Goal: Transaction & Acquisition: Obtain resource

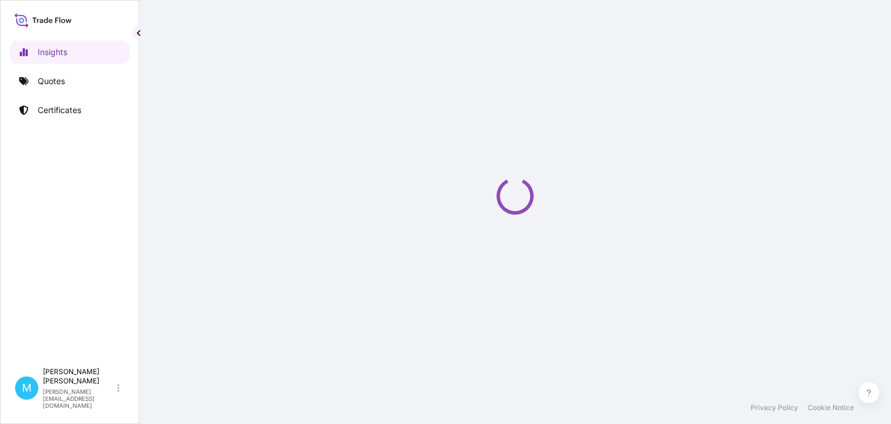
select select "2025"
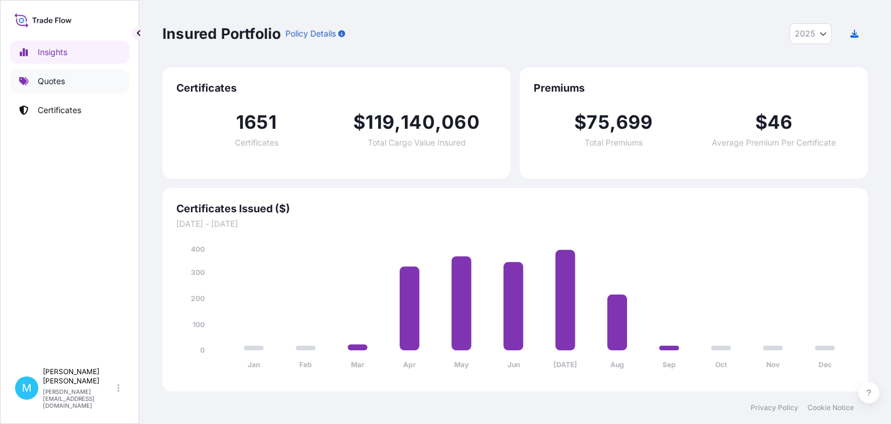
click at [82, 83] on link "Quotes" at bounding box center [69, 81] width 119 height 23
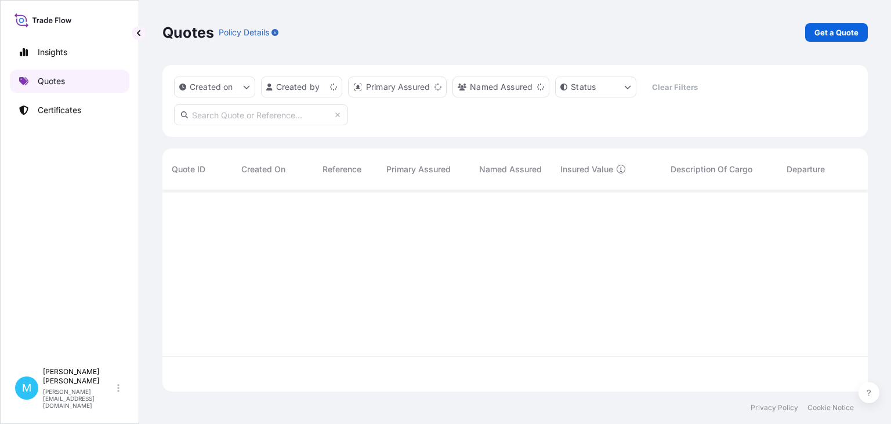
scroll to position [208, 705]
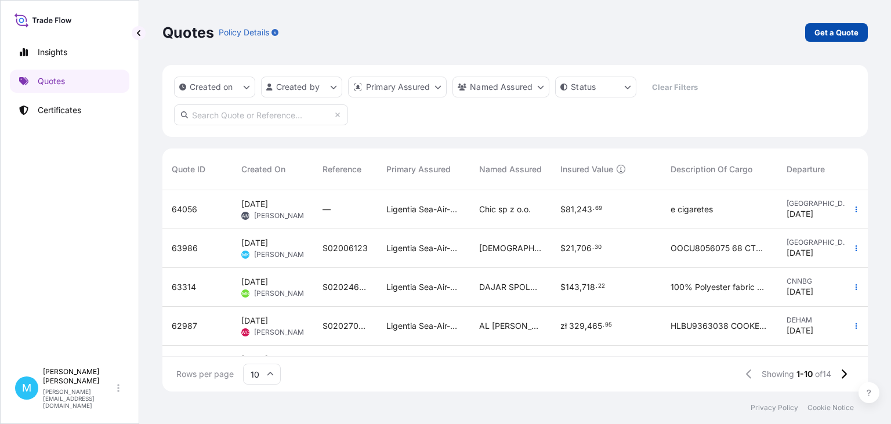
click at [826, 34] on p "Get a Quote" at bounding box center [836, 33] width 44 height 12
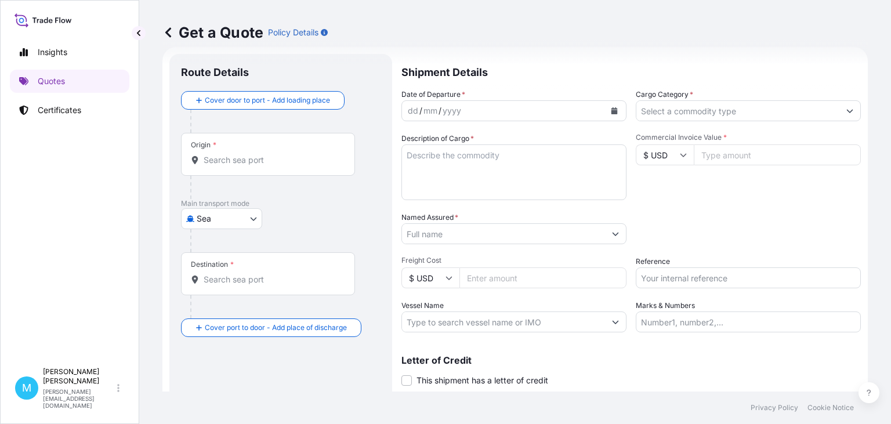
scroll to position [19, 0]
click at [257, 219] on body "Insights Quotes Certificates M [PERSON_NAME] [PERSON_NAME][EMAIL_ADDRESS][DOMAI…" at bounding box center [445, 212] width 891 height 424
click at [217, 289] on span "Road" at bounding box center [213, 290] width 20 height 12
select select "Road"
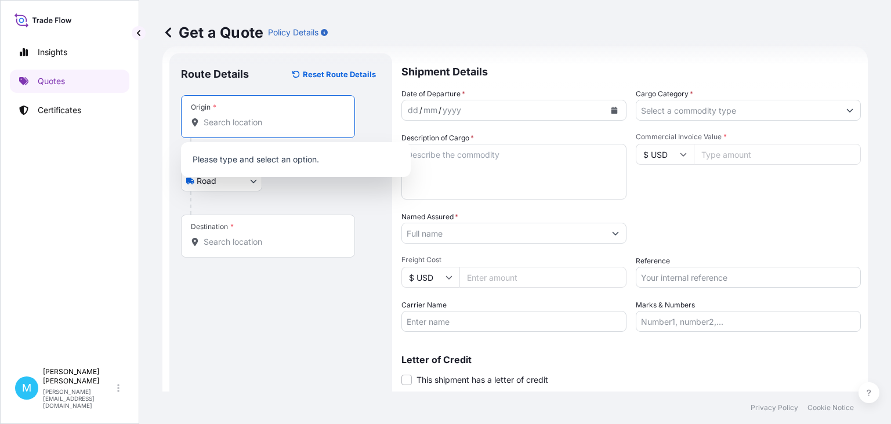
click at [223, 125] on input "Origin *" at bounding box center [272, 123] width 137 height 12
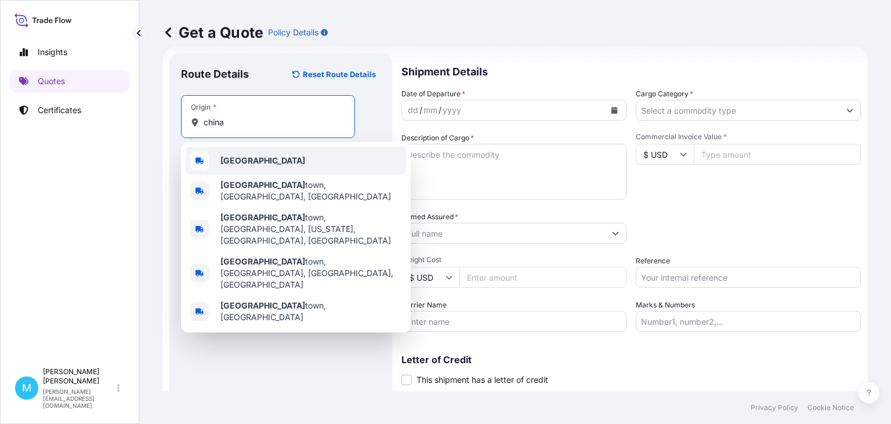
click at [242, 157] on b "[GEOGRAPHIC_DATA]" at bounding box center [262, 160] width 85 height 10
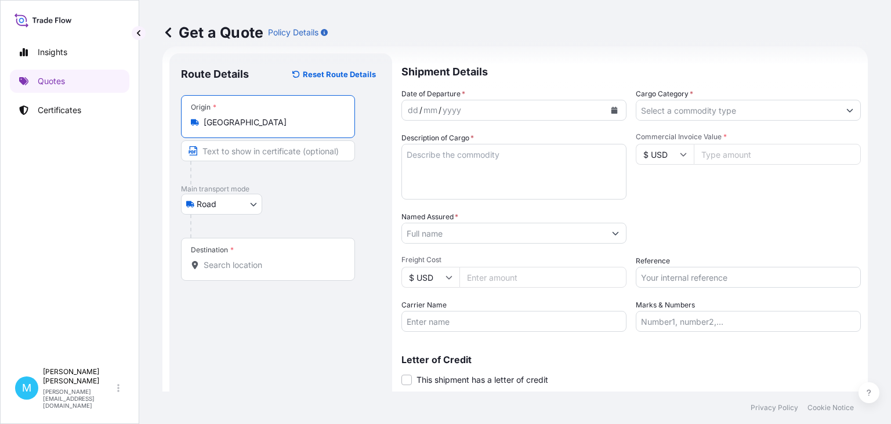
type input "[GEOGRAPHIC_DATA]"
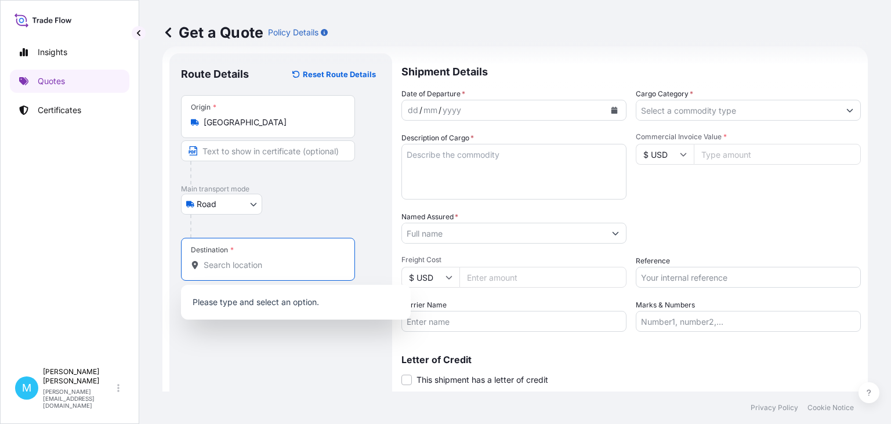
click at [242, 263] on input "Destination *" at bounding box center [272, 265] width 137 height 12
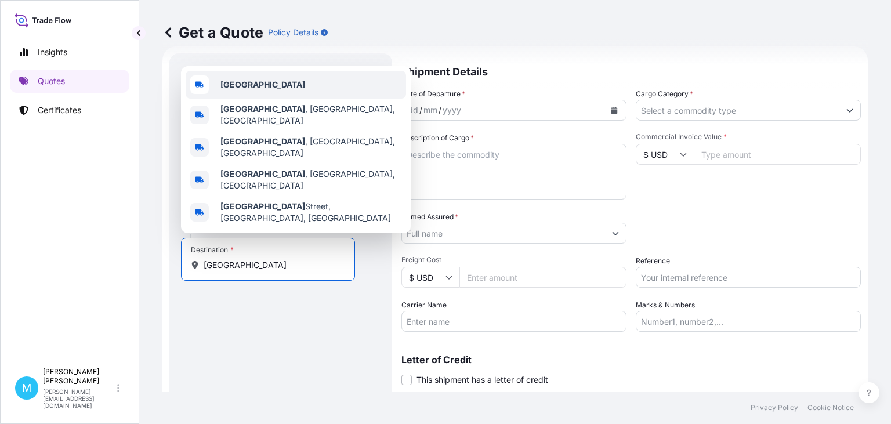
click at [274, 99] on div "Poland" at bounding box center [296, 85] width 220 height 28
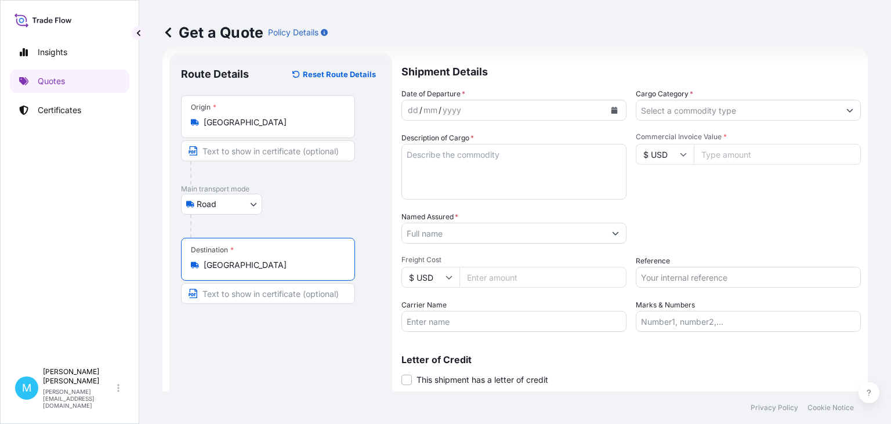
type input "Poland"
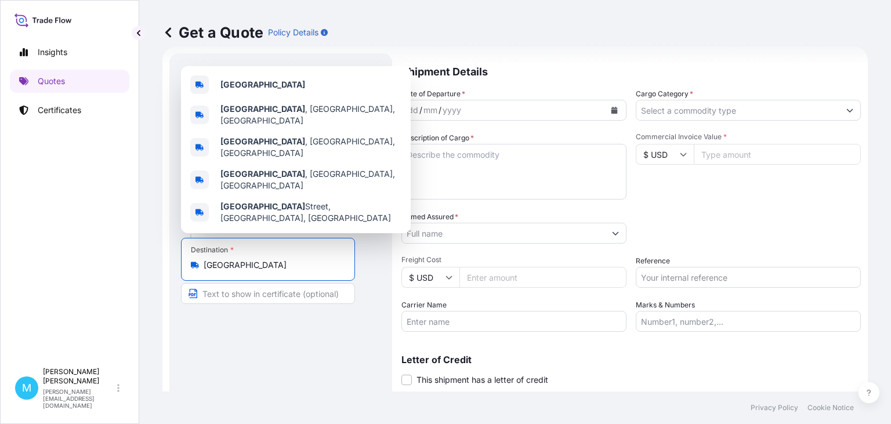
click at [617, 110] on icon "Calendar" at bounding box center [614, 110] width 6 height 7
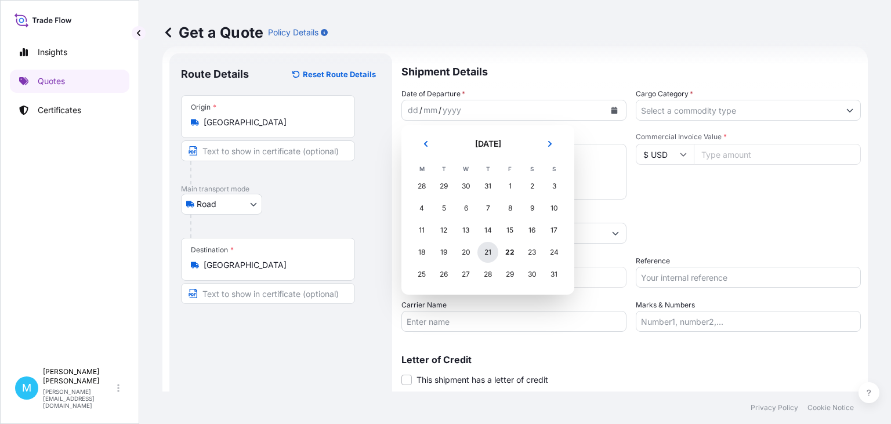
click at [488, 253] on div "21" at bounding box center [487, 252] width 21 height 21
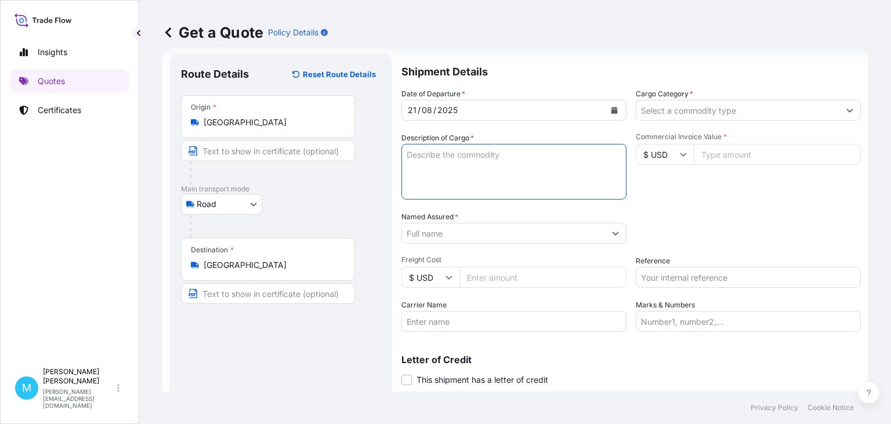
click at [431, 162] on textarea "Description of Cargo *" at bounding box center [513, 172] width 225 height 56
click at [426, 164] on textarea "Description of Cargo *" at bounding box center [513, 172] width 225 height 56
click at [430, 160] on textarea "Description of Cargo *" at bounding box center [513, 172] width 225 height 56
paste textarea "MZWU2409982 - 40HC 872.00 5.15 80 CTN"
click at [598, 154] on textarea "MZWU2409982 - 40HC 872.00 5.15 80 CTN ||" at bounding box center [513, 172] width 225 height 56
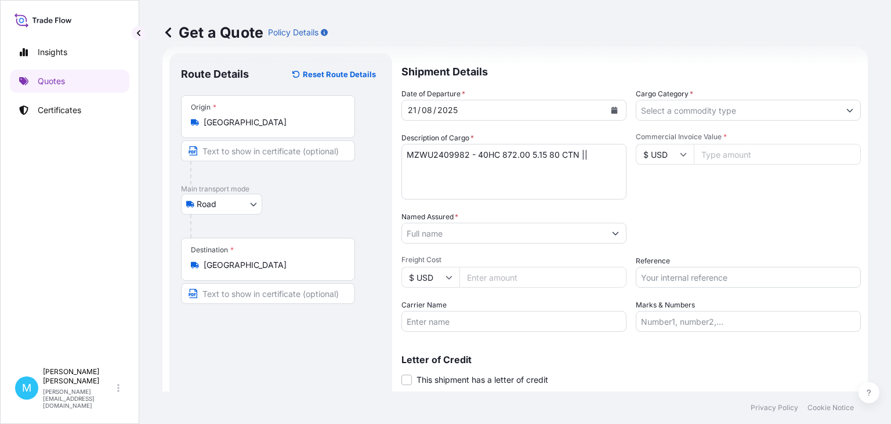
click at [596, 154] on textarea "MZWU2409982 - 40HC 872.00 5.15 80 CTN ||" at bounding box center [513, 172] width 225 height 56
paste textarea "LOTION PUMP"
click at [454, 169] on textarea "MZWU2409982 - 40HC 872.00 5.15 80 CTN || LOTION PUMP," at bounding box center [513, 172] width 225 height 56
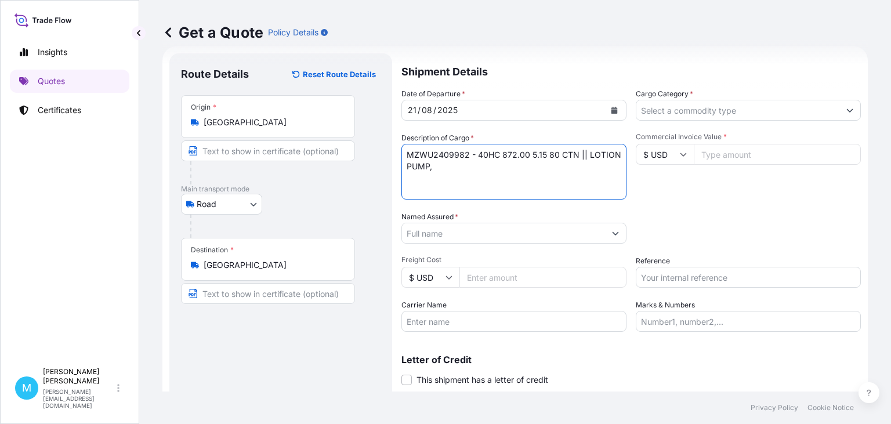
paste textarea "FINE MIST SPRAYER"
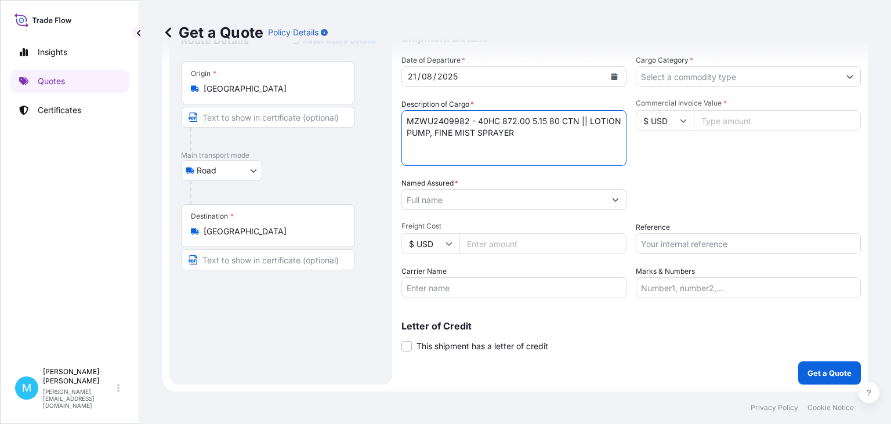
type textarea "MZWU2409982 - 40HC 872.00 5.15 80 CTN || LOTION PUMP, FINE MIST SPRAYER"
click at [457, 201] on input "Named Assured *" at bounding box center [503, 199] width 203 height 21
click at [433, 202] on input "Named Assured *" at bounding box center [503, 199] width 203 height 21
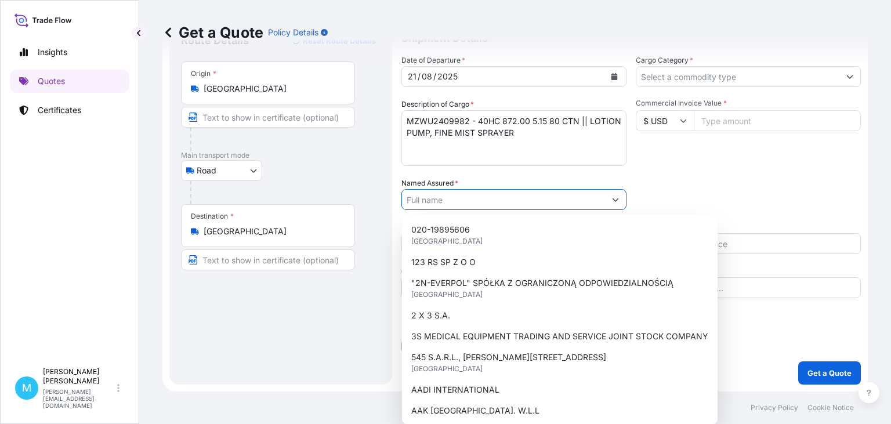
paste input "EUROPE PACKAGING BĘTKOWSKI OTULAKOWSKI"
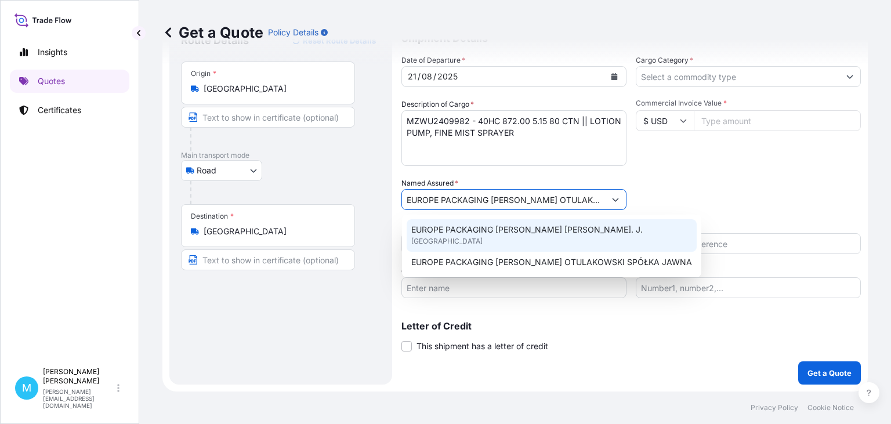
click at [550, 232] on span "EUROPE PACKAGING BĘTKOWSKI OTULAKOWSKI SP. J." at bounding box center [526, 230] width 231 height 12
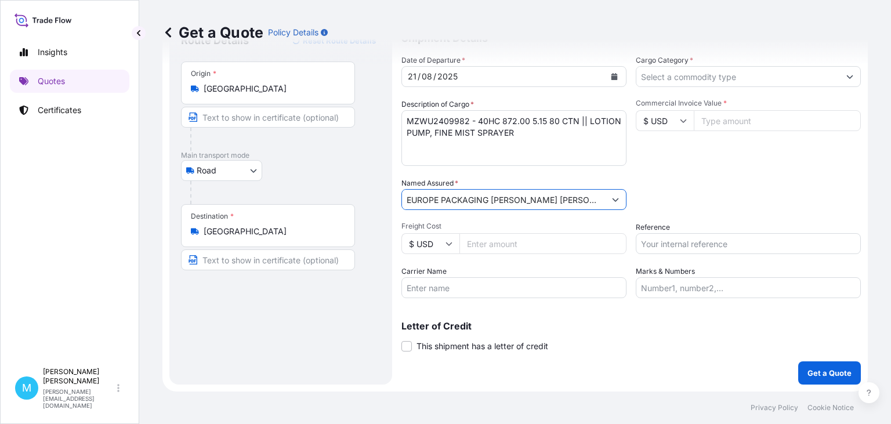
type input "EUROPE PACKAGING BĘTKOWSKI OTULAKOWSKI SP. J."
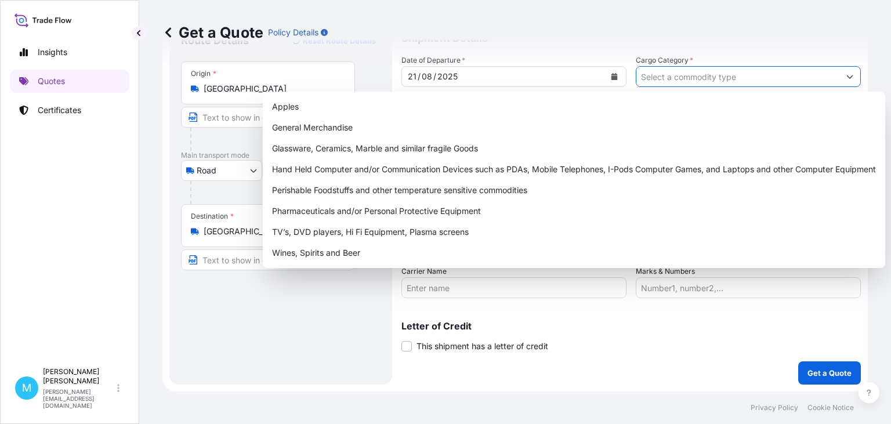
click at [723, 78] on input "Cargo Category *" at bounding box center [737, 76] width 203 height 21
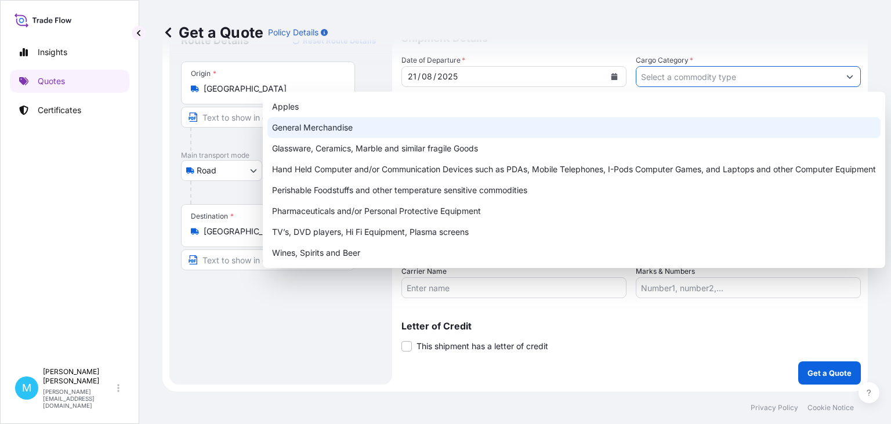
click at [349, 126] on div "General Merchandise" at bounding box center [573, 127] width 613 height 21
type input "General Merchandise"
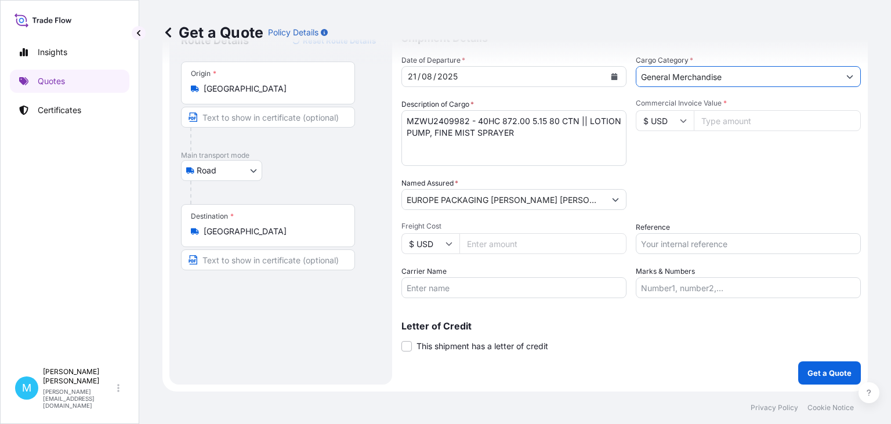
click at [725, 123] on input "Commercial Invoice Value *" at bounding box center [776, 120] width 167 height 21
click at [715, 122] on input "Commercial Invoice Value *" at bounding box center [776, 120] width 167 height 21
type input "3740"
click at [685, 242] on input "Reference" at bounding box center [747, 243] width 225 height 21
click at [645, 244] on input "Reference" at bounding box center [747, 243] width 225 height 21
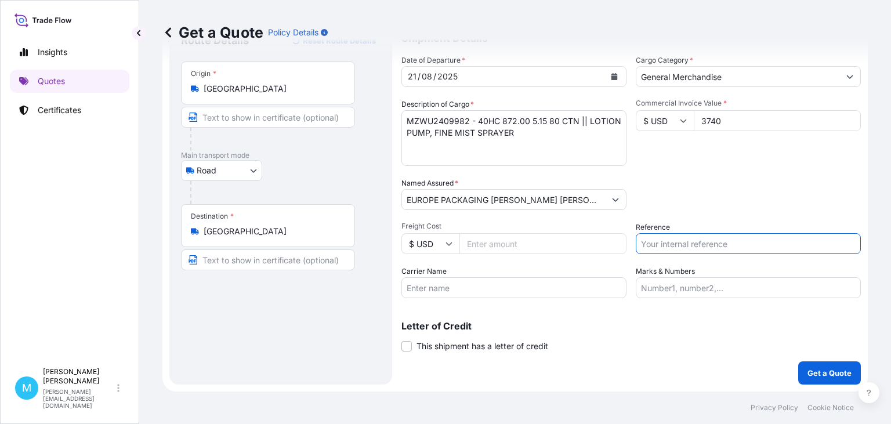
paste input "RAIL1843"
click at [706, 242] on input "RAIL1843 ||" at bounding box center [747, 243] width 225 height 21
paste input "S02026914"
type input "RAIL1843 || S02026914"
click at [823, 370] on p "Get a Quote" at bounding box center [829, 373] width 44 height 12
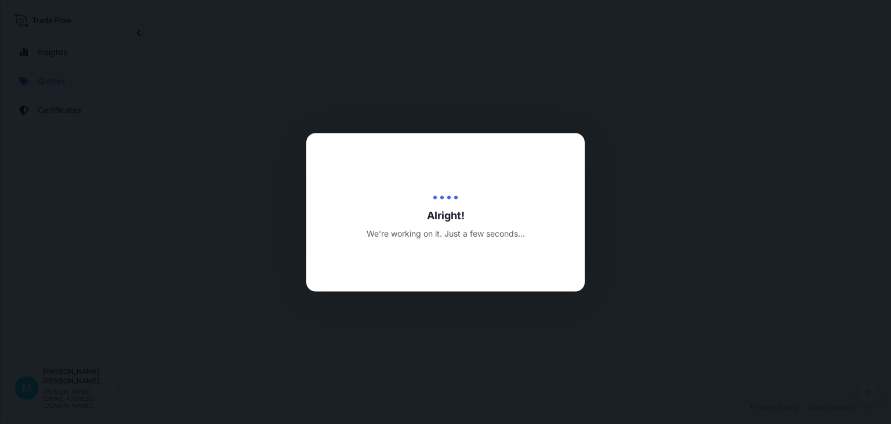
select select "Road"
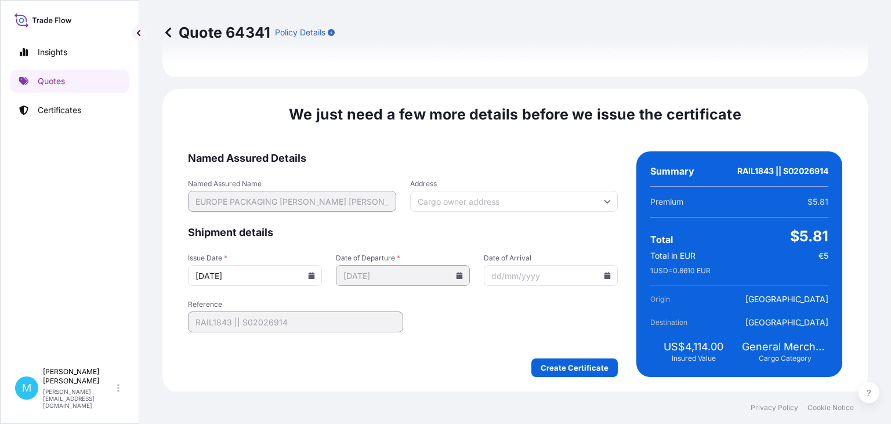
scroll to position [1344, 0]
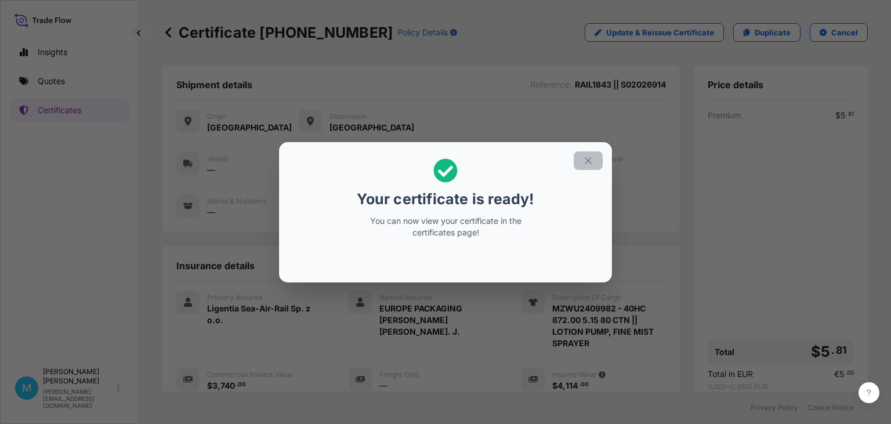
click at [589, 159] on icon "button" at bounding box center [588, 160] width 10 height 10
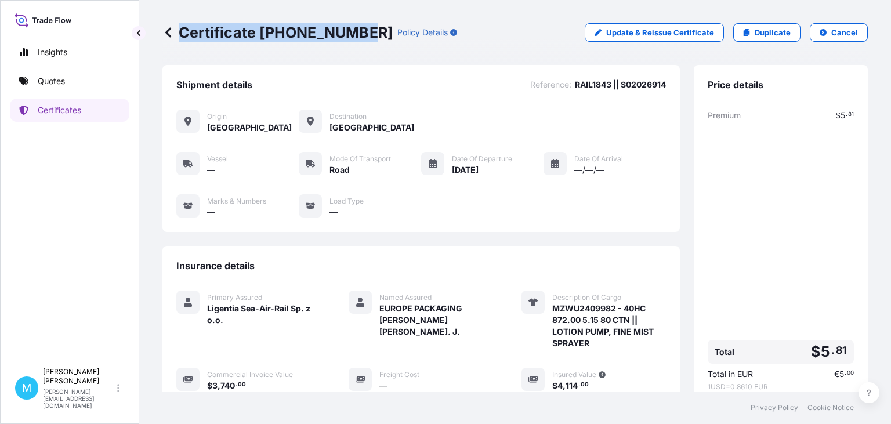
drag, startPoint x: 361, startPoint y: 31, endPoint x: 166, endPoint y: 32, distance: 194.8
click at [166, 32] on div "Certificate 31440-1686-1 Policy Details" at bounding box center [309, 32] width 295 height 19
copy p "Certificate 31440-1686-1"
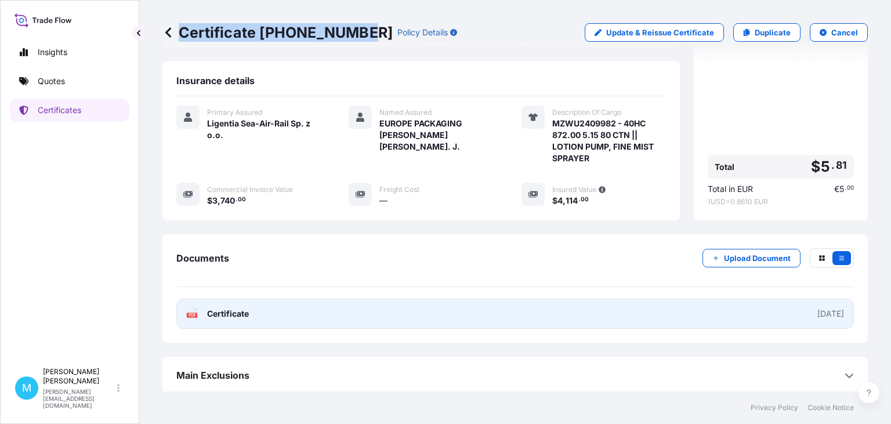
click at [421, 314] on link "PDF Certificate 2025-08-22" at bounding box center [514, 314] width 677 height 30
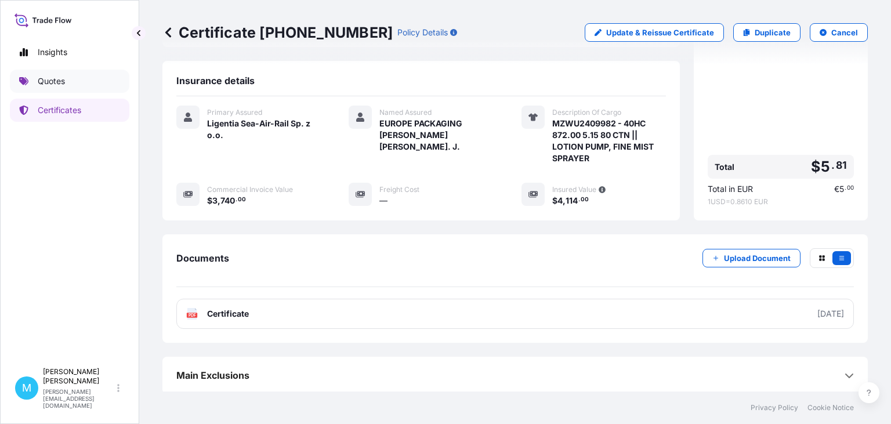
click at [86, 84] on link "Quotes" at bounding box center [69, 81] width 119 height 23
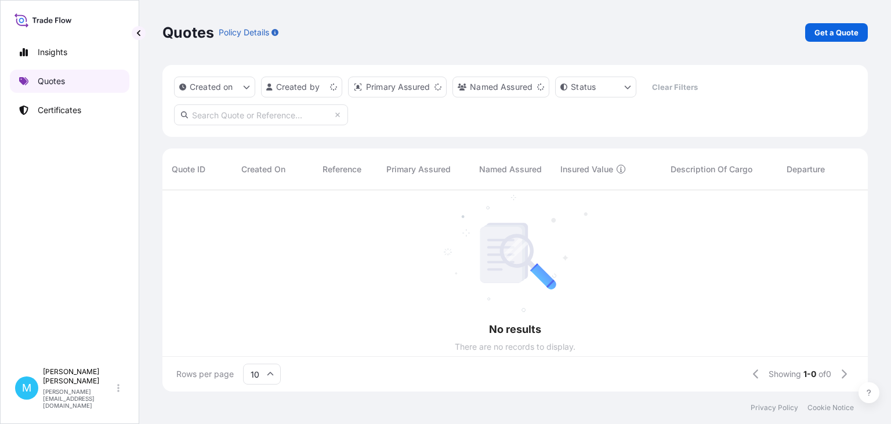
scroll to position [208, 705]
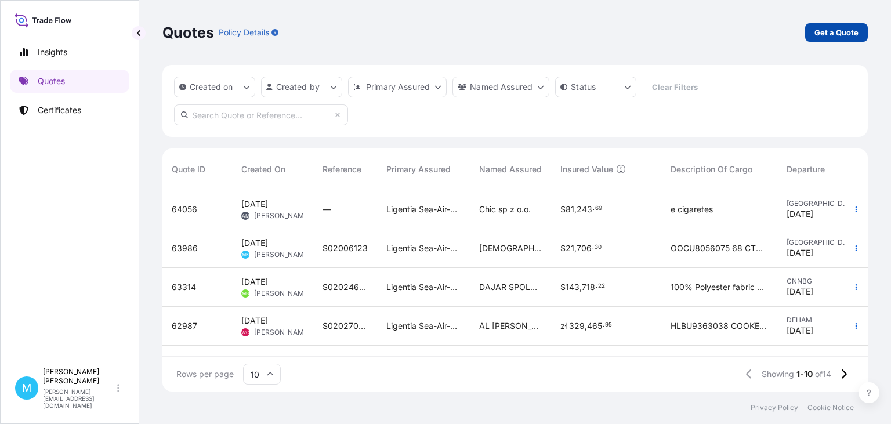
click at [817, 30] on p "Get a Quote" at bounding box center [836, 33] width 44 height 12
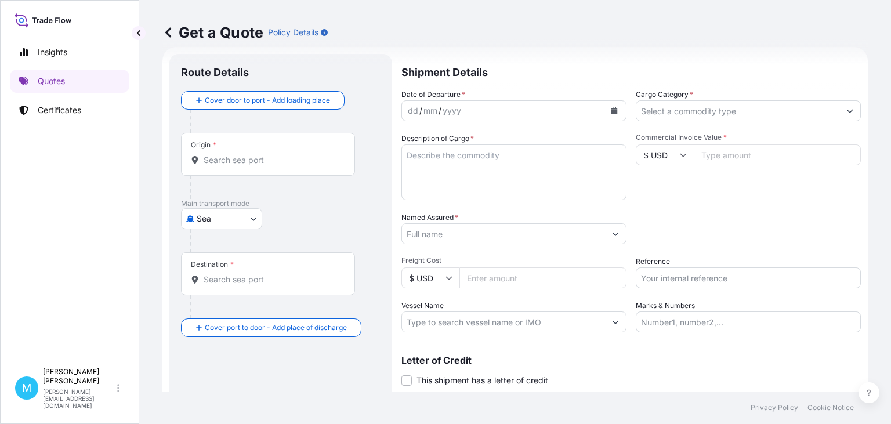
scroll to position [19, 0]
click at [255, 219] on body "Insights Quotes Certificates M Monika Kurkowska monika.kurkowska@ligentia.globa…" at bounding box center [445, 212] width 891 height 424
click at [215, 289] on span "Road" at bounding box center [213, 290] width 20 height 12
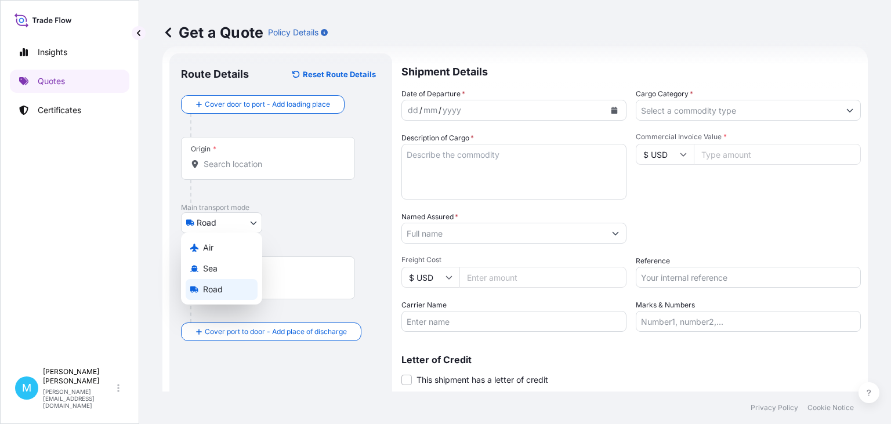
select select "Road"
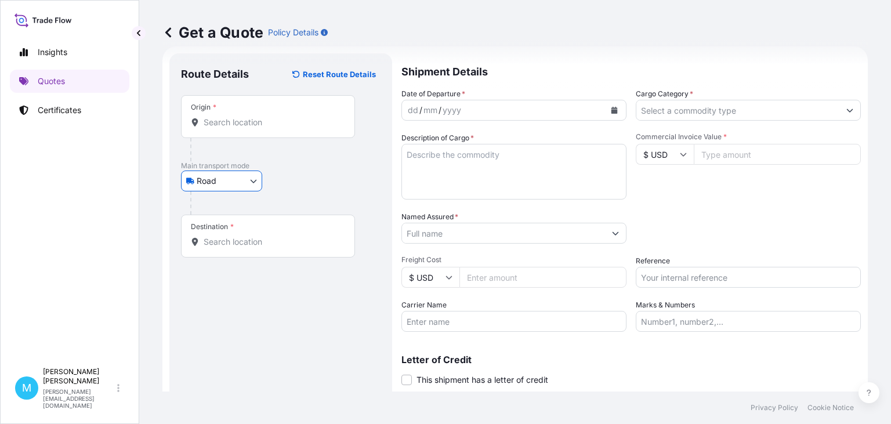
click at [233, 122] on input "Origin *" at bounding box center [272, 123] width 137 height 12
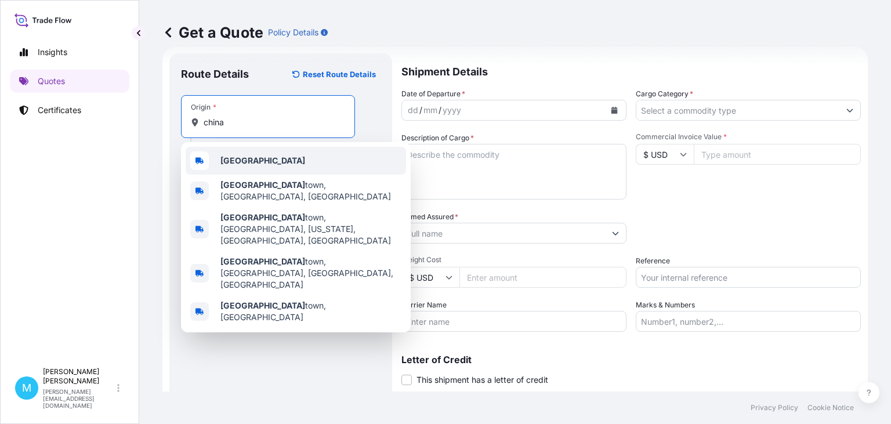
click at [250, 164] on div "China" at bounding box center [296, 161] width 220 height 28
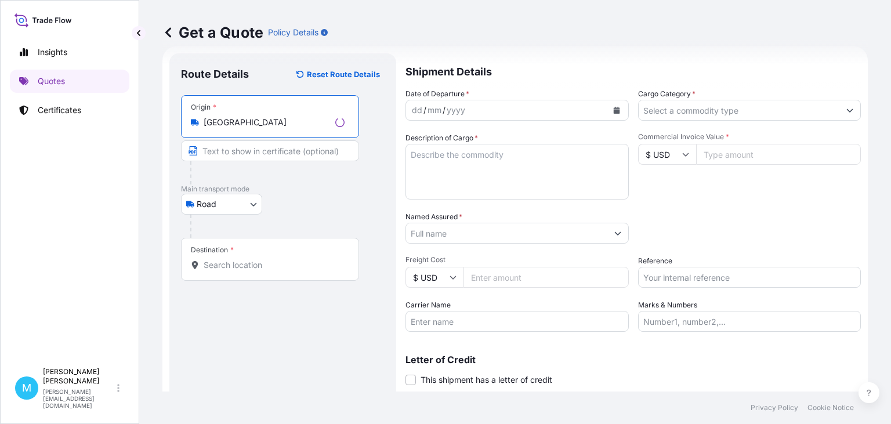
type input "China"
click at [220, 261] on input "Destination *" at bounding box center [274, 265] width 141 height 12
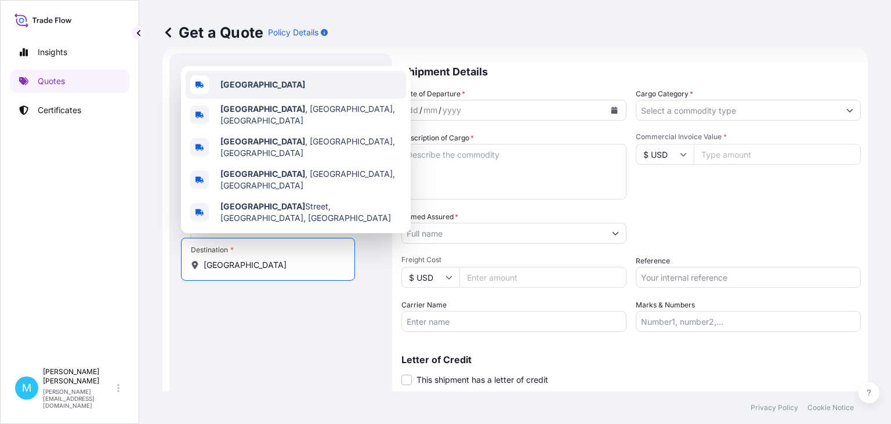
click at [279, 99] on div "Poland" at bounding box center [296, 85] width 220 height 28
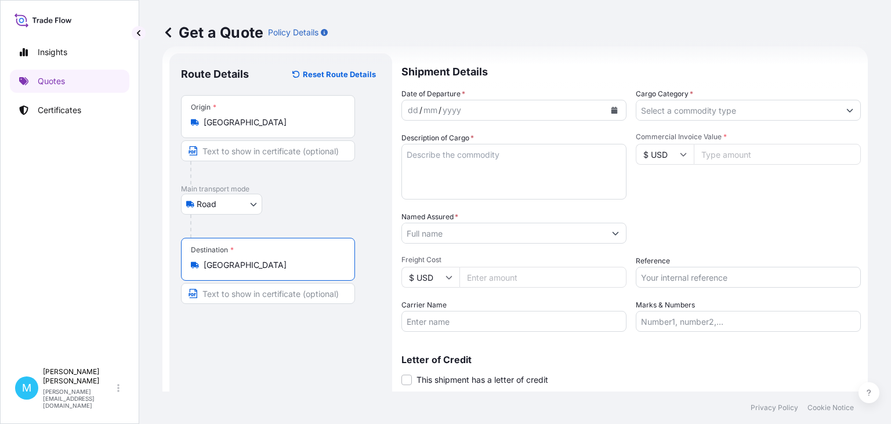
type input "Poland"
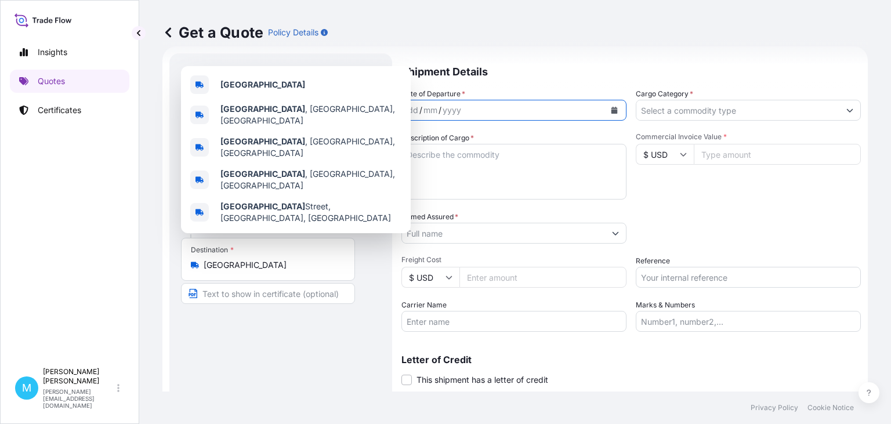
click at [614, 106] on button "Calendar" at bounding box center [614, 110] width 19 height 19
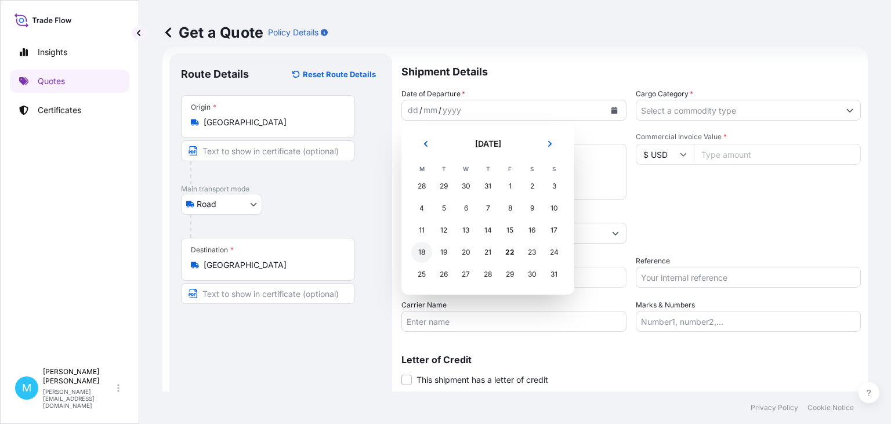
click at [427, 255] on div "18" at bounding box center [421, 252] width 21 height 21
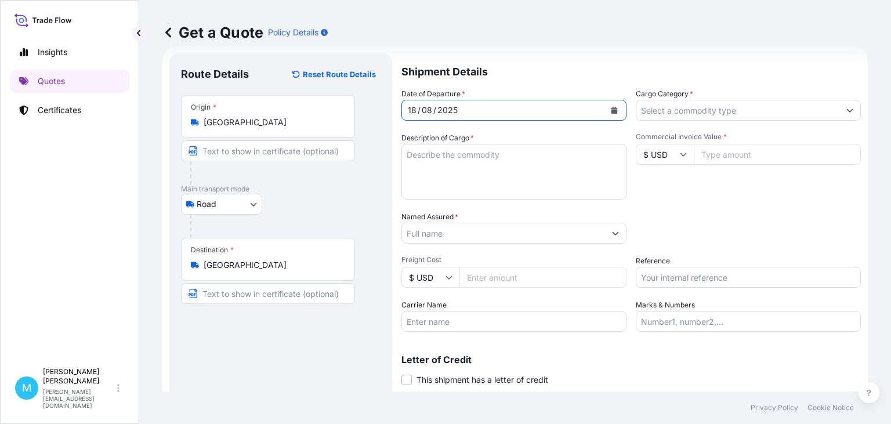
click at [430, 173] on textarea "Description of Cargo *" at bounding box center [513, 172] width 225 height 56
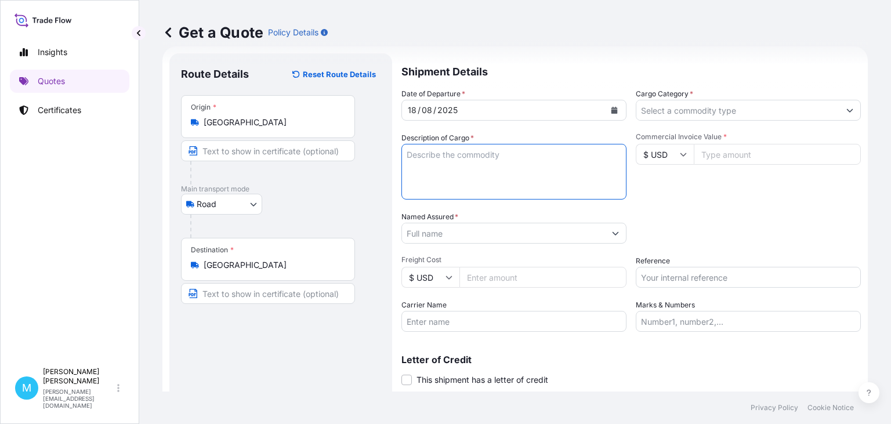
click at [445, 155] on textarea "Description of Cargo *" at bounding box center [513, 172] width 225 height 56
paste textarea "LCGU8205557 SML05633 40HC 622.20 2.59 102 CTN"
click at [445, 169] on textarea "LCGU8205557 SML05633 40HC 622.20 2.59 102 CTN ||" at bounding box center [513, 172] width 225 height 56
paste textarea "STAINLESS STEEL POTS"
type textarea "LCGU8205557 SML05633 40HC 622.20 2.59 102 CTN || STAINLESS STEEL POTS"
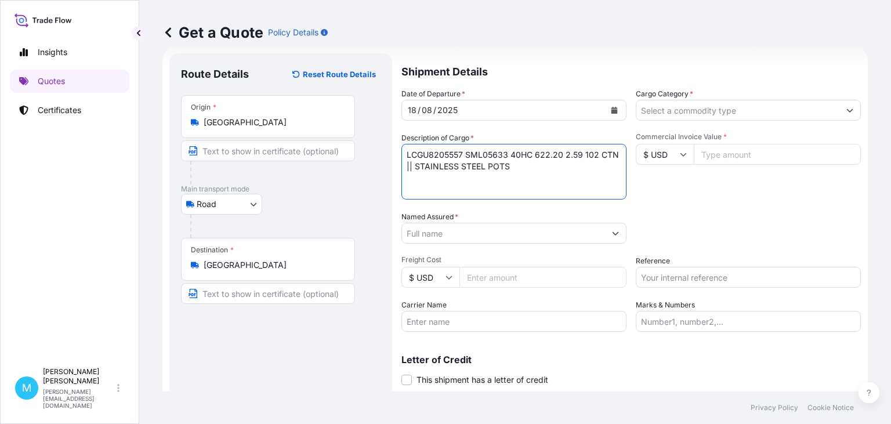
click at [438, 231] on input "Named Assured *" at bounding box center [503, 233] width 203 height 21
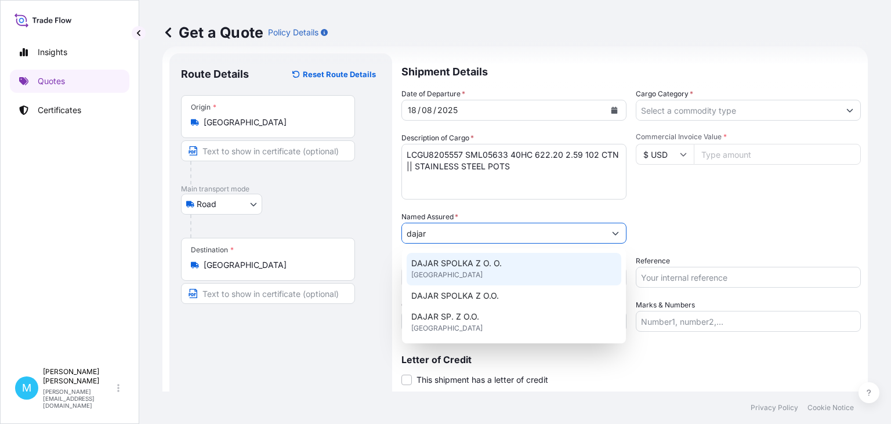
click at [493, 264] on span "DAJAR SPOLKA Z O. O." at bounding box center [456, 263] width 90 height 12
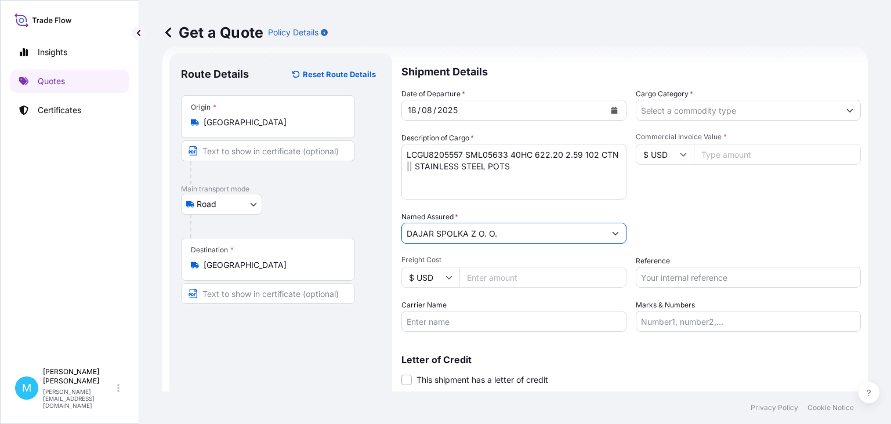
type input "DAJAR SPOLKA Z O. O."
click at [496, 278] on input "Freight Cost" at bounding box center [542, 277] width 167 height 21
click at [480, 278] on input "Freight Cost" at bounding box center [542, 277] width 167 height 21
type input "300"
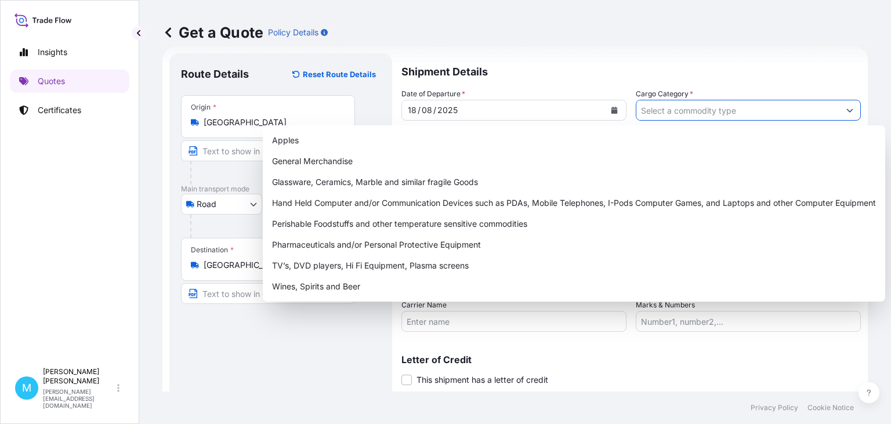
click at [726, 110] on input "Cargo Category *" at bounding box center [737, 110] width 203 height 21
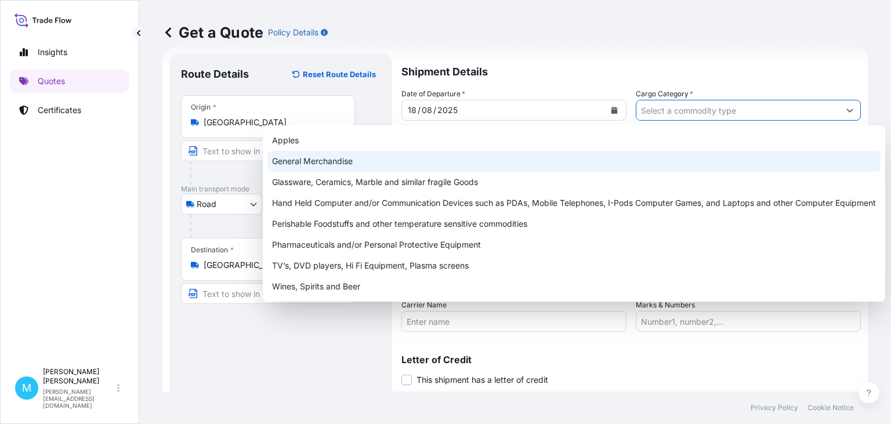
click at [285, 161] on div "General Merchandise" at bounding box center [573, 161] width 613 height 21
type input "General Merchandise"
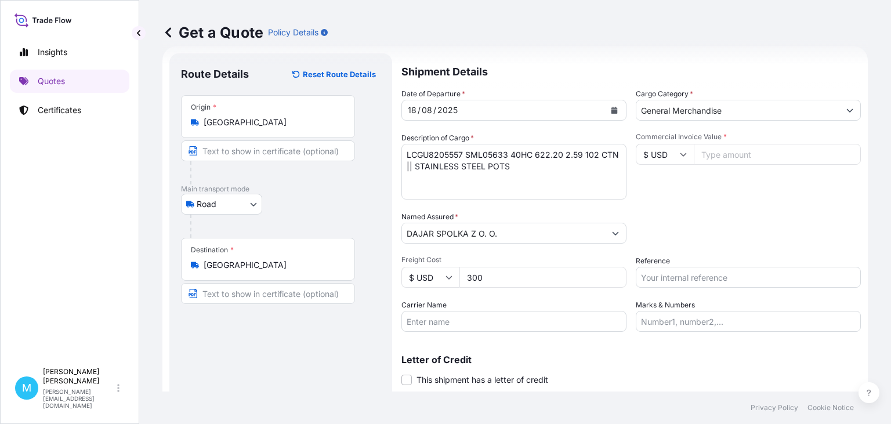
click at [744, 152] on input "Commercial Invoice Value *" at bounding box center [776, 154] width 167 height 21
click at [721, 157] on input "Commercial Invoice Value *" at bounding box center [776, 154] width 167 height 21
click at [725, 156] on input "Commercial Invoice Value *" at bounding box center [776, 154] width 167 height 21
click at [661, 280] on input "Reference" at bounding box center [747, 277] width 225 height 21
paste input "S02020577"
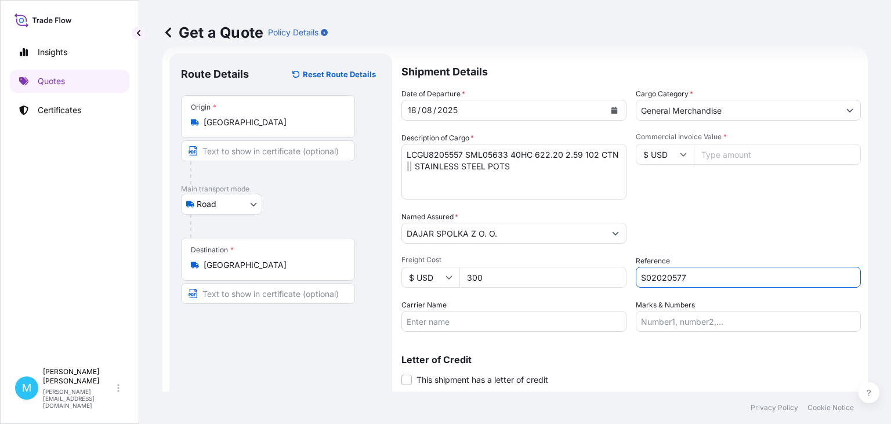
type input "S02020577"
click at [798, 395] on button "Get a Quote" at bounding box center [829, 406] width 63 height 23
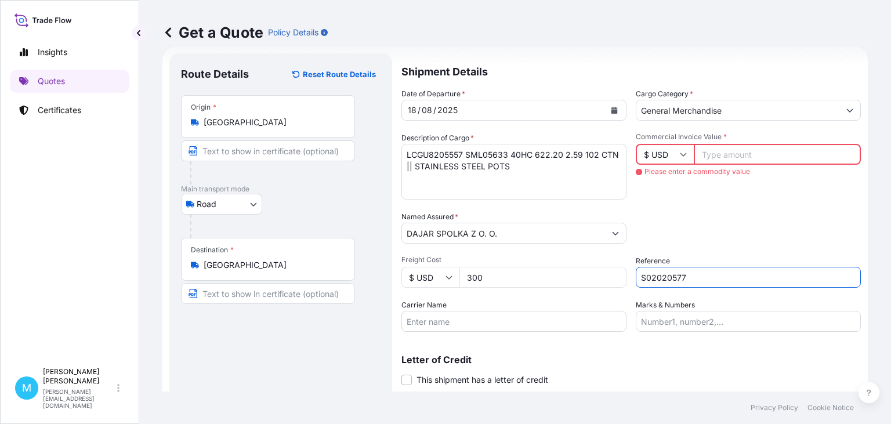
click at [722, 277] on input "S02020577" at bounding box center [747, 277] width 225 height 21
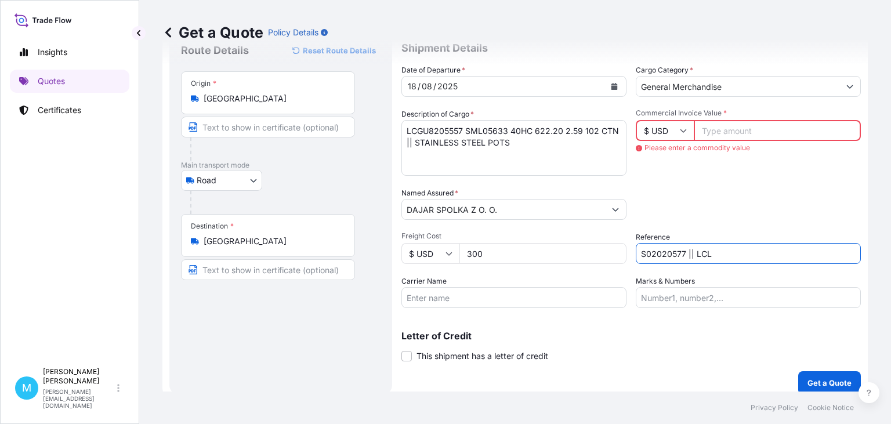
scroll to position [52, 0]
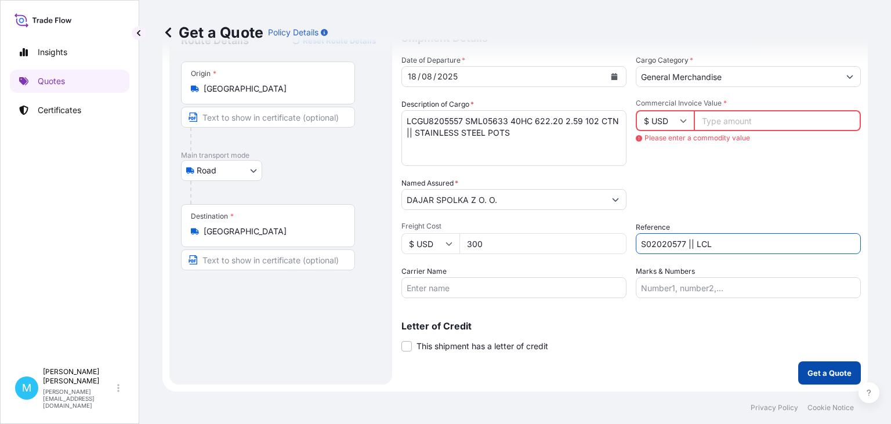
type input "S02020577 || LCL"
click at [834, 370] on p "Get a Quote" at bounding box center [829, 373] width 44 height 12
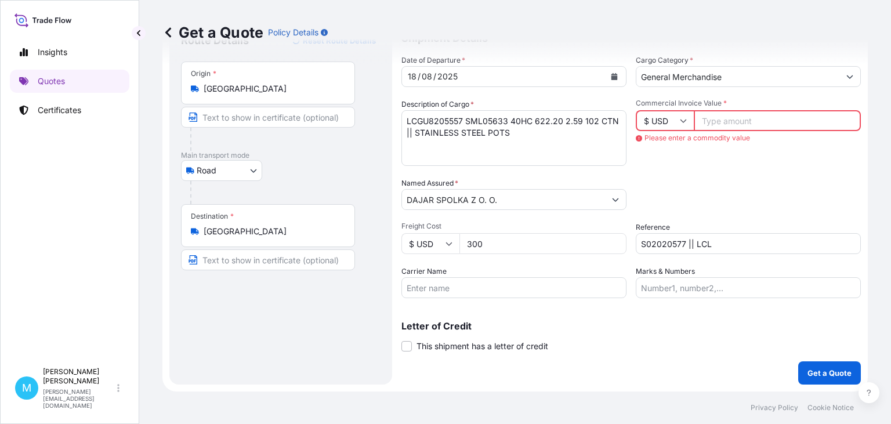
click at [740, 125] on input "Commercial Invoice Value *" at bounding box center [776, 120] width 167 height 21
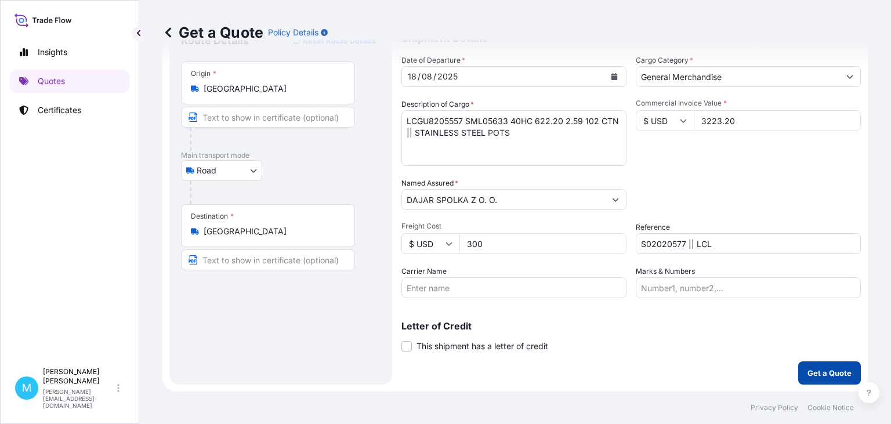
type input "3223.20"
click at [825, 369] on p "Get a Quote" at bounding box center [829, 373] width 44 height 12
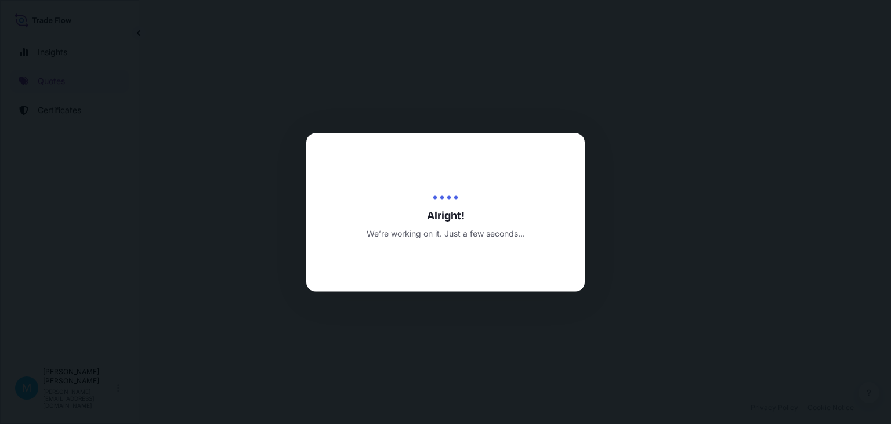
select select "Road"
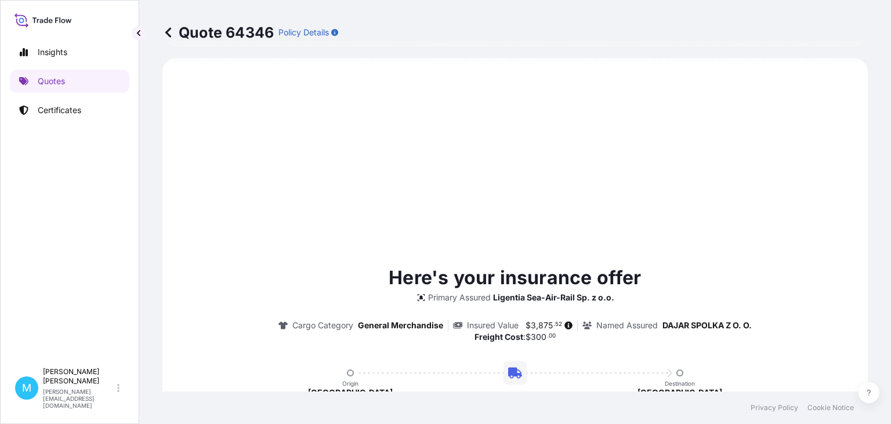
scroll to position [725, 0]
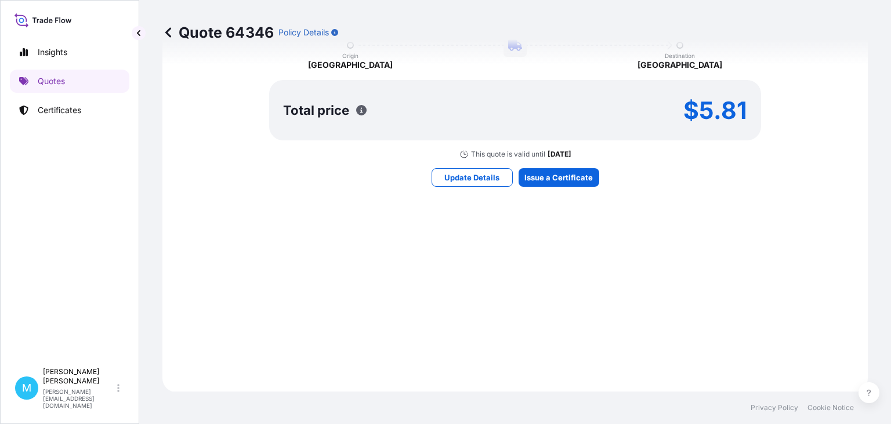
click at [558, 167] on div "Here's your insurance offer Primary Assured Ligentia Sea-Air-Rail Sp. z o.o. Ca…" at bounding box center [515, 61] width 673 height 629
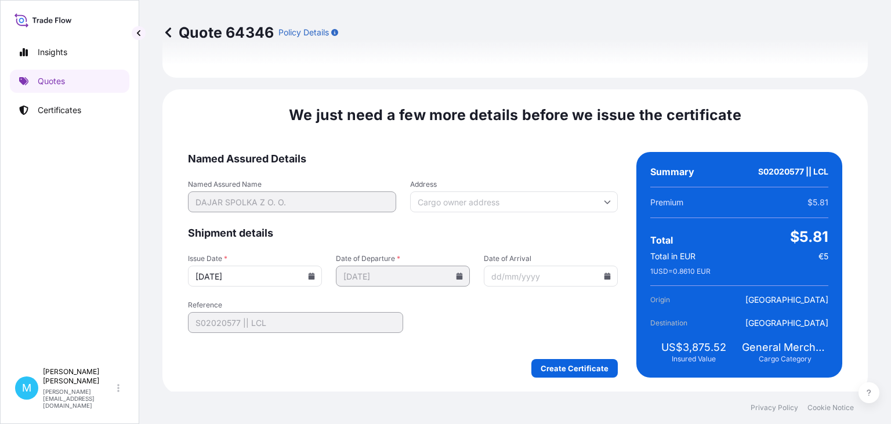
scroll to position [1356, 0]
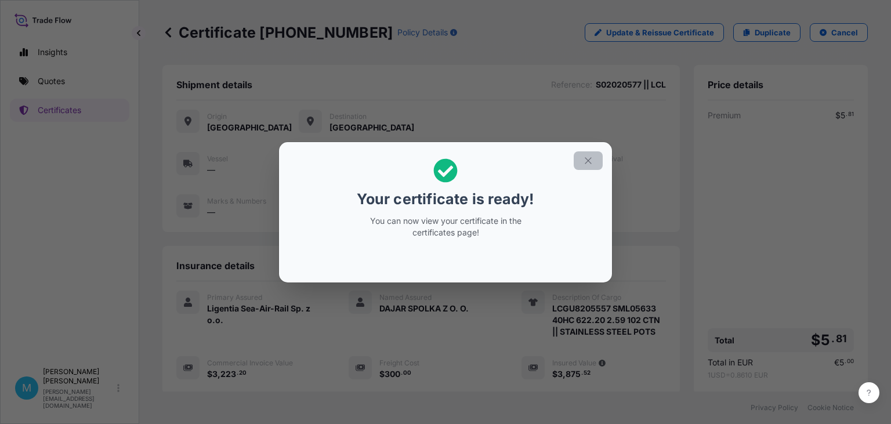
click at [594, 158] on button "button" at bounding box center [587, 160] width 29 height 19
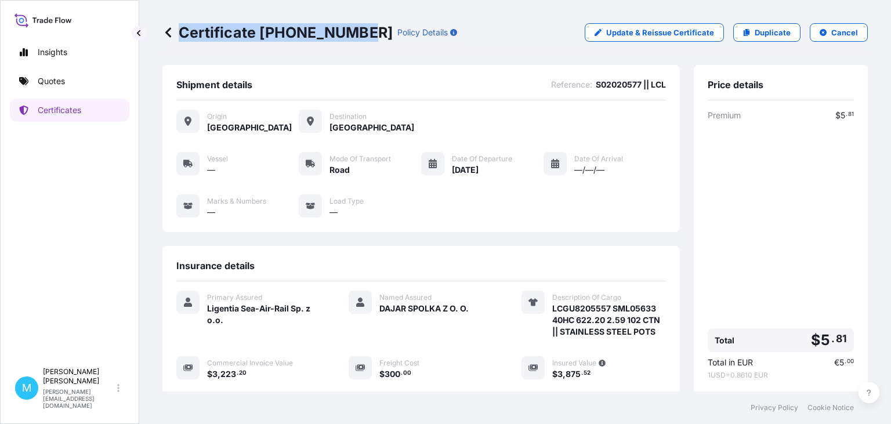
drag, startPoint x: 358, startPoint y: 30, endPoint x: 180, endPoint y: 30, distance: 178.6
click at [180, 30] on p "Certificate 31440-1687-1" at bounding box center [277, 32] width 230 height 19
copy p "Certificate 31440-1687-1"
click at [319, 54] on div "Certificate 31440-1687-1 Policy Details Update & Reissue Certificate Duplicate …" at bounding box center [514, 32] width 705 height 65
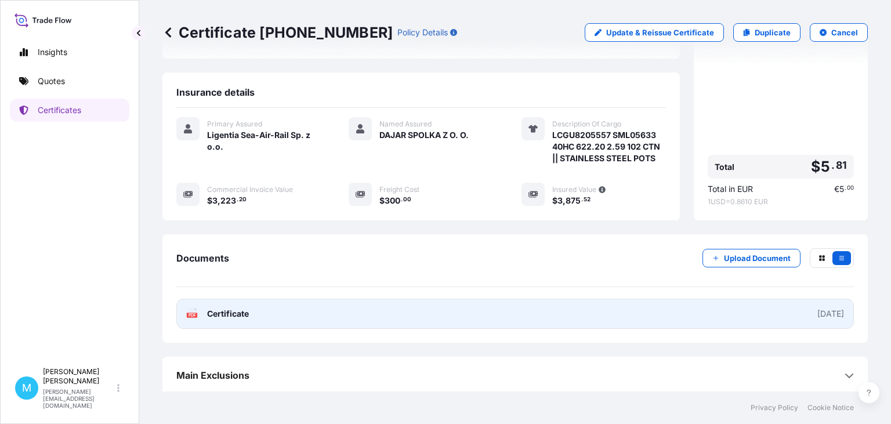
click at [511, 303] on link "PDF Certificate 2025-08-22" at bounding box center [514, 314] width 677 height 30
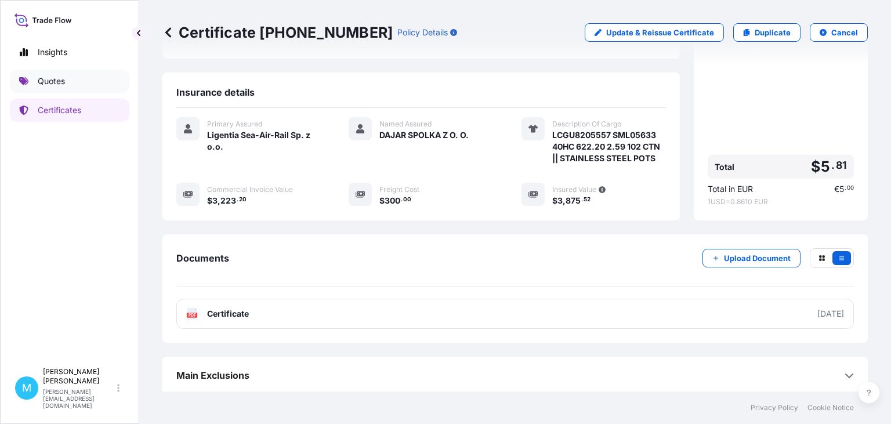
click at [70, 77] on link "Quotes" at bounding box center [69, 81] width 119 height 23
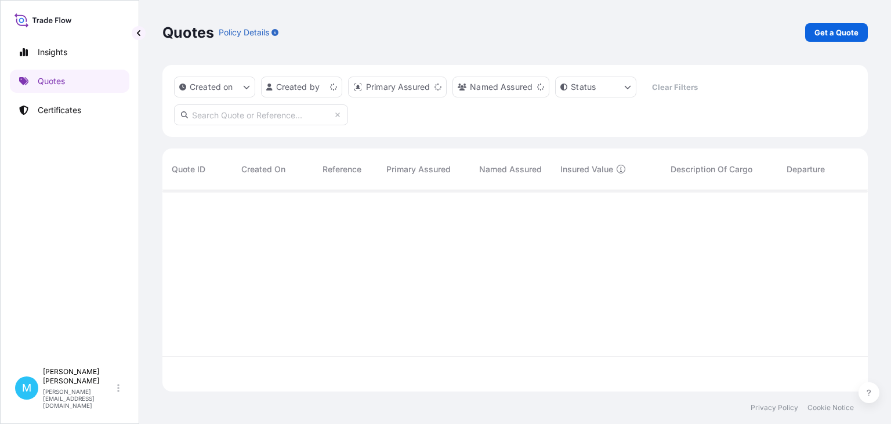
scroll to position [208, 705]
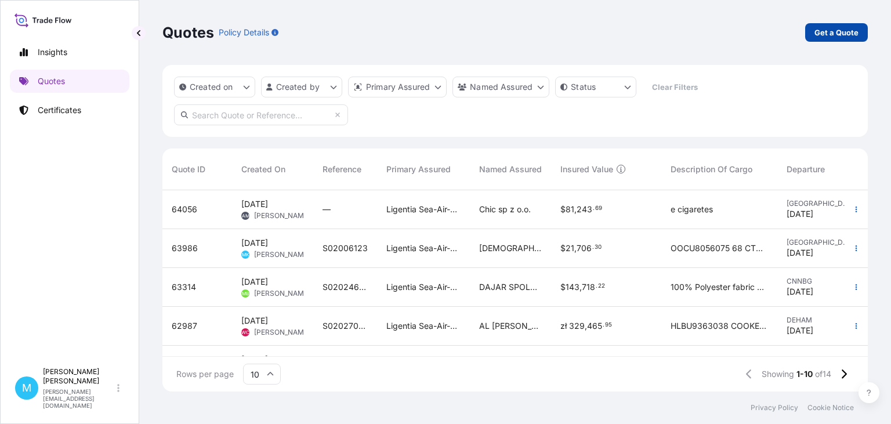
click at [841, 31] on p "Get a Quote" at bounding box center [836, 33] width 44 height 12
select select "Sea"
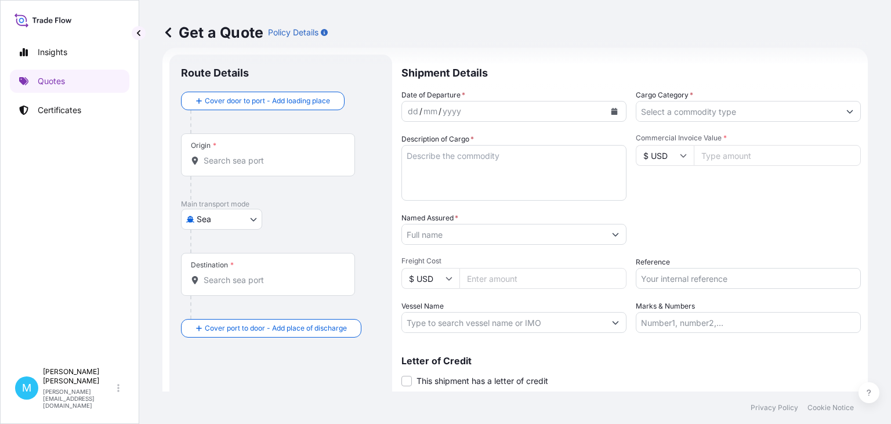
scroll to position [19, 0]
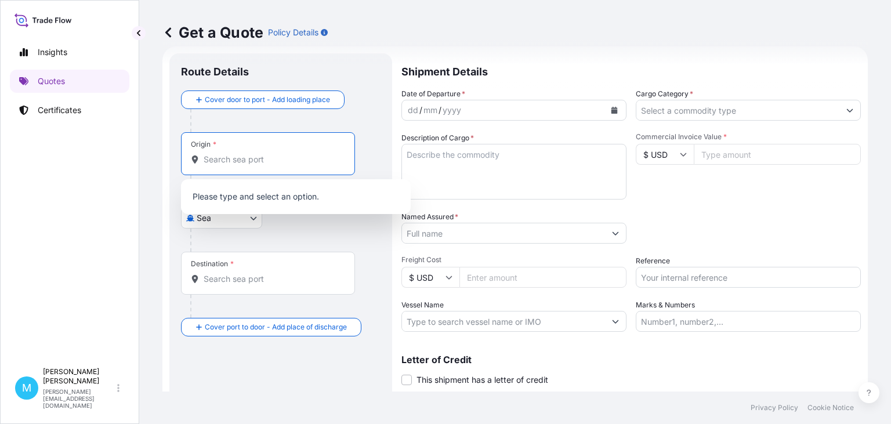
click at [248, 161] on input "Origin *" at bounding box center [272, 160] width 137 height 12
click at [237, 163] on input "Origin *" at bounding box center [272, 160] width 137 height 12
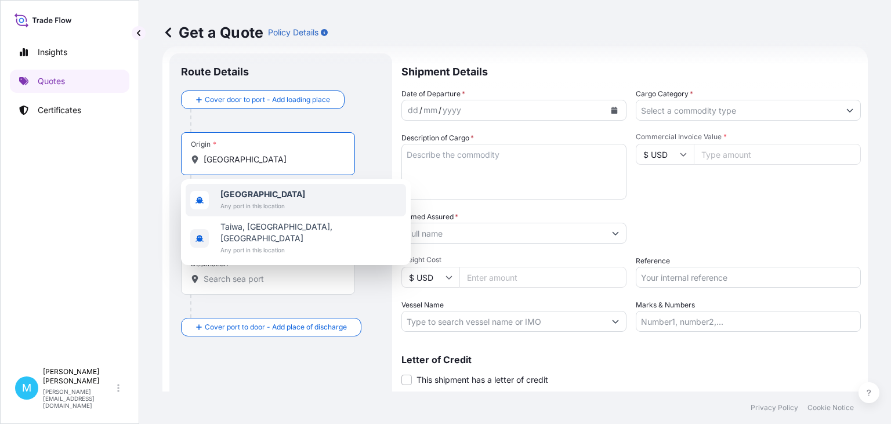
click at [249, 191] on span "Taiwan" at bounding box center [262, 194] width 85 height 12
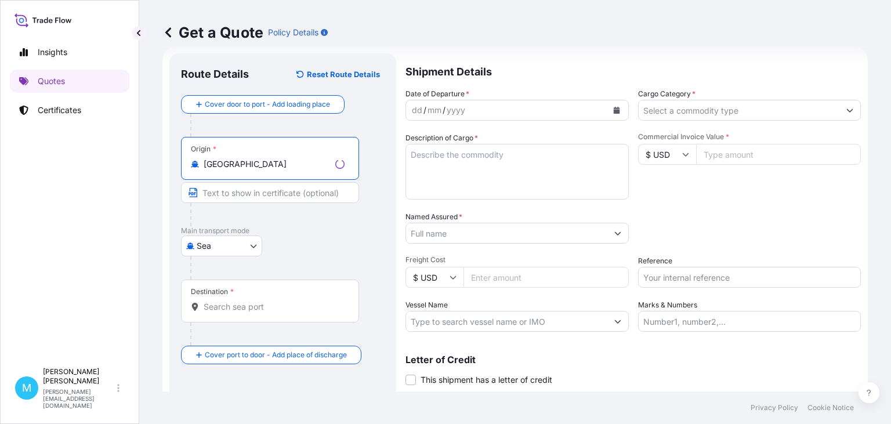
type input "Taiwan"
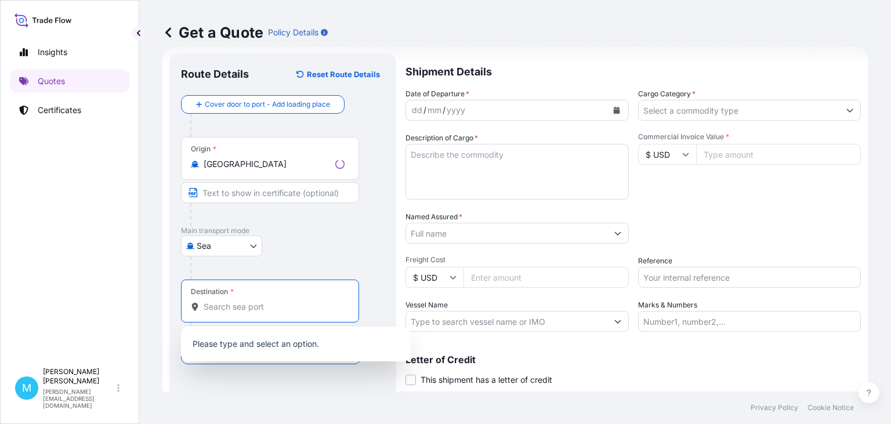
click at [249, 305] on input "Destination *" at bounding box center [274, 307] width 141 height 12
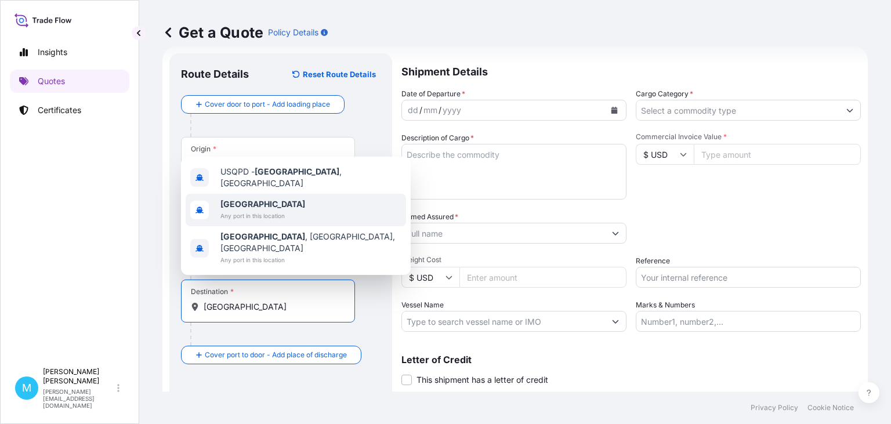
click at [264, 210] on span "Poland" at bounding box center [262, 204] width 85 height 12
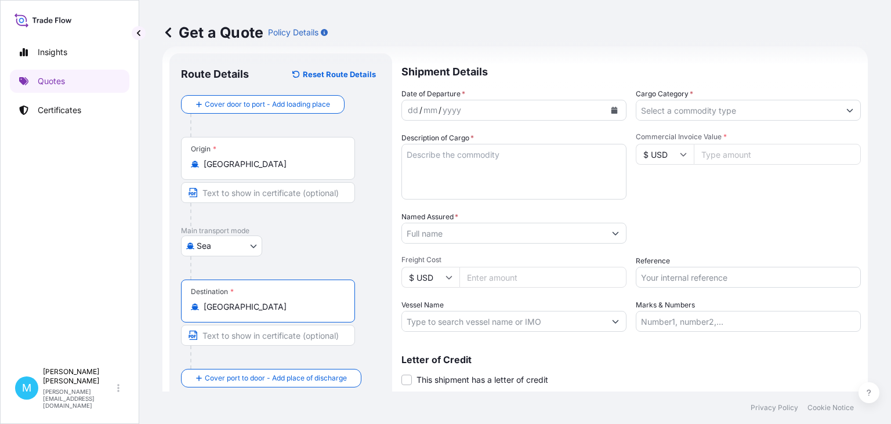
type input "Poland"
click at [502, 110] on div "dd / mm / yyyy" at bounding box center [503, 110] width 203 height 21
click at [539, 113] on div "dd / mm / yyyy" at bounding box center [503, 110] width 203 height 21
click at [617, 110] on icon "Calendar" at bounding box center [614, 110] width 6 height 7
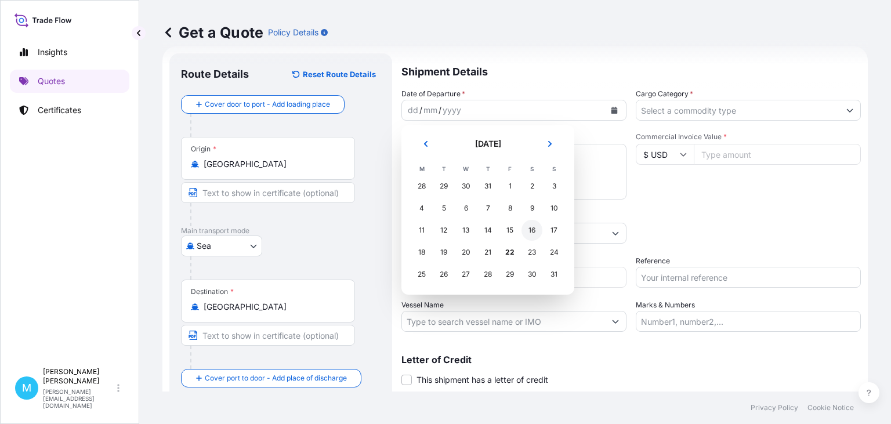
click at [531, 234] on div "16" at bounding box center [531, 230] width 21 height 21
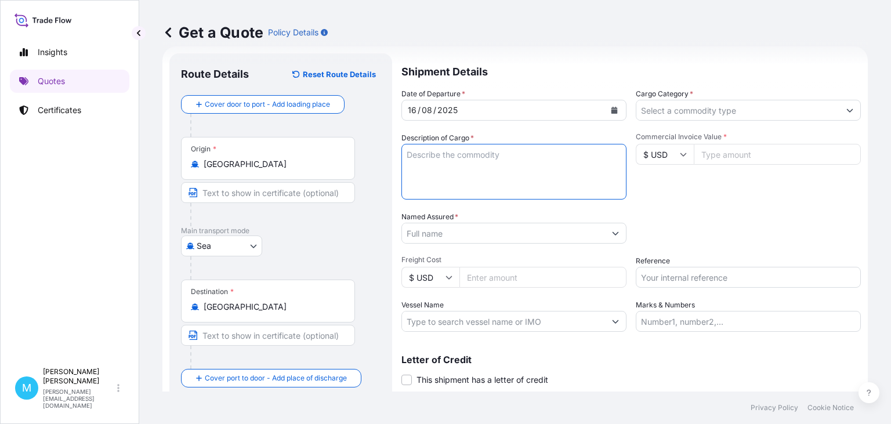
click at [444, 162] on textarea "Description of Cargo *" at bounding box center [513, 172] width 225 height 56
click at [422, 165] on textarea "Description of Cargo *" at bounding box center [513, 172] width 225 height 56
paste textarea "EGSU9609904"
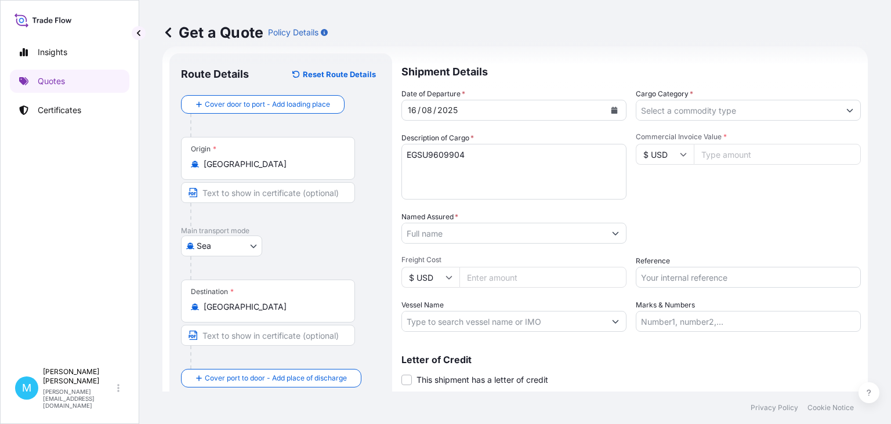
click at [472, 157] on textarea "EGSU9609904" at bounding box center [513, 172] width 225 height 56
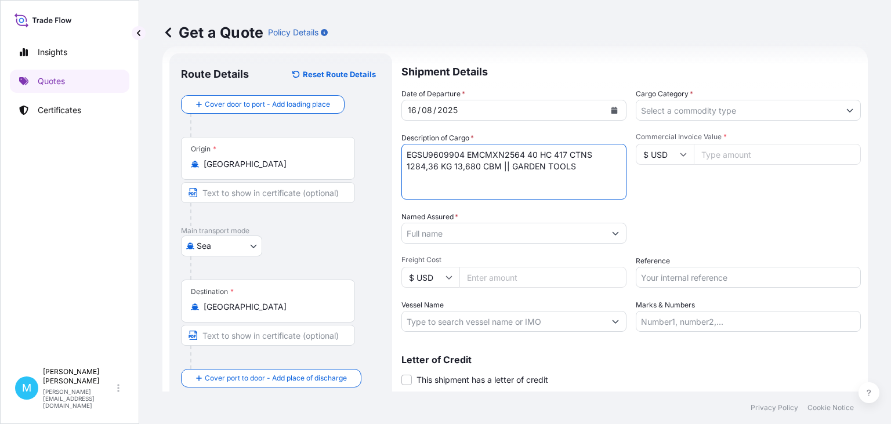
type textarea "EGSU9609904 EMCMXN2564 40 HC 417 CTNS 1284,36 KG 13,680 CBM || GARDEN TOOLS"
click at [426, 237] on input "Named Assured *" at bounding box center [503, 233] width 203 height 21
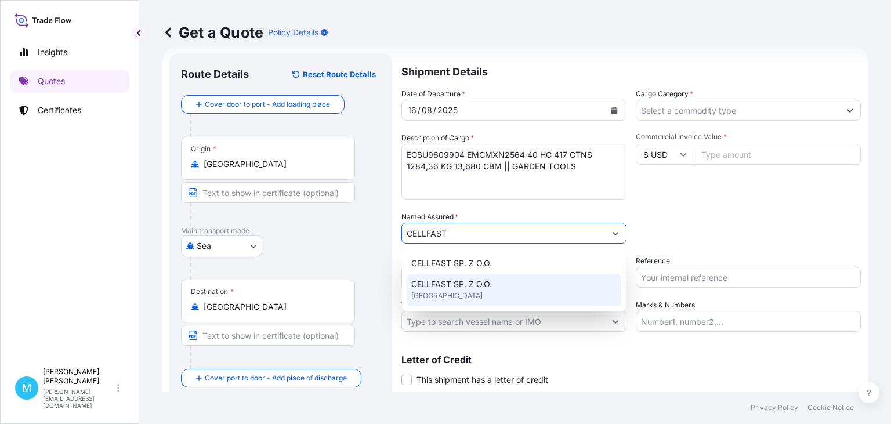
click at [486, 286] on span "CELLFAST SP. Z O.O." at bounding box center [451, 284] width 81 height 12
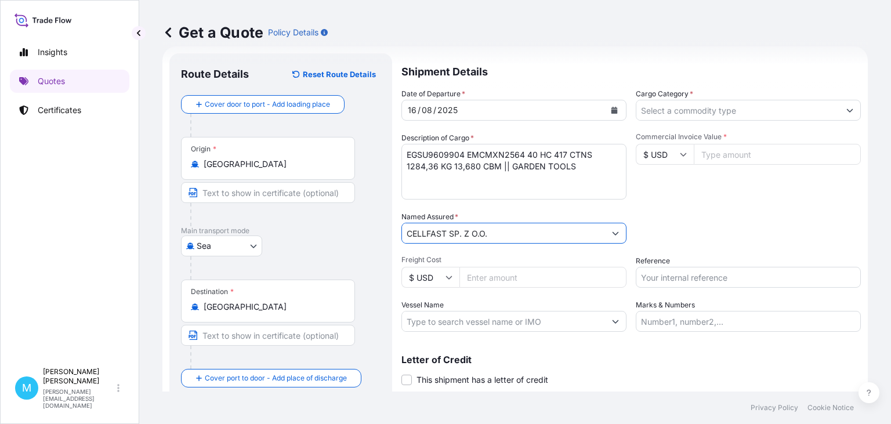
type input "CELLFAST SP. Z O.O."
click at [700, 106] on input "Cargo Category *" at bounding box center [737, 110] width 203 height 21
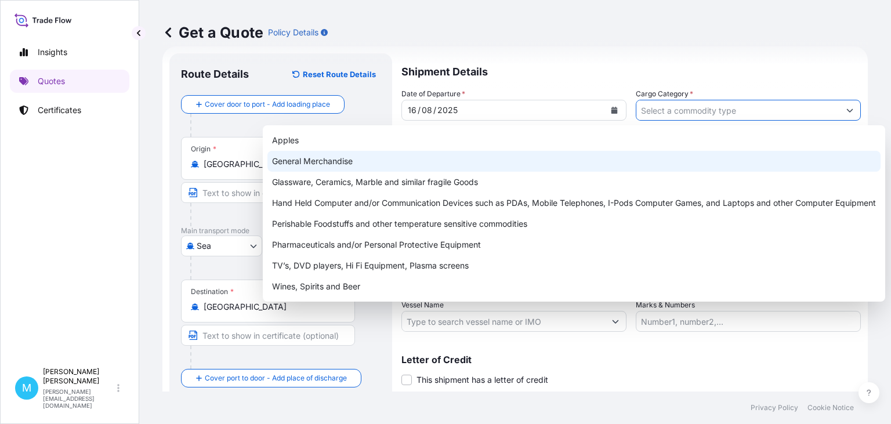
click at [379, 157] on div "General Merchandise" at bounding box center [573, 161] width 613 height 21
type input "General Merchandise"
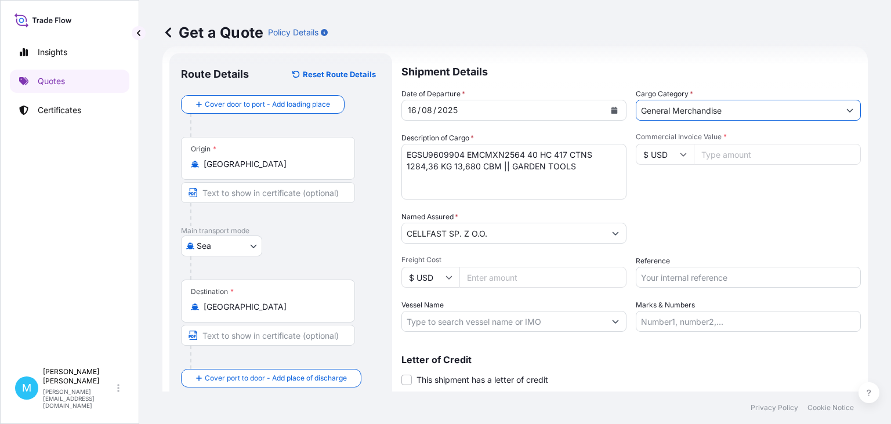
click at [736, 154] on input "Commercial Invoice Value *" at bounding box center [776, 154] width 167 height 21
click at [727, 159] on input "Commercial Invoice Value *" at bounding box center [776, 154] width 167 height 21
paste input "19015"
type input "19015.20"
click at [691, 279] on input "Reference" at bounding box center [747, 277] width 225 height 21
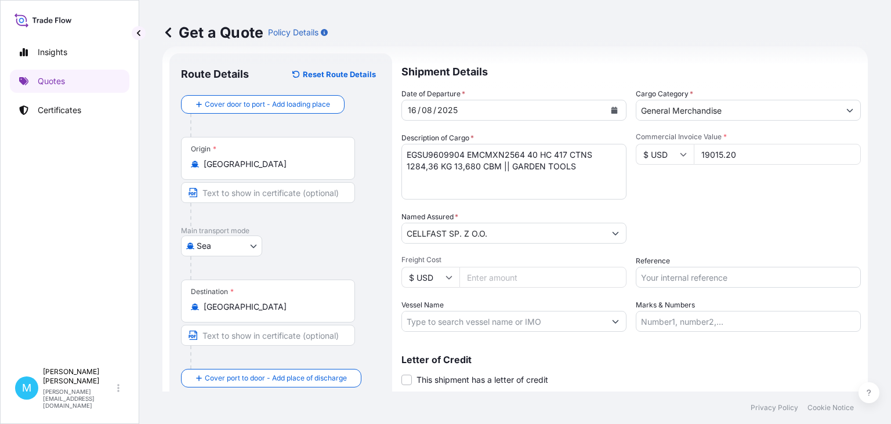
click at [668, 281] on input "Reference" at bounding box center [747, 277] width 225 height 21
paste input "S02010932"
click at [709, 275] on input "S02010932 ||" at bounding box center [747, 277] width 225 height 21
paste input "LCL16380"
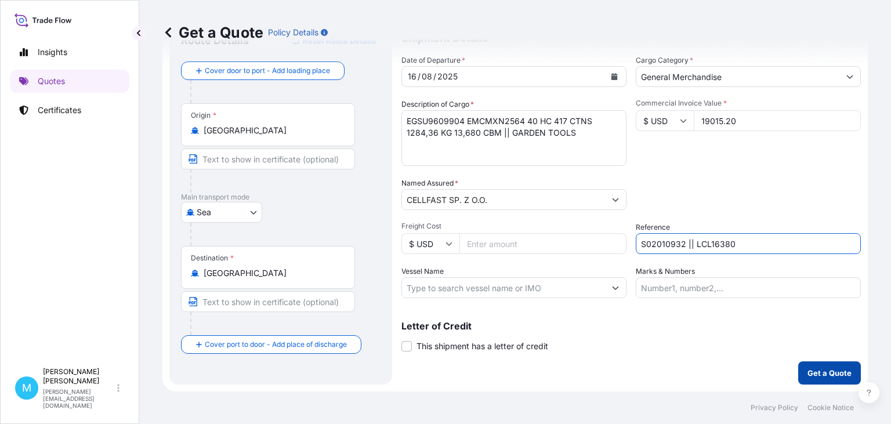
type input "S02010932 || LCL16380"
click at [844, 370] on p "Get a Quote" at bounding box center [829, 373] width 44 height 12
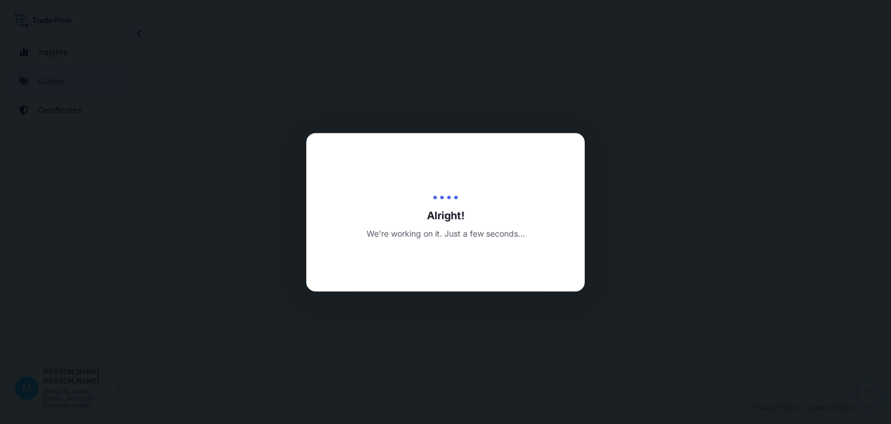
select select "Sea"
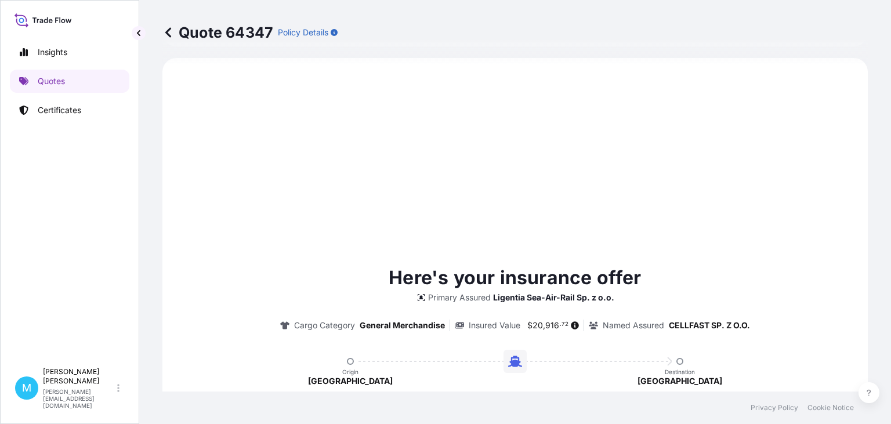
scroll to position [597, 0]
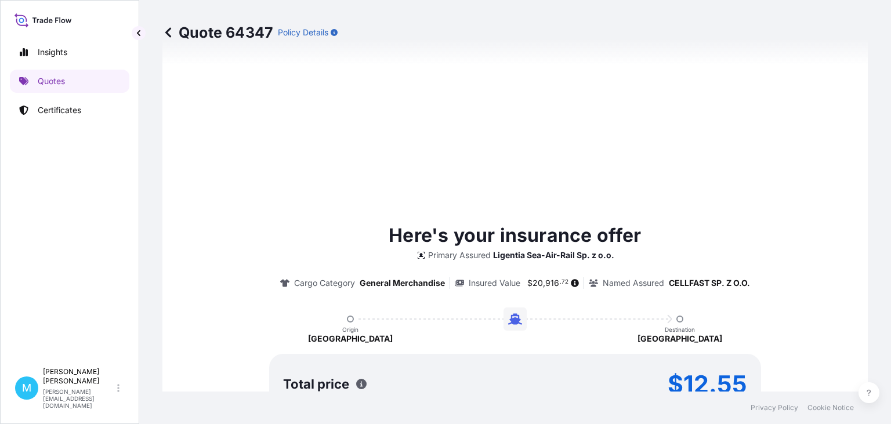
type input "22/08/2025"
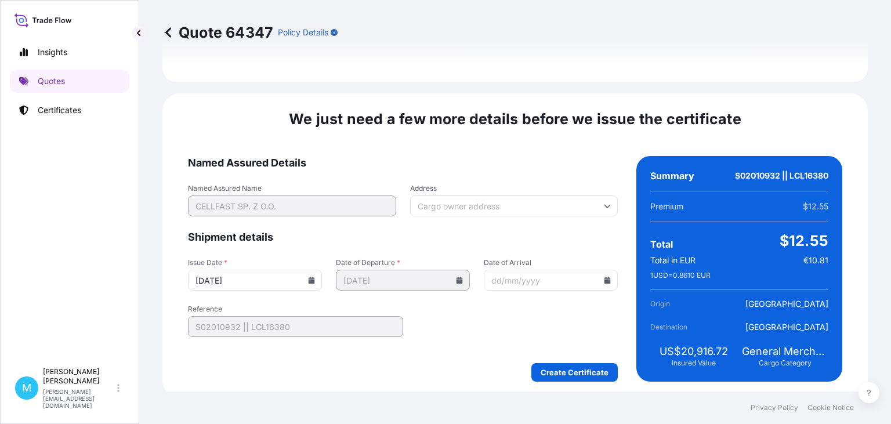
scroll to position [1344, 0]
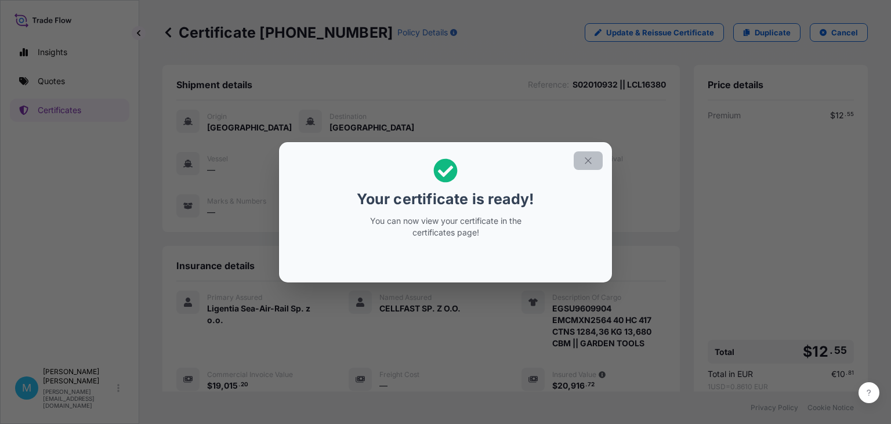
click at [589, 152] on button "button" at bounding box center [587, 160] width 29 height 19
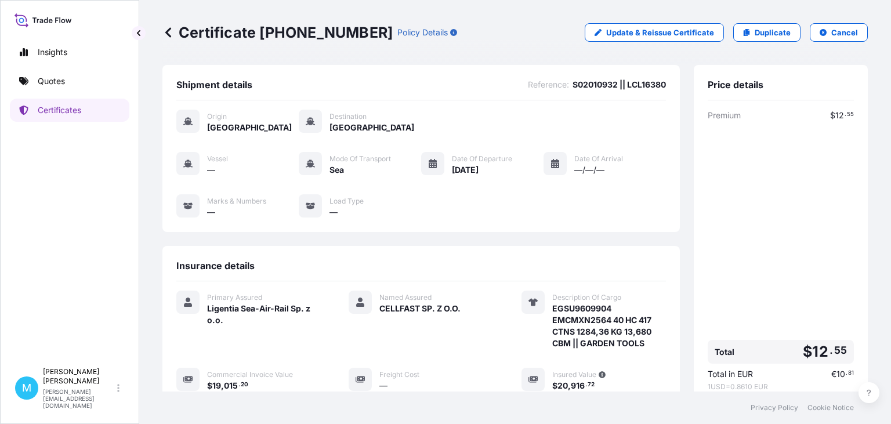
scroll to position [185, 0]
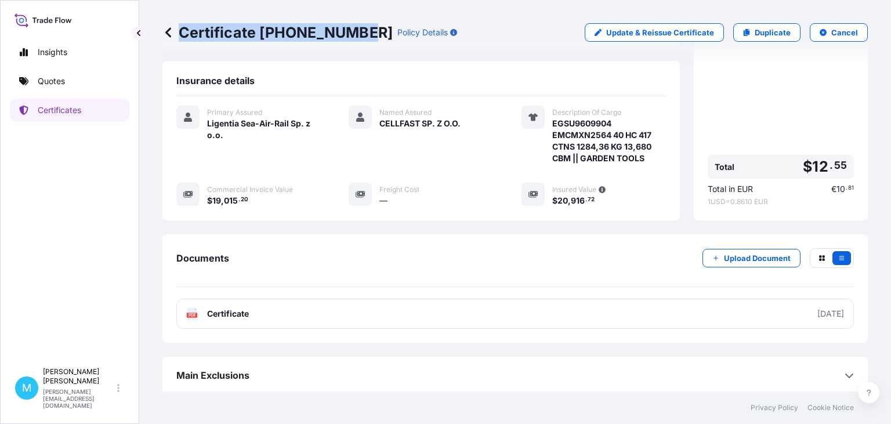
drag, startPoint x: 359, startPoint y: 31, endPoint x: 199, endPoint y: 32, distance: 160.6
click at [174, 30] on div "Certificate 31440-1688-1 Policy Details" at bounding box center [309, 32] width 295 height 19
copy p "Certificate 31440-1688-1"
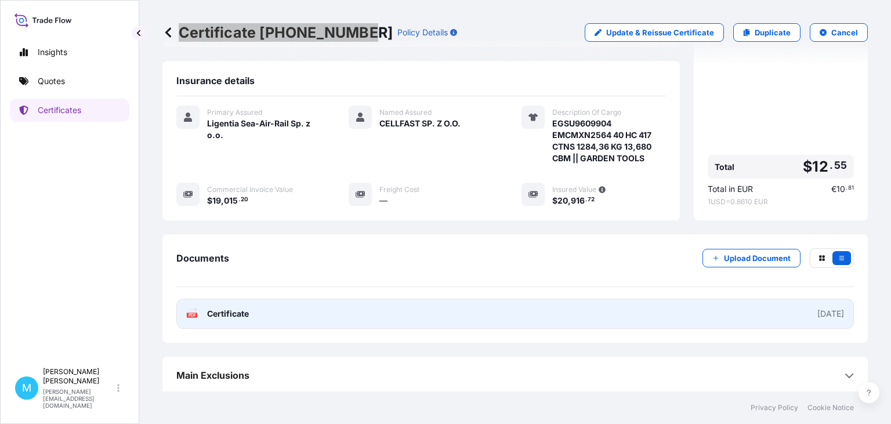
click at [444, 307] on link "PDF Certificate 2025-08-22" at bounding box center [514, 314] width 677 height 30
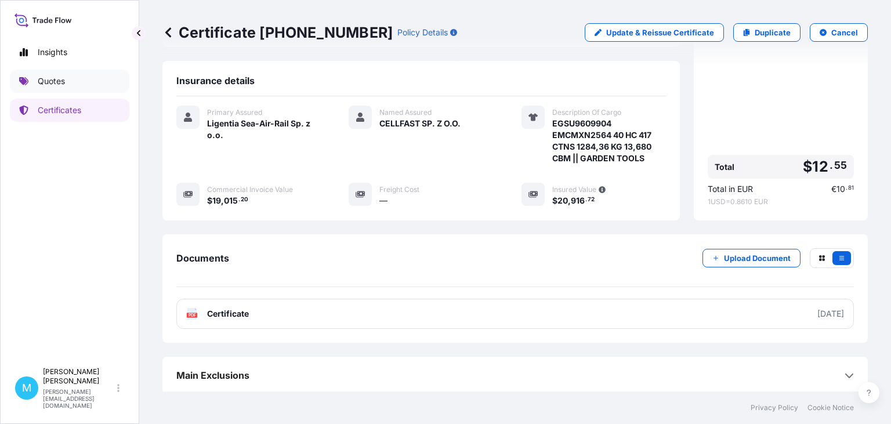
click at [58, 79] on p "Quotes" at bounding box center [51, 81] width 27 height 12
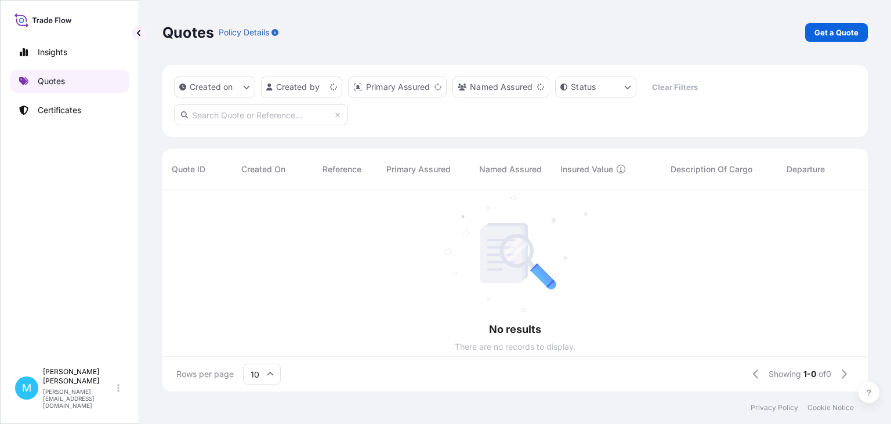
scroll to position [208, 705]
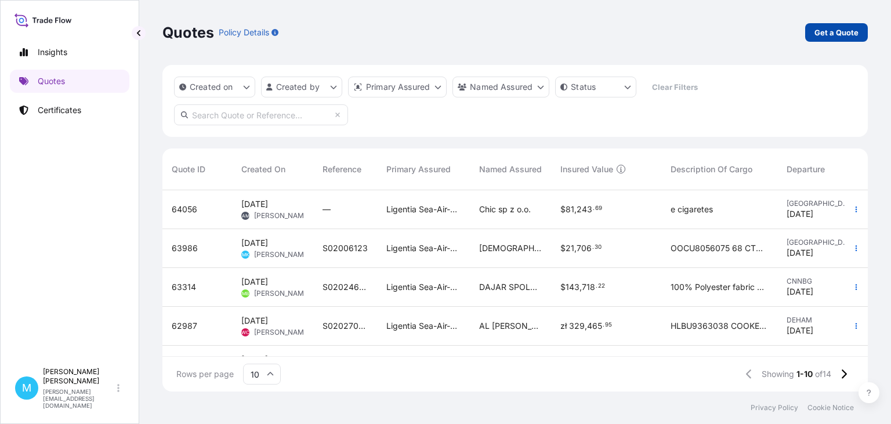
click at [826, 36] on p "Get a Quote" at bounding box center [836, 33] width 44 height 12
select select "Sea"
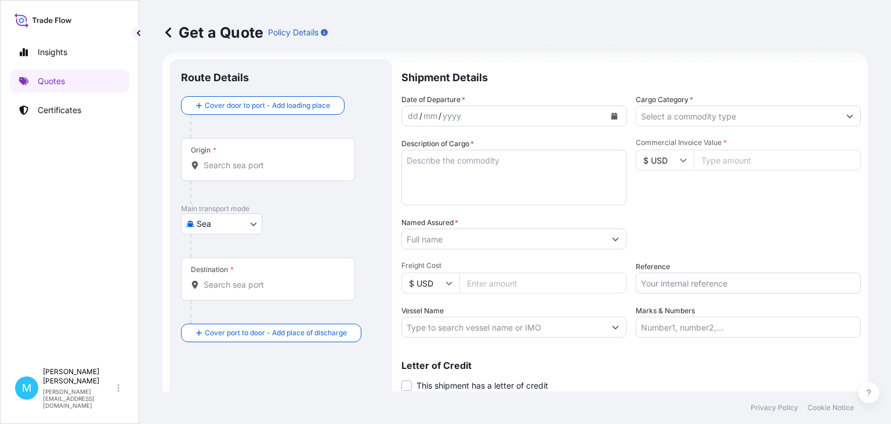
scroll to position [19, 0]
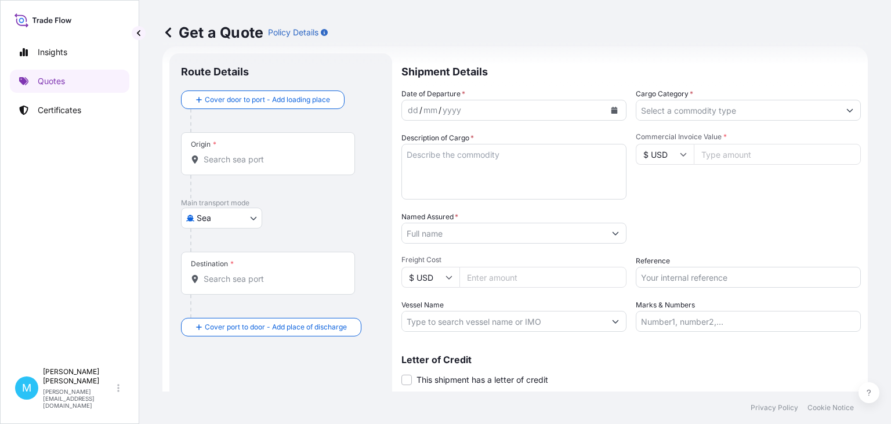
click at [254, 160] on input "Origin *" at bounding box center [272, 160] width 137 height 12
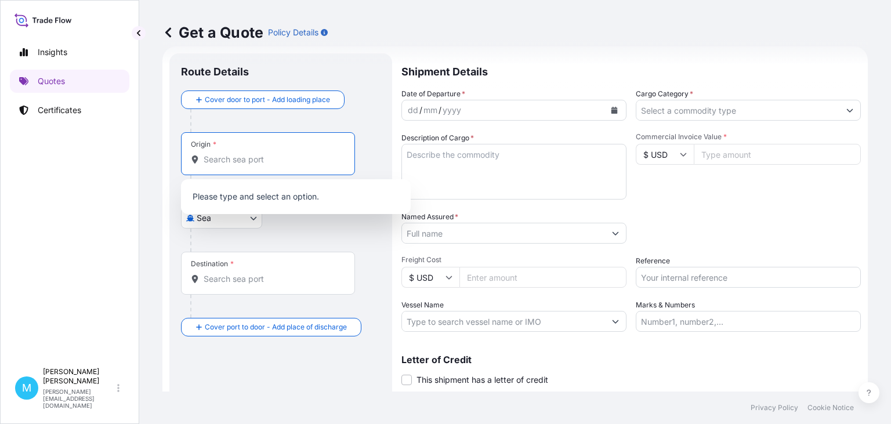
click at [212, 165] on input "Origin *" at bounding box center [272, 160] width 137 height 12
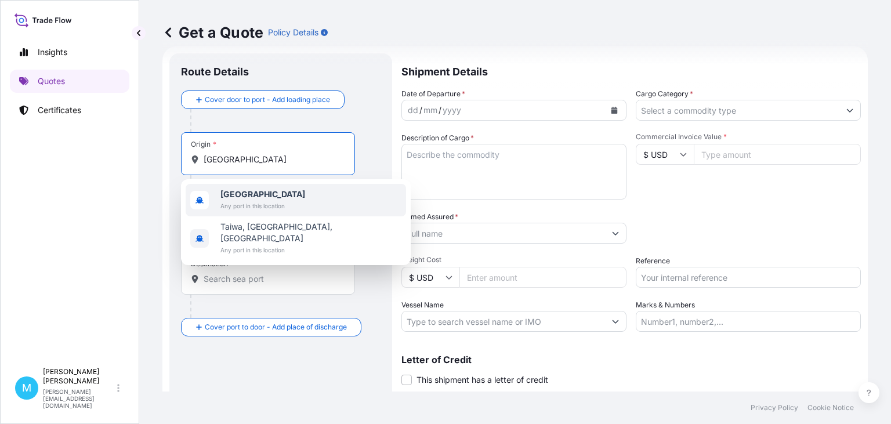
click at [254, 200] on span "Taiwan" at bounding box center [262, 194] width 85 height 12
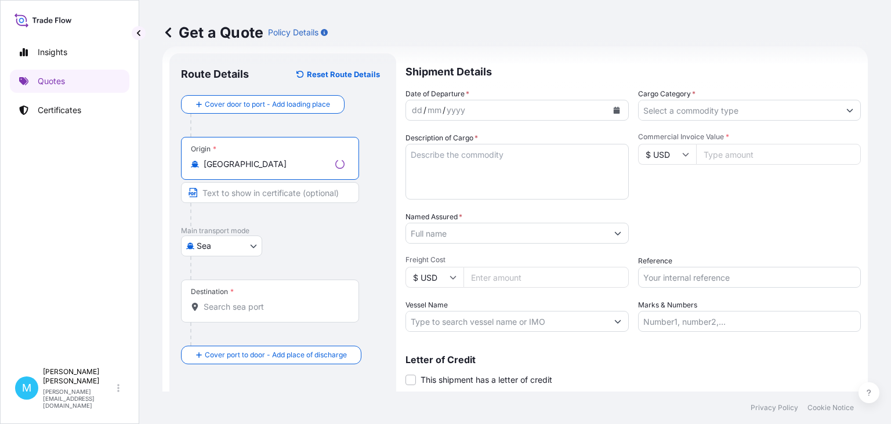
type input "Taiwan"
click at [244, 310] on input "Destination *" at bounding box center [274, 307] width 141 height 12
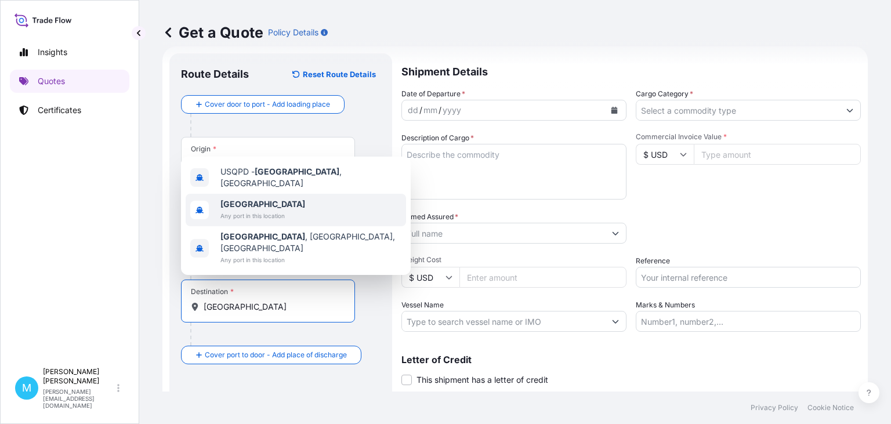
click at [255, 210] on span "Poland" at bounding box center [262, 204] width 85 height 12
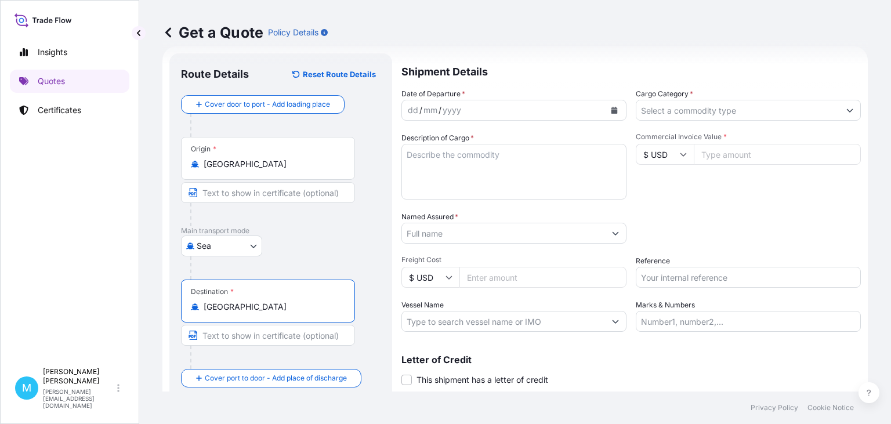
type input "Poland"
click at [502, 108] on div "dd / mm / yyyy" at bounding box center [503, 110] width 203 height 21
click at [611, 110] on button "Calendar" at bounding box center [614, 110] width 19 height 19
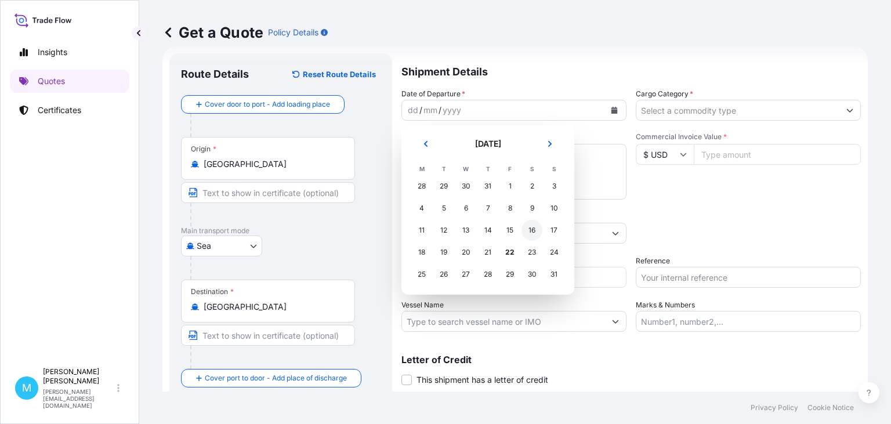
click at [529, 231] on div "16" at bounding box center [531, 230] width 21 height 21
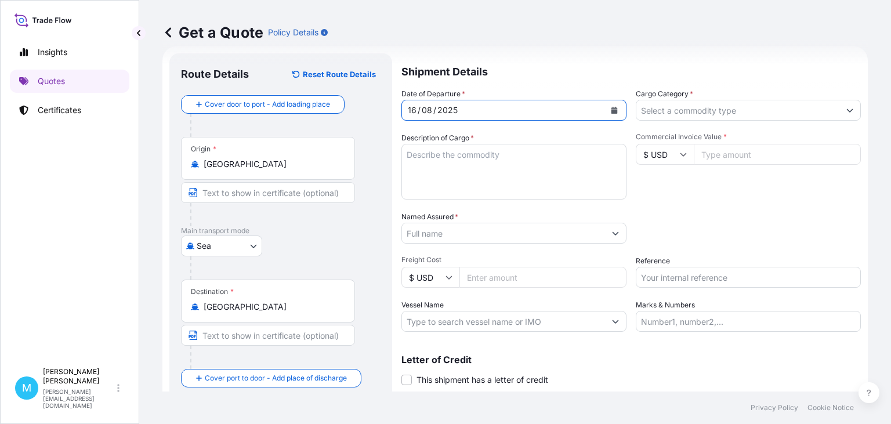
click at [470, 170] on textarea "Description of Cargo *" at bounding box center [513, 172] width 225 height 56
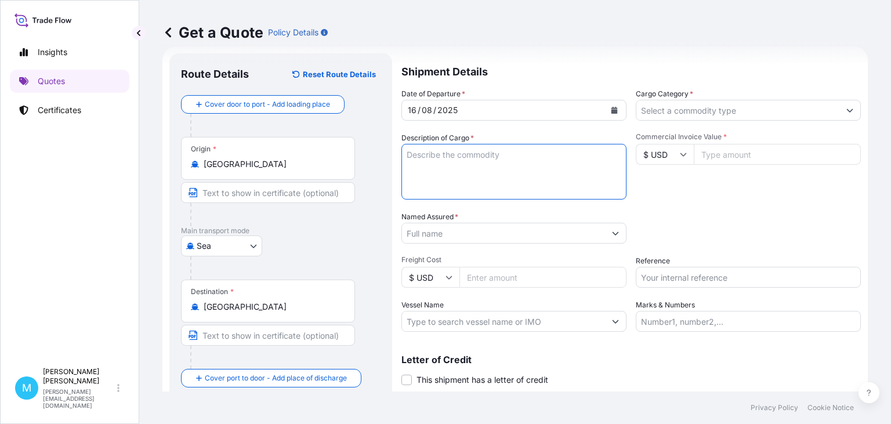
click at [408, 157] on textarea "Description of Cargo *" at bounding box center [513, 172] width 225 height 56
type textarea "e"
type textarea "EGSU9609904 EMCMXN2564 40 HC 96 CTNS 998,70 KG 4,560 CBM || SEWING MACHINE + PA…"
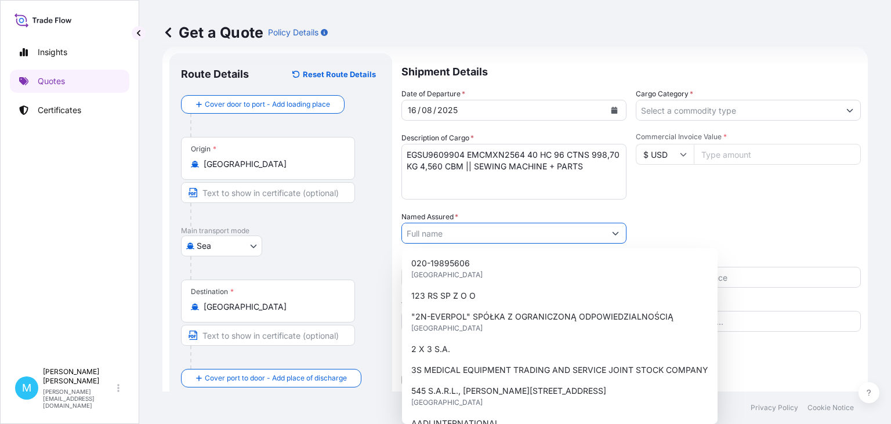
click at [431, 231] on input "Named Assured *" at bounding box center [503, 233] width 203 height 21
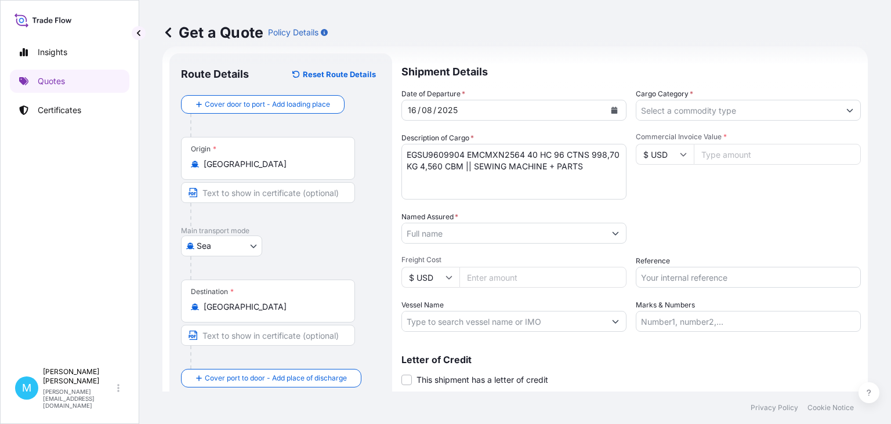
click at [426, 238] on input "Named Assured *" at bounding box center [503, 233] width 203 height 21
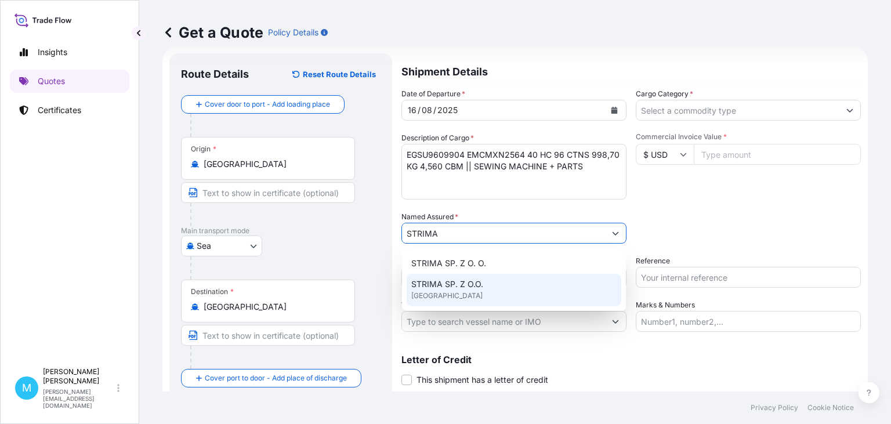
click at [465, 288] on span "STRIMA SP. Z O.O." at bounding box center [447, 284] width 72 height 12
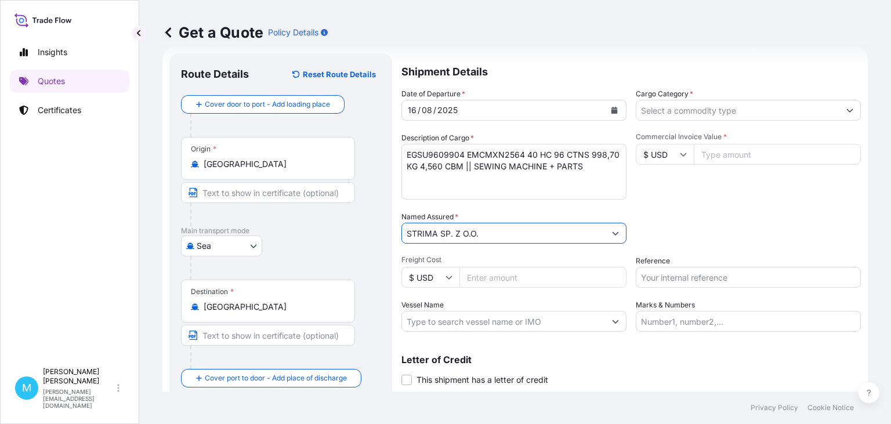
type input "STRIMA SP. Z O.O."
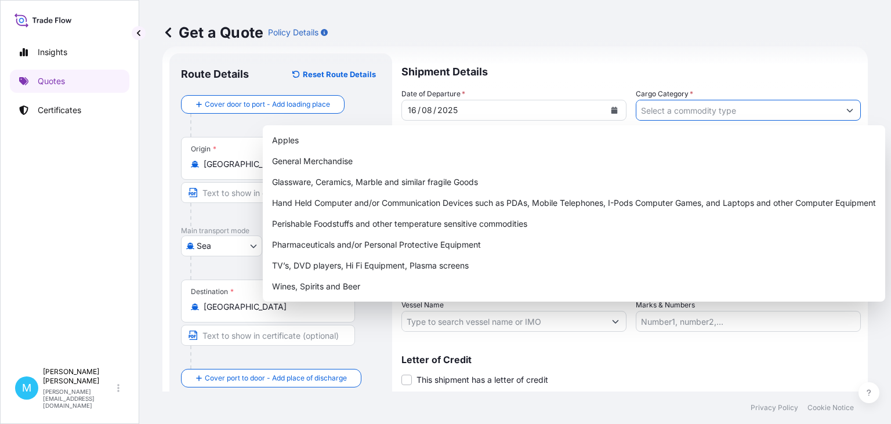
click at [680, 114] on input "Cargo Category *" at bounding box center [737, 110] width 203 height 21
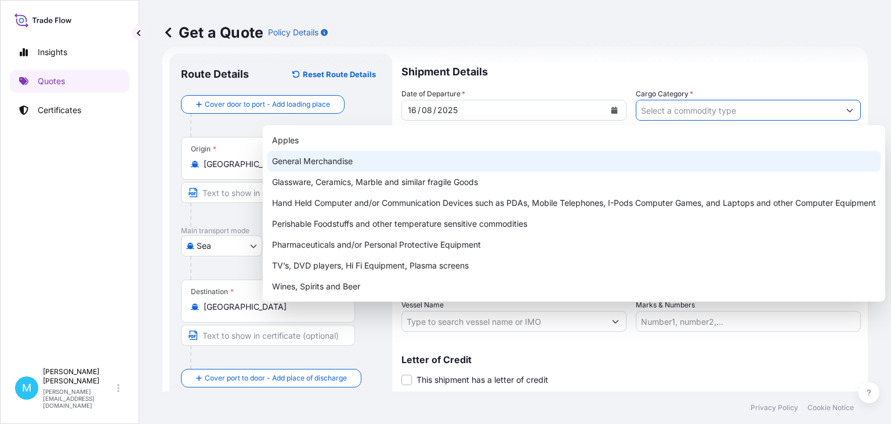
click at [354, 164] on div "General Merchandise" at bounding box center [573, 161] width 613 height 21
type input "General Merchandise"
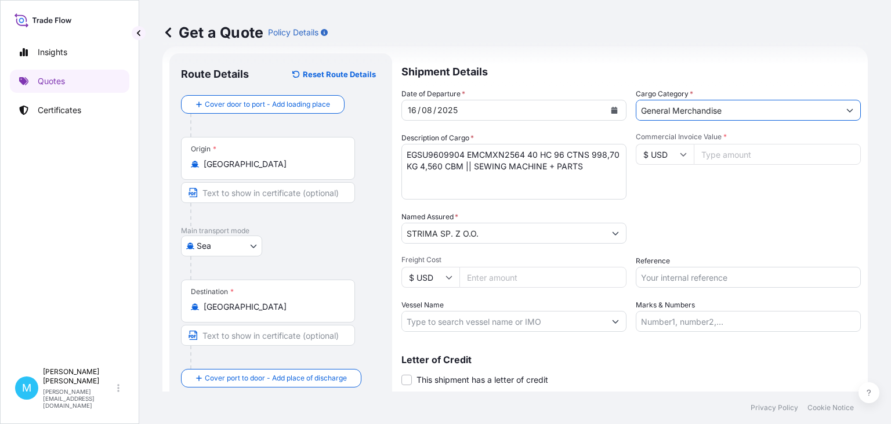
click at [733, 151] on input "Commercial Invoice Value *" at bounding box center [776, 154] width 167 height 21
click at [735, 160] on input "Commercial Invoice Value *" at bounding box center [776, 154] width 167 height 21
drag, startPoint x: 713, startPoint y: 154, endPoint x: 731, endPoint y: 155, distance: 18.0
click at [713, 154] on input "Commercial Invoice Value *" at bounding box center [776, 154] width 167 height 21
drag, startPoint x: 700, startPoint y: 153, endPoint x: 720, endPoint y: 157, distance: 20.7
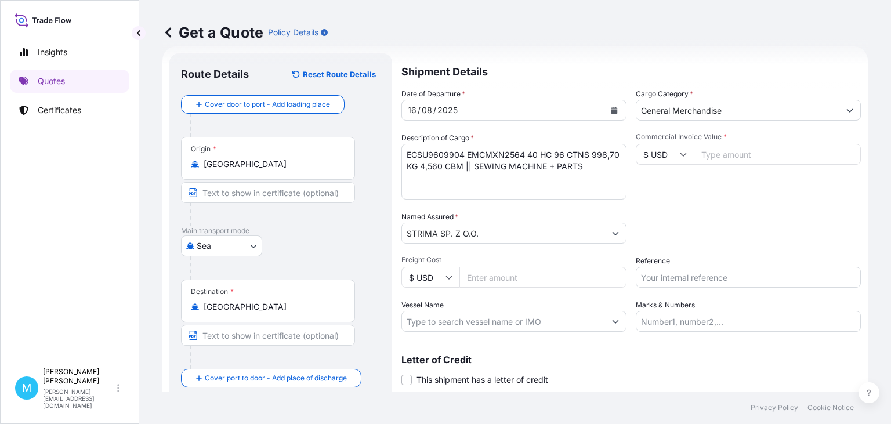
click at [699, 153] on input "Commercial Invoice Value *" at bounding box center [776, 154] width 167 height 21
click at [725, 154] on input "Commercial Invoice Value *" at bounding box center [776, 154] width 167 height 21
type input "21192.15"
click at [671, 279] on input "Reference" at bounding box center [747, 277] width 225 height 21
paste input "S02012787"
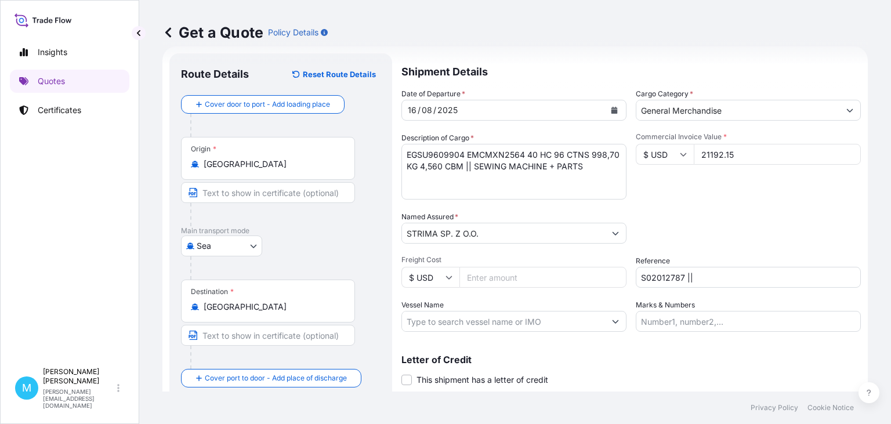
click at [713, 277] on input "S02012787 ||" at bounding box center [747, 277] width 225 height 21
paste input "LCL16388"
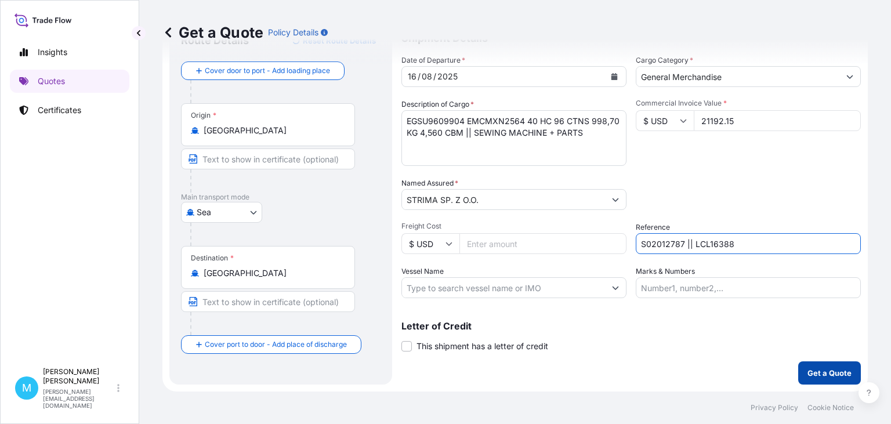
type input "S02012787 || LCL16388"
click at [822, 371] on p "Get a Quote" at bounding box center [829, 373] width 44 height 12
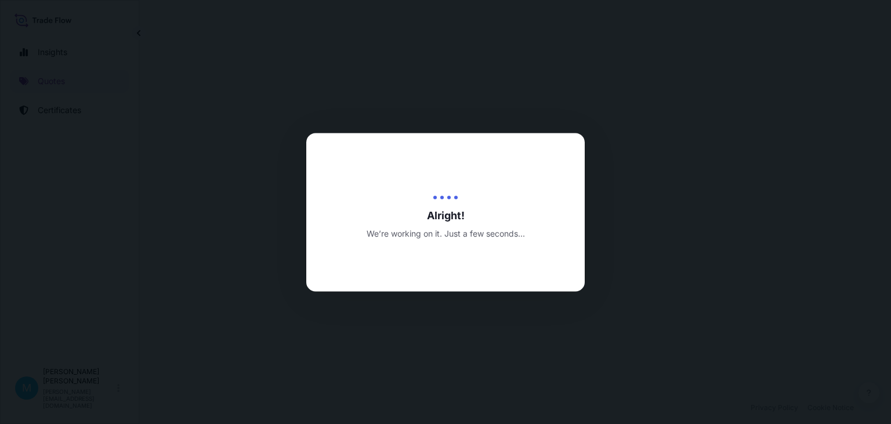
select select "Sea"
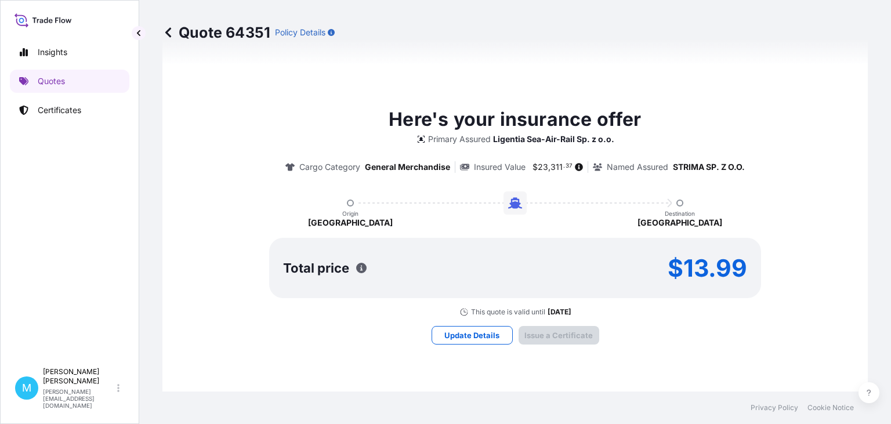
type input "22/08/2025"
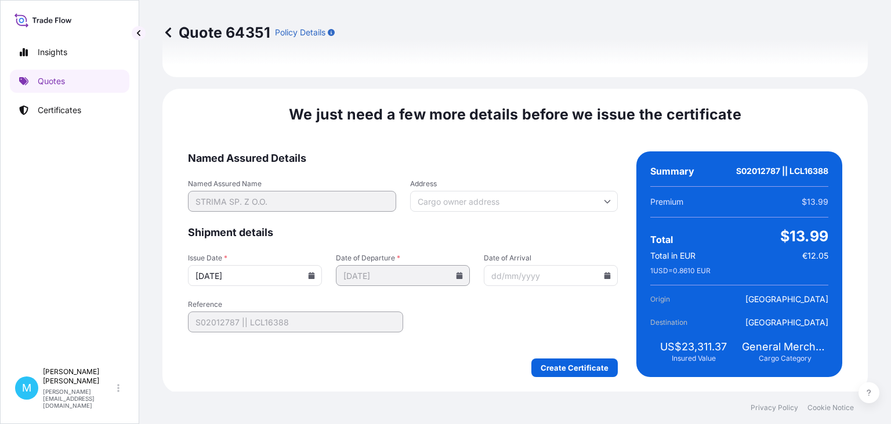
scroll to position [1344, 0]
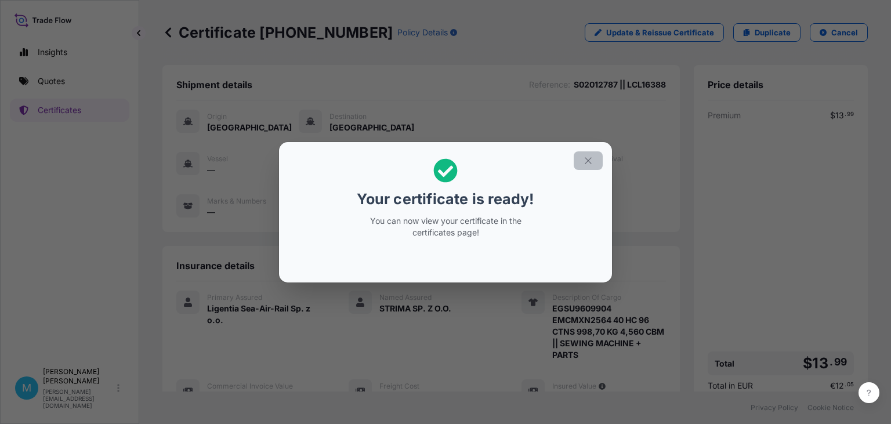
click at [591, 155] on button "button" at bounding box center [587, 160] width 29 height 19
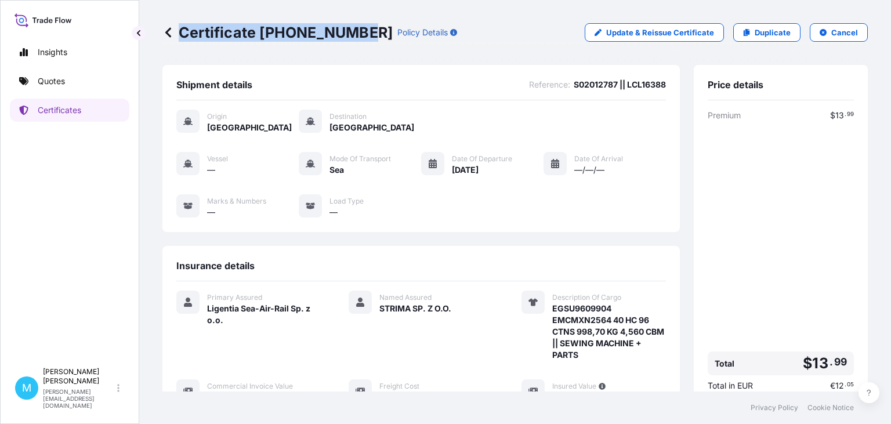
drag, startPoint x: 360, startPoint y: 28, endPoint x: 175, endPoint y: 28, distance: 185.5
click at [175, 28] on div "Certificate 31440-1689-1 Policy Details" at bounding box center [309, 32] width 295 height 19
copy p "Certificate 31440-1689-1"
drag, startPoint x: 471, startPoint y: 413, endPoint x: 472, endPoint y: 420, distance: 7.0
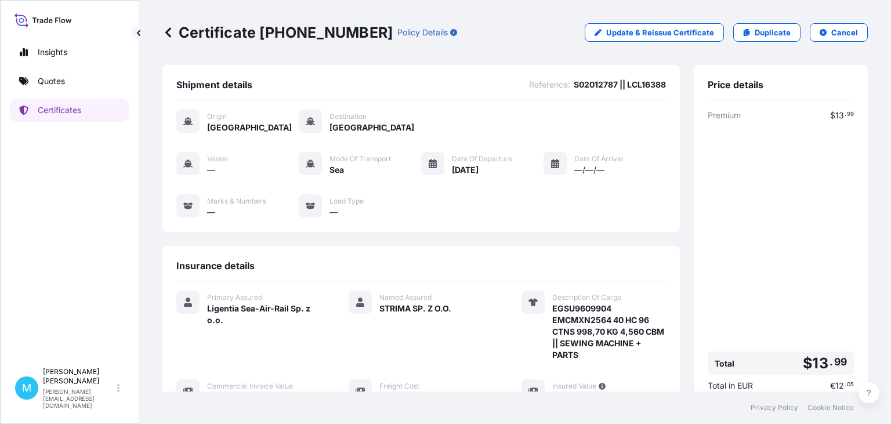
click at [472, 403] on div "Primary Assured Ligentia Sea-Air-Rail Sp. z o.o. Named Assured STRIMA SP. Z O.O…" at bounding box center [420, 346] width 489 height 112
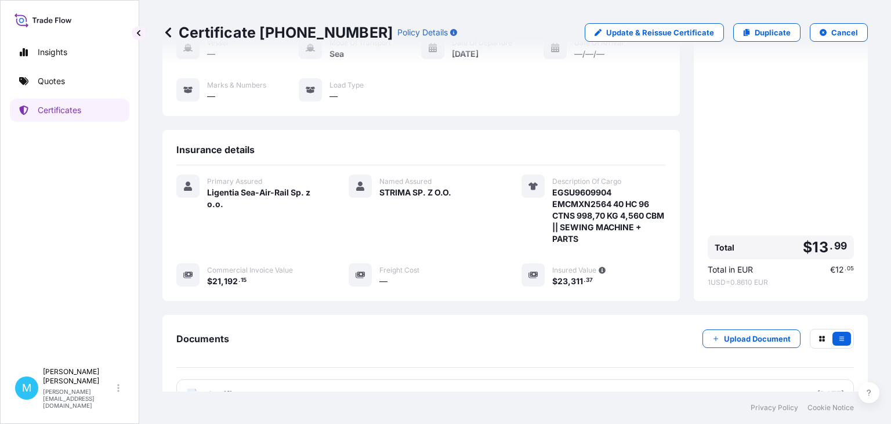
click at [469, 300] on div "Primary Assured Ligentia Sea-Air-Rail Sp. z o.o. Named Assured STRIMA SP. Z O.O…" at bounding box center [420, 236] width 489 height 143
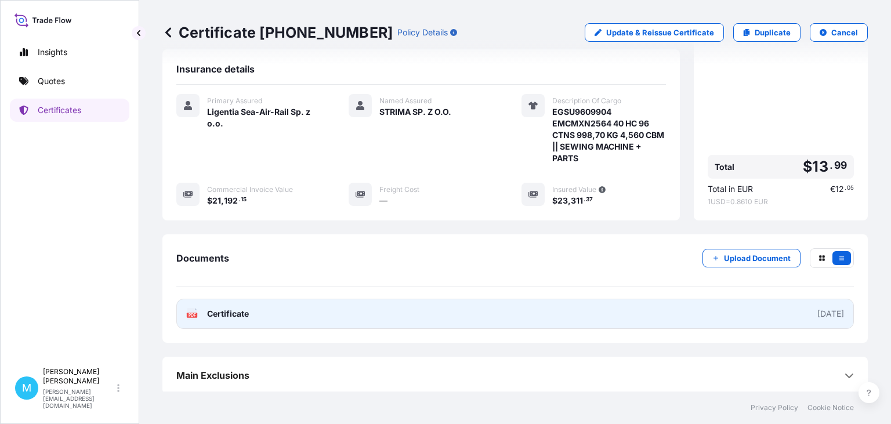
click at [466, 317] on link "PDF Certificate 2025-08-22" at bounding box center [514, 314] width 677 height 30
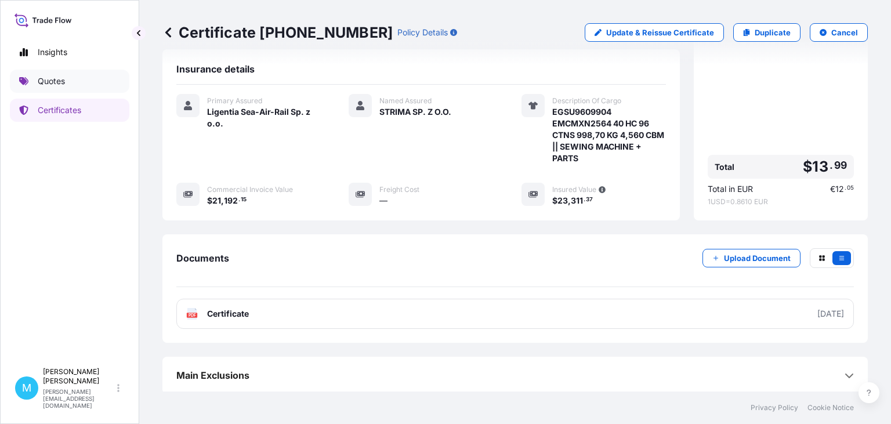
click at [78, 87] on link "Quotes" at bounding box center [69, 81] width 119 height 23
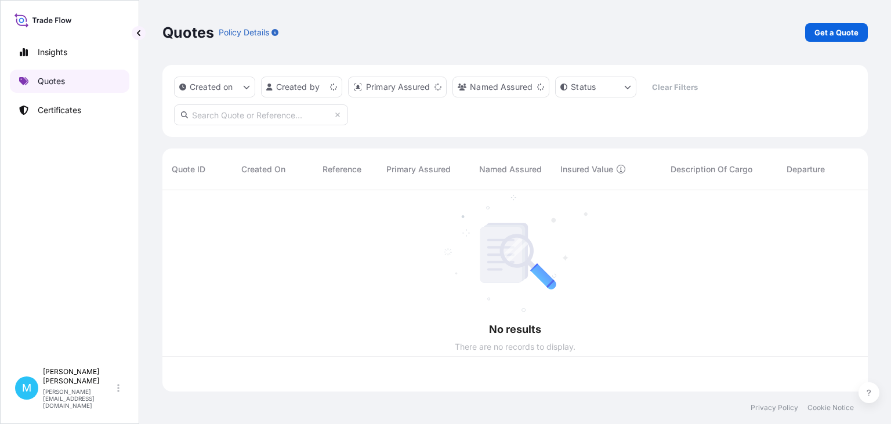
scroll to position [208, 705]
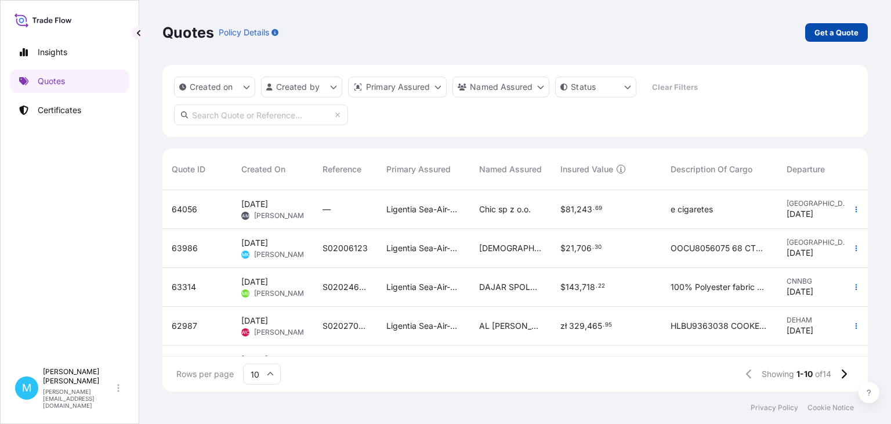
click at [819, 32] on p "Get a Quote" at bounding box center [836, 33] width 44 height 12
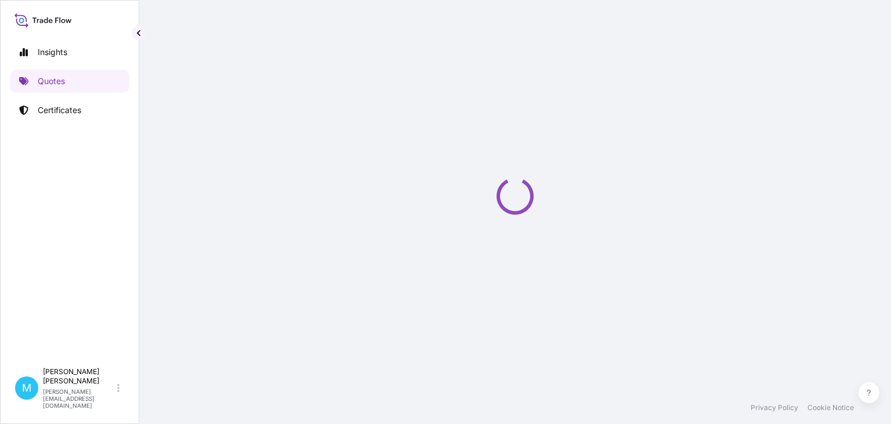
select select "Sea"
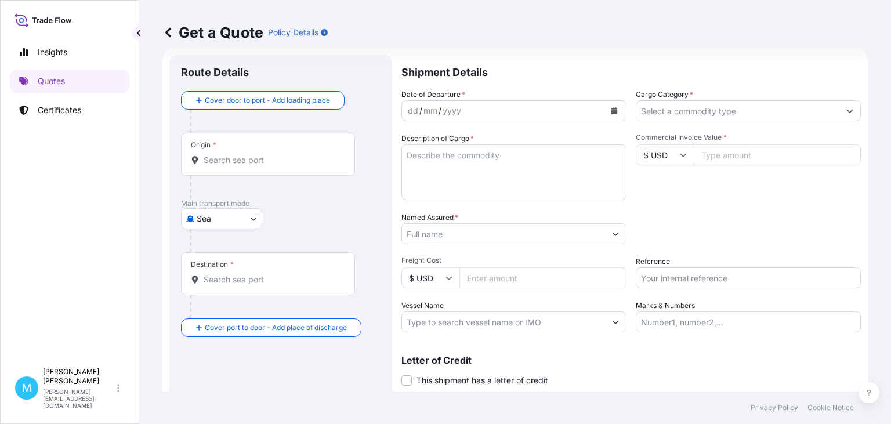
scroll to position [19, 0]
click at [228, 157] on input "Origin *" at bounding box center [272, 160] width 137 height 12
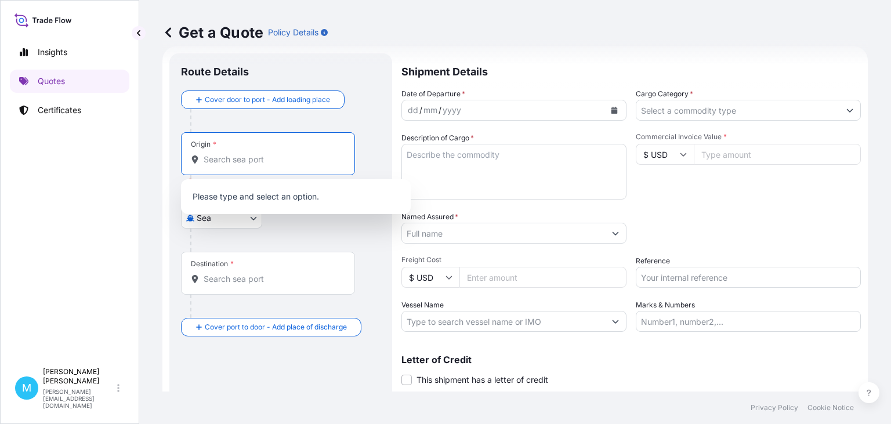
click at [232, 161] on input "Origin * Please select an origin" at bounding box center [272, 160] width 137 height 12
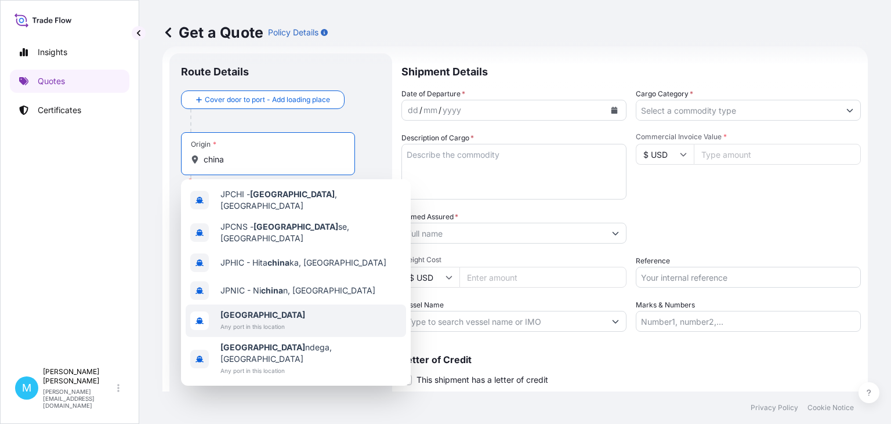
click at [230, 310] on b "China" at bounding box center [262, 315] width 85 height 10
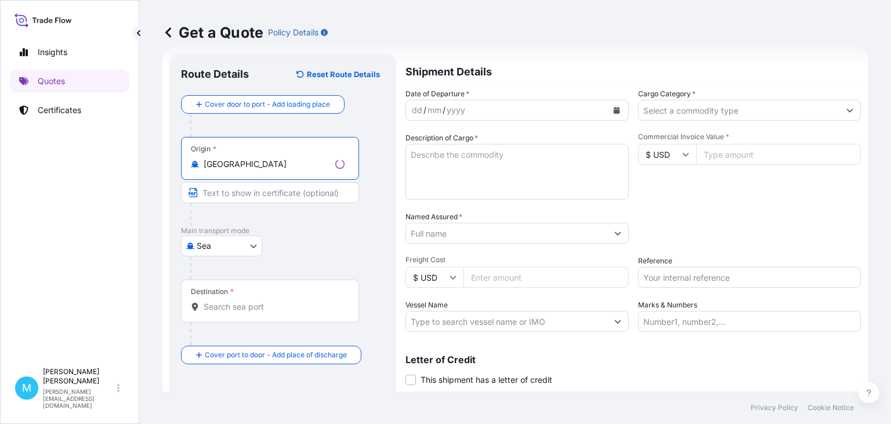
type input "China"
click at [225, 314] on div "Destination *" at bounding box center [270, 300] width 178 height 43
click at [225, 313] on input "Destination *" at bounding box center [274, 307] width 141 height 12
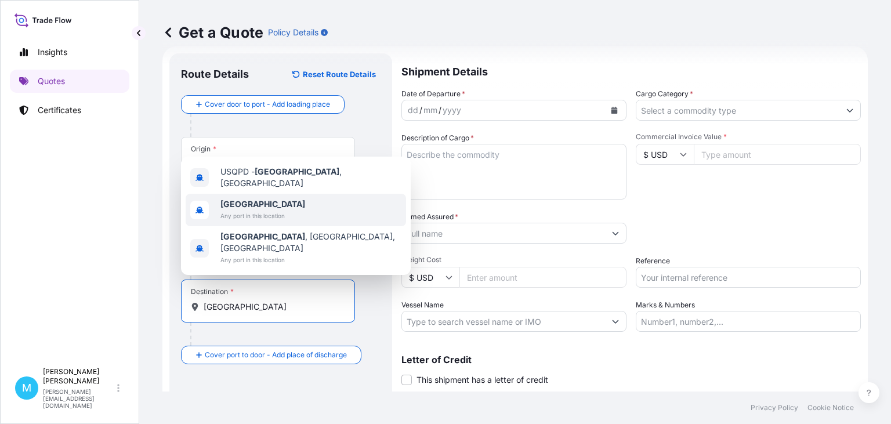
click at [257, 210] on span "Poland" at bounding box center [262, 204] width 85 height 12
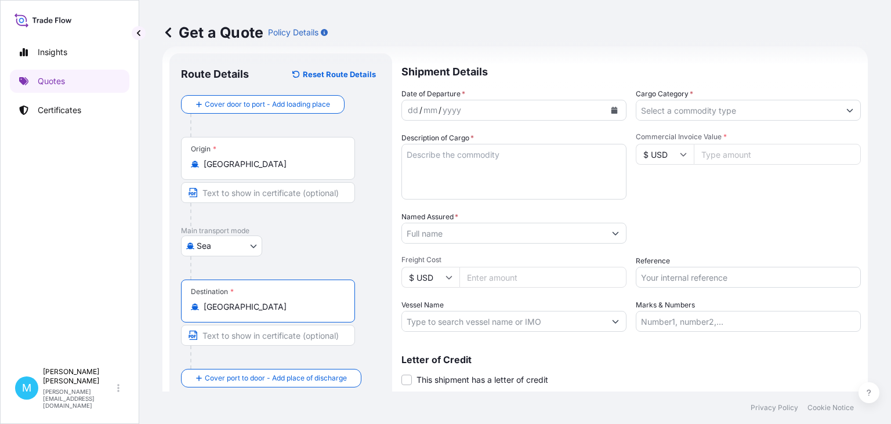
type input "Poland"
click at [468, 104] on div "dd / mm / yyyy" at bounding box center [503, 110] width 203 height 21
click at [616, 111] on icon "Calendar" at bounding box center [614, 110] width 6 height 7
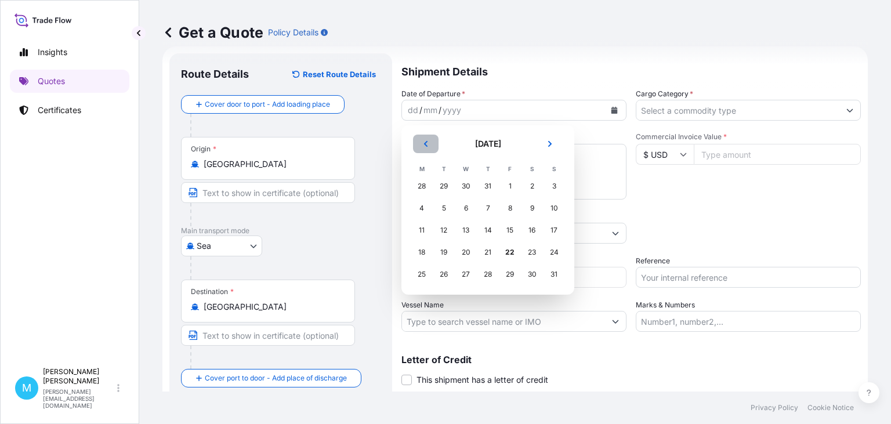
click at [422, 144] on icon "Previous" at bounding box center [425, 143] width 7 height 7
click at [552, 253] on div "27" at bounding box center [553, 252] width 21 height 21
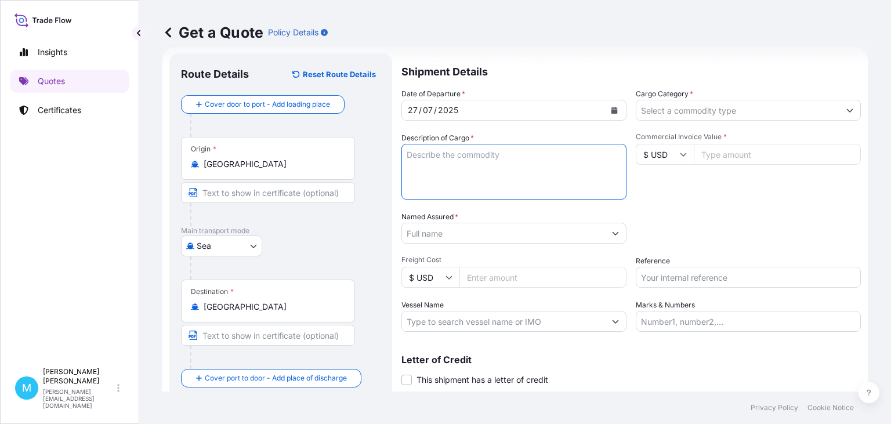
click at [459, 157] on textarea "Description of Cargo *" at bounding box center [513, 172] width 225 height 56
click at [451, 150] on textarea "Description of Cargo *" at bounding box center [513, 172] width 225 height 56
paste textarea "TXGU4096971 M1434940 40HC 4561.92 KG 65.127 M3 1536 CTN"
click at [477, 172] on textarea "TXGU4096971 M1434940 40HC 4561.92 KG 65.127 M3 1536 CTN ||" at bounding box center [513, 172] width 225 height 56
click at [467, 164] on textarea "TXGU4096971 M1434940 40HC 4561.92 KG 65.127 M3 1536 CTN ||" at bounding box center [513, 172] width 225 height 56
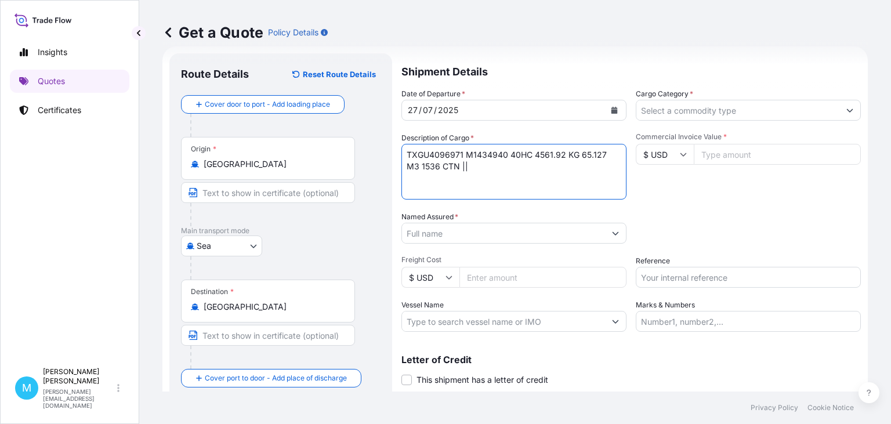
paste textarea "METAL ORGANIZERS"
type textarea "TXGU4096971 M1434940 40HC 4561.92 KG 65.127 M3 1536 CTN || METAL ORGANIZERS"
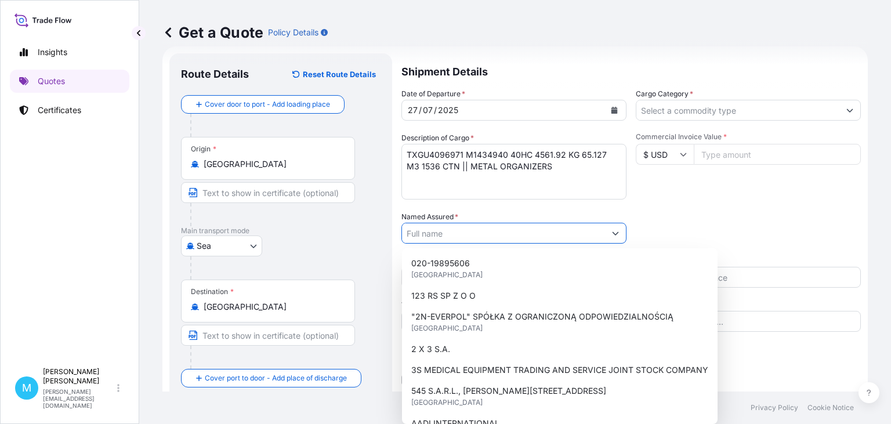
click at [440, 231] on input "Named Assured *" at bounding box center [503, 233] width 203 height 21
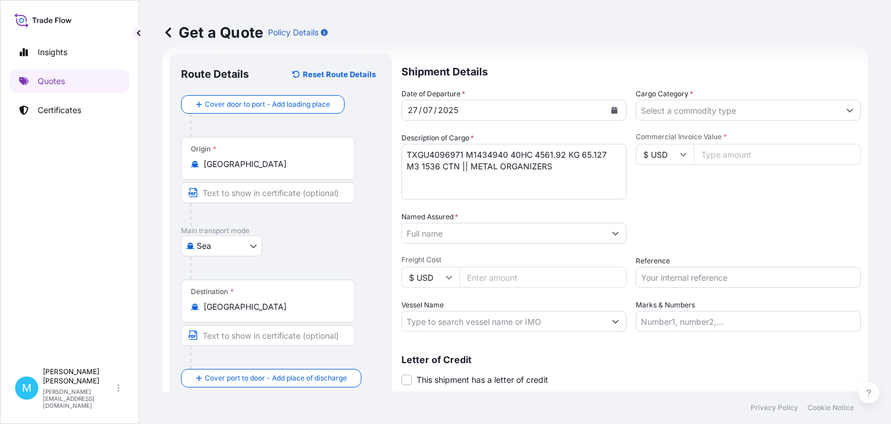
click at [431, 234] on input "Named Assured *" at bounding box center [503, 233] width 203 height 21
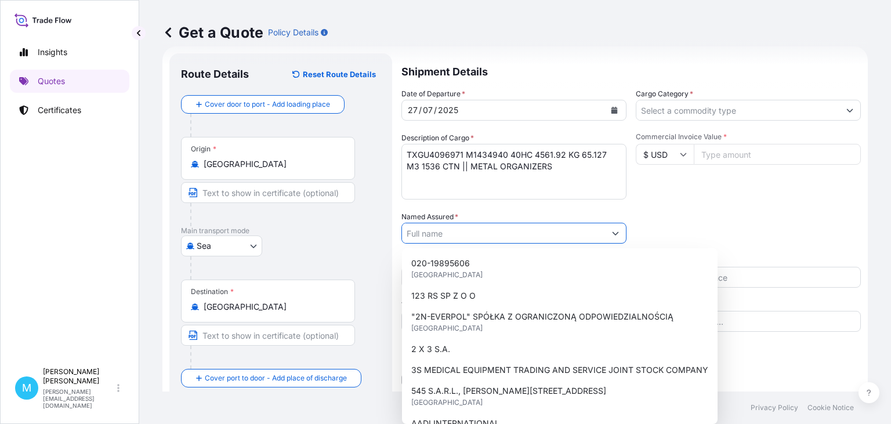
paste input "DAJAR SPOLKA Z O.O."
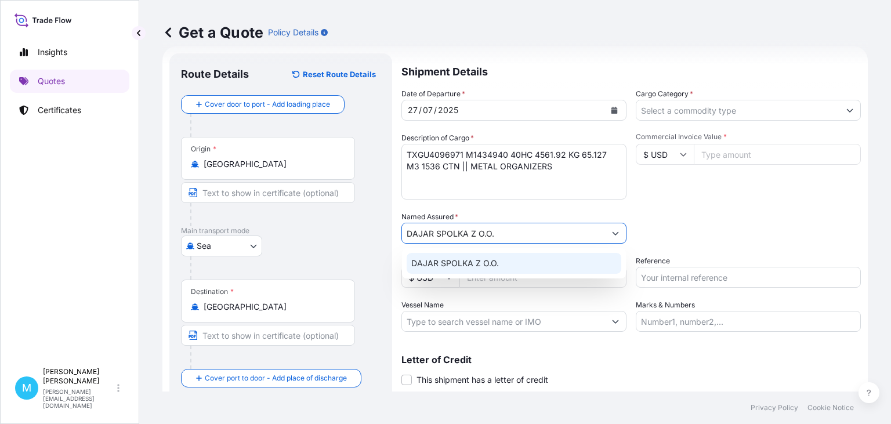
click at [518, 234] on input "DAJAR SPOLKA Z O.O." at bounding box center [503, 233] width 203 height 21
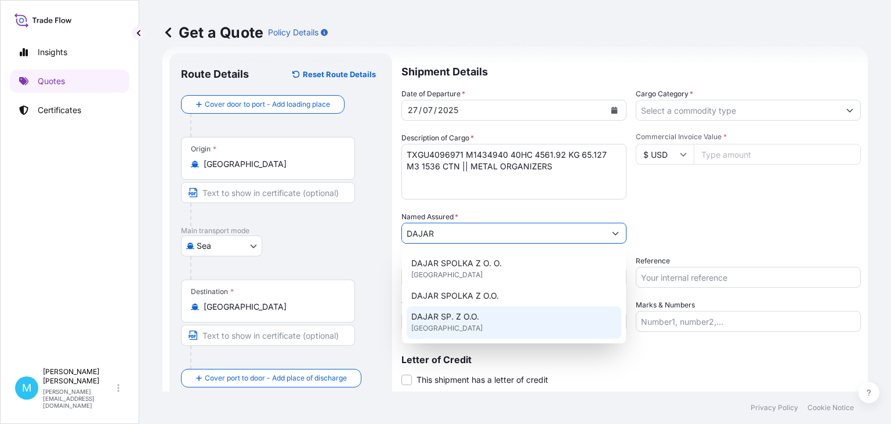
click at [477, 321] on span "DAJAR SP. Z O.O." at bounding box center [445, 317] width 68 height 12
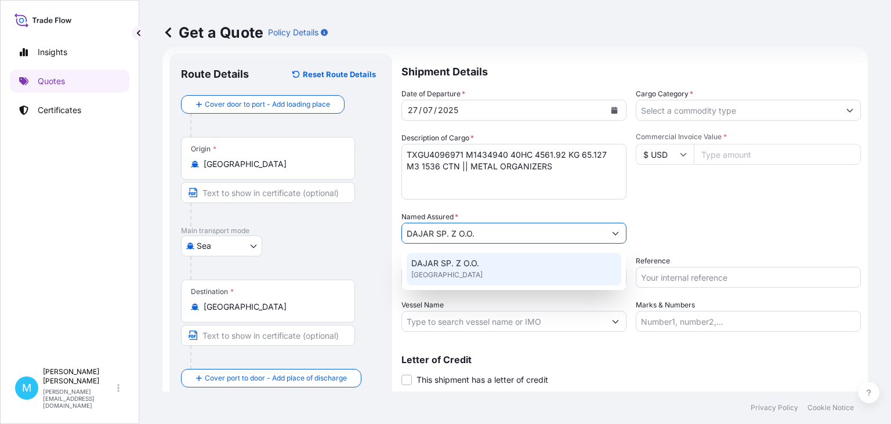
click at [493, 275] on div "DAJAR SP. Z O.O. United Kingdom" at bounding box center [513, 269] width 215 height 32
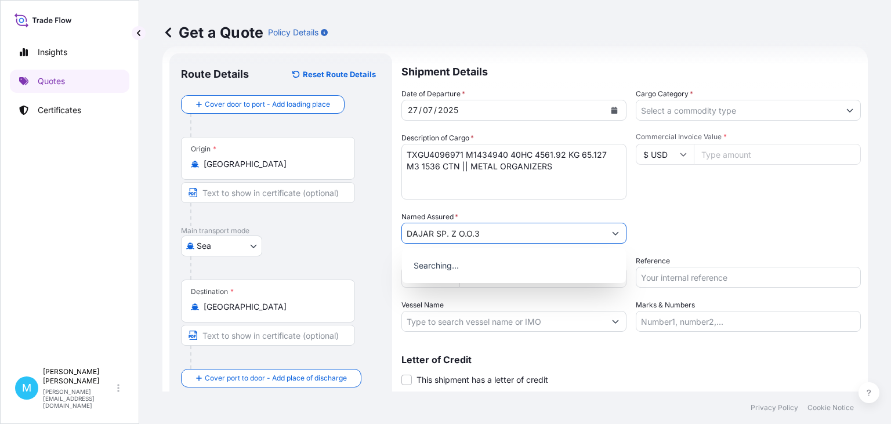
type input "DAJAR SP. Z O.O."
click at [685, 216] on div "Packing Category Type to search a container mode Please select a primary mode o…" at bounding box center [747, 227] width 225 height 32
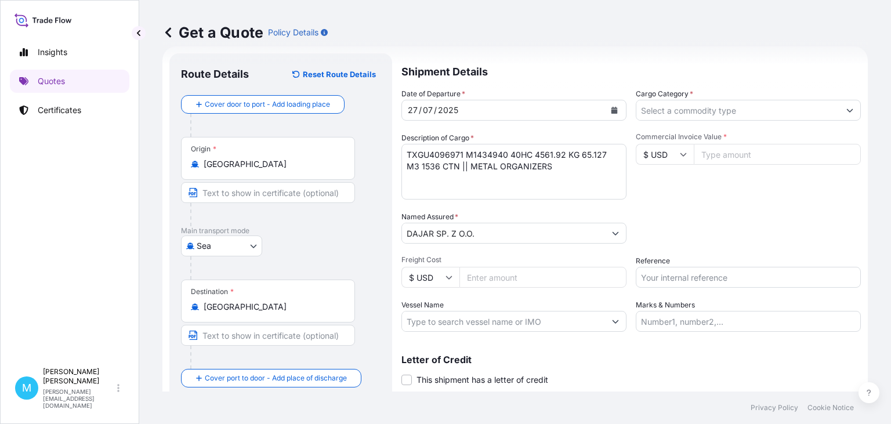
click at [530, 282] on input "Freight Cost" at bounding box center [542, 277] width 167 height 21
type input "3025"
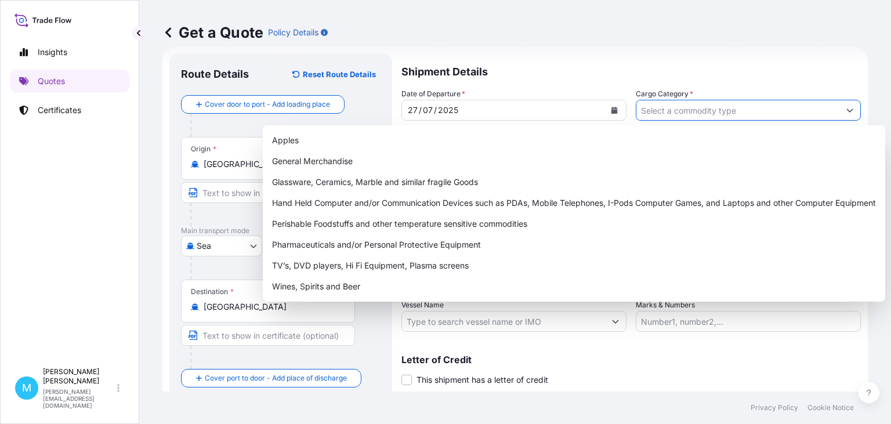
click at [688, 112] on input "Cargo Category *" at bounding box center [737, 110] width 203 height 21
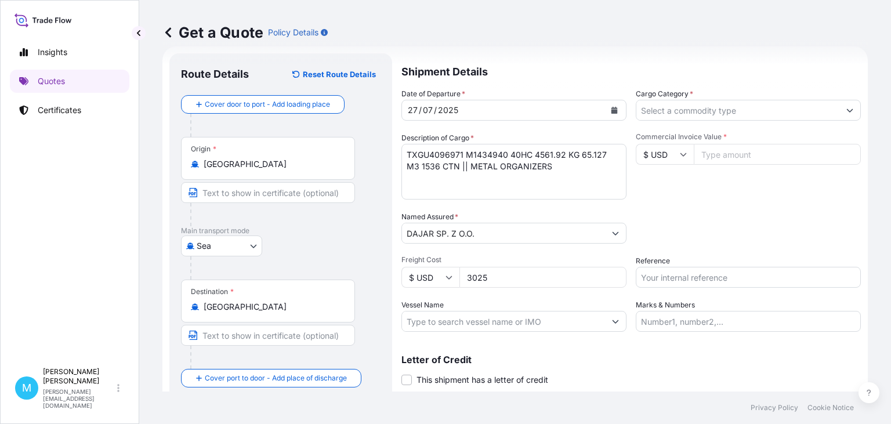
type input "General Merchandise"
click at [719, 154] on input "Commercial Invoice Value *" at bounding box center [776, 154] width 167 height 21
paste input "38724"
type input "38724"
click at [674, 274] on input "Reference" at bounding box center [747, 277] width 225 height 21
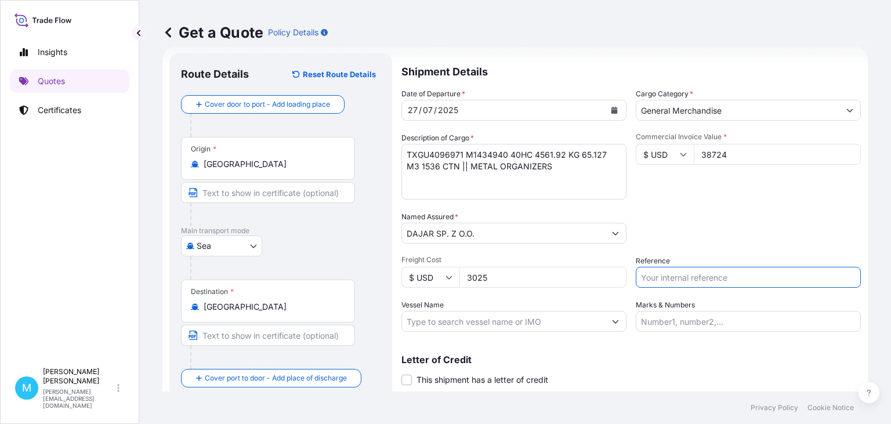
paste input "S02008221"
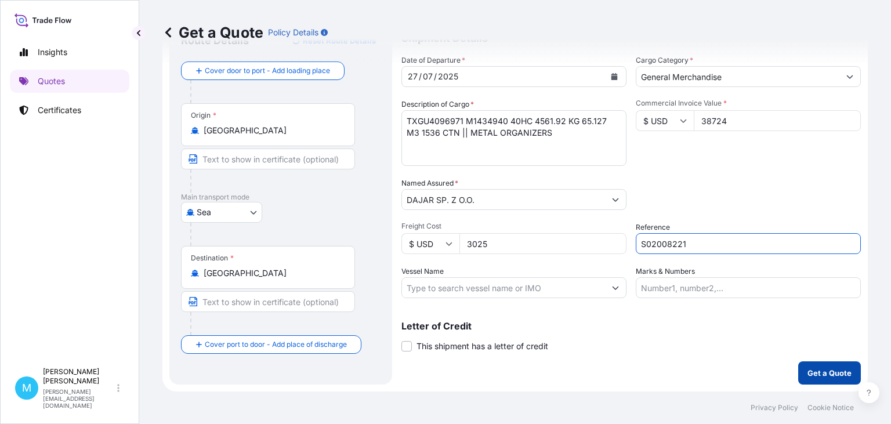
type input "S02008221"
click at [826, 375] on p "Get a Quote" at bounding box center [829, 373] width 44 height 12
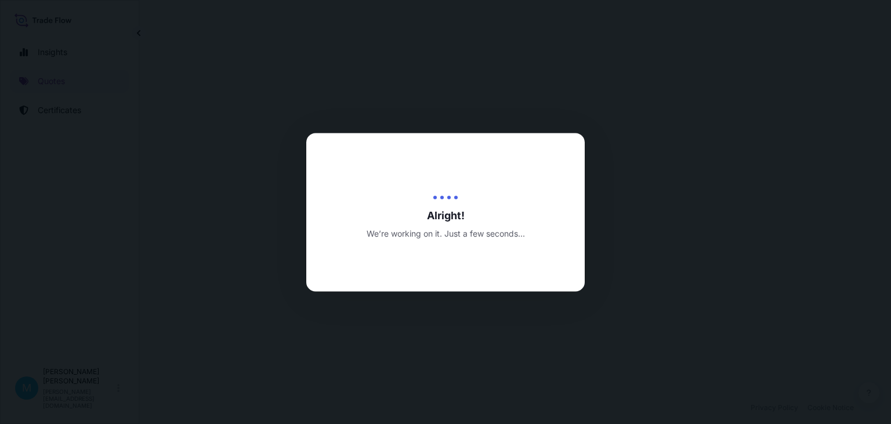
select select "Sea"
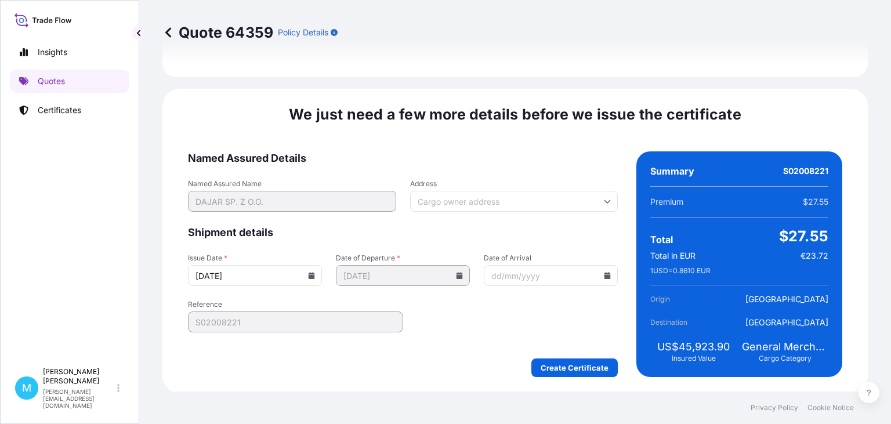
scroll to position [1356, 0]
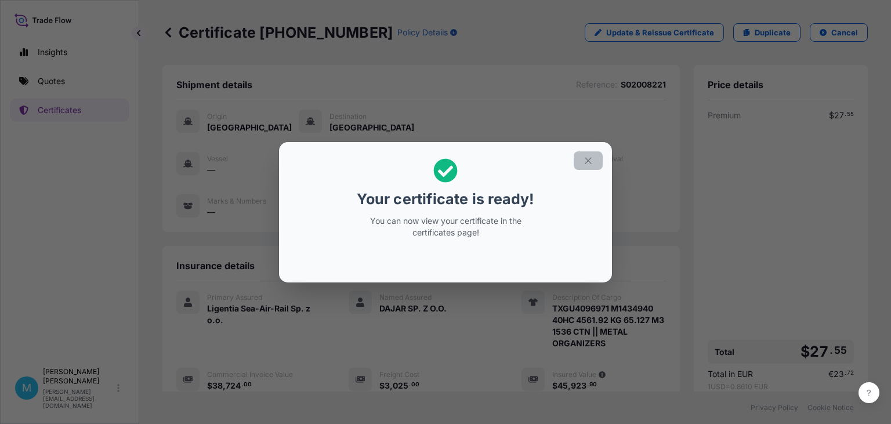
click at [587, 160] on icon "button" at bounding box center [588, 160] width 10 height 10
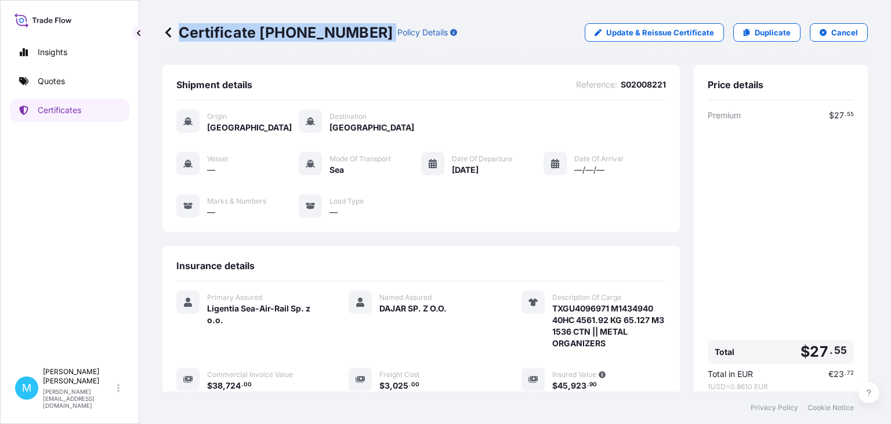
drag, startPoint x: 363, startPoint y: 34, endPoint x: 179, endPoint y: 30, distance: 183.8
click at [178, 30] on div "Certificate 31440-1690-1 Policy Details" at bounding box center [309, 32] width 295 height 19
copy p "Certificate 31440-1690-1"
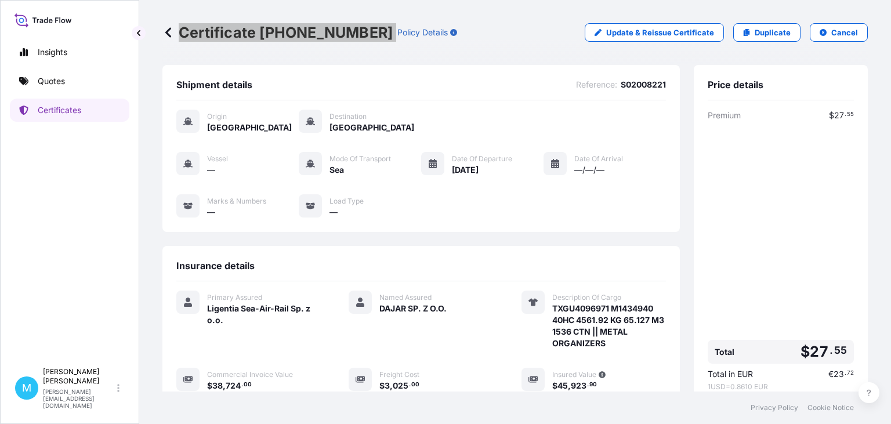
scroll to position [185, 0]
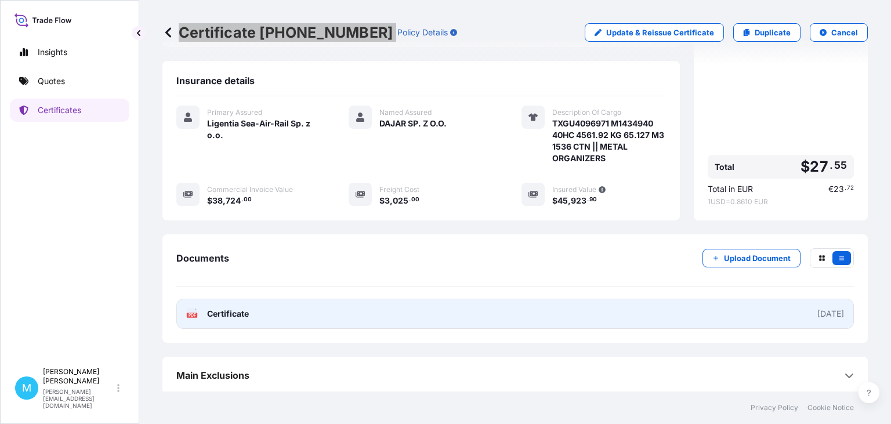
click at [396, 315] on link "PDF Certificate 2025-08-22" at bounding box center [514, 314] width 677 height 30
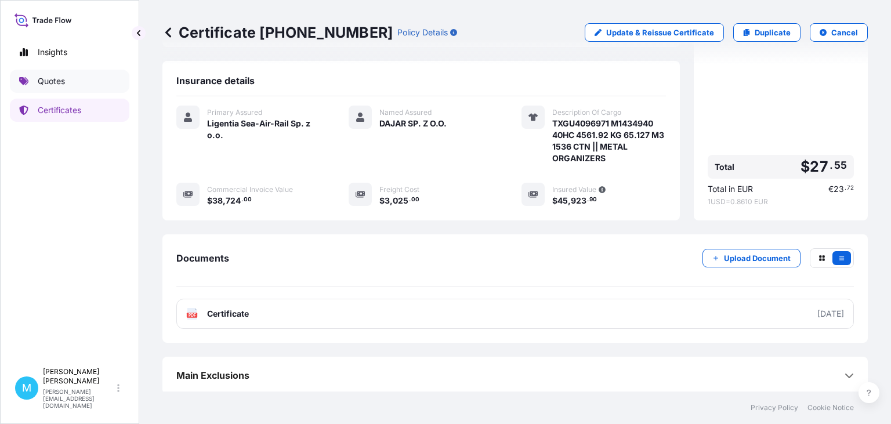
click at [55, 84] on p "Quotes" at bounding box center [51, 81] width 27 height 12
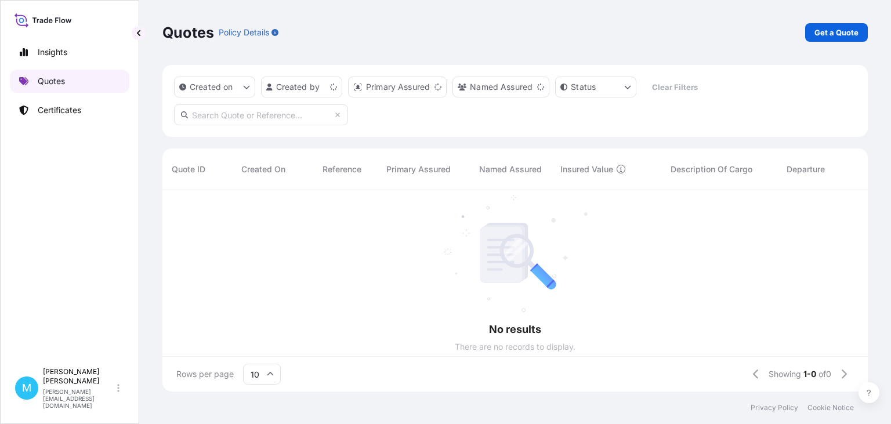
scroll to position [208, 705]
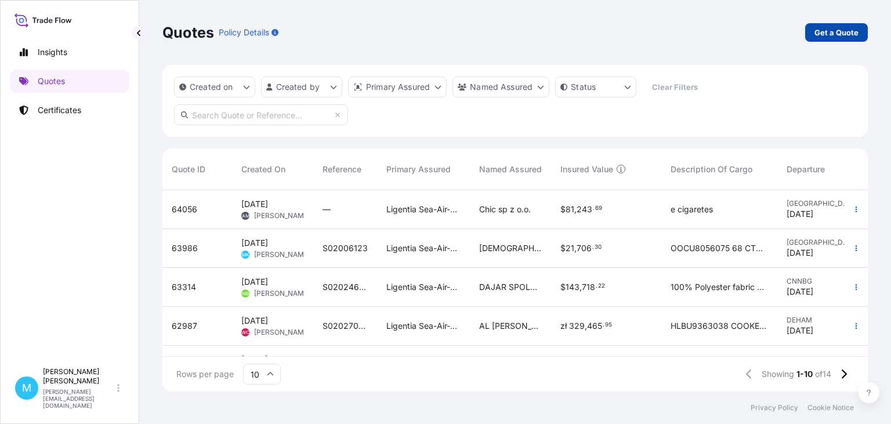
click at [822, 28] on p "Get a Quote" at bounding box center [836, 33] width 44 height 12
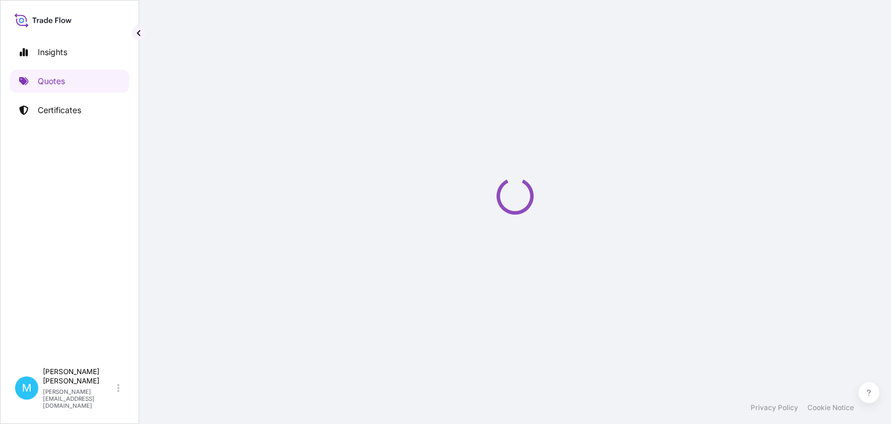
select select "Sea"
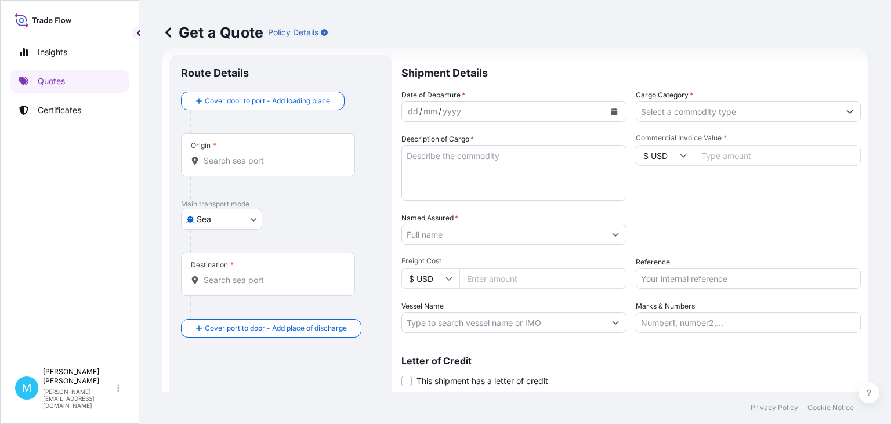
scroll to position [19, 0]
click at [223, 157] on input "Origin *" at bounding box center [272, 160] width 137 height 12
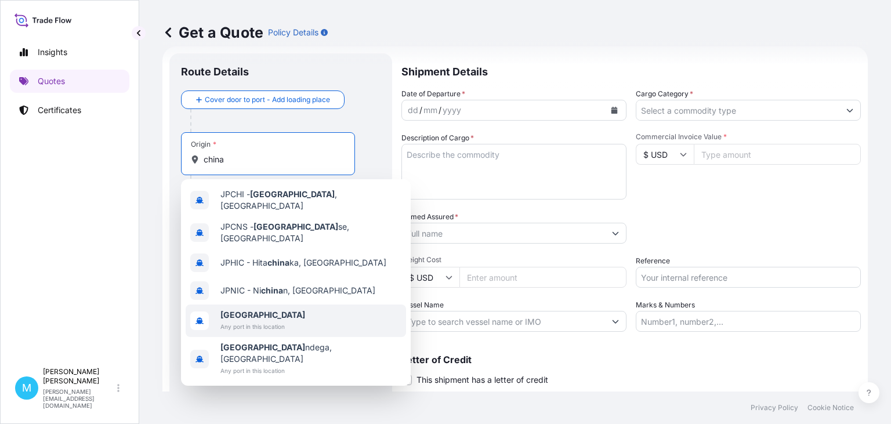
click at [242, 310] on b "China" at bounding box center [262, 315] width 85 height 10
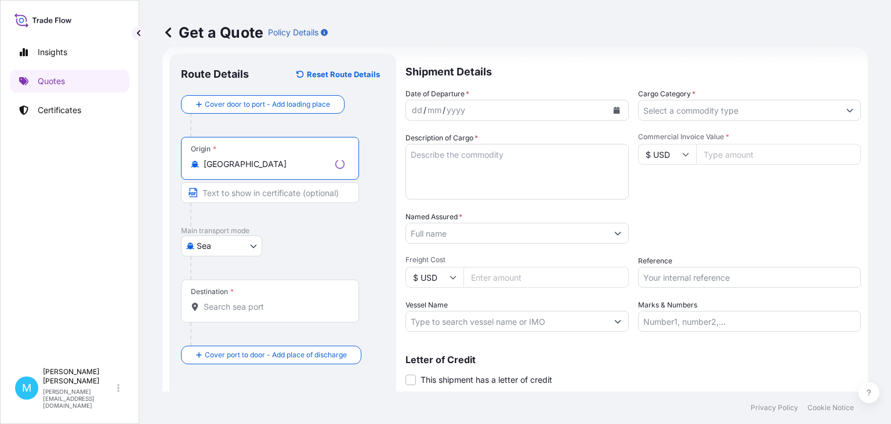
type input "China"
click at [216, 303] on input "Destination *" at bounding box center [274, 307] width 141 height 12
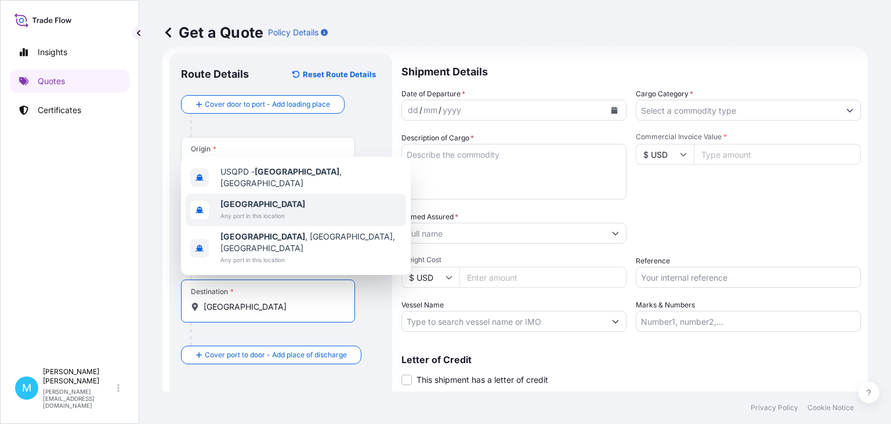
click at [269, 210] on span "Poland" at bounding box center [262, 204] width 85 height 12
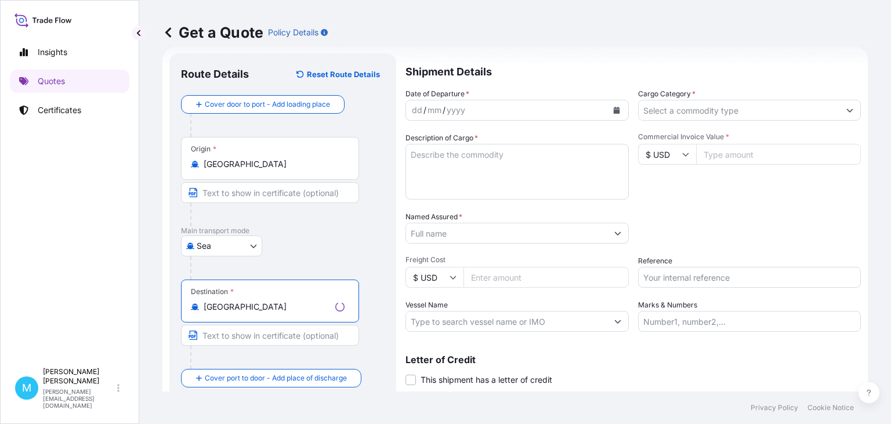
type input "Poland"
click at [470, 105] on div "dd / mm / yyyy" at bounding box center [506, 110] width 201 height 21
click at [615, 112] on icon "Calendar" at bounding box center [614, 110] width 6 height 7
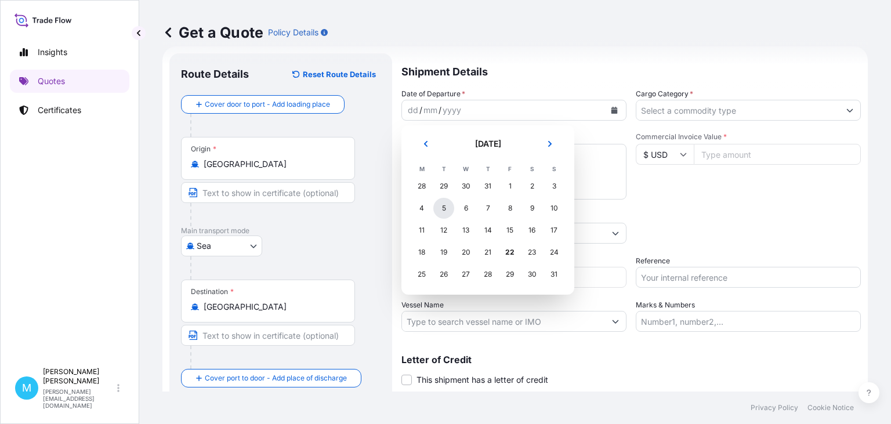
click at [445, 210] on div "5" at bounding box center [443, 208] width 21 height 21
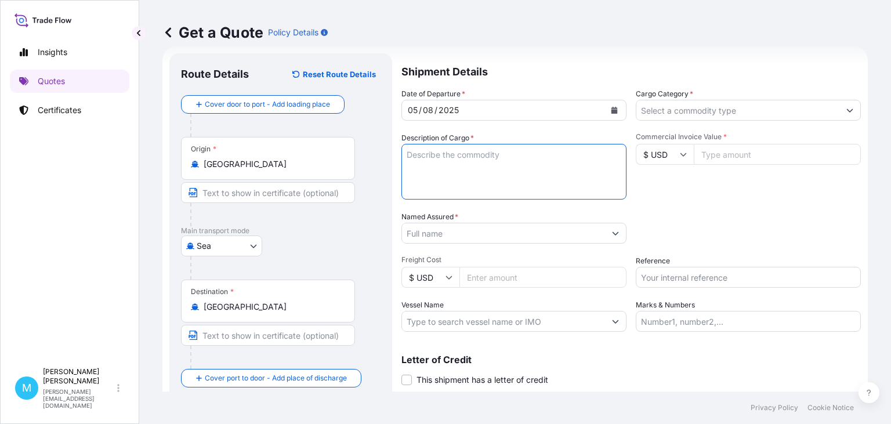
drag, startPoint x: 431, startPoint y: 157, endPoint x: 845, endPoint y: 201, distance: 416.3
click at [432, 157] on textarea "Description of Cargo *" at bounding box center [513, 172] width 225 height 56
click at [420, 155] on textarea "Description of Cargo *" at bounding box center [513, 172] width 225 height 56
paste textarea "TCLU6734139 M3043740 40HC 5268.43 KG 61.00 M3 1073 CTN"
click at [425, 176] on textarea "TCLU6734139 M3043740 40HC 5268.43 KG 61.00 M3 1073 CTN ||" at bounding box center [513, 172] width 225 height 56
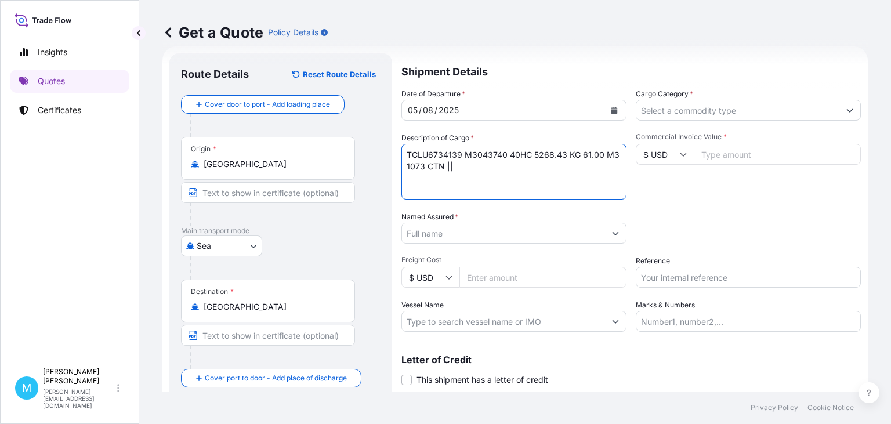
paste textarea "TCNU1025204 M4458239 40HC 3991.83 KG 46.22 M3 813 CTN"
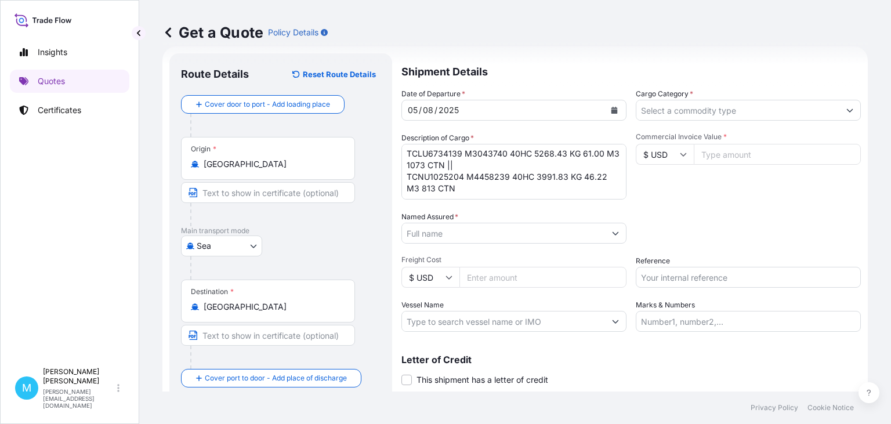
click at [422, 196] on textarea "TCLU6734139 M3043740 40HC 5268.43 KG 61.00 M3 1073 CTN || TCNU1025204 M4458239 …" at bounding box center [513, 172] width 225 height 56
paste textarea "TGHU6373375 M3043833 40HC 5268.43 KG 61.00 M3 1073 CTN"
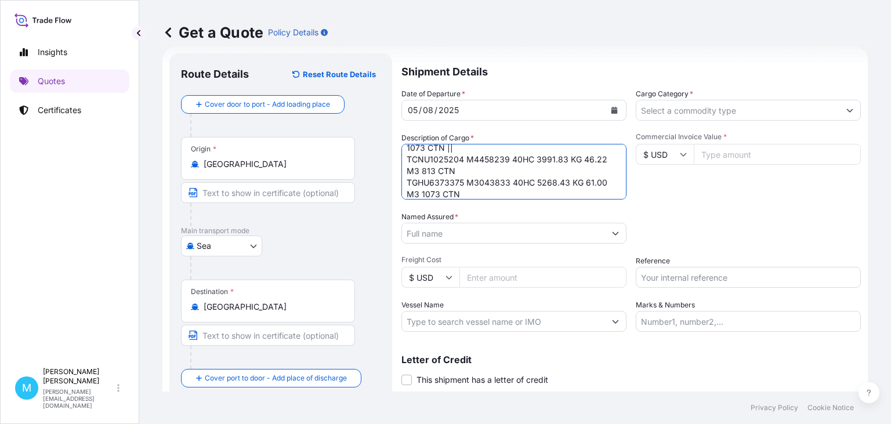
scroll to position [0, 0]
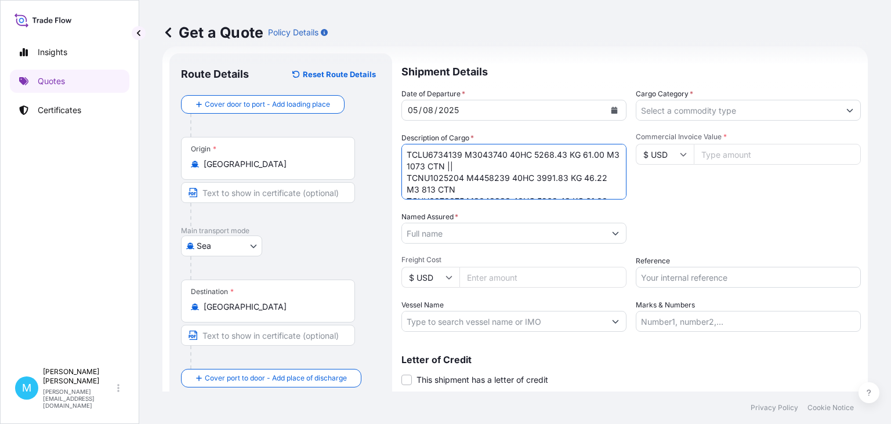
click at [465, 166] on textarea "TCLU6734139 M3043740 40HC 5268.43 KG 61.00 M3 1073 CTN || TCNU1025204 M4458239 …" at bounding box center [513, 172] width 225 height 56
click at [469, 167] on textarea "TCLU6734139 M3043740 40HC 5268.43 KG 61.00 M3 1073 CTN || TCNU1025204 M4458239 …" at bounding box center [513, 172] width 225 height 56
paste textarea "STAINLESS STEEL KETTLES"
type textarea "TCLU6734139 M3043740 40HC 5268.43 KG 61.00 M3 1073 CTN || STAINLESS STEEL KETTL…"
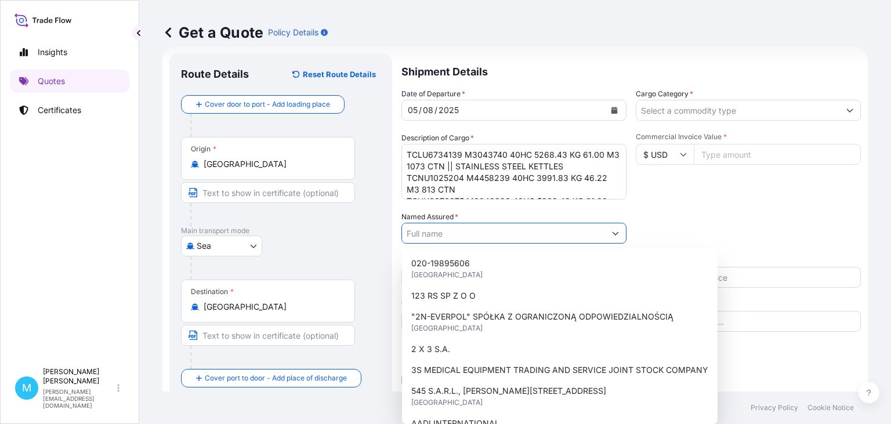
click at [453, 234] on input "Named Assured *" at bounding box center [503, 233] width 203 height 21
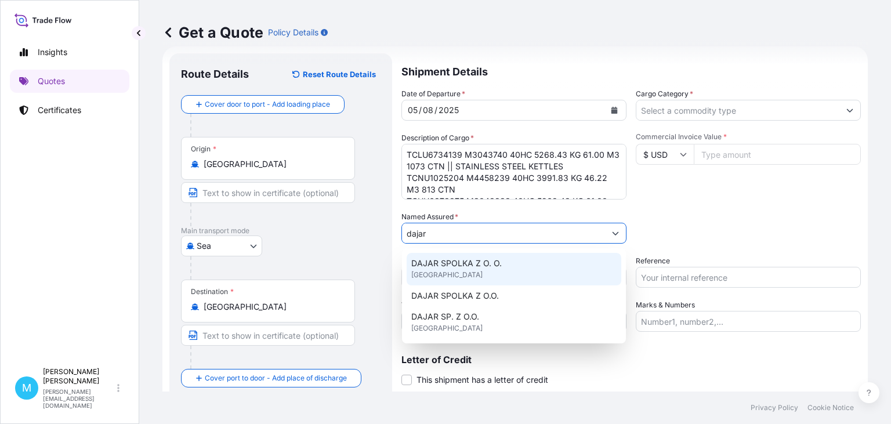
click at [470, 265] on span "DAJAR SPOLKA Z O. O." at bounding box center [456, 263] width 90 height 12
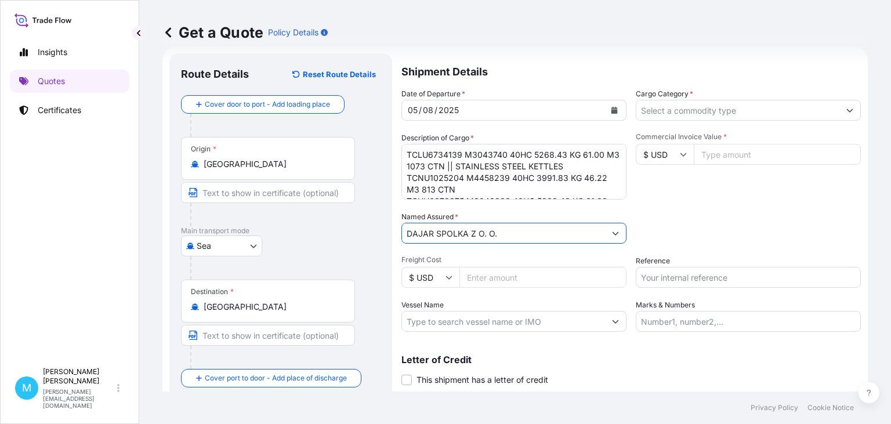
type input "DAJAR SPOLKA Z O. O."
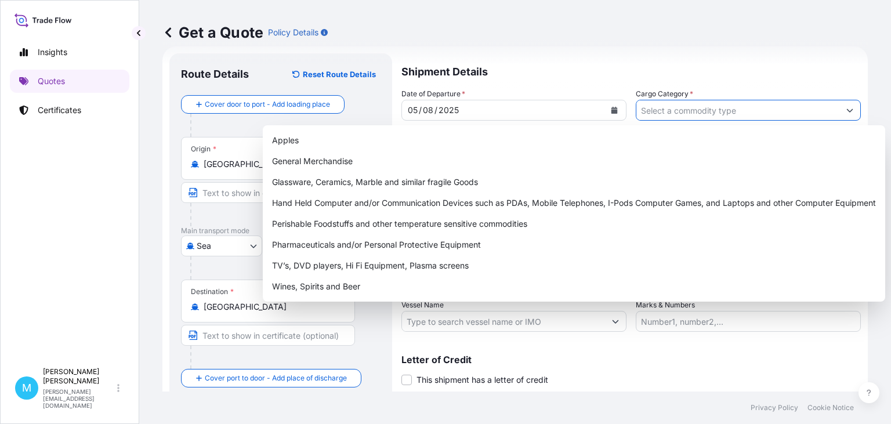
click at [688, 115] on input "Cargo Category *" at bounding box center [737, 110] width 203 height 21
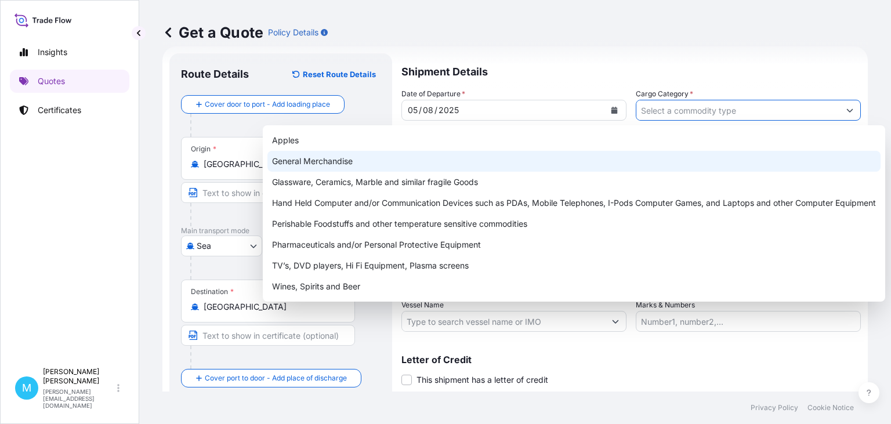
click at [360, 157] on div "General Merchandise" at bounding box center [573, 161] width 613 height 21
type input "General Merchandise"
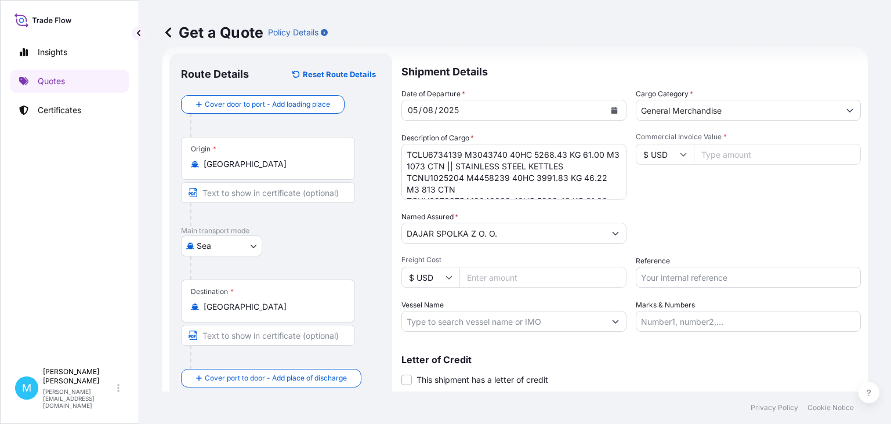
click at [736, 152] on input "Commercial Invoice Value *" at bounding box center [776, 154] width 167 height 21
click at [513, 283] on input "Freight Cost" at bounding box center [542, 277] width 167 height 21
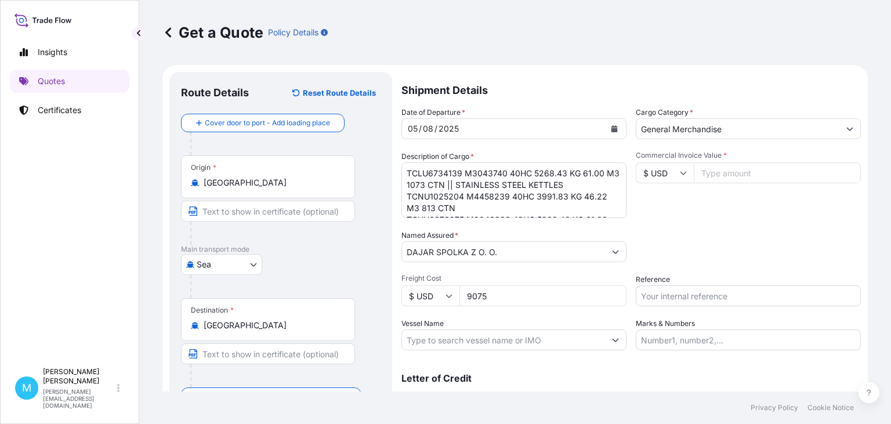
type input "9075"
click at [732, 177] on input "Commercial Invoice Value *" at bounding box center [776, 172] width 167 height 21
click at [724, 169] on input "Commercial Invoice Value *" at bounding box center [776, 172] width 167 height 21
drag, startPoint x: 726, startPoint y: 170, endPoint x: 740, endPoint y: 169, distance: 14.0
click at [727, 170] on input "Commercial Invoice Value *" at bounding box center [776, 172] width 167 height 21
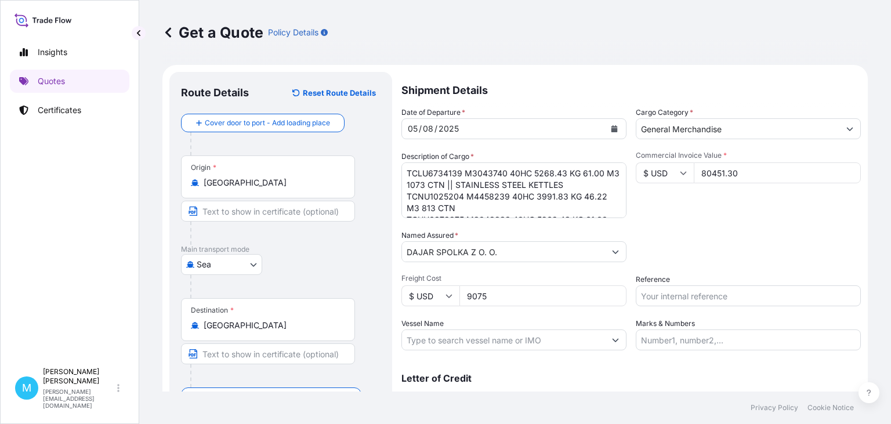
type input "80451.30"
click at [685, 294] on input "Reference" at bounding box center [747, 295] width 225 height 21
paste input "S02005562"
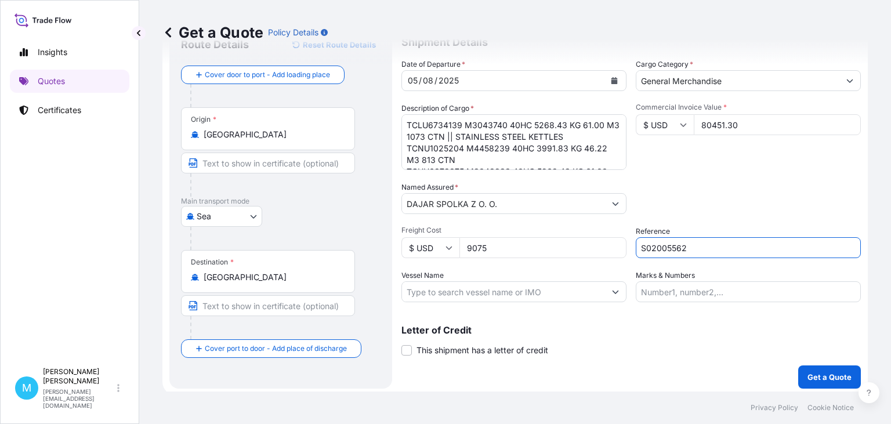
scroll to position [52, 0]
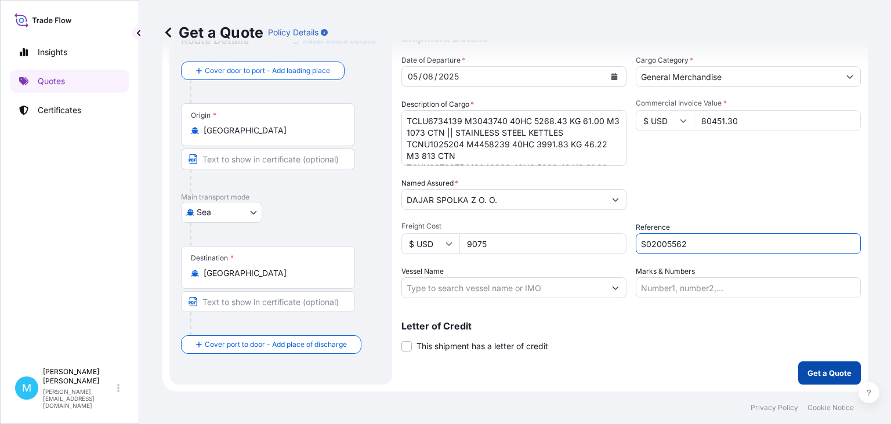
type input "S02005562"
click at [831, 367] on p "Get a Quote" at bounding box center [829, 373] width 44 height 12
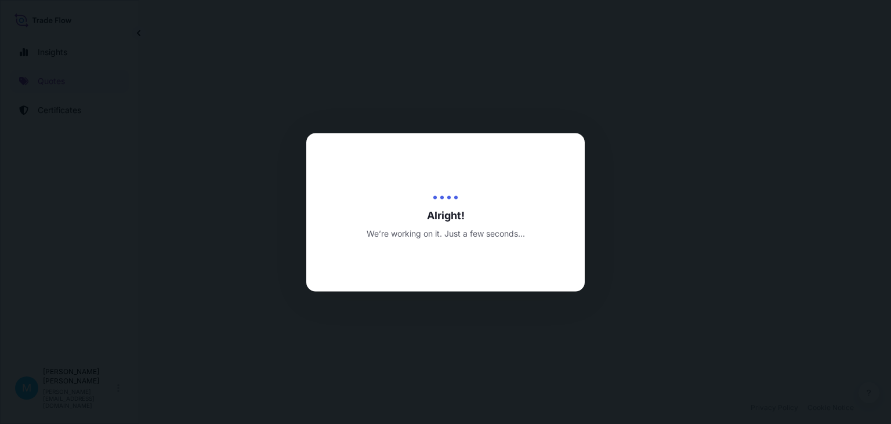
select select "Sea"
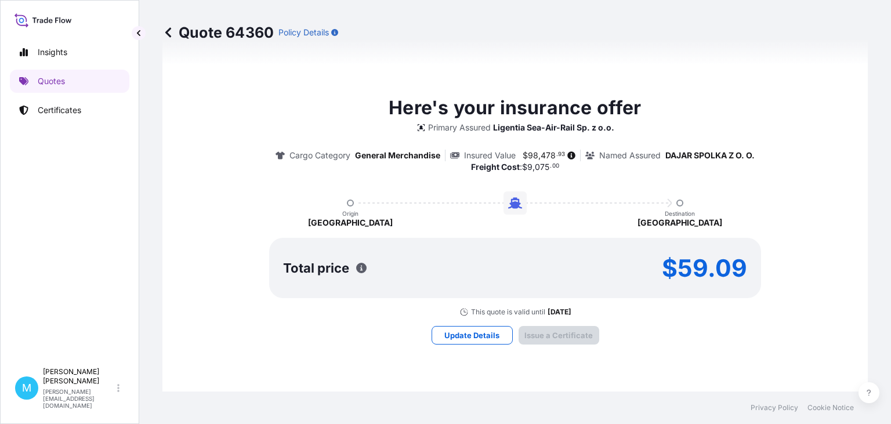
type input "22/08/2025"
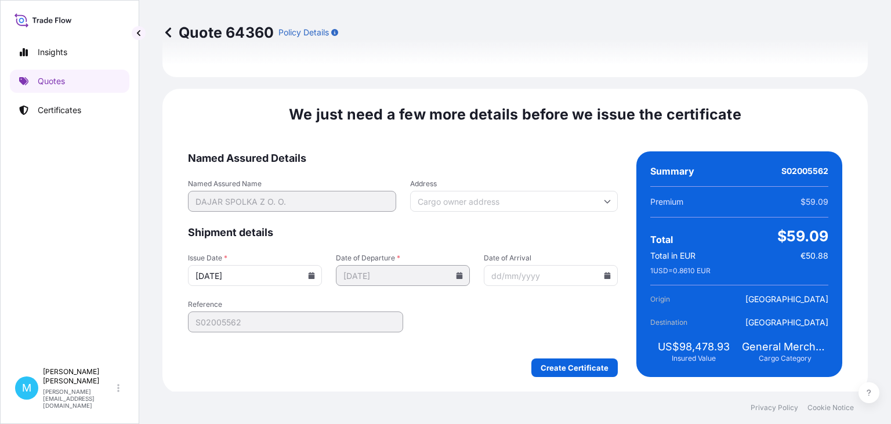
scroll to position [1356, 0]
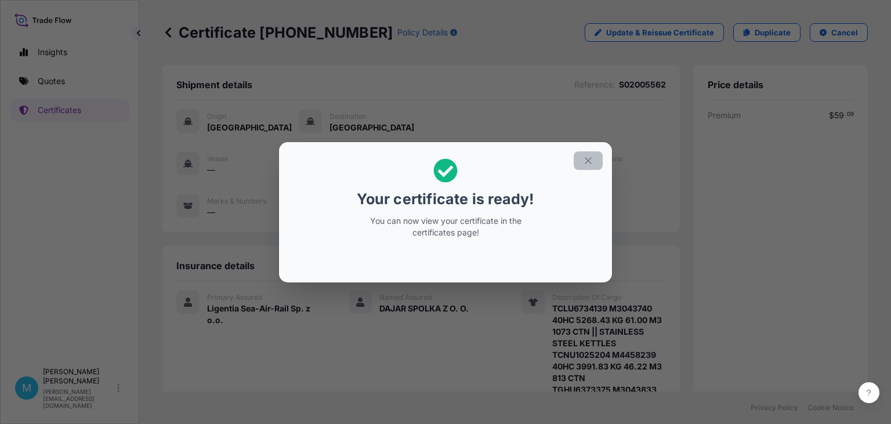
click at [586, 161] on icon "button" at bounding box center [588, 160] width 10 height 10
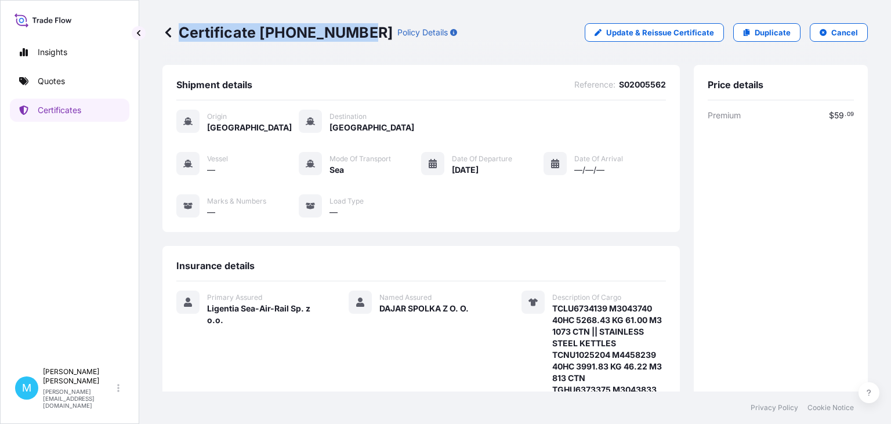
drag, startPoint x: 358, startPoint y: 30, endPoint x: 173, endPoint y: 32, distance: 185.0
click at [173, 32] on div "Certificate 31440-1691-1 Policy Details" at bounding box center [309, 32] width 295 height 19
copy p "Certificate 31440-1691-1"
click at [431, 52] on div "Certificate 31440-1691-1 Policy Details Update & Reissue Certificate Duplicate …" at bounding box center [514, 32] width 705 height 65
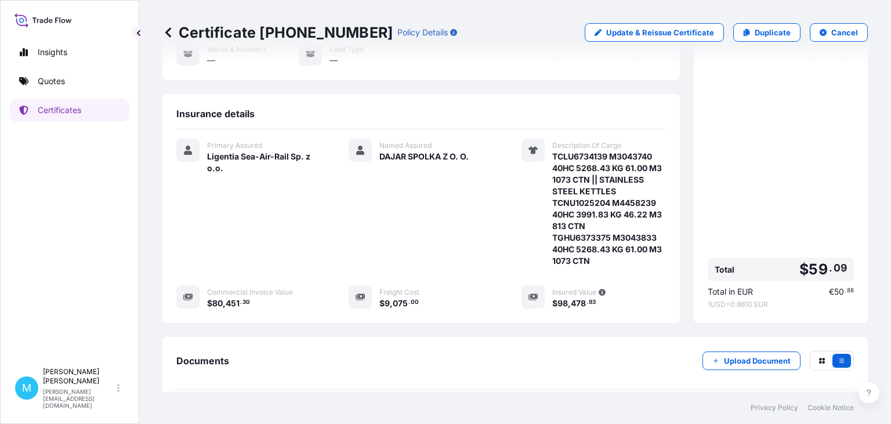
scroll to position [201, 0]
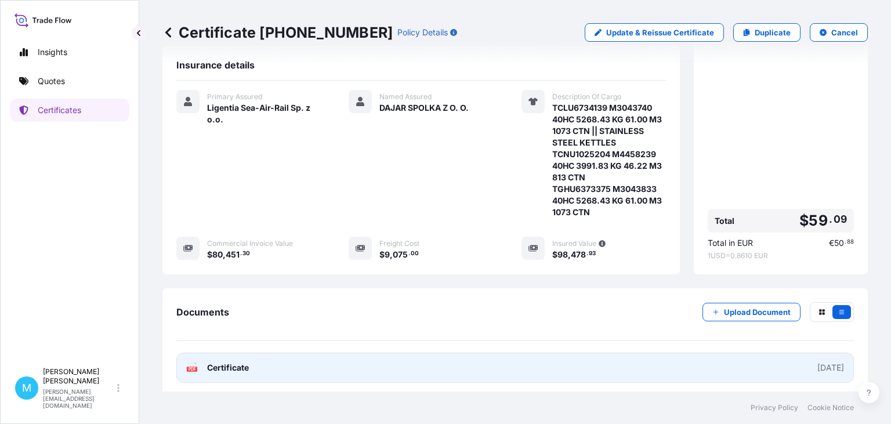
click at [408, 361] on link "PDF Certificate 2025-08-22" at bounding box center [514, 368] width 677 height 30
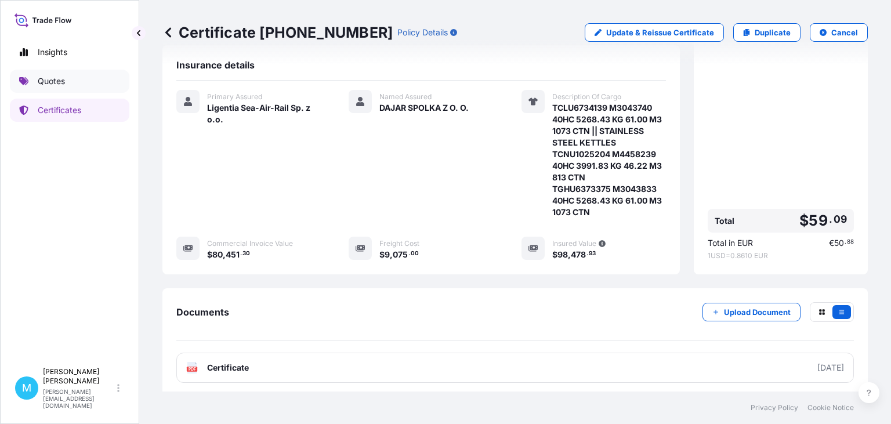
click at [67, 80] on link "Quotes" at bounding box center [69, 81] width 119 height 23
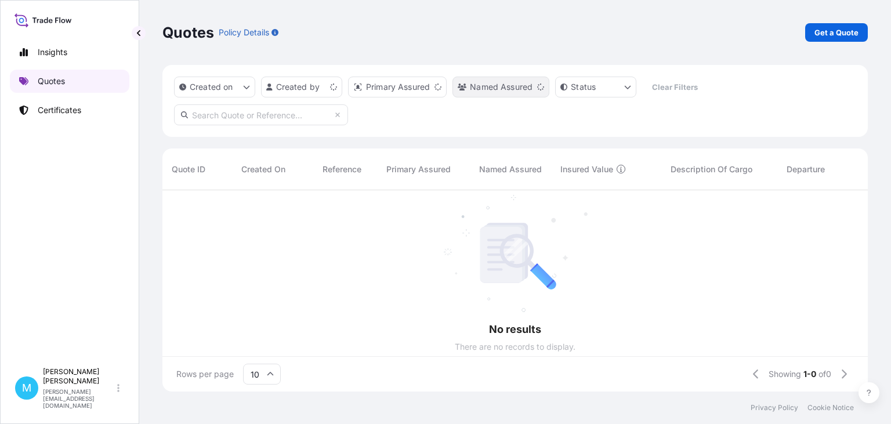
scroll to position [208, 705]
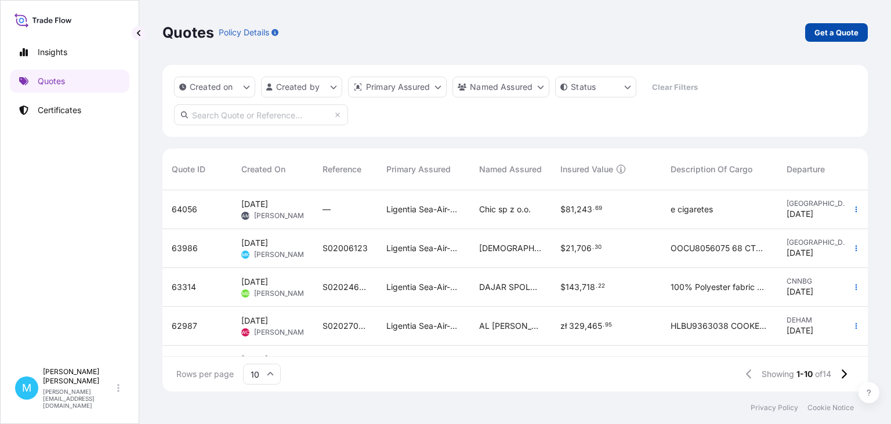
click at [831, 31] on p "Get a Quote" at bounding box center [836, 33] width 44 height 12
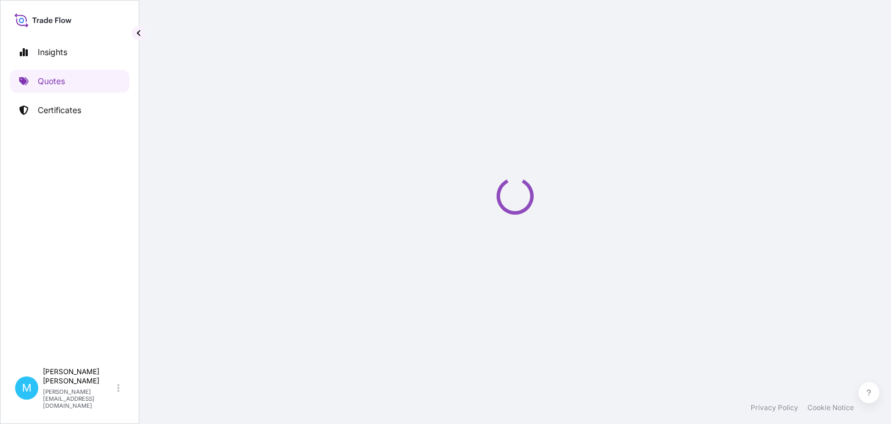
select select "Sea"
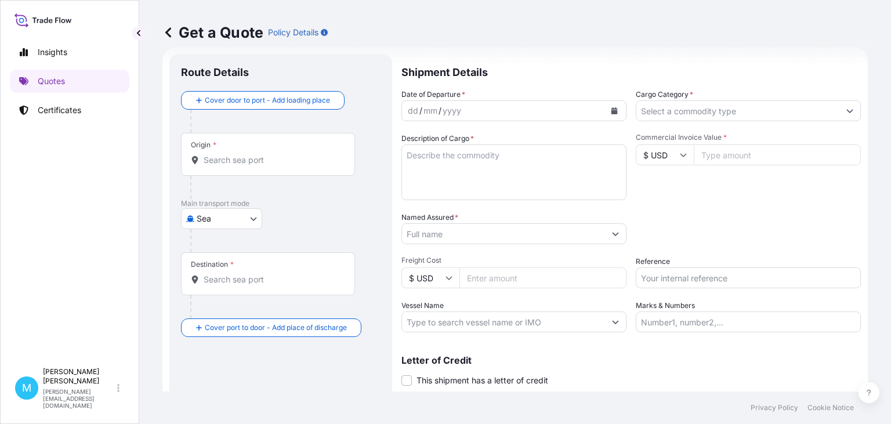
scroll to position [19, 0]
click at [238, 166] on div "Origin *" at bounding box center [268, 153] width 174 height 43
click at [238, 165] on input "Origin *" at bounding box center [272, 160] width 137 height 12
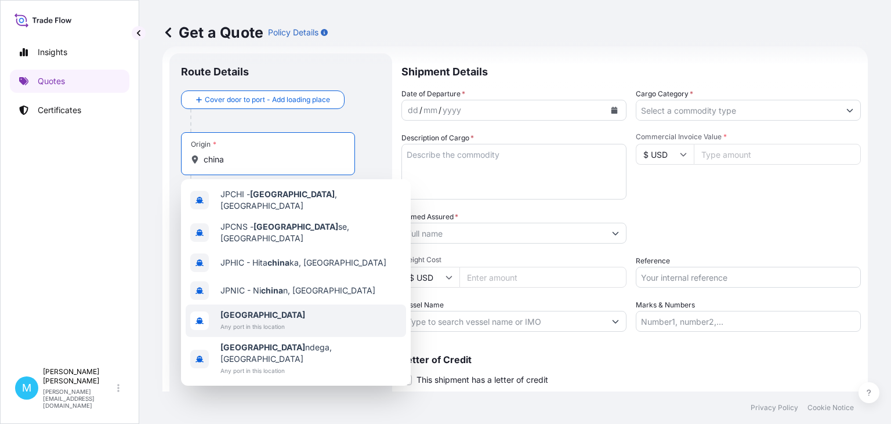
click at [245, 309] on span "China" at bounding box center [262, 315] width 85 height 12
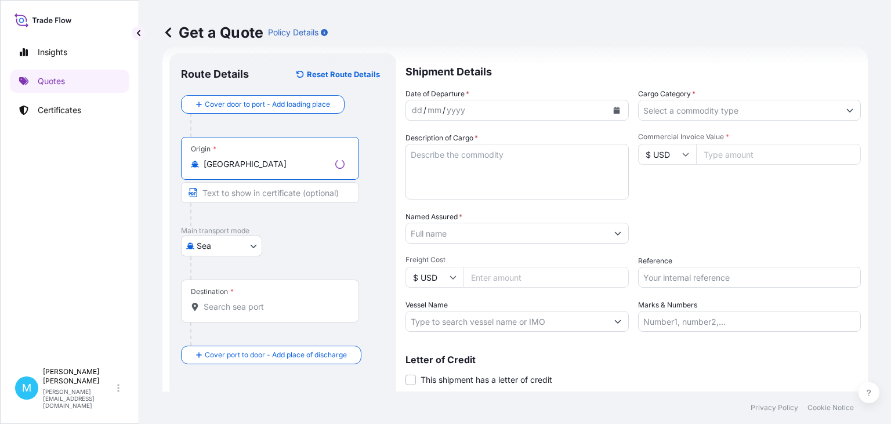
type input "China"
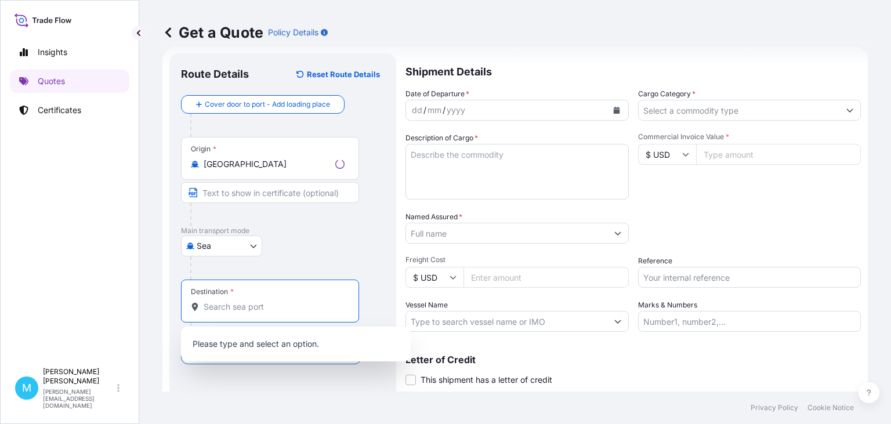
click at [251, 303] on input "Destination *" at bounding box center [274, 307] width 141 height 12
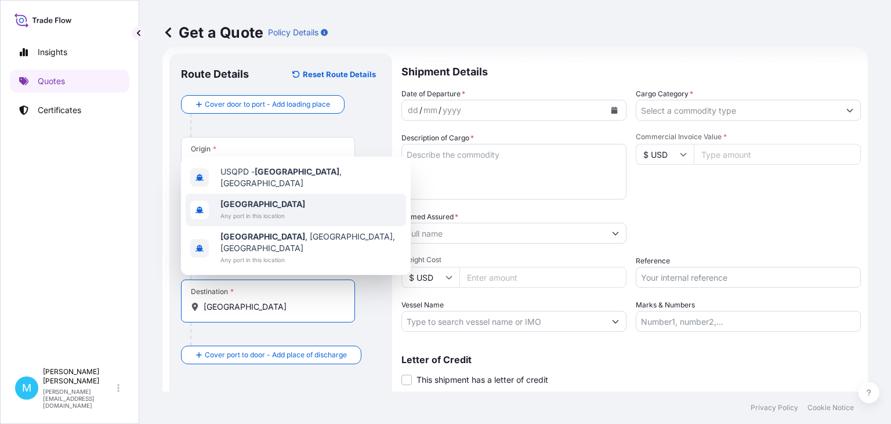
click at [242, 209] on b "Poland" at bounding box center [262, 204] width 85 height 10
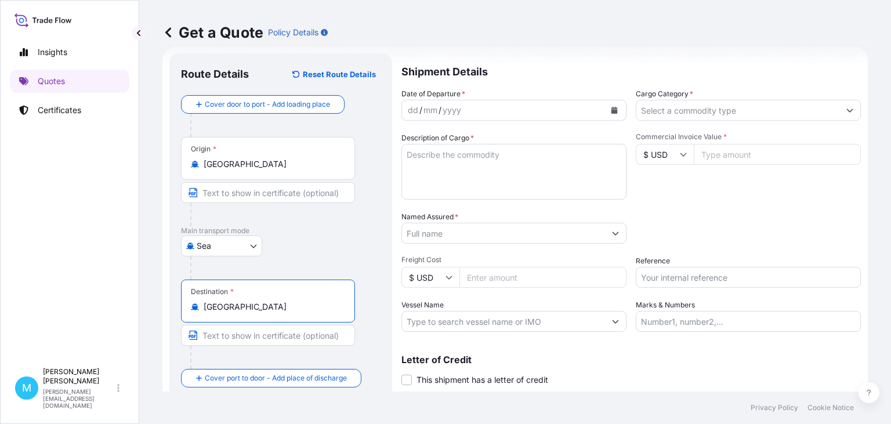
type input "Poland"
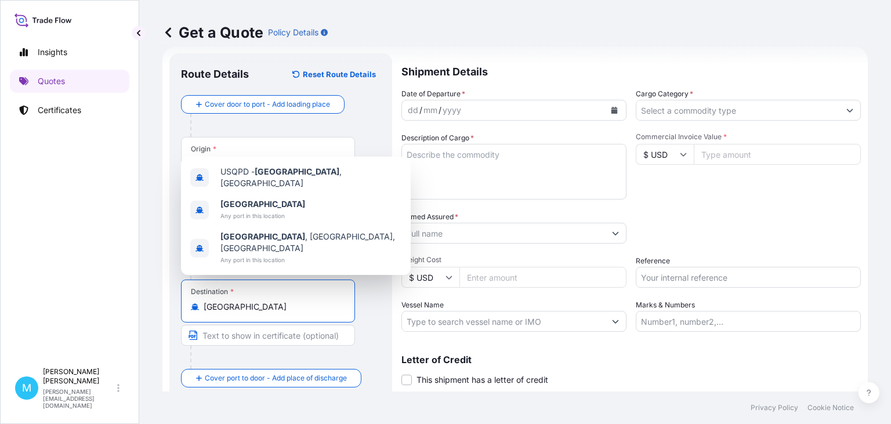
click at [618, 110] on button "Calendar" at bounding box center [614, 110] width 19 height 19
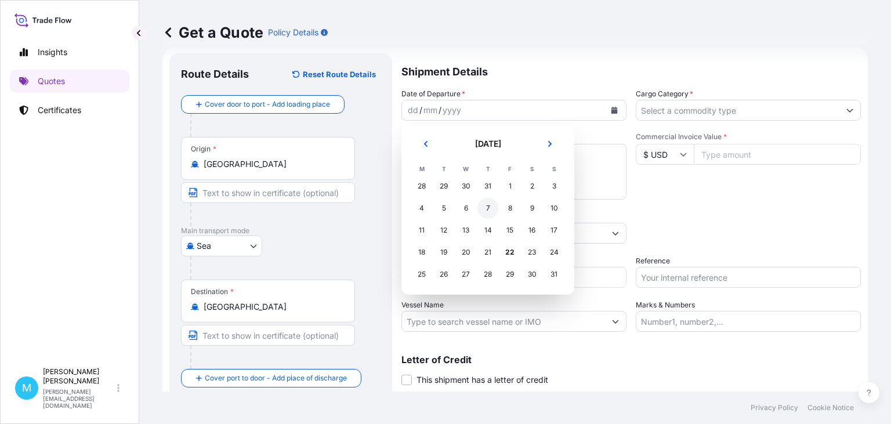
click at [491, 206] on div "7" at bounding box center [487, 208] width 21 height 21
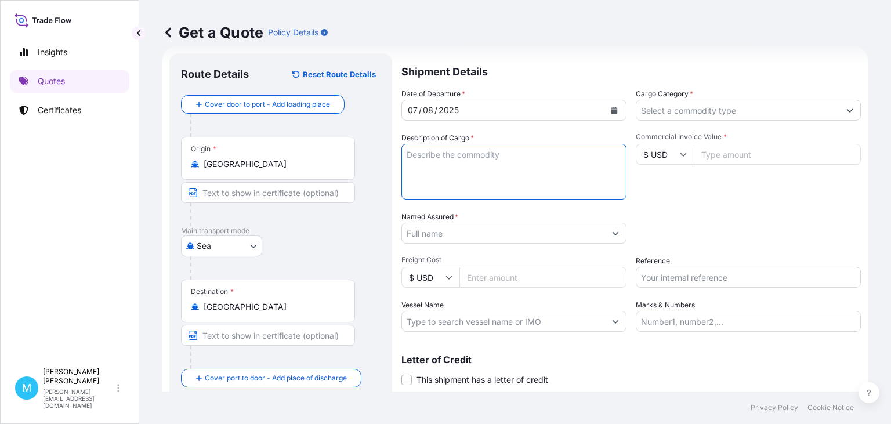
click at [451, 155] on textarea "Description of Cargo *" at bounding box center [513, 172] width 225 height 56
click at [415, 163] on textarea "Description of Cargo *" at bounding box center [513, 172] width 225 height 56
paste textarea "CAAU6187330 M4447000 40HC 21425.00 KG 60.49 M3 2410 CTN"
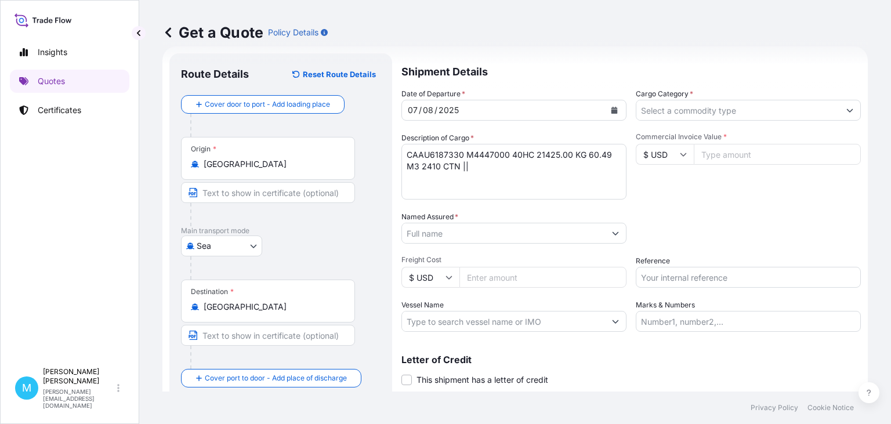
click at [482, 172] on textarea "CAAU6187330 M4447000 40HC 21425.00 KG 60.49 M3 2410 CTN ||" at bounding box center [513, 172] width 225 height 56
click at [477, 165] on textarea "CAAU6187330 M4447000 40HC 21425.00 KG 60.49 M3 2410 CTN ||" at bounding box center [513, 172] width 225 height 56
paste textarea "STAINLESS STEEL CUTLERY"
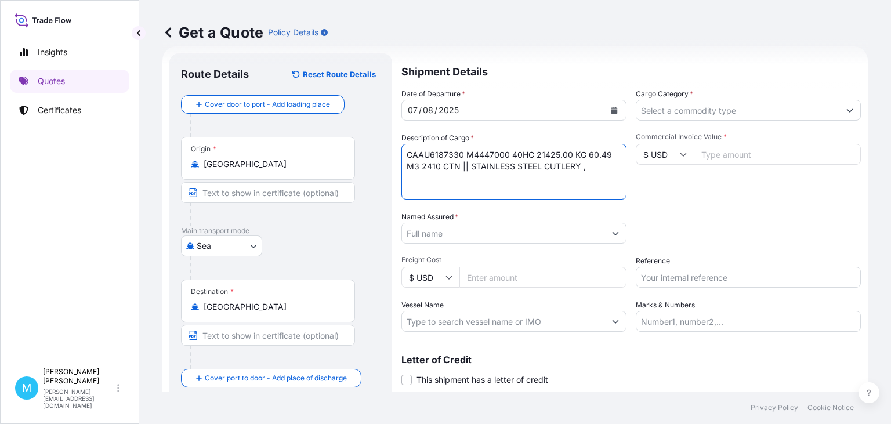
drag, startPoint x: 586, startPoint y: 166, endPoint x: 594, endPoint y: 166, distance: 7.5
click at [586, 166] on textarea "CAAU6187330 M4447000 40HC 21425.00 KG 60.49 M3 2410 CTN || STAINLESS STEEL CUTL…" at bounding box center [513, 172] width 225 height 56
paste textarea "SETS"
type textarea "CAAU6187330 M4447000 40HC 21425.00 KG 60.49 M3 2410 CTN || STAINLESS STEEL CUTL…"
click at [452, 237] on input "Named Assured *" at bounding box center [503, 233] width 203 height 21
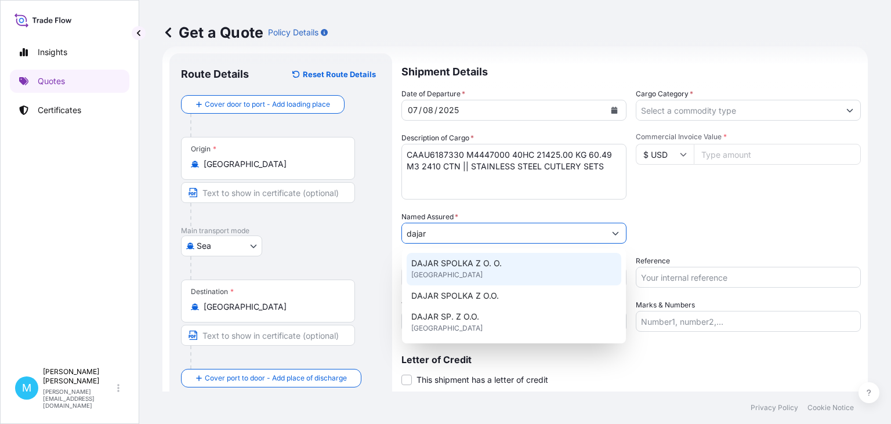
click at [465, 274] on div "DAJAR SPOLKA Z O. O. United Kingdom" at bounding box center [513, 269] width 215 height 32
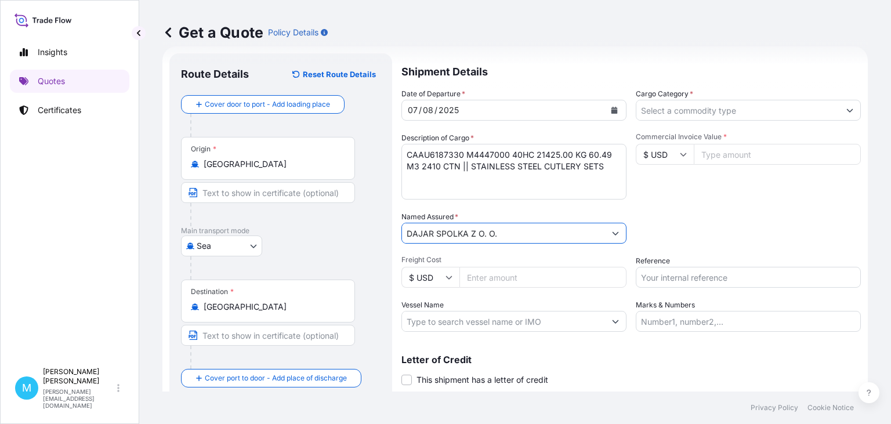
type input "DAJAR SPOLKA Z O. O."
click at [497, 278] on input "Freight Cost" at bounding box center [542, 277] width 167 height 21
click at [492, 275] on input "Freight Cost" at bounding box center [542, 277] width 167 height 21
type input "3025"
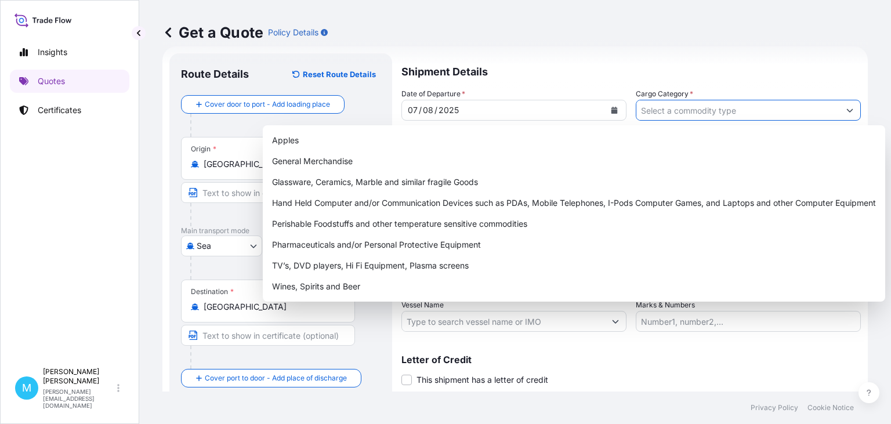
click at [721, 110] on input "Cargo Category *" at bounding box center [737, 110] width 203 height 21
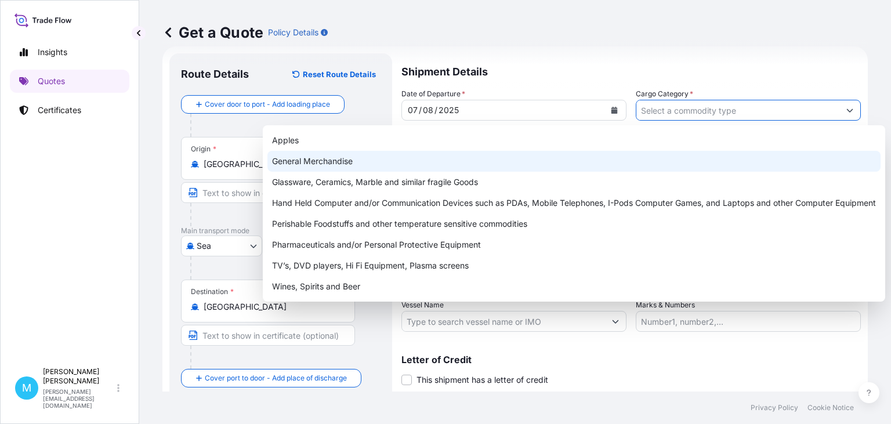
click at [344, 161] on div "General Merchandise" at bounding box center [573, 161] width 613 height 21
type input "General Merchandise"
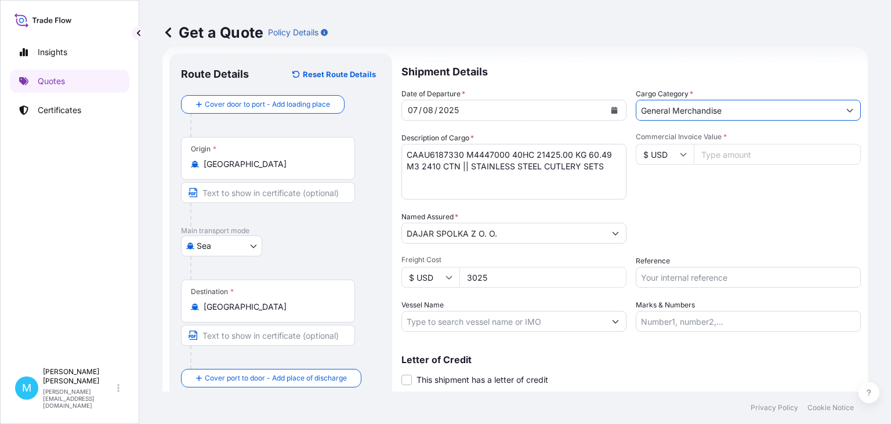
click at [740, 157] on input "Commercial Invoice Value *" at bounding box center [776, 154] width 167 height 21
click at [714, 157] on input "Commercial Invoice Value *" at bounding box center [776, 154] width 167 height 21
type input "103068.00"
click at [671, 282] on input "Reference" at bounding box center [747, 277] width 225 height 21
paste input "S02004768"
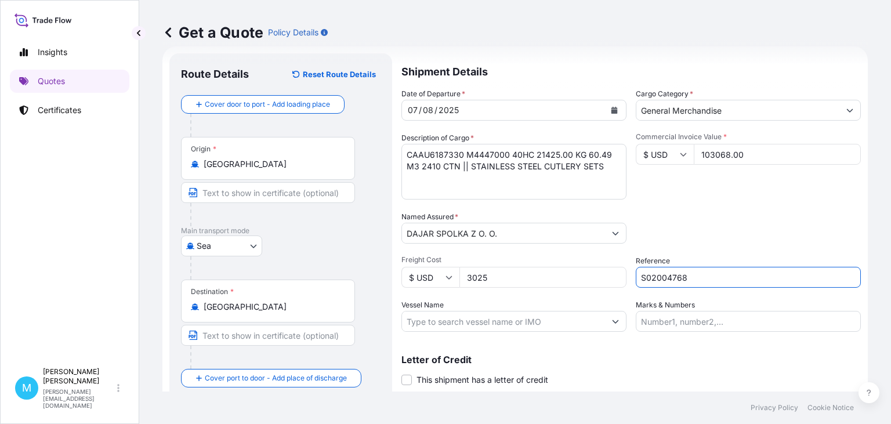
scroll to position [52, 0]
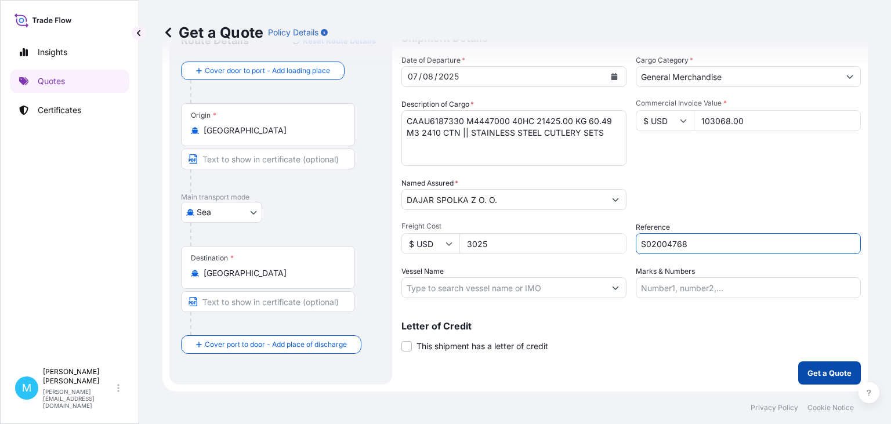
type input "S02004768"
click at [826, 377] on p "Get a Quote" at bounding box center [829, 373] width 44 height 12
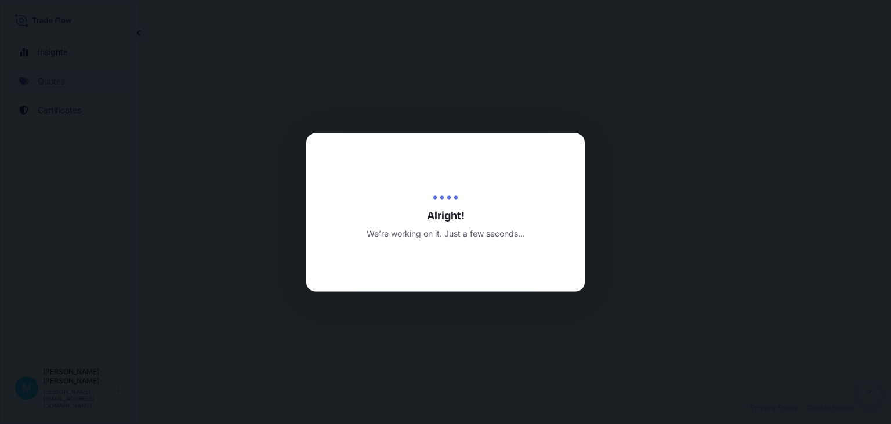
select select "Sea"
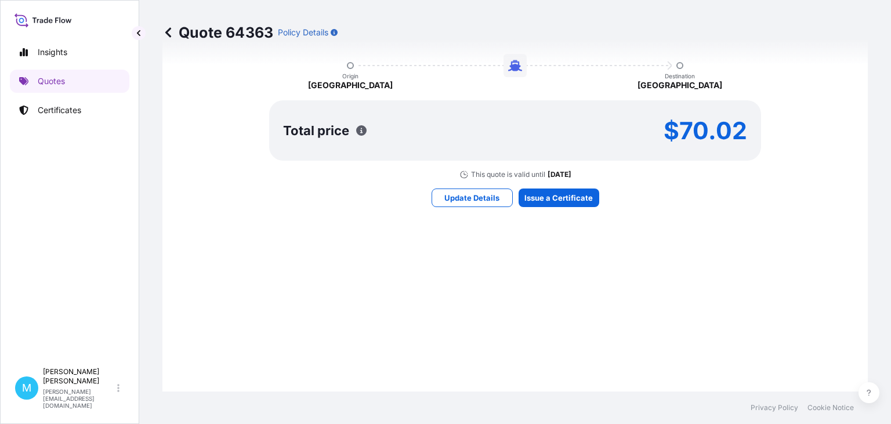
scroll to position [725, 0]
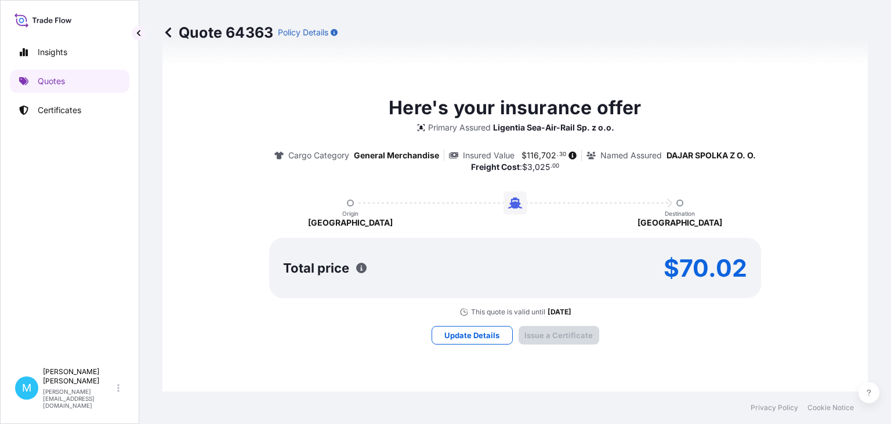
type input "22/08/2025"
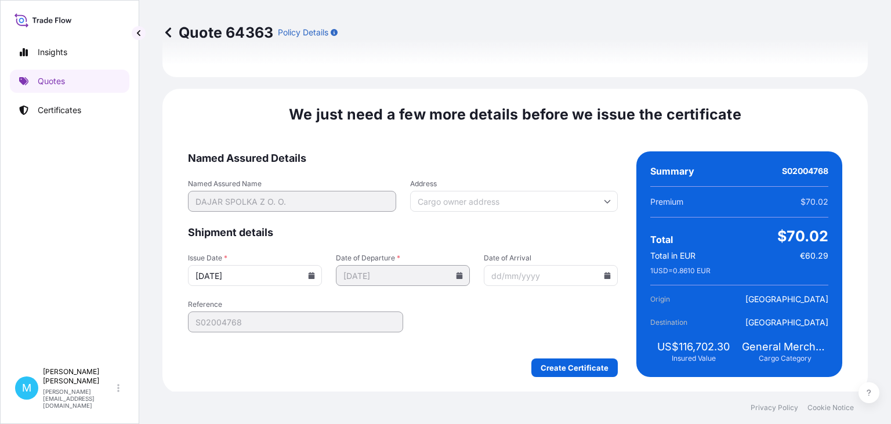
scroll to position [1356, 0]
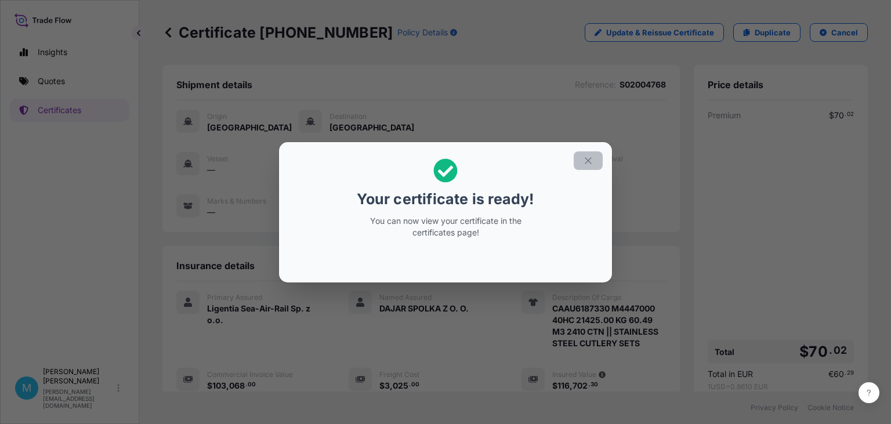
click at [584, 160] on icon "button" at bounding box center [588, 160] width 10 height 10
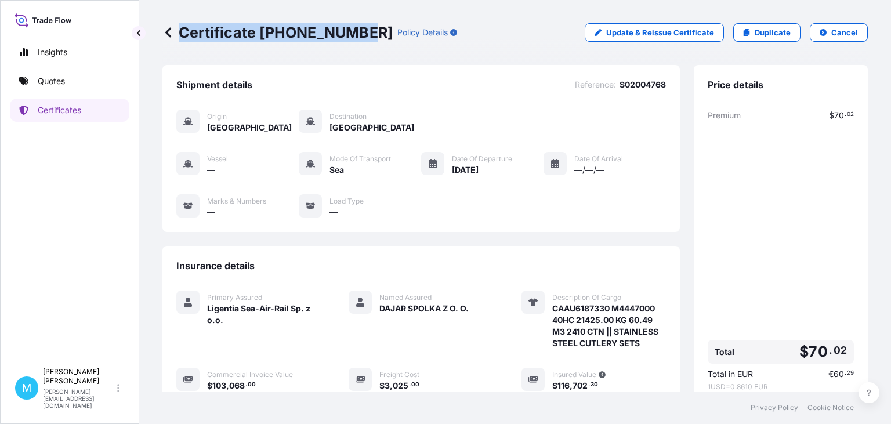
drag, startPoint x: 358, startPoint y: 30, endPoint x: 178, endPoint y: 32, distance: 180.3
click at [176, 32] on p "Certificate 31440-1692-1" at bounding box center [277, 32] width 230 height 19
copy p "Certificate 31440-1692-1"
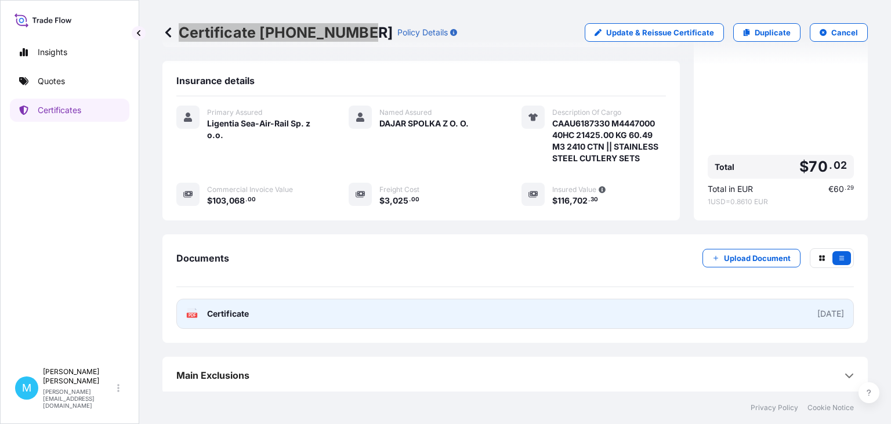
click at [446, 306] on link "PDF Certificate 2025-08-22" at bounding box center [514, 314] width 677 height 30
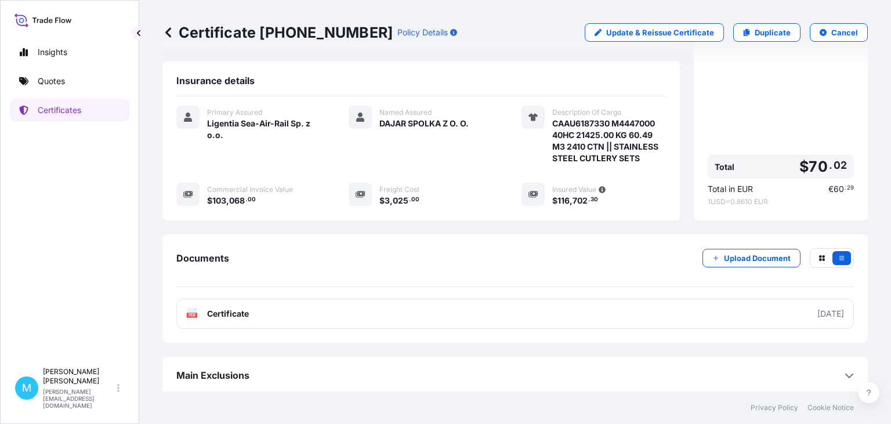
click at [464, 32] on div "Certificate 31440-1692-1 Policy Details Update & Reissue Certificate Duplicate …" at bounding box center [514, 32] width 705 height 19
click at [66, 85] on link "Quotes" at bounding box center [69, 81] width 119 height 23
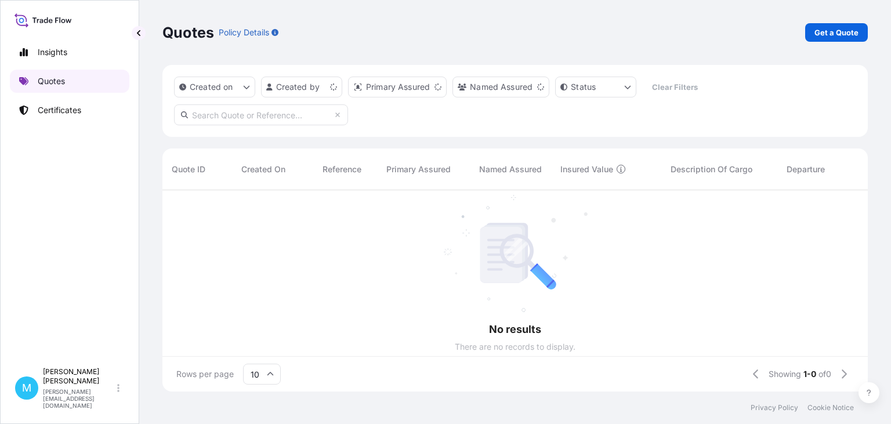
scroll to position [208, 705]
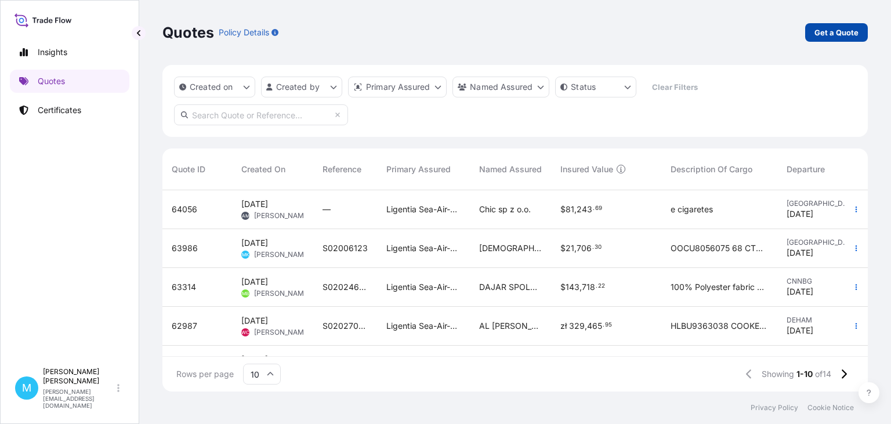
click at [848, 32] on p "Get a Quote" at bounding box center [836, 33] width 44 height 12
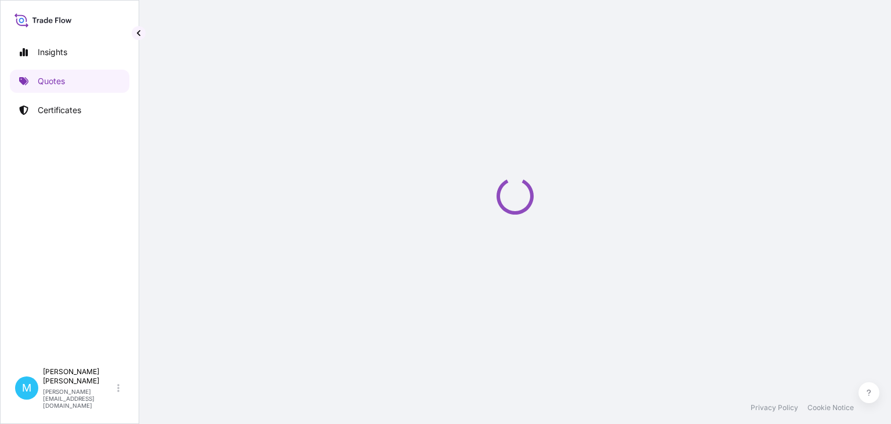
select select "Sea"
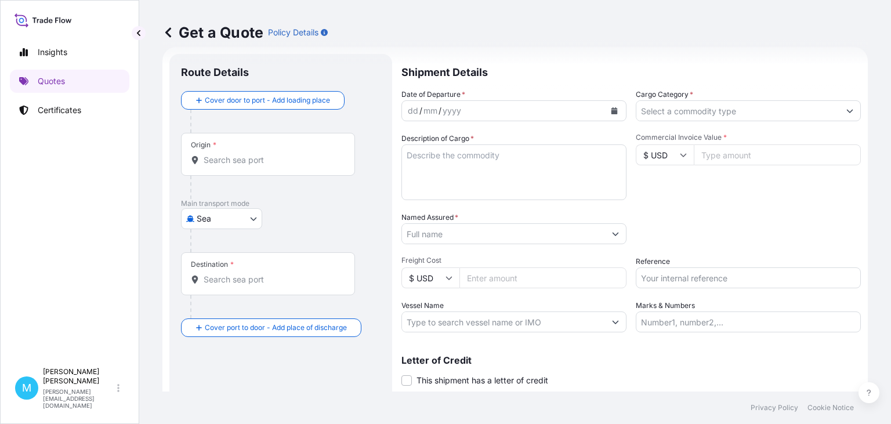
scroll to position [19, 0]
click at [233, 162] on input "Origin *" at bounding box center [272, 160] width 137 height 12
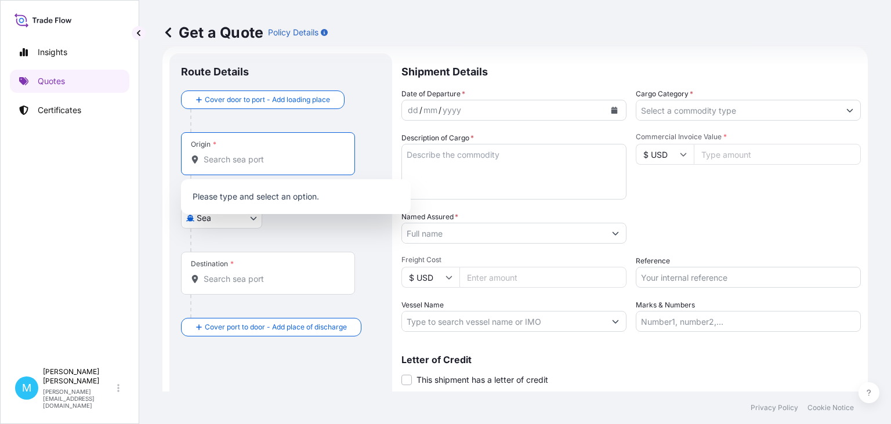
click at [219, 164] on input "Origin *" at bounding box center [272, 160] width 137 height 12
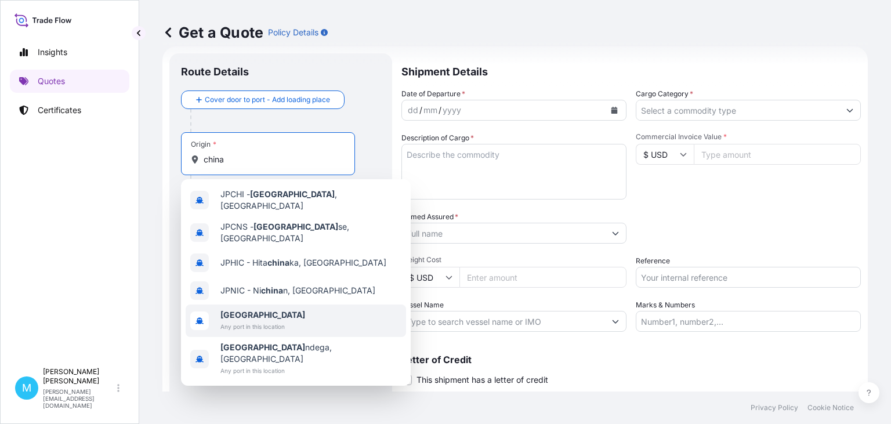
click at [256, 321] on span "Any port in this location" at bounding box center [262, 327] width 85 height 12
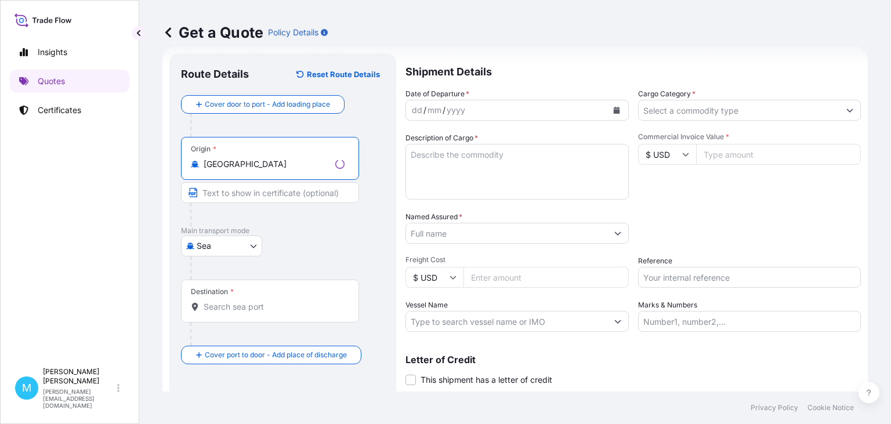
type input "China"
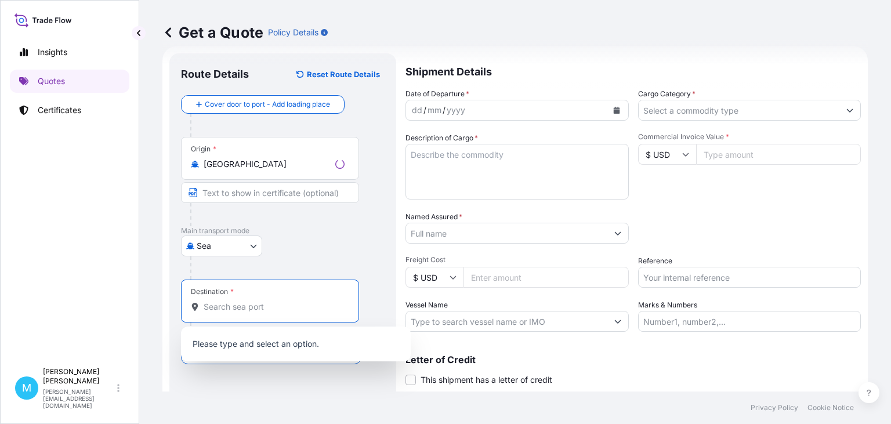
click at [232, 303] on input "Destination *" at bounding box center [274, 307] width 141 height 12
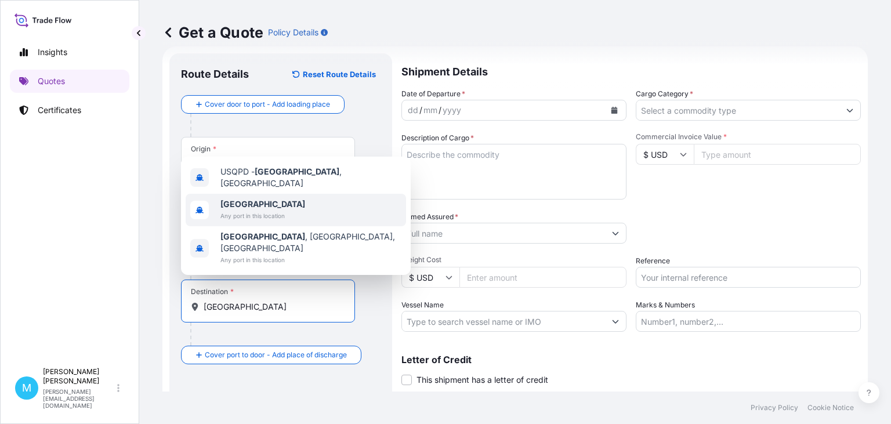
click at [263, 221] on span "Any port in this location" at bounding box center [262, 216] width 85 height 12
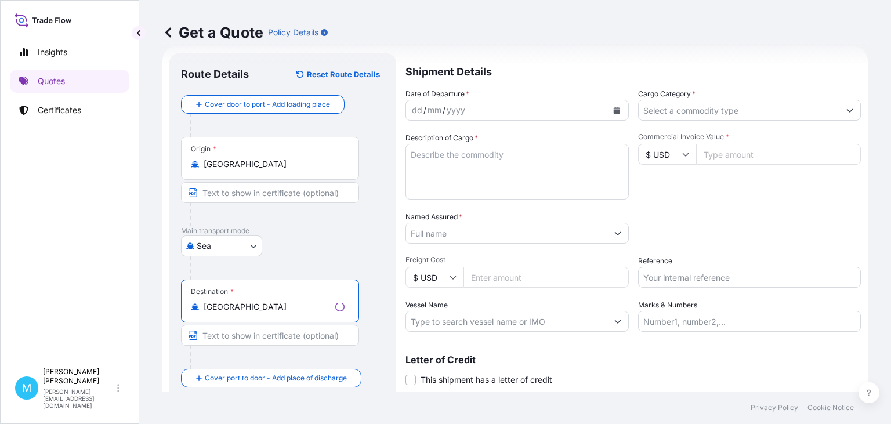
type input "Poland"
click at [485, 110] on div "dd / mm / yyyy" at bounding box center [506, 110] width 201 height 21
click at [612, 110] on icon "Calendar" at bounding box center [614, 110] width 6 height 7
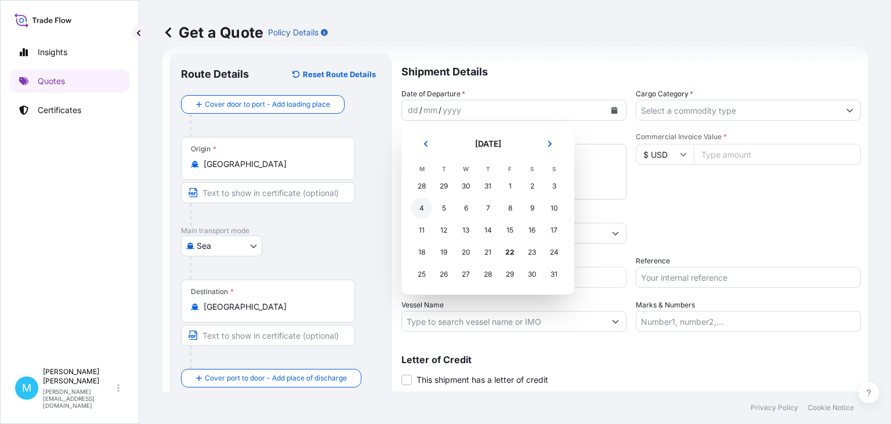
click at [413, 209] on div "4" at bounding box center [421, 208] width 21 height 21
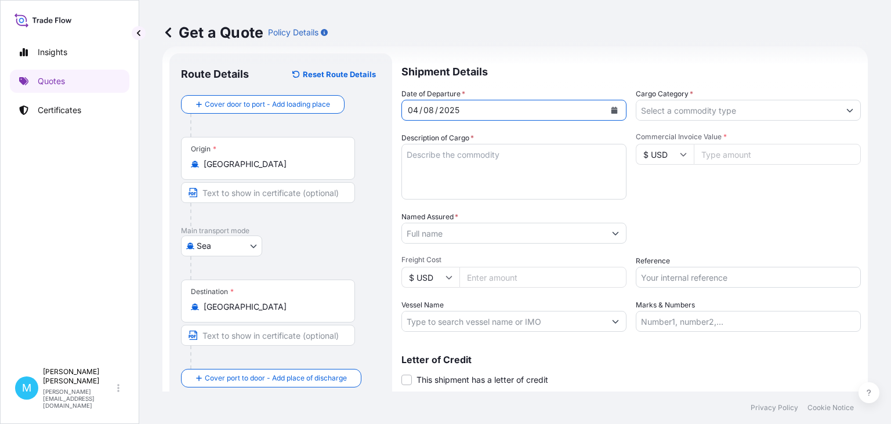
click at [437, 159] on textarea "Description of Cargo *" at bounding box center [513, 172] width 225 height 56
click at [472, 165] on textarea "Description of Cargo *" at bounding box center [513, 172] width 225 height 56
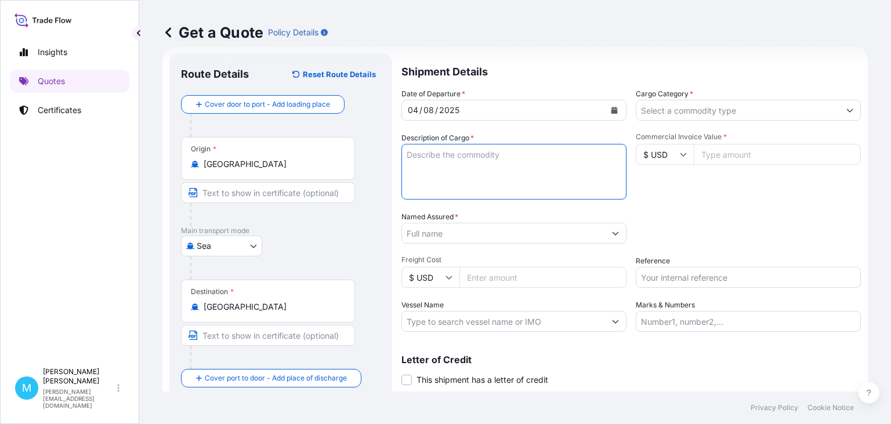
paste textarea "UETU5622056 M3039754 40HC 23460.00 KG 62.63 M3 3467 CTN"
click at [475, 167] on textarea "UETU5622056 M3039754 40HC 23460.00 KG 62.63 M3 3467 CTN ||" at bounding box center [513, 172] width 225 height 56
paste textarea "STAINLESS STEEL CUTLERY SETS"
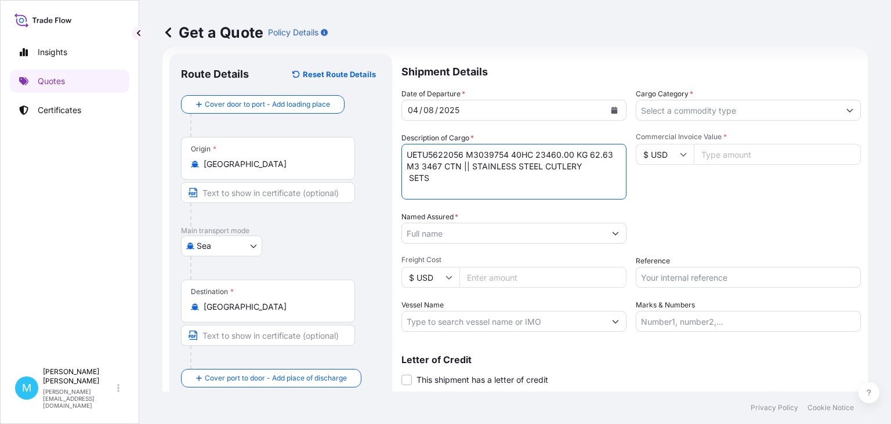
click at [411, 180] on textarea "UETU5622056 M3039754 40HC 23460.00 KG 62.63 M3 3467 CTN || STAINLESS STEEL CUTL…" at bounding box center [513, 172] width 225 height 56
type textarea "UETU5622056 M3039754 40HC 23460.00 KG 62.63 M3 3467 CTN || STAINLESS STEEL CUTL…"
click at [478, 231] on input "Named Assured *" at bounding box center [503, 233] width 203 height 21
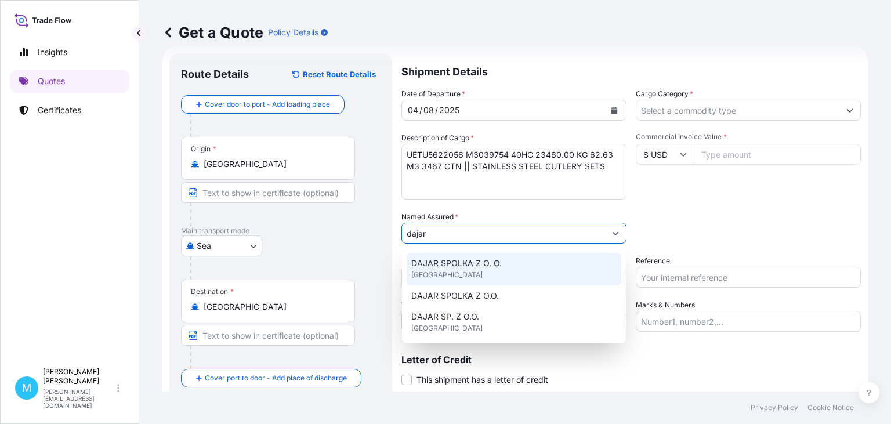
click at [471, 264] on span "DAJAR SPOLKA Z O. O." at bounding box center [456, 263] width 90 height 12
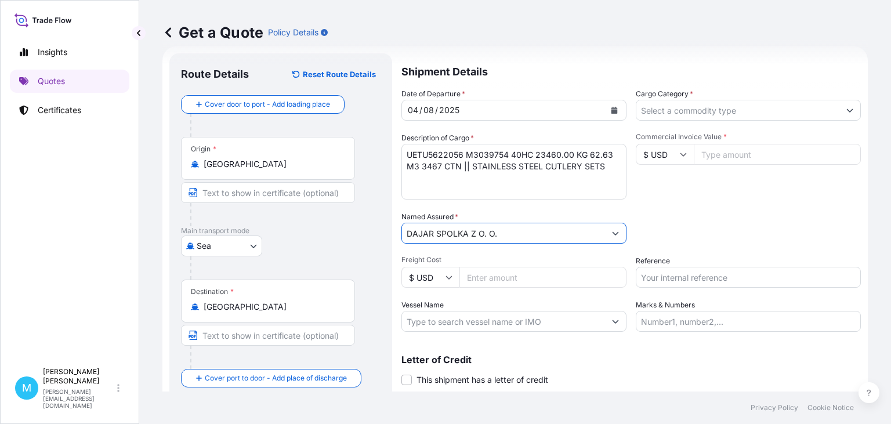
type input "DAJAR SPOLKA Z O. O."
click at [496, 279] on input "Freight Cost" at bounding box center [542, 277] width 167 height 21
click at [517, 280] on input "Freight Cost" at bounding box center [542, 277] width 167 height 21
type input "3025"
click at [654, 110] on input "Cargo Category *" at bounding box center [737, 110] width 203 height 21
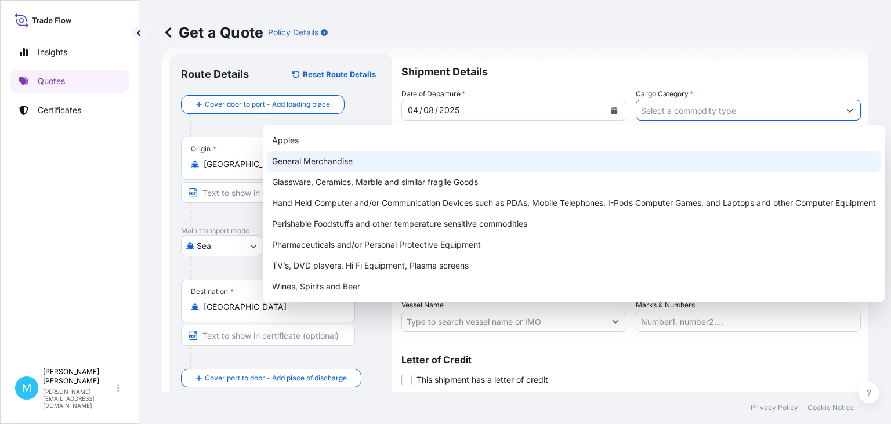
click at [323, 161] on div "General Merchandise" at bounding box center [573, 161] width 613 height 21
type input "General Merchandise"
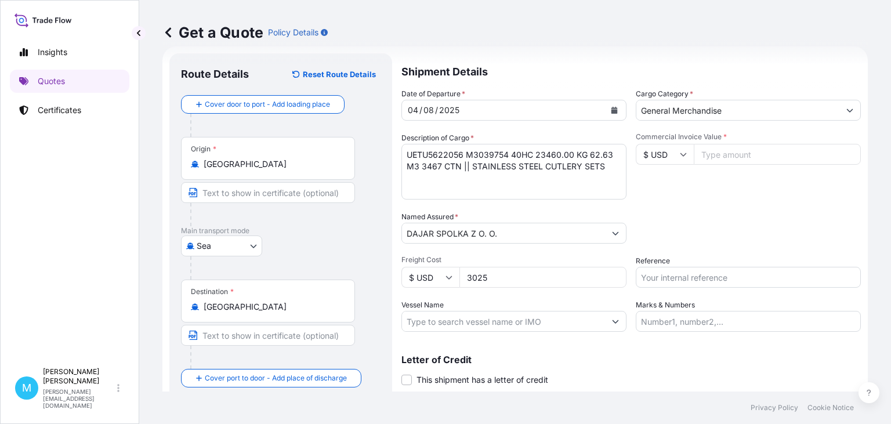
click at [738, 154] on input "Commercial Invoice Value *" at bounding box center [776, 154] width 167 height 21
click at [716, 160] on input "Commercial Invoice Value *" at bounding box center [776, 154] width 167 height 21
click at [718, 154] on input "Commercial Invoice Value *" at bounding box center [776, 154] width 167 height 21
click at [717, 154] on input "Commercial Invoice Value *" at bounding box center [776, 154] width 167 height 21
drag, startPoint x: 729, startPoint y: 156, endPoint x: 749, endPoint y: 161, distance: 20.3
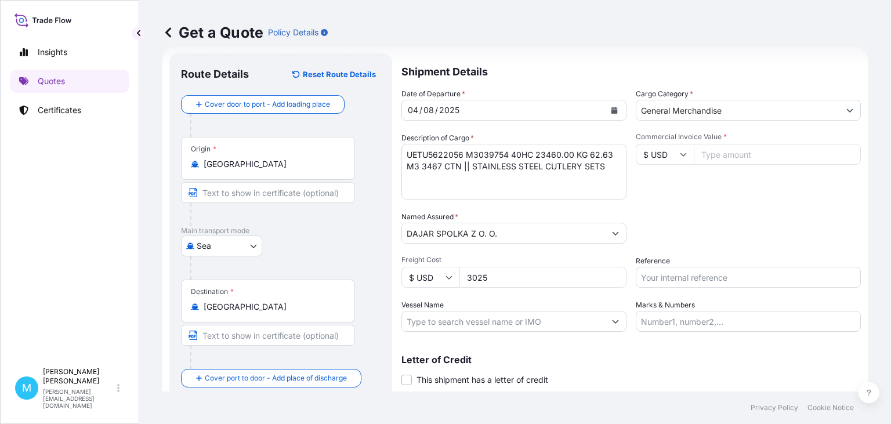
click at [730, 156] on input "Commercial Invoice Value *" at bounding box center [776, 154] width 167 height 21
click at [672, 271] on input "Reference" at bounding box center [747, 277] width 225 height 21
paste input "S02004769"
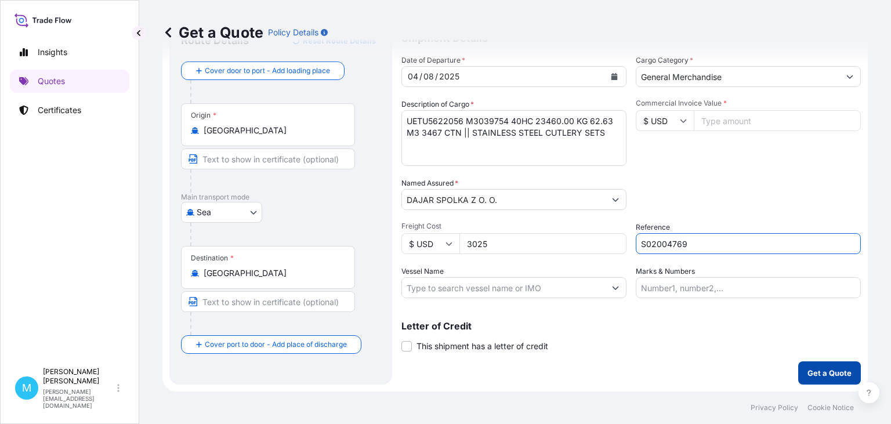
type input "S02004769"
click at [842, 372] on p "Get a Quote" at bounding box center [829, 373] width 44 height 12
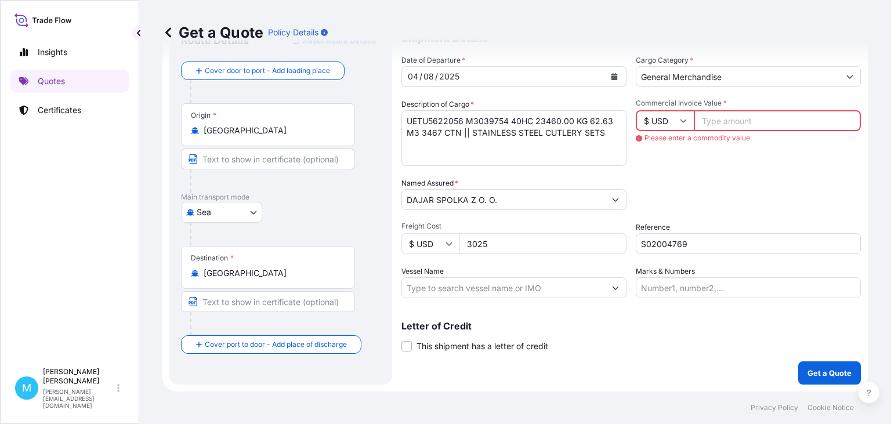
click at [759, 122] on input "Commercial Invoice Value *" at bounding box center [776, 120] width 167 height 21
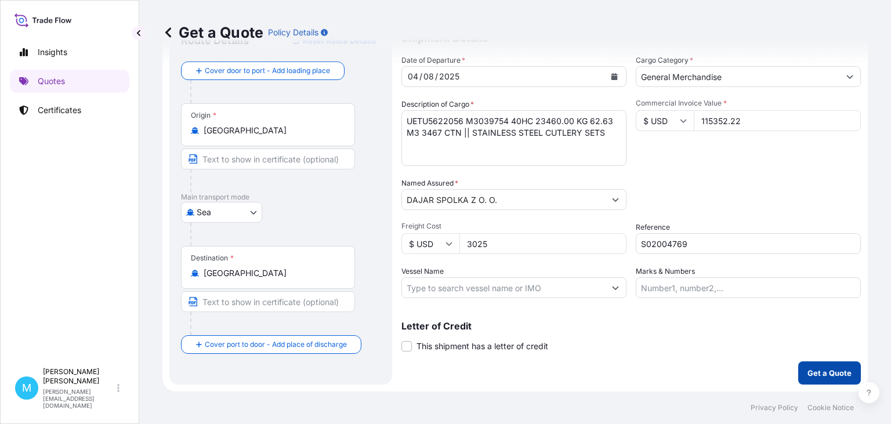
type input "115352.22"
click at [823, 370] on p "Get a Quote" at bounding box center [829, 373] width 44 height 12
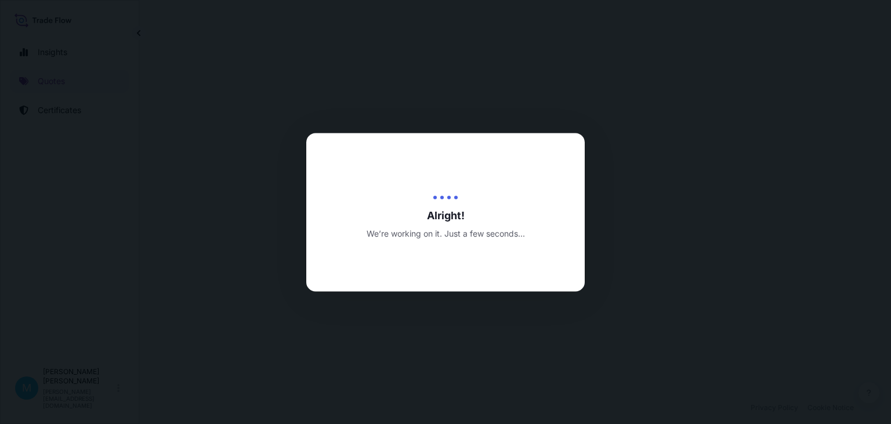
select select "Sea"
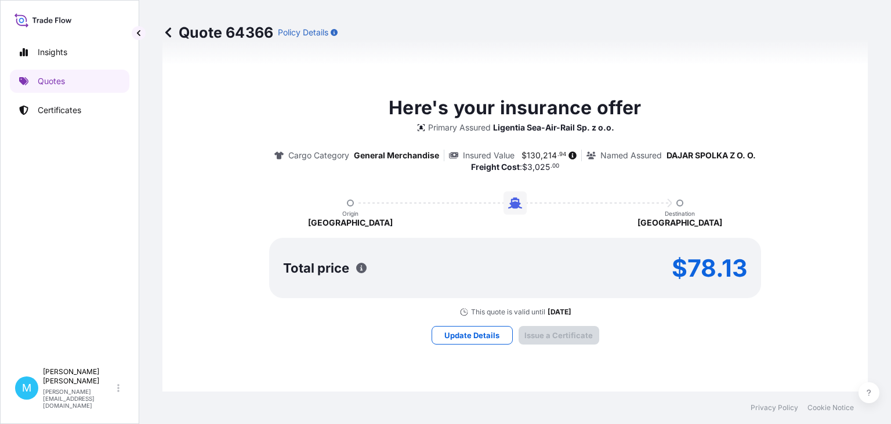
type input "22/08/2025"
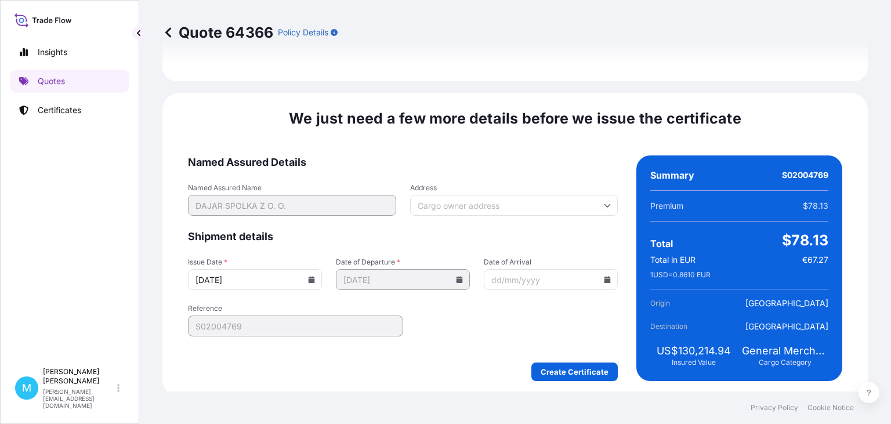
scroll to position [1356, 0]
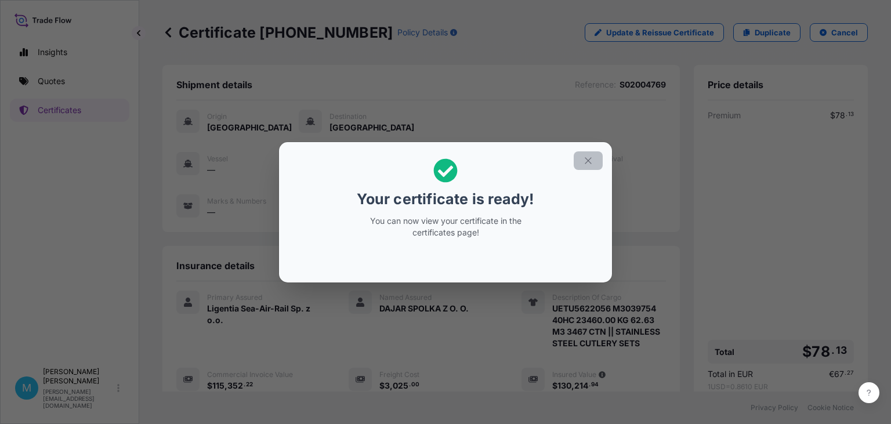
click at [589, 158] on icon "button" at bounding box center [588, 160] width 10 height 10
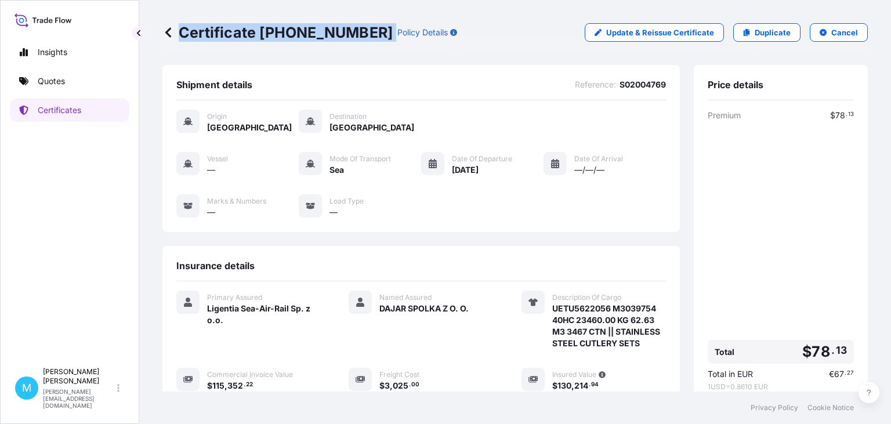
drag, startPoint x: 363, startPoint y: 31, endPoint x: 178, endPoint y: 31, distance: 185.0
click at [178, 31] on div "Certificate 31440-1693-1 Policy Details" at bounding box center [309, 32] width 295 height 19
copy p "Certificate 31440-1693-1"
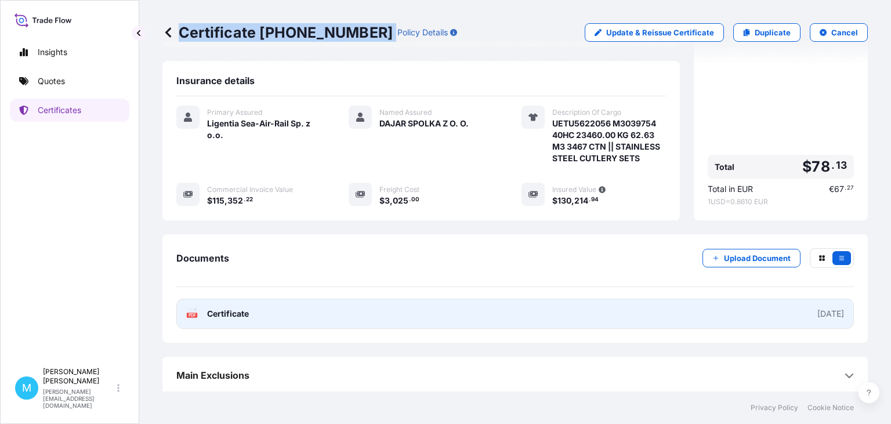
click at [436, 314] on link "PDF Certificate 2025-08-22" at bounding box center [514, 314] width 677 height 30
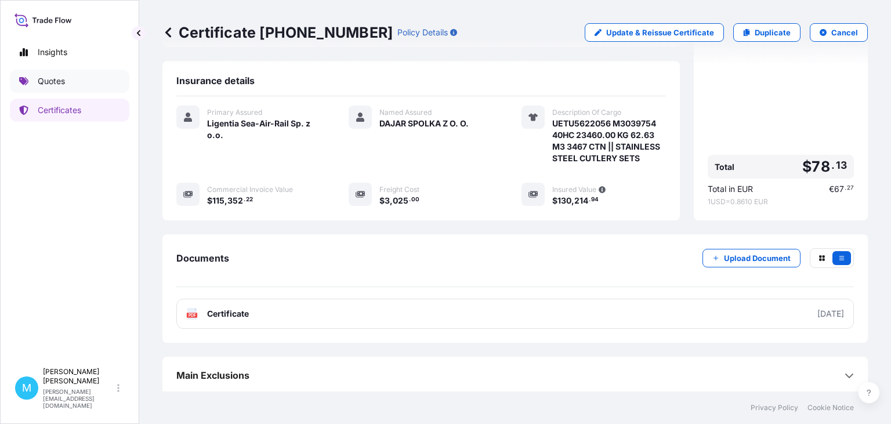
click at [51, 85] on p "Quotes" at bounding box center [51, 81] width 27 height 12
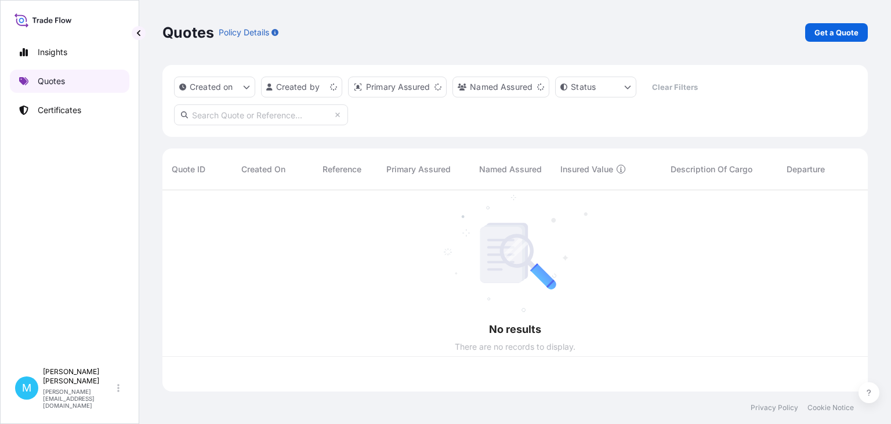
scroll to position [208, 705]
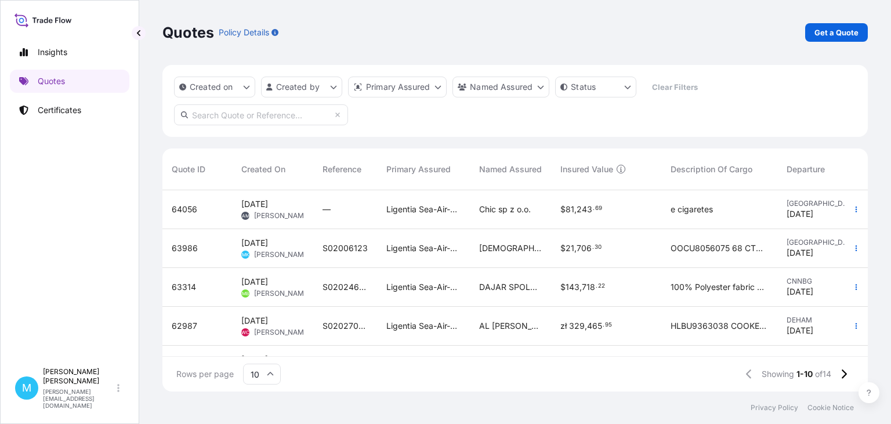
click at [845, 40] on link "Get a Quote" at bounding box center [836, 32] width 63 height 19
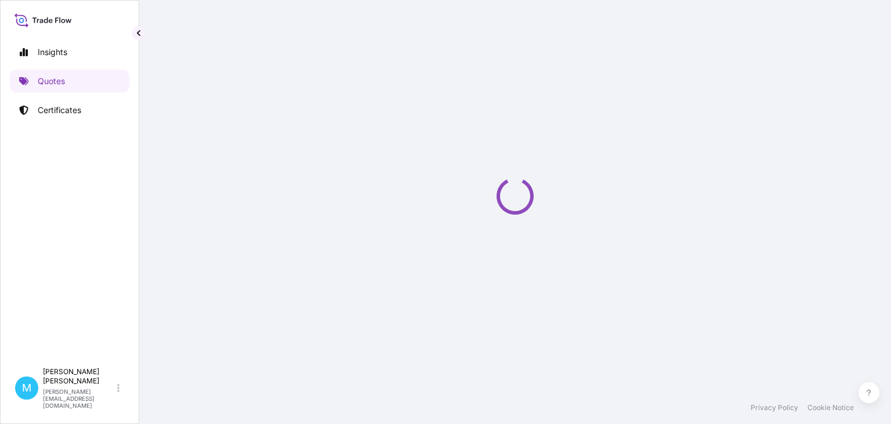
select select "Sea"
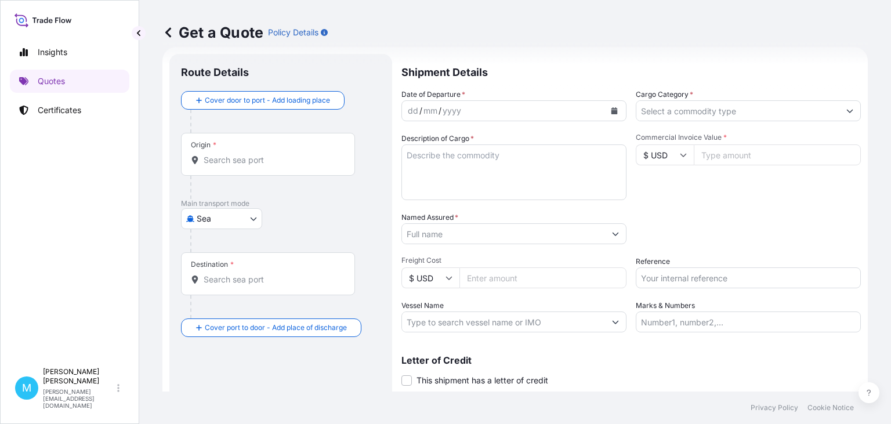
scroll to position [19, 0]
click at [244, 159] on input "Origin *" at bounding box center [272, 160] width 137 height 12
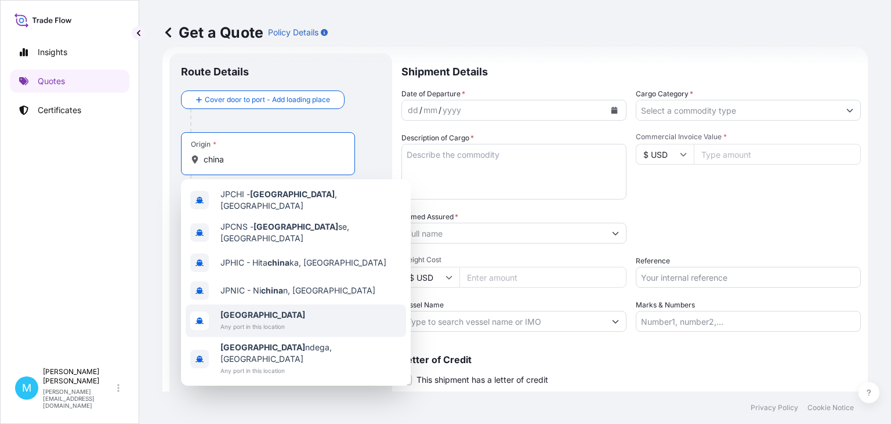
click at [259, 309] on span "China" at bounding box center [262, 315] width 85 height 12
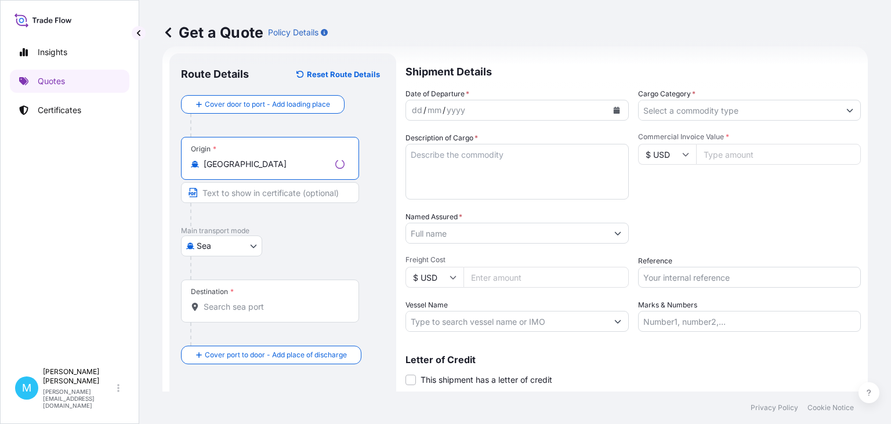
type input "China"
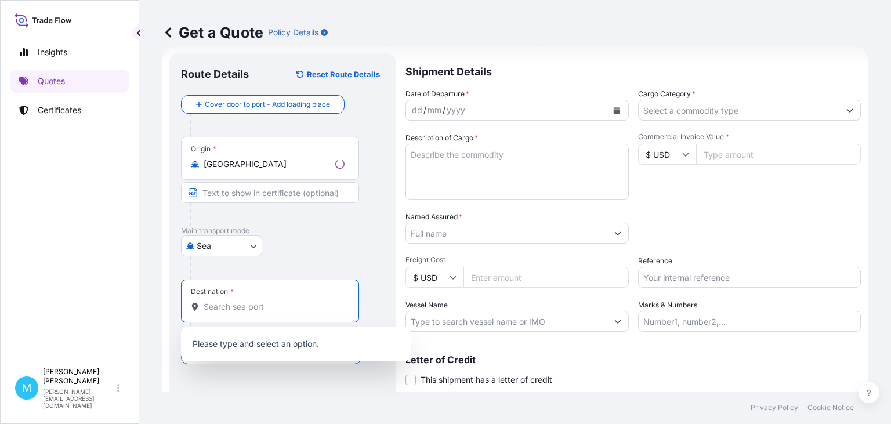
click at [239, 311] on input "Destination *" at bounding box center [274, 307] width 141 height 12
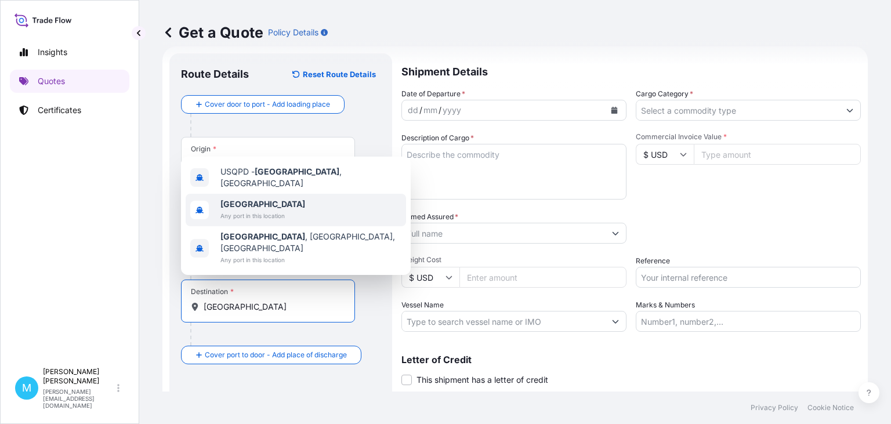
click at [239, 221] on span "Any port in this location" at bounding box center [262, 216] width 85 height 12
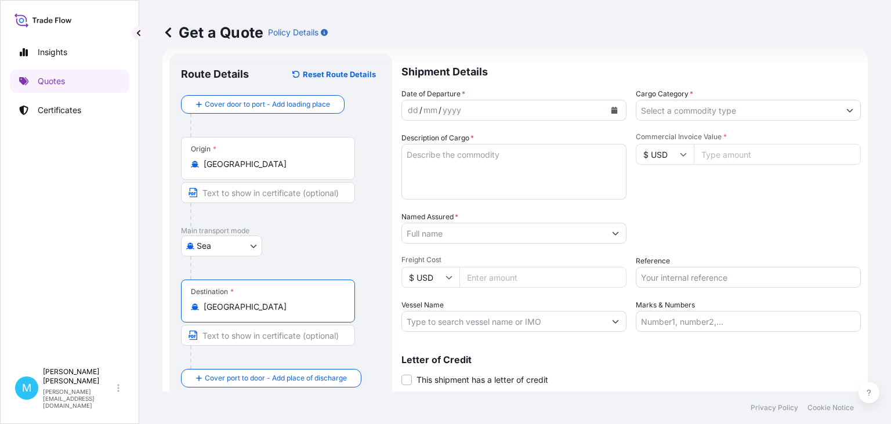
type input "Poland"
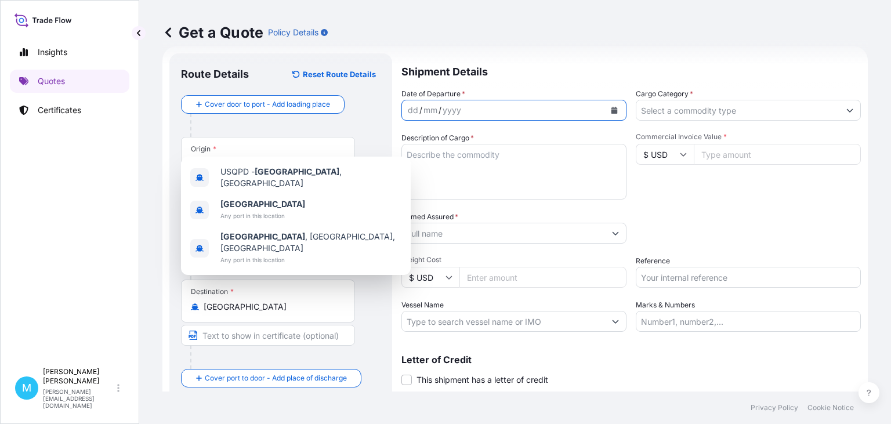
click at [613, 112] on icon "Calendar" at bounding box center [614, 110] width 6 height 7
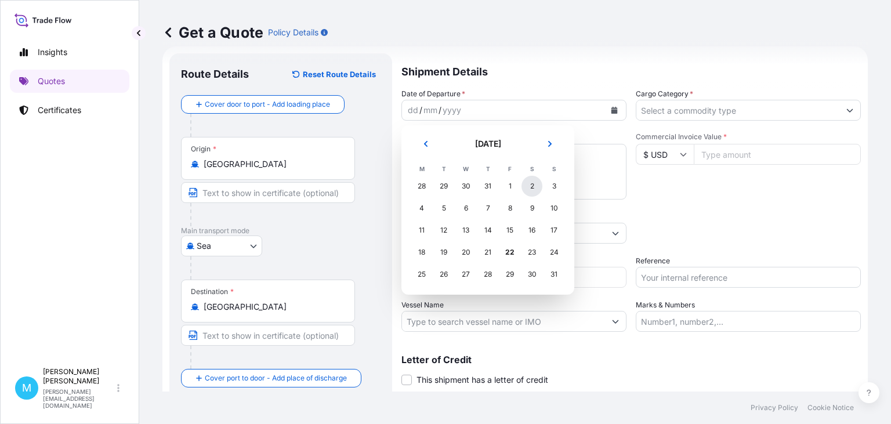
click at [532, 186] on div "2" at bounding box center [531, 186] width 21 height 21
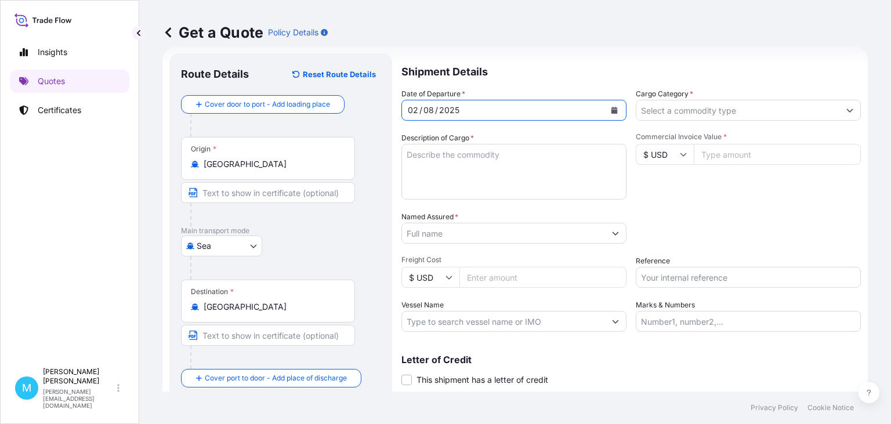
click at [445, 174] on textarea "Description of Cargo *" at bounding box center [513, 172] width 225 height 56
click at [466, 165] on textarea "Description of Cargo *" at bounding box center [513, 172] width 225 height 56
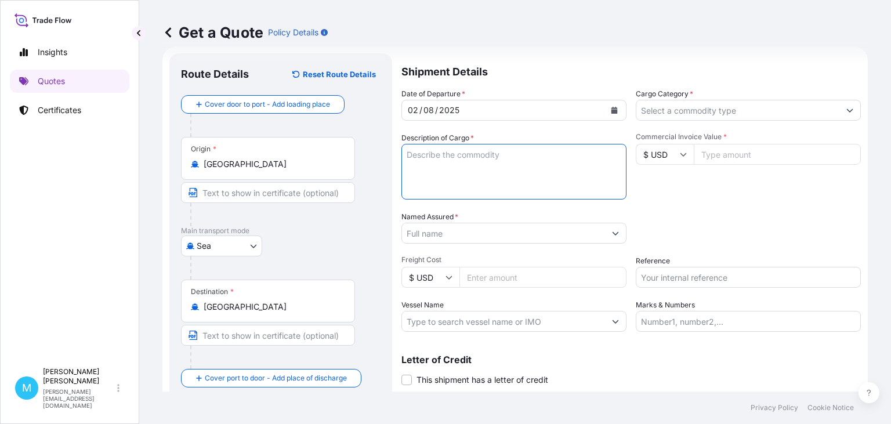
paste textarea "TCNU1070311 M5268750 40HC 18648.73 KG 72.123 M3 3742 CTN"
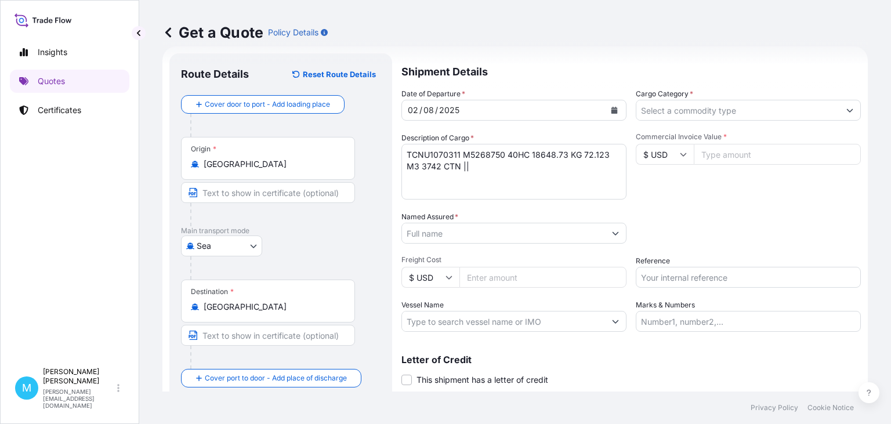
click at [431, 182] on textarea "TCNU1070311 M5268750 40HC 18648.73 KG 72.123 M3 3742 CTN ||" at bounding box center [513, 172] width 225 height 56
paste textarea "TEMU7432296 M5269631 40HC 6069.40 KG 23.974 M3 1045 CTN"
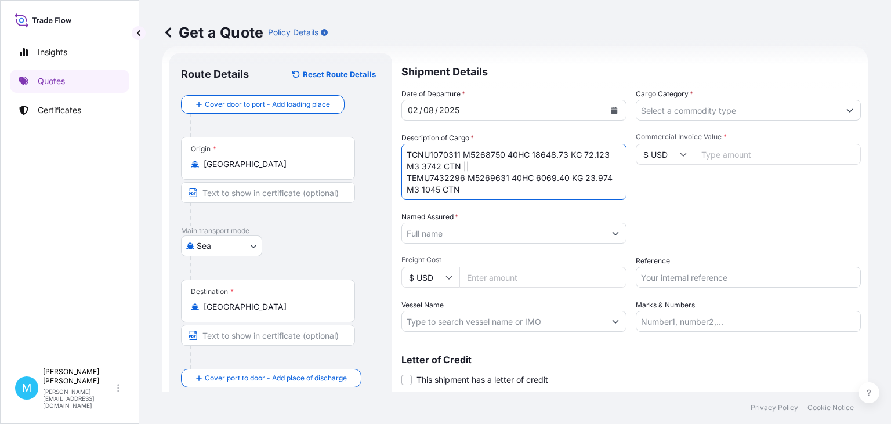
drag, startPoint x: 493, startPoint y: 174, endPoint x: 492, endPoint y: 167, distance: 7.1
click at [492, 172] on textarea "TCNU1070311 M5268750 40HC 18648.73 KG 72.123 M3 3742 CTN || TEMU7432296 M526963…" at bounding box center [513, 172] width 225 height 56
click at [492, 167] on textarea "TCNU1070311 M5268750 40HC 18648.73 KG 72.123 M3 3742 CTN || TEMU7432296 M526963…" at bounding box center [513, 172] width 225 height 56
click at [474, 167] on textarea "TCNU1070311 M5268750 40HC 18648.73 KG 72.123 M3 3742 CTN || TEMU7432296 M526963…" at bounding box center [513, 172] width 225 height 56
paste textarea "ELECTRIC HAND MIXERS AND HAND BLENDERS AND COLOR BOXES ACCORDING"
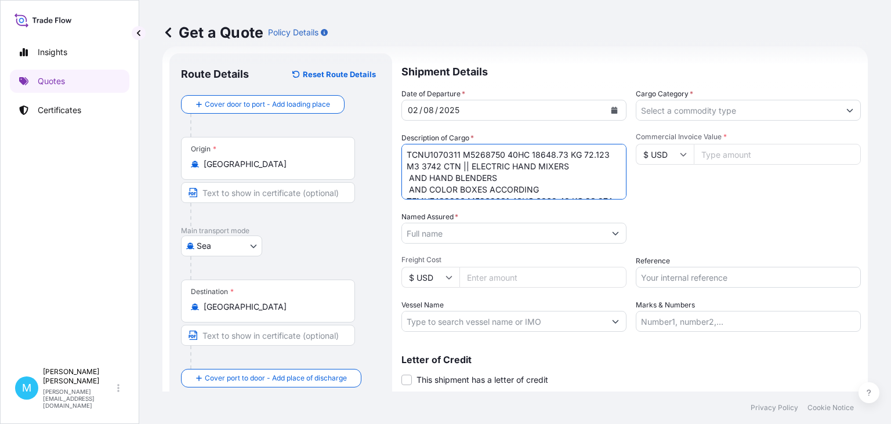
click at [407, 179] on textarea "TCNU1070311 M5268750 40HC 18648.73 KG 72.123 M3 3742 CTN || ELECTRIC HAND MIXER…" at bounding box center [513, 172] width 225 height 56
click at [409, 187] on textarea "TCNU1070311 M5268750 40HC 18648.73 KG 72.123 M3 3742 CTN || ELECTRIC HAND MIXER…" at bounding box center [513, 172] width 225 height 56
type textarea "TCNU1070311 M5268750 40HC 18648.73 KG 72.123 M3 3742 CTN || ELECTRIC HAND MIXER…"
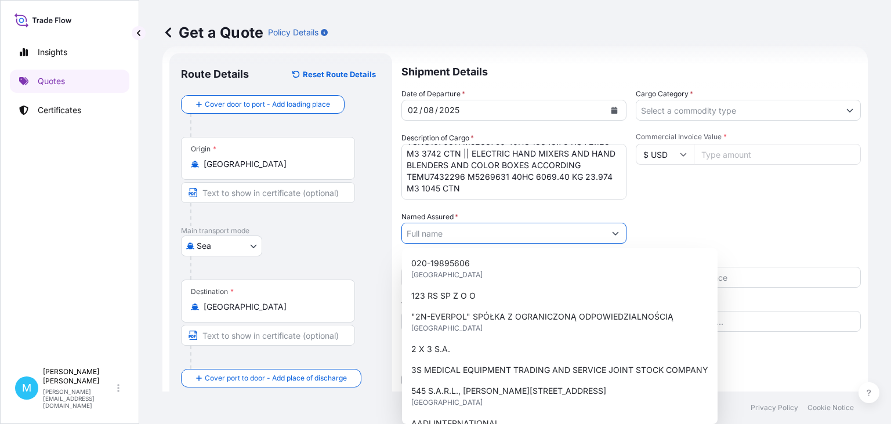
click at [463, 228] on input "Named Assured *" at bounding box center [503, 233] width 203 height 21
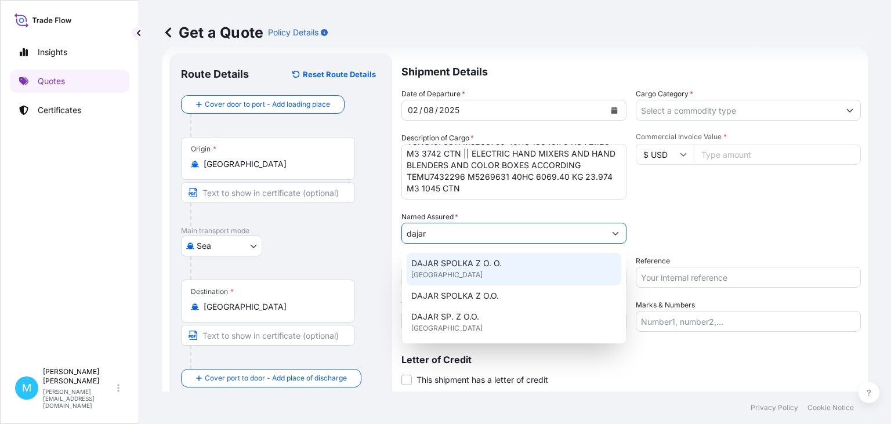
click at [474, 261] on span "DAJAR SPOLKA Z O. O." at bounding box center [456, 263] width 90 height 12
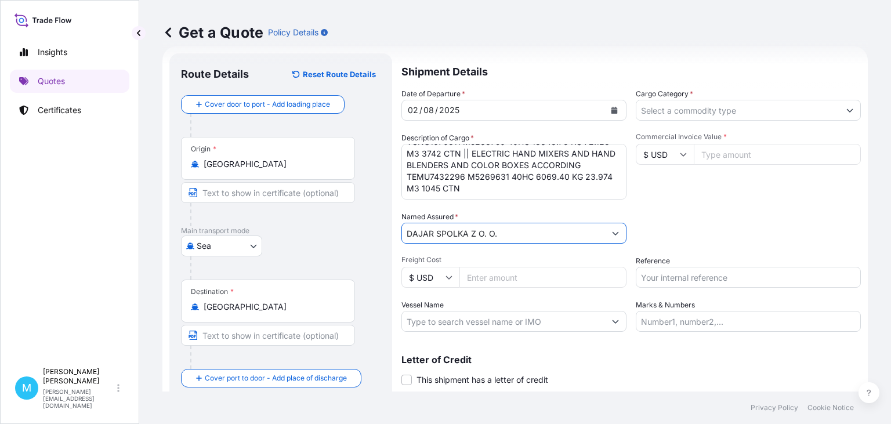
type input "DAJAR SPOLKA Z O. O."
click at [498, 277] on input "Freight Cost" at bounding box center [542, 277] width 167 height 21
type input "6050"
click at [712, 116] on input "Cargo Category *" at bounding box center [737, 110] width 203 height 21
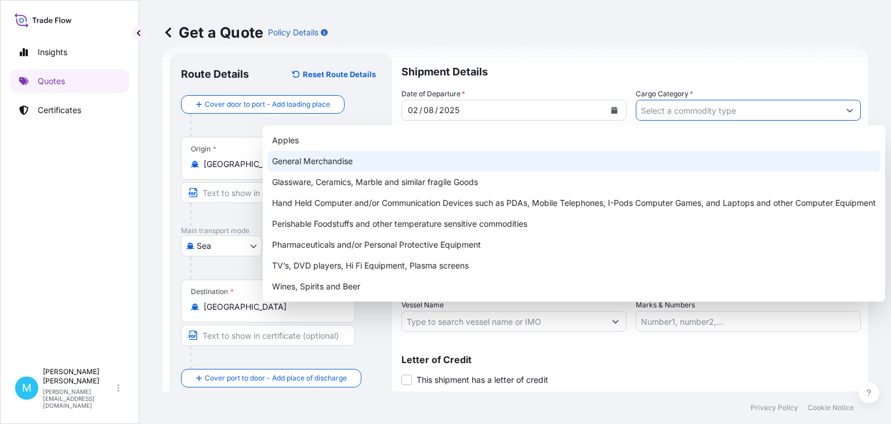
click at [342, 157] on div "General Merchandise" at bounding box center [573, 161] width 613 height 21
type input "General Merchandise"
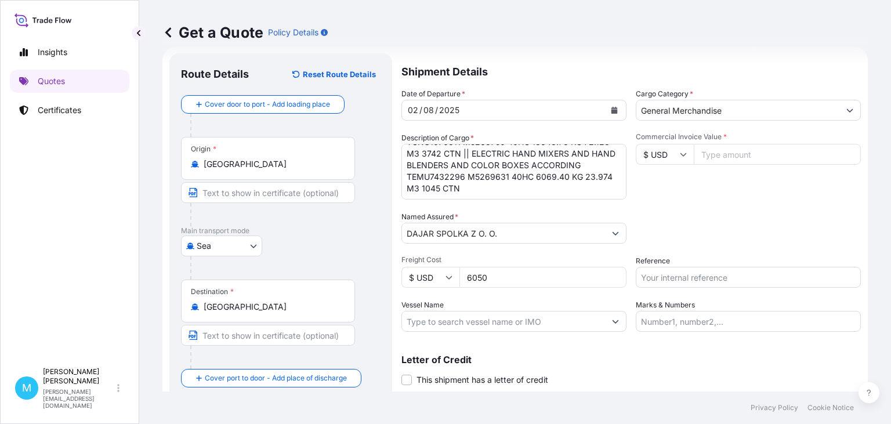
click at [742, 155] on input "Commercial Invoice Value *" at bounding box center [776, 154] width 167 height 21
click at [722, 150] on input "Commercial Invoice Value *" at bounding box center [776, 154] width 167 height 21
drag, startPoint x: 719, startPoint y: 159, endPoint x: 745, endPoint y: 173, distance: 29.6
click at [720, 159] on input "Commercial Invoice Value *" at bounding box center [776, 154] width 167 height 21
click at [756, 159] on input "Commercial Invoice Value *" at bounding box center [776, 154] width 167 height 21
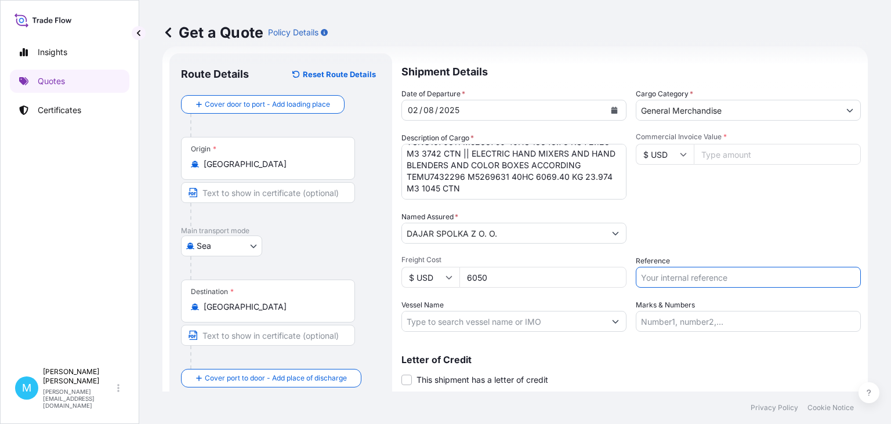
click at [667, 279] on input "Reference" at bounding box center [747, 277] width 225 height 21
click at [653, 277] on input "Reference" at bounding box center [747, 277] width 225 height 21
paste input "S02013876"
click at [673, 277] on input "S02013876" at bounding box center [747, 277] width 225 height 21
click at [698, 277] on input "S02013876" at bounding box center [747, 277] width 225 height 21
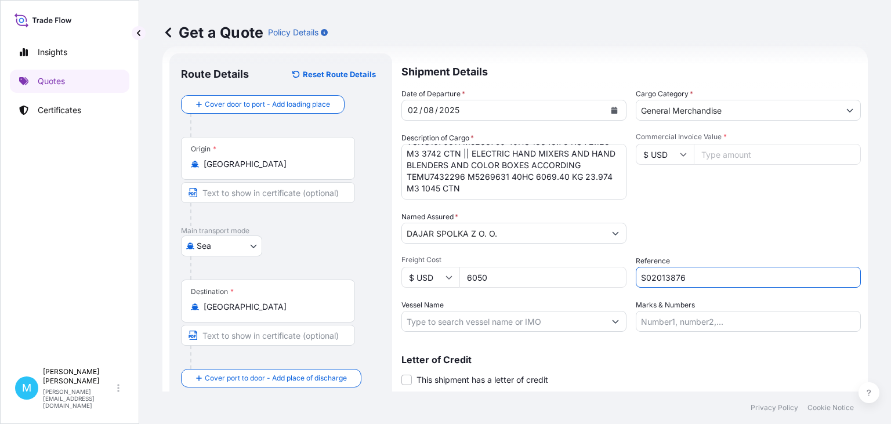
scroll to position [52, 0]
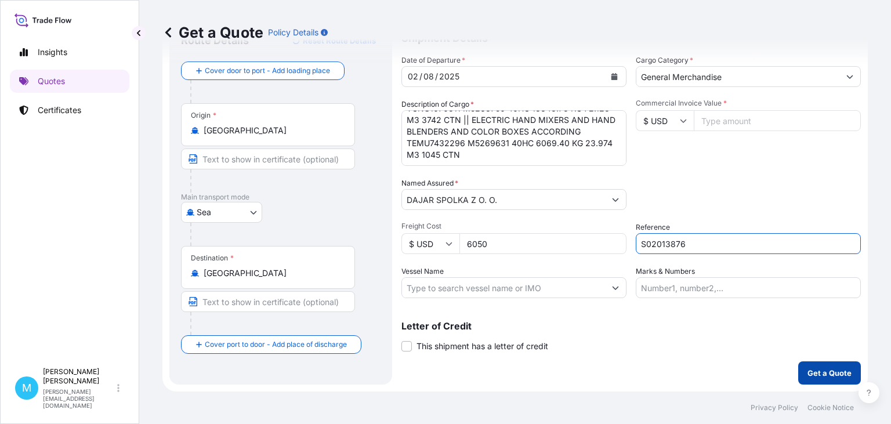
type input "S02013876"
click at [837, 372] on p "Get a Quote" at bounding box center [829, 373] width 44 height 12
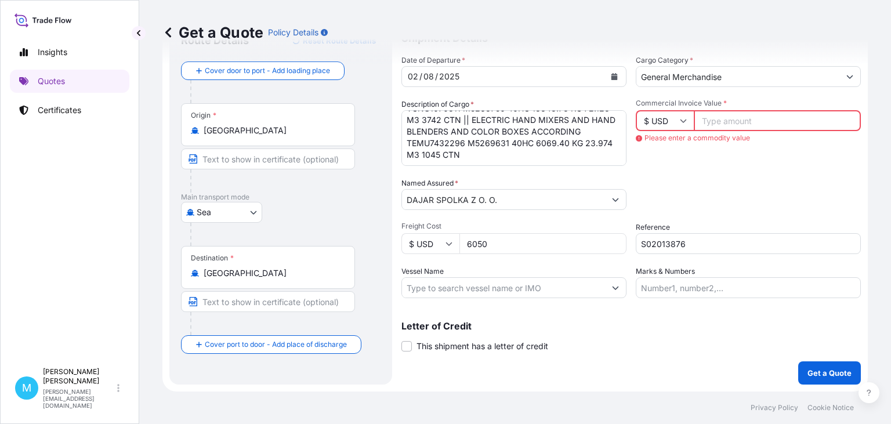
click at [735, 122] on input "Commercial Invoice Value *" at bounding box center [776, 120] width 167 height 21
click at [703, 119] on input "Commercial Invoice Value *" at bounding box center [776, 120] width 167 height 21
click at [734, 120] on input "Commercial Invoice Value *" at bounding box center [776, 120] width 167 height 21
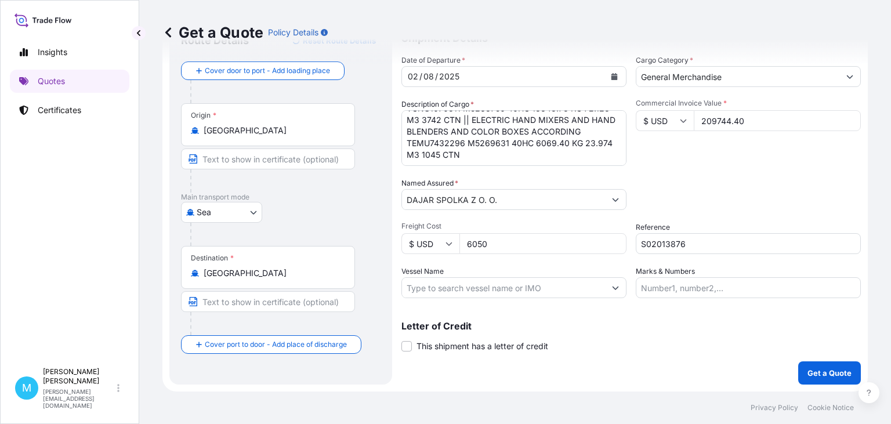
click at [779, 115] on input "209744.40" at bounding box center [776, 120] width 167 height 21
type input "209744.40"
click at [826, 368] on p "Get a Quote" at bounding box center [829, 373] width 44 height 12
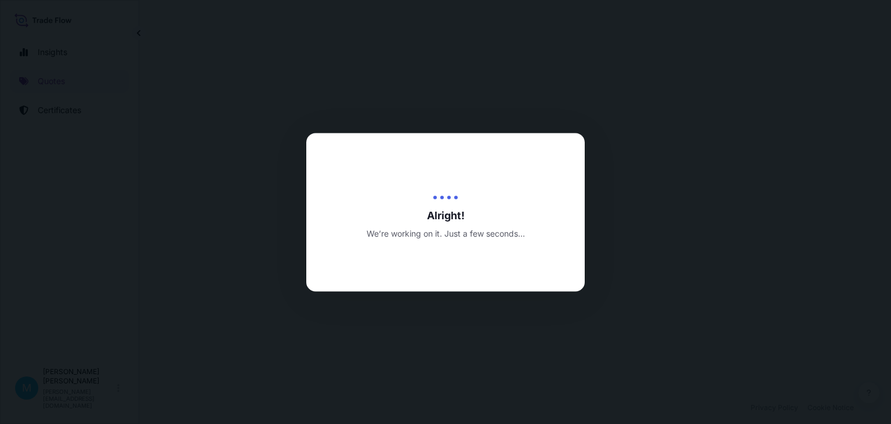
select select "Sea"
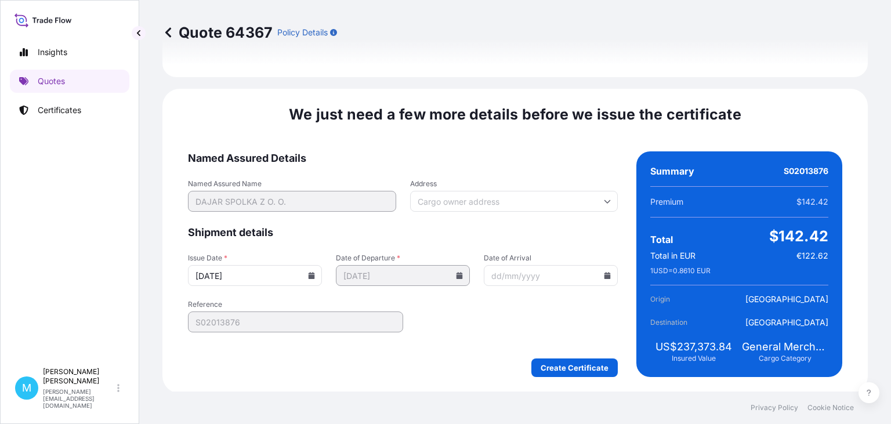
scroll to position [1356, 0]
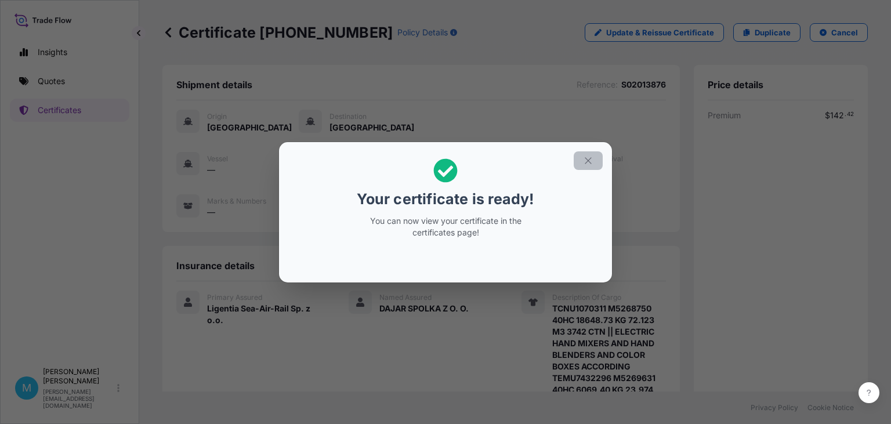
click at [591, 159] on icon "button" at bounding box center [588, 160] width 10 height 10
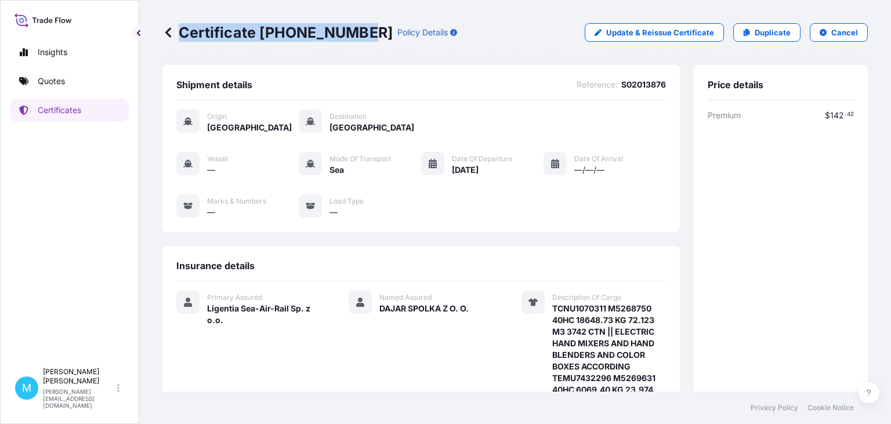
drag, startPoint x: 360, startPoint y: 29, endPoint x: 191, endPoint y: 32, distance: 169.3
click at [175, 32] on p "Certificate 31440-1694-1" at bounding box center [277, 32] width 230 height 19
copy p "Certificate 31440-1694-1"
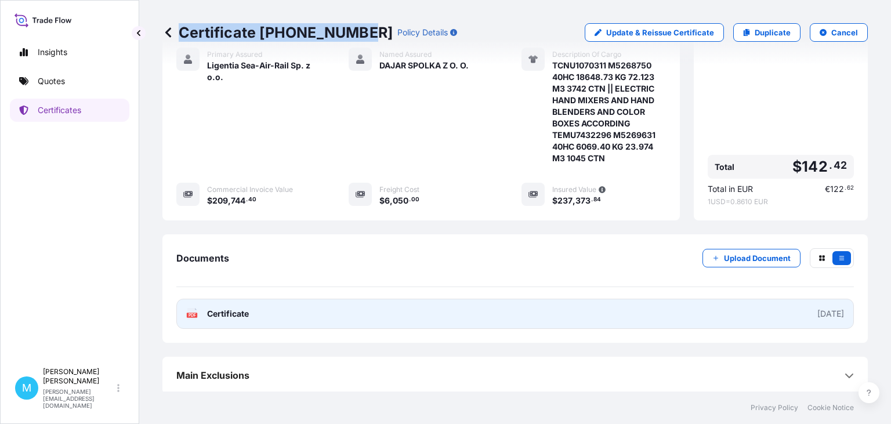
click at [424, 314] on link "PDF Certificate 2025-08-22" at bounding box center [514, 314] width 677 height 30
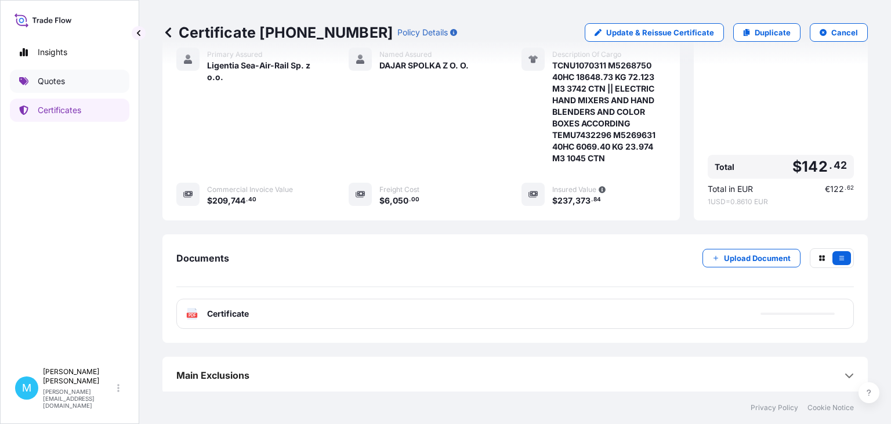
click at [67, 81] on link "Quotes" at bounding box center [69, 81] width 119 height 23
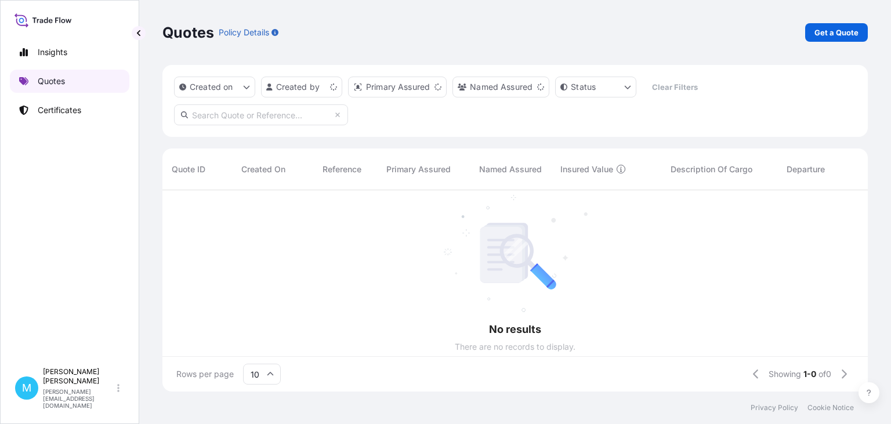
scroll to position [208, 705]
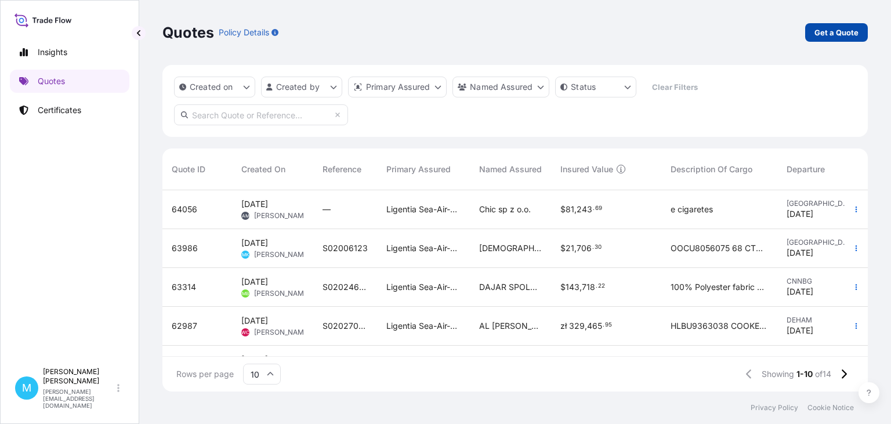
click at [830, 36] on p "Get a Quote" at bounding box center [836, 33] width 44 height 12
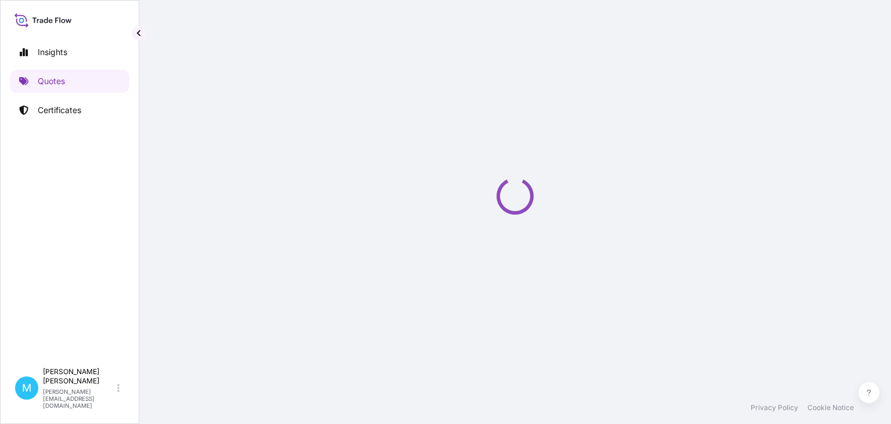
select select "Sea"
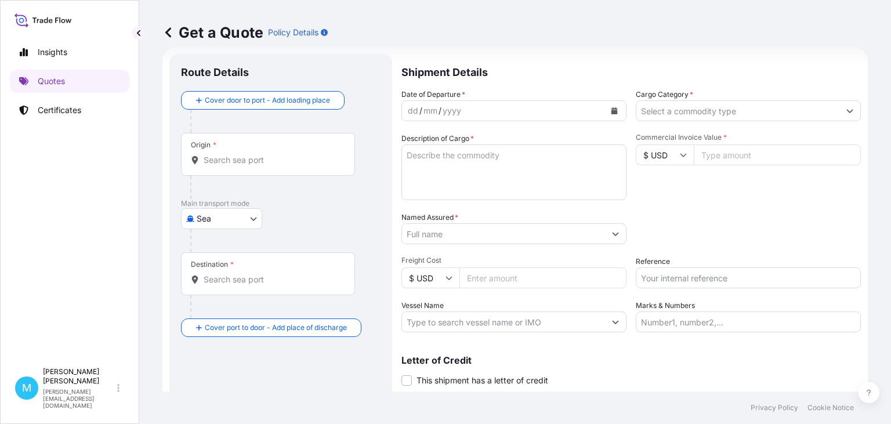
scroll to position [19, 0]
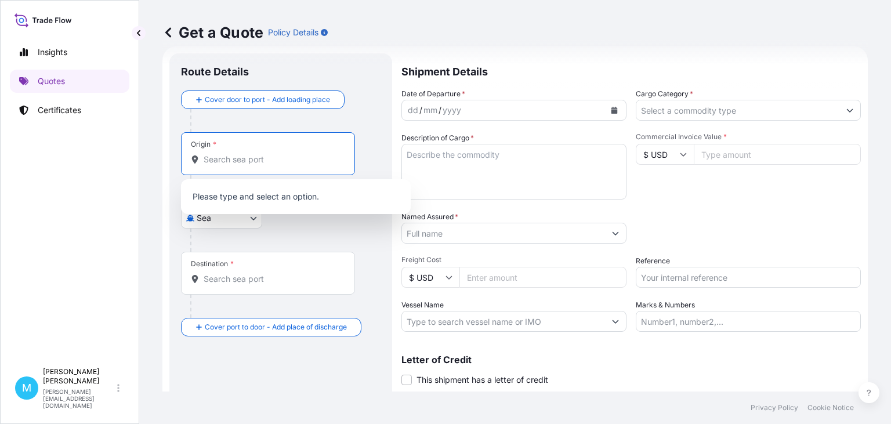
click at [238, 159] on input "Origin *" at bounding box center [272, 160] width 137 height 12
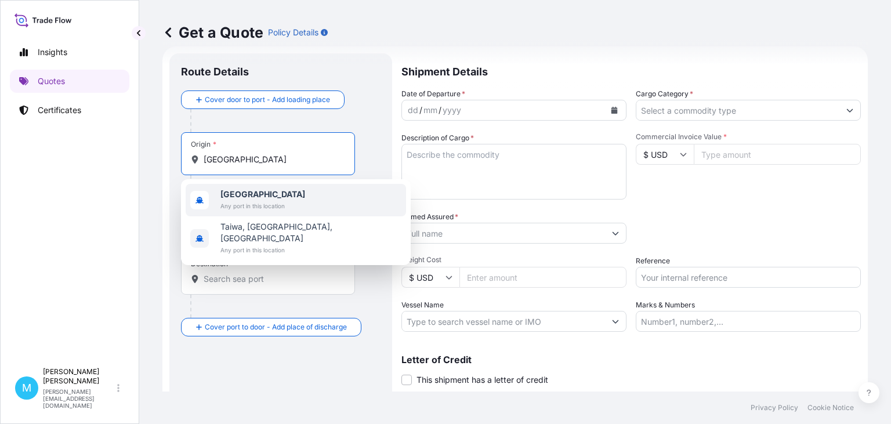
click at [259, 196] on span "Taiwan" at bounding box center [262, 194] width 85 height 12
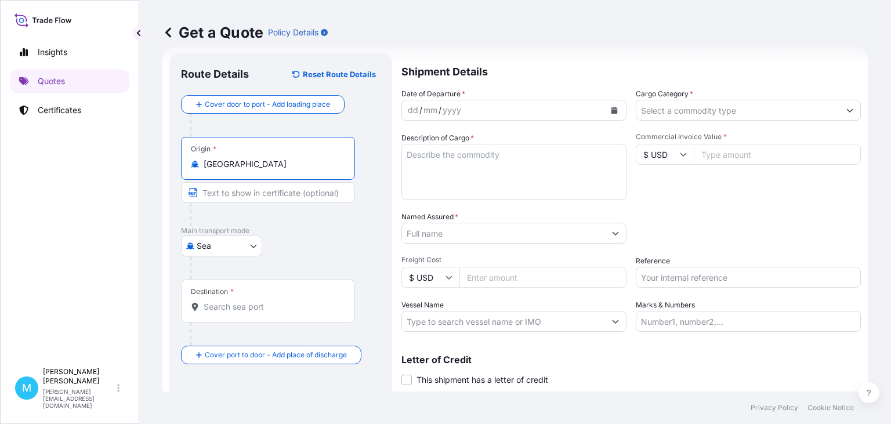
type input "Taiwan"
click at [226, 311] on input "Destination *" at bounding box center [272, 307] width 137 height 12
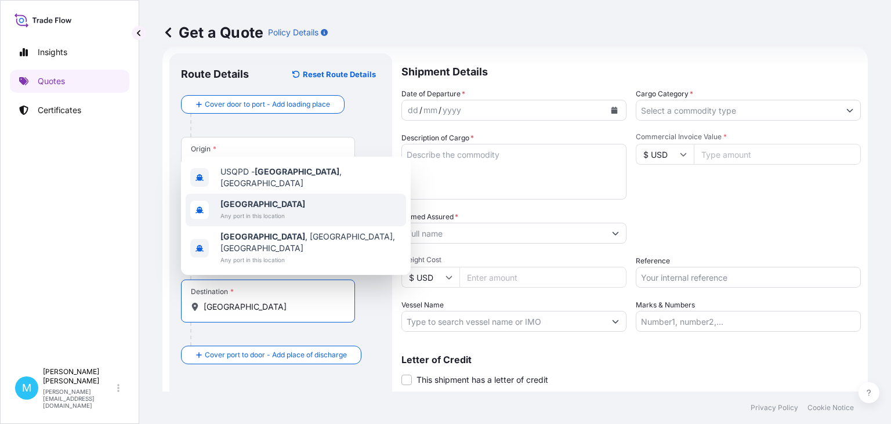
click at [249, 210] on span "Poland" at bounding box center [262, 204] width 85 height 12
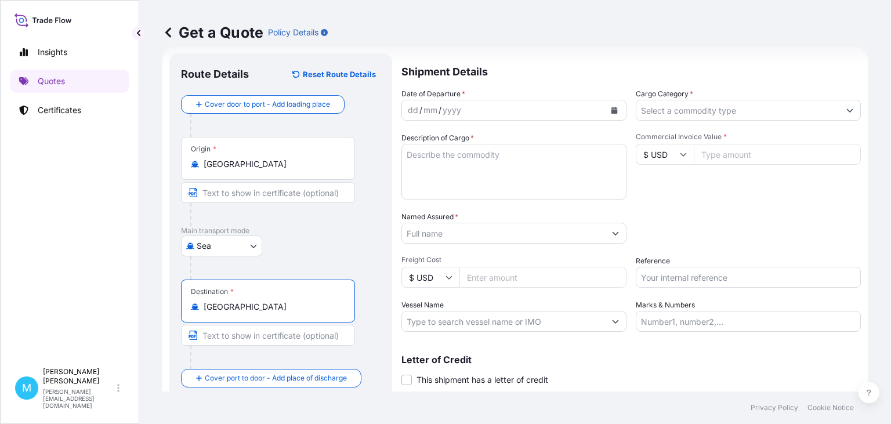
type input "Poland"
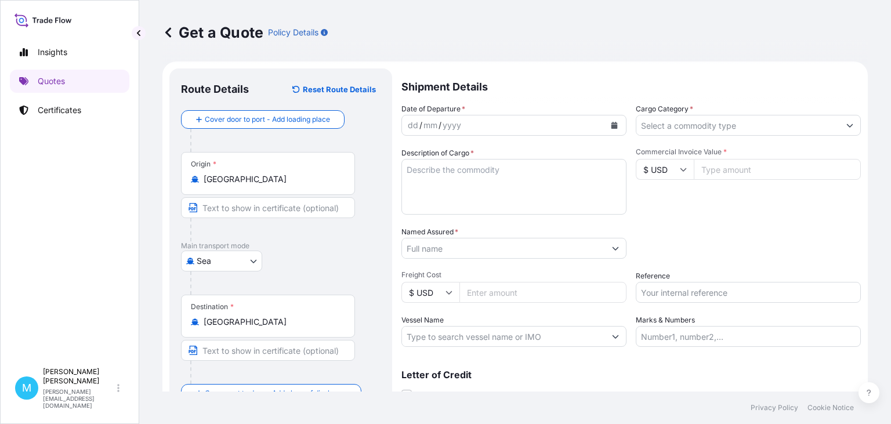
scroll to position [0, 0]
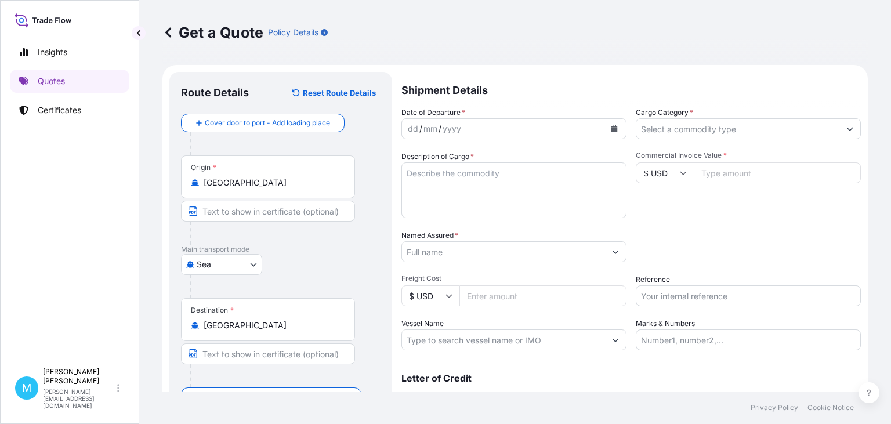
click at [612, 126] on icon "Calendar" at bounding box center [614, 128] width 6 height 7
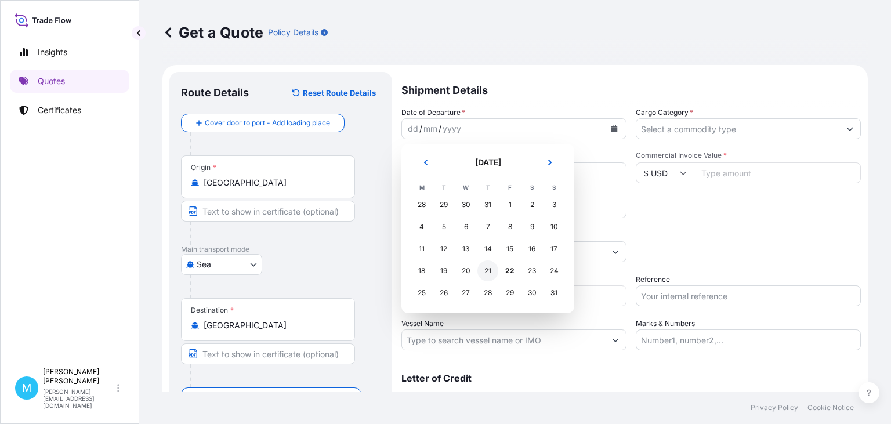
click at [493, 273] on div "21" at bounding box center [487, 270] width 21 height 21
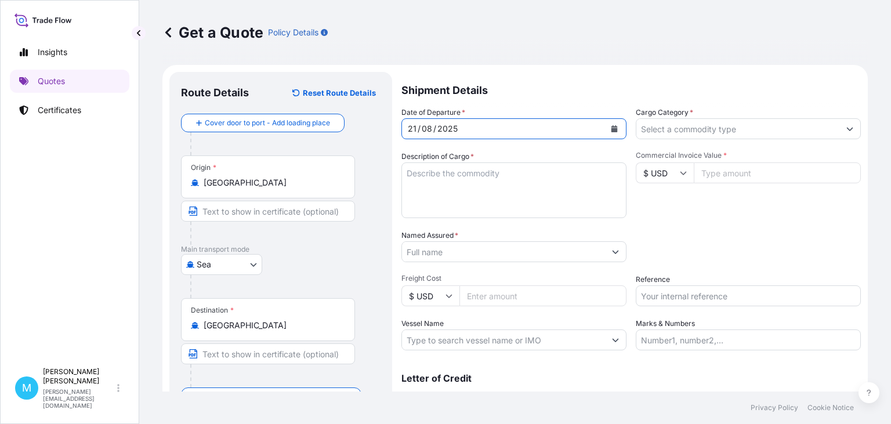
click at [453, 212] on textarea "Description of Cargo *" at bounding box center [513, 190] width 225 height 56
click at [446, 175] on textarea "Description of Cargo *" at bounding box center [513, 190] width 225 height 56
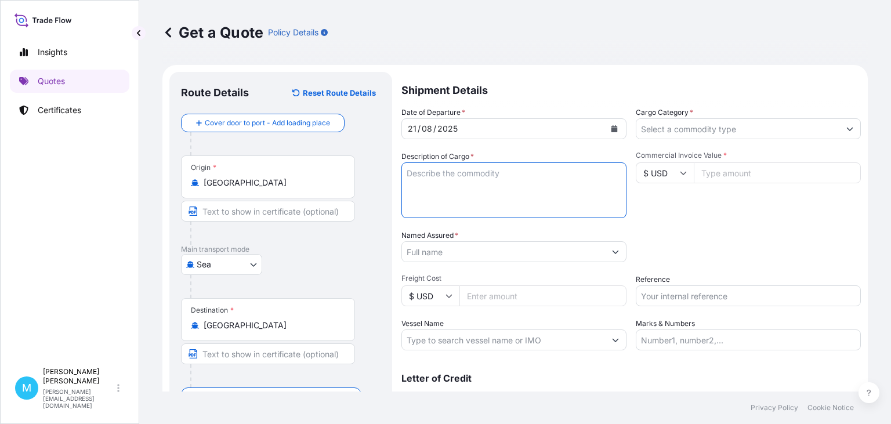
paste textarea "TLLU1188100"
click at [471, 173] on textarea "TLLU1188100" at bounding box center [513, 190] width 225 height 56
type textarea "TLLU1188100 EMCMXN3254 40 HRF 161 CTNS 2,066,360 KG 4,470 CBM || HAND TOOLS"
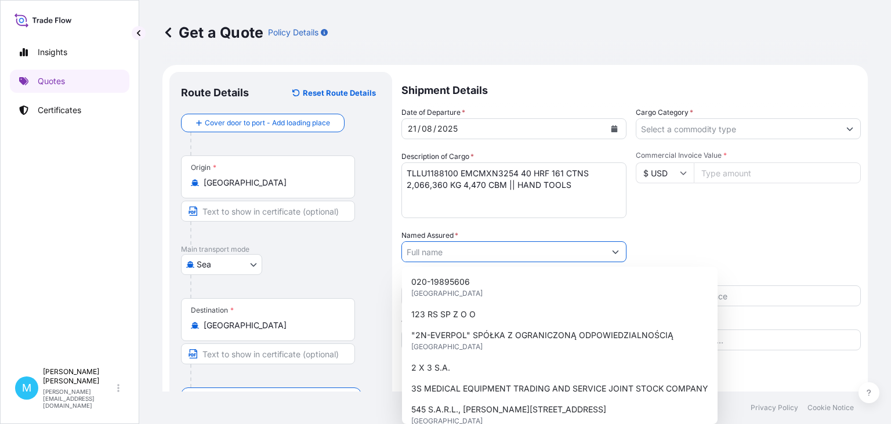
click at [456, 248] on input "Named Assured *" at bounding box center [503, 251] width 203 height 21
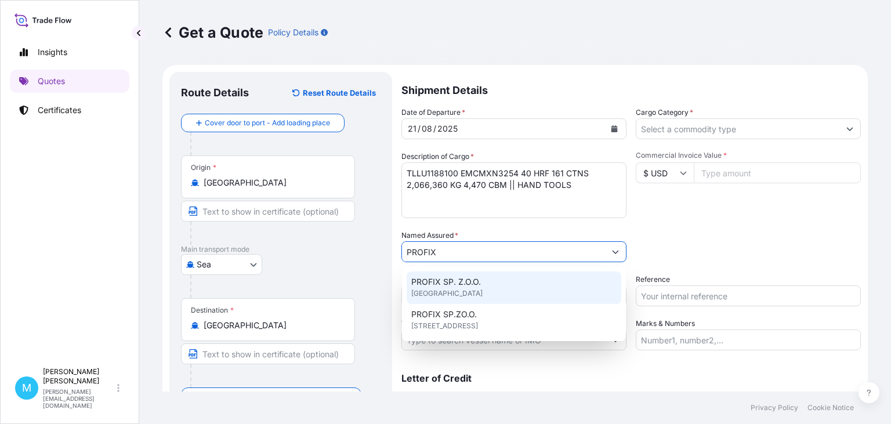
click at [463, 286] on span "PROFIX SP. Z.O.O." at bounding box center [446, 282] width 70 height 12
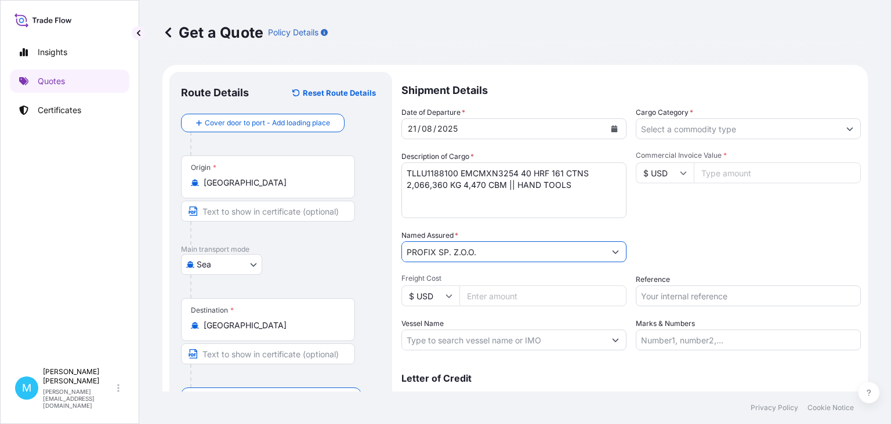
click at [463, 252] on input "PROFIX SP. Z.O.O." at bounding box center [503, 251] width 203 height 21
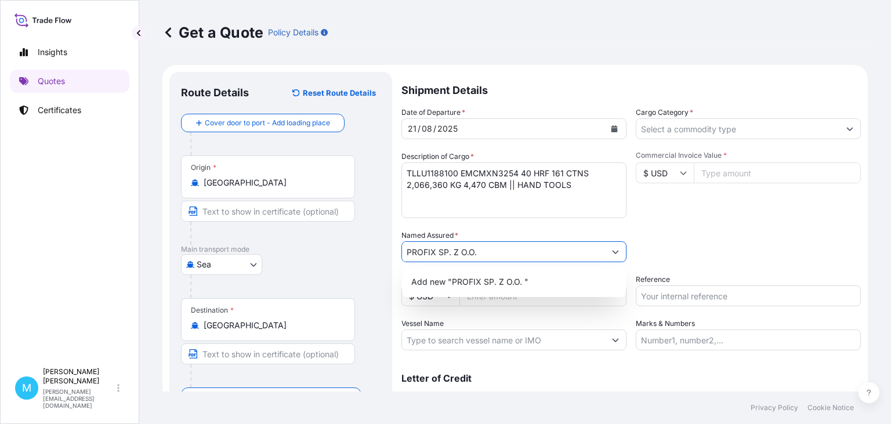
click at [484, 253] on input "PROFIX SP. Z O.O." at bounding box center [503, 251] width 203 height 21
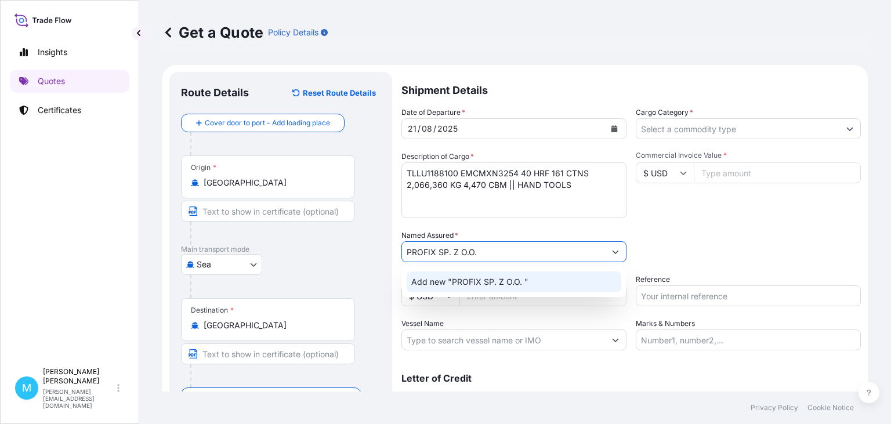
click at [479, 250] on input "PROFIX SP. Z O.O." at bounding box center [503, 251] width 203 height 21
click at [502, 277] on span "Add new "PROFIX SP. Z O.O."" at bounding box center [468, 282] width 114 height 12
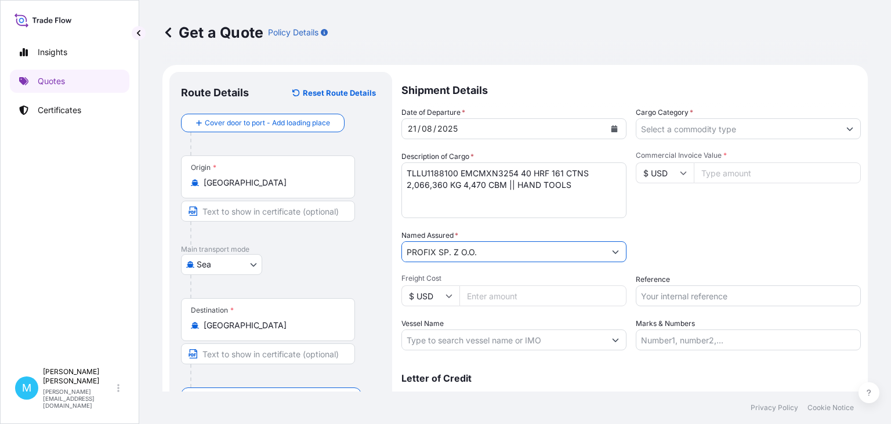
type input "PROFIX SP. Z O.O."
click at [713, 124] on input "Cargo Category *" at bounding box center [737, 128] width 203 height 21
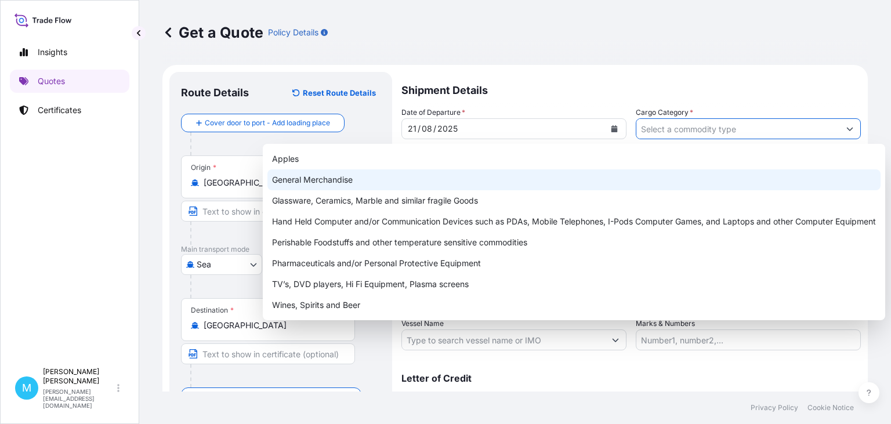
click at [347, 177] on div "General Merchandise" at bounding box center [573, 179] width 613 height 21
type input "General Merchandise"
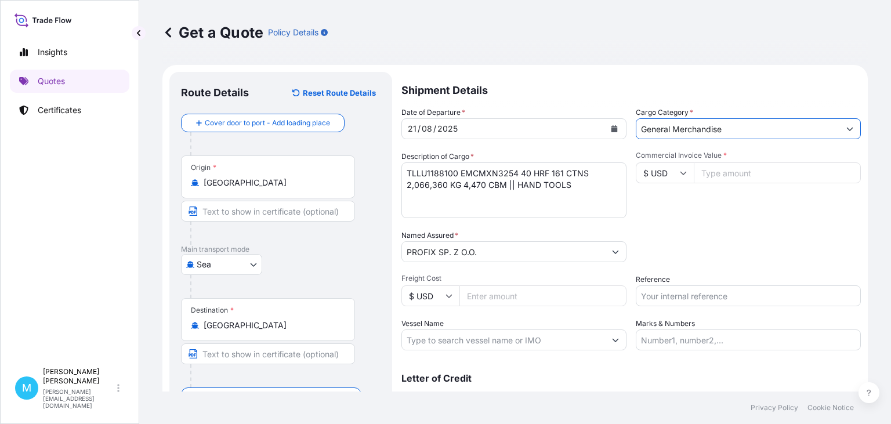
click at [750, 168] on input "Commercial Invoice Value *" at bounding box center [776, 172] width 167 height 21
click at [674, 293] on input "Reference" at bounding box center [747, 295] width 225 height 21
click at [721, 177] on input "Commercial Invoice Value *" at bounding box center [776, 172] width 167 height 21
paste input "21521.96"
click at [703, 173] on input "21521.96" at bounding box center [776, 172] width 167 height 21
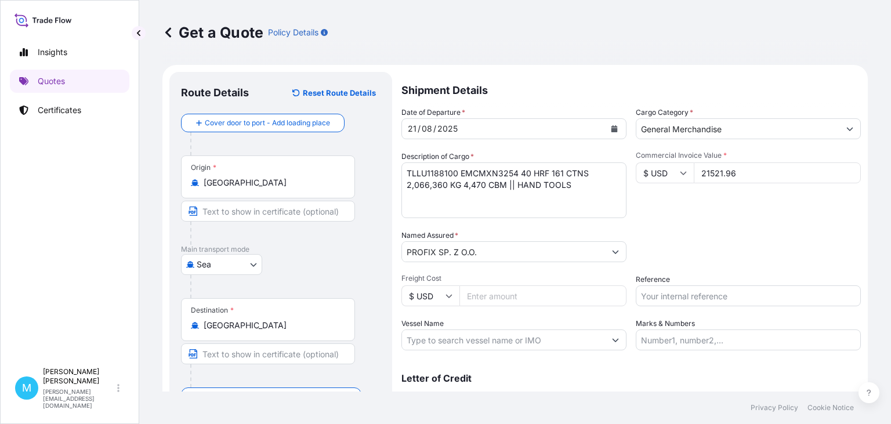
type input "21521.96"
click at [692, 296] on input "Reference" at bounding box center [747, 295] width 225 height 21
paste input "S02020580"
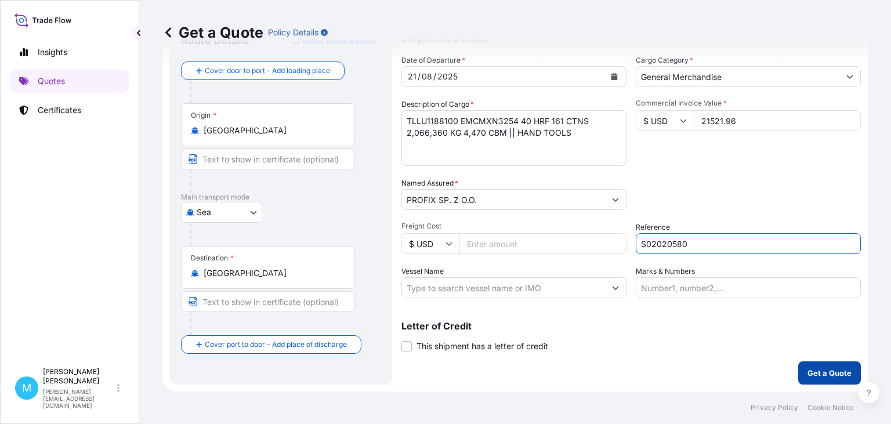
type input "S02020580"
click at [819, 372] on p "Get a Quote" at bounding box center [829, 373] width 44 height 12
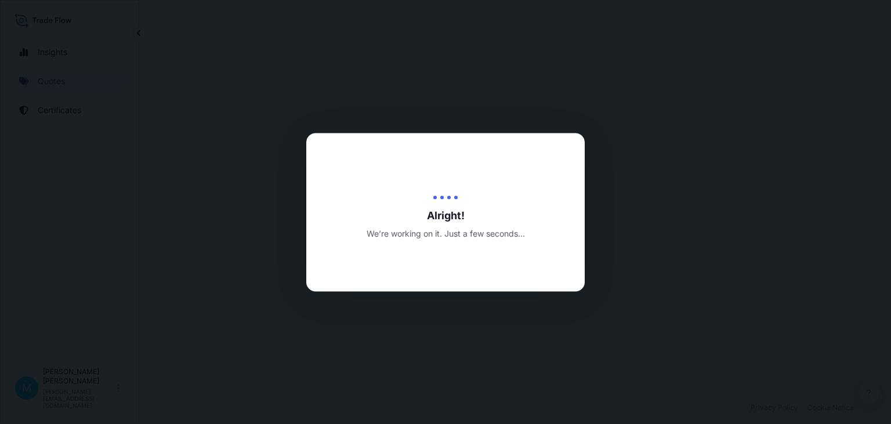
select select "Sea"
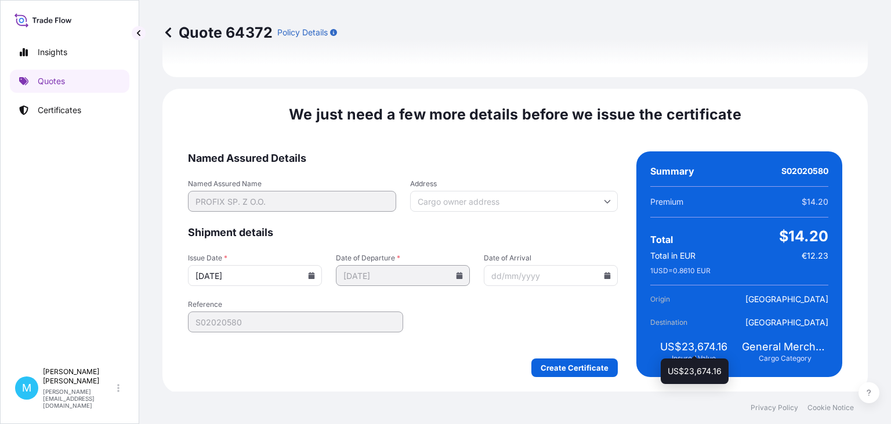
scroll to position [1344, 0]
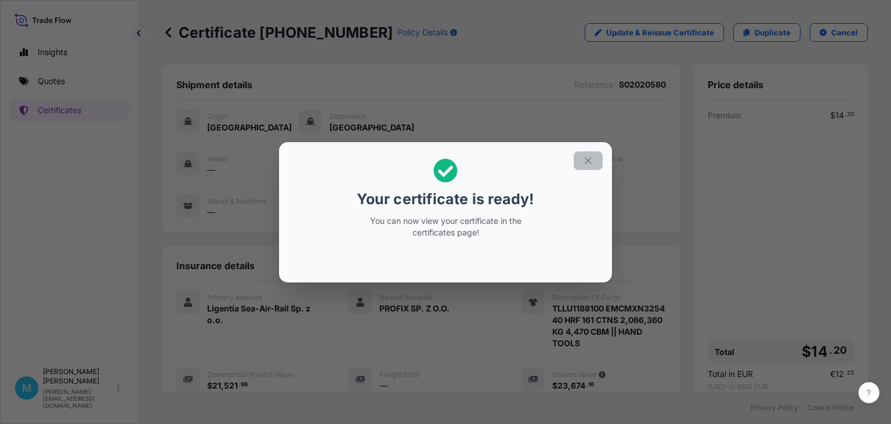
click at [595, 164] on button "button" at bounding box center [587, 160] width 29 height 19
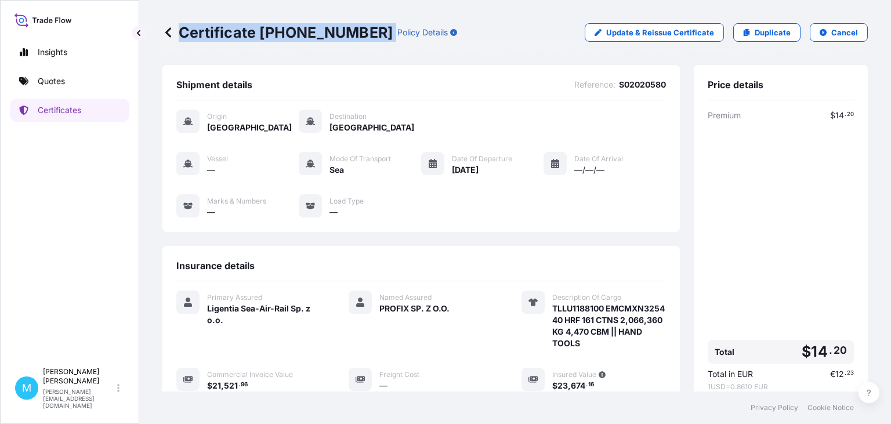
drag, startPoint x: 353, startPoint y: 32, endPoint x: 181, endPoint y: 38, distance: 171.1
click at [181, 38] on div "Certificate 31440-1695-1 Policy Details" at bounding box center [309, 32] width 295 height 19
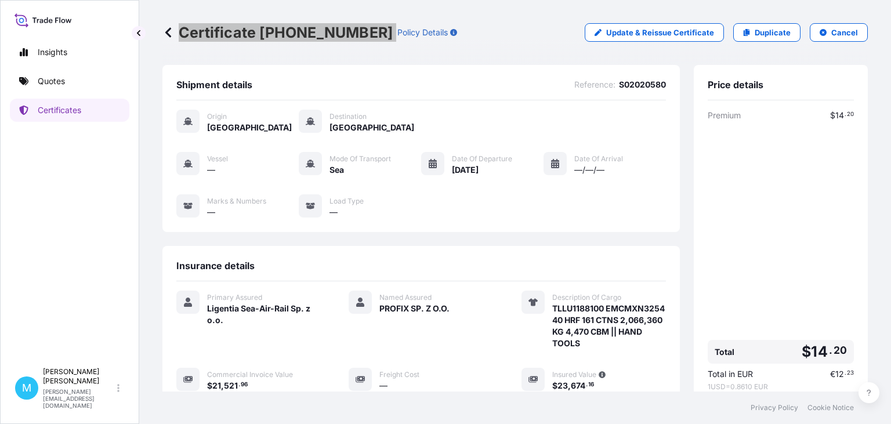
scroll to position [185, 0]
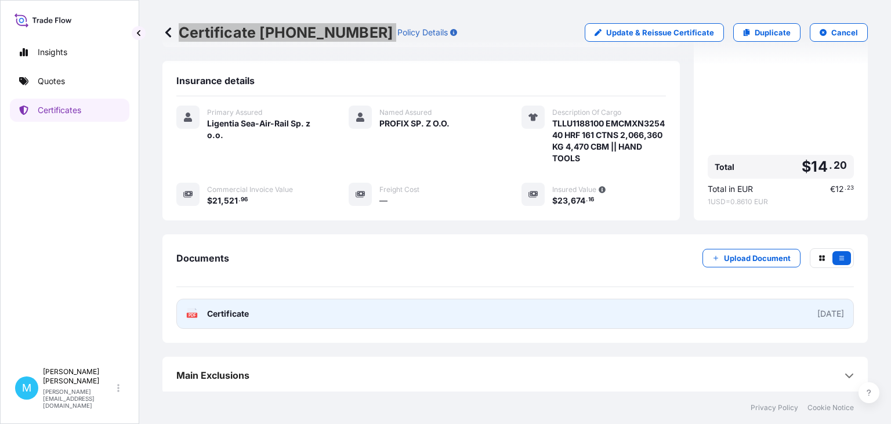
click at [340, 312] on link "PDF Certificate 2025-08-22" at bounding box center [514, 314] width 677 height 30
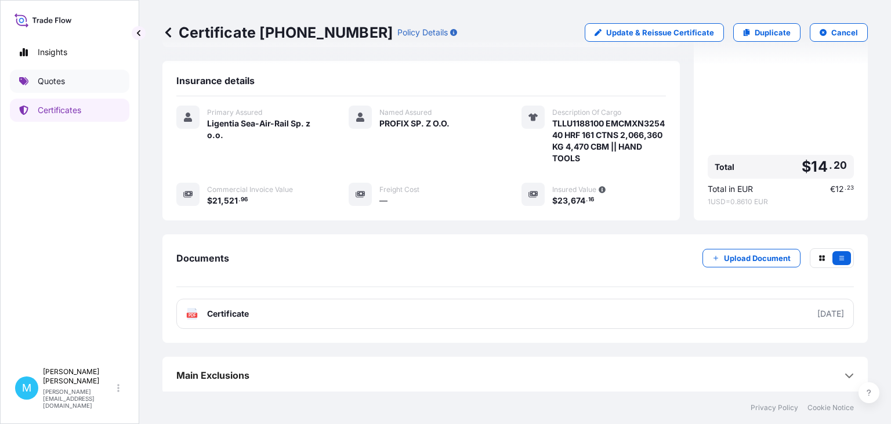
click at [84, 75] on link "Quotes" at bounding box center [69, 81] width 119 height 23
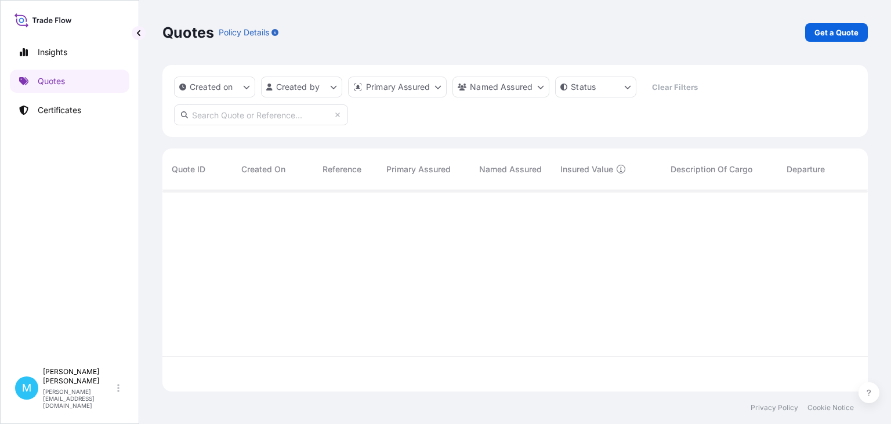
scroll to position [208, 705]
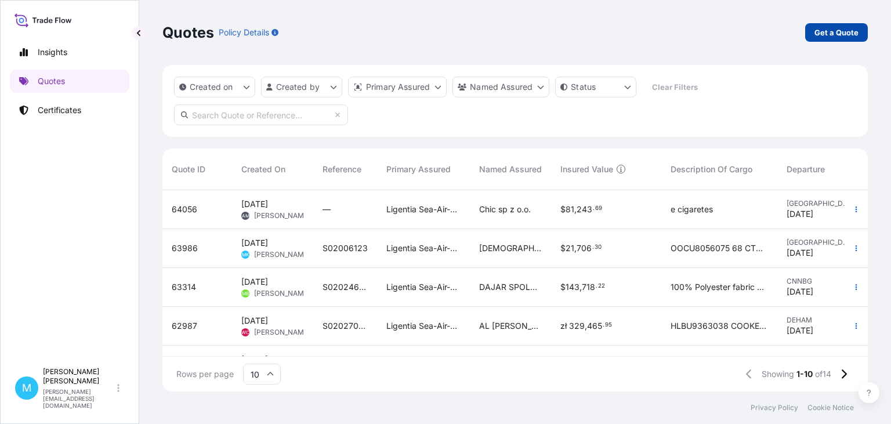
click at [834, 37] on p "Get a Quote" at bounding box center [836, 33] width 44 height 12
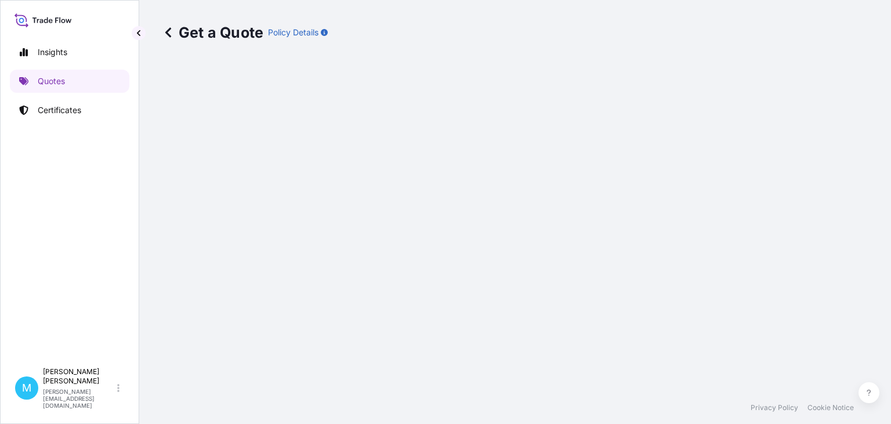
select select "Sea"
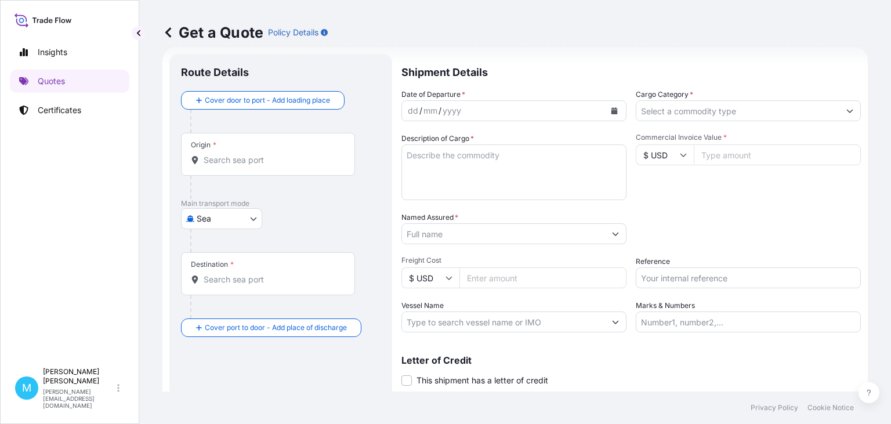
scroll to position [19, 0]
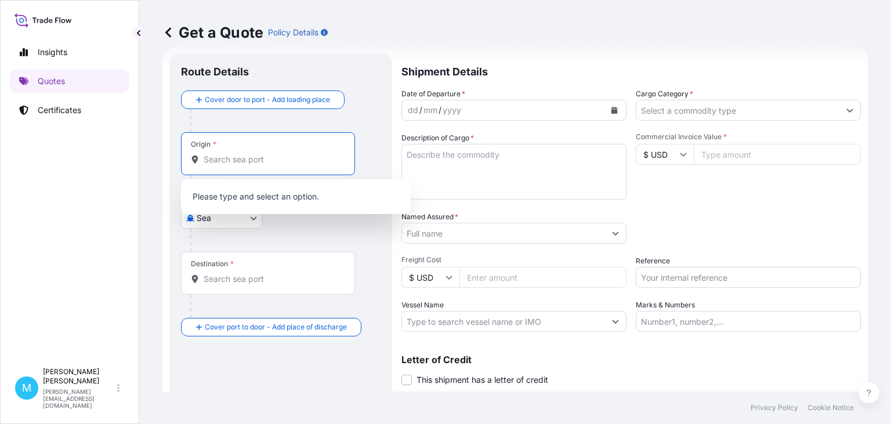
click at [274, 159] on input "Origin *" at bounding box center [272, 160] width 137 height 12
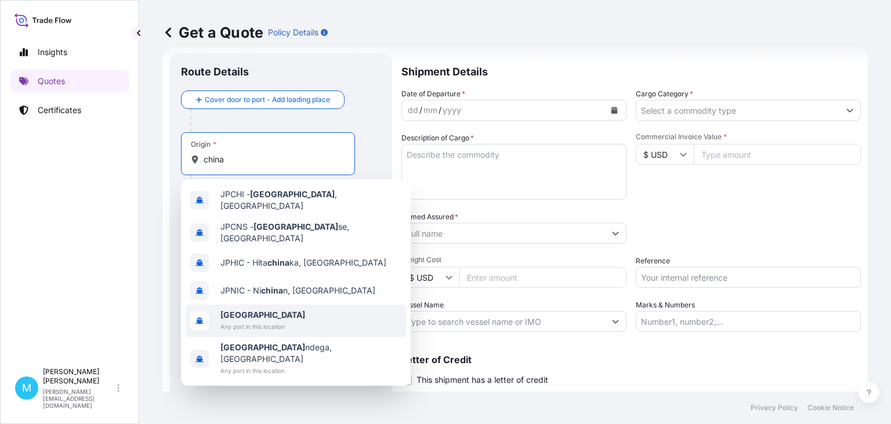
click at [258, 309] on span "China" at bounding box center [262, 315] width 85 height 12
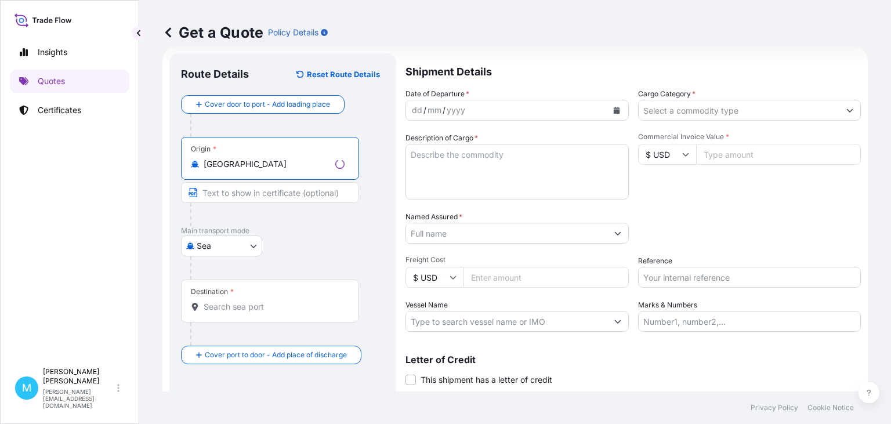
type input "China"
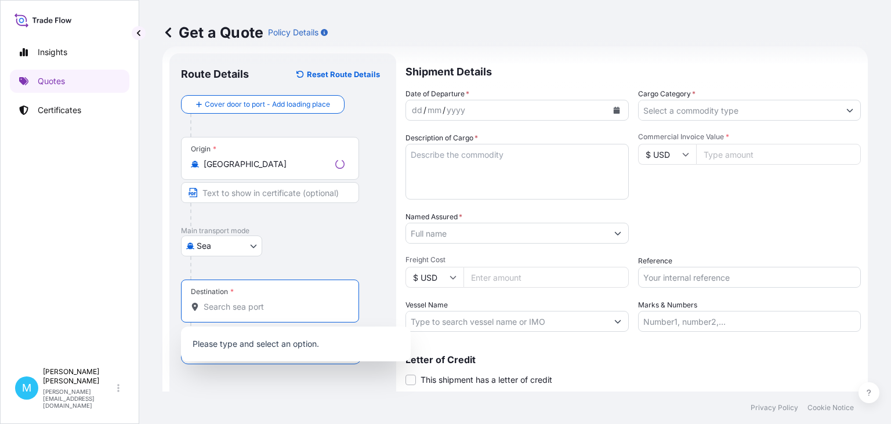
click at [220, 306] on input "Destination *" at bounding box center [274, 307] width 141 height 12
type input "["
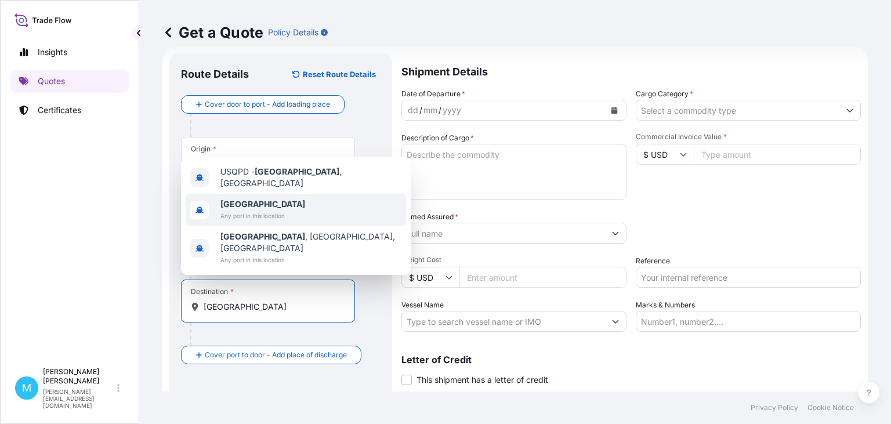
click at [251, 210] on span "Poland" at bounding box center [262, 204] width 85 height 12
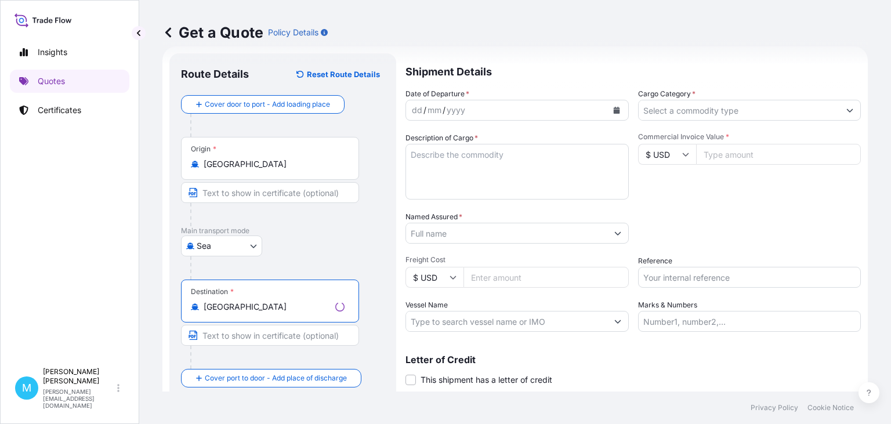
type input "Poland"
click at [546, 106] on div "dd / mm / yyyy" at bounding box center [506, 110] width 201 height 21
click at [611, 112] on icon "Calendar" at bounding box center [614, 110] width 6 height 7
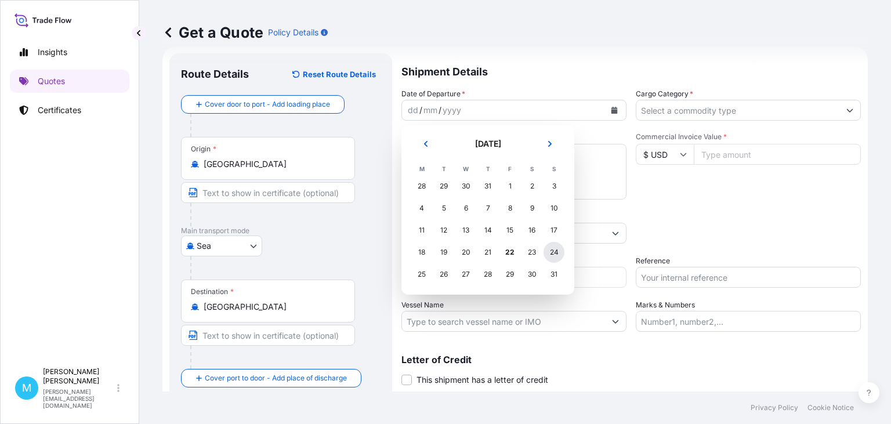
click at [549, 253] on div "24" at bounding box center [553, 252] width 21 height 21
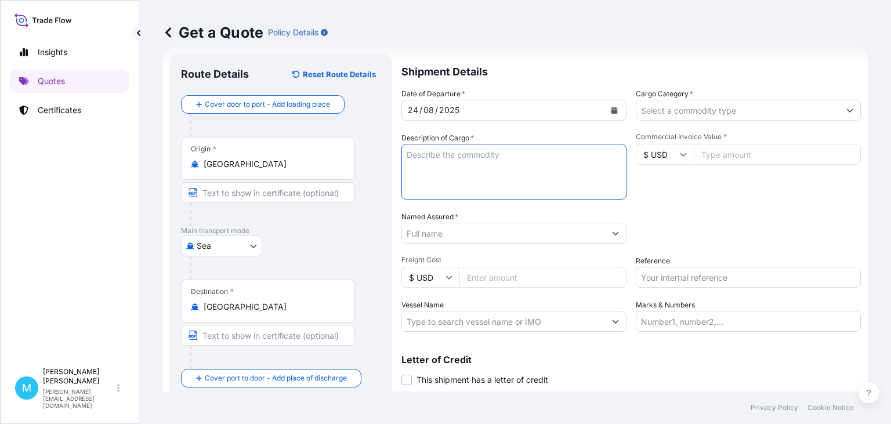
click at [492, 163] on textarea "Description of Cargo *" at bounding box center [513, 172] width 225 height 56
click at [434, 166] on textarea "Description of Cargo *" at bounding box center [513, 172] width 225 height 56
paste textarea "OOCU9410964 SYA4287065 40HC 6800.00 KG 61.883 M3 1556 CTN"
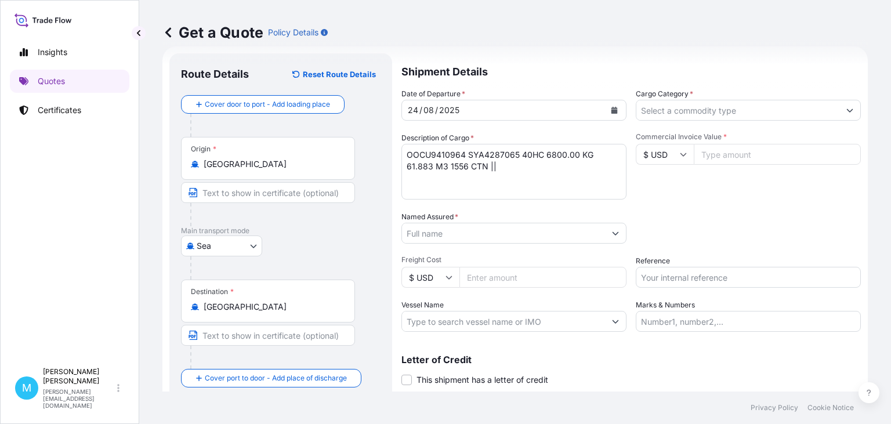
click at [477, 165] on textarea "OOCU9410964 SYA4287065 40HC 6800.00 KG 61.883 M3 1556 CTN ||" at bounding box center [513, 172] width 225 height 56
paste textarea "CHILDREN TOYS"
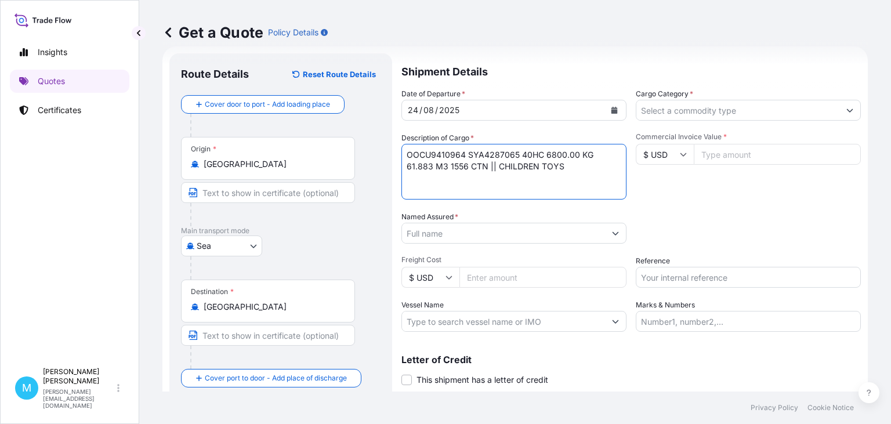
type textarea "OOCU9410964 SYA4287065 40HC 6800.00 KG 61.883 M3 1556 CTN || CHILDREN TOYS"
click at [423, 237] on input "Named Assured *" at bounding box center [503, 233] width 203 height 21
click at [446, 226] on input "Named Assured *" at bounding box center [503, 233] width 203 height 21
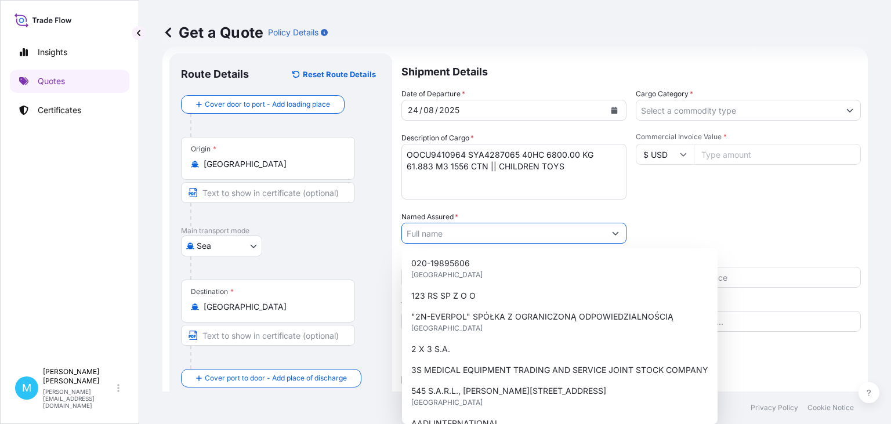
paste input "ASKATO SP. Z O.O. SP. K."
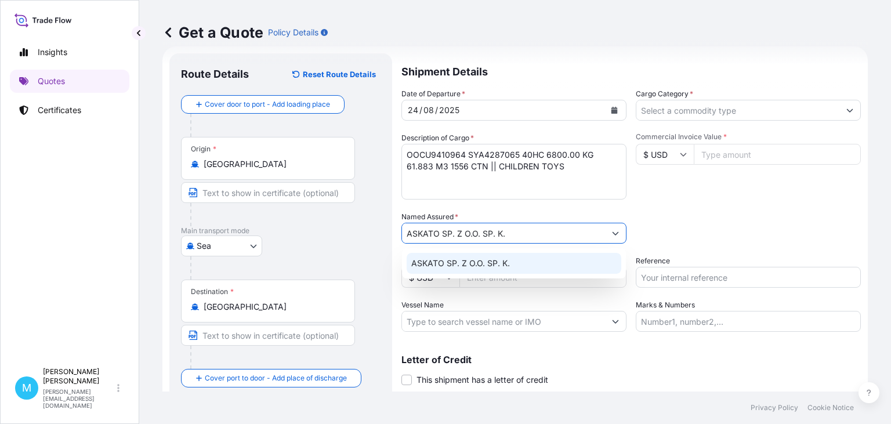
click at [459, 261] on span "ASKATO SP. Z O.O. SP. K." at bounding box center [460, 263] width 99 height 12
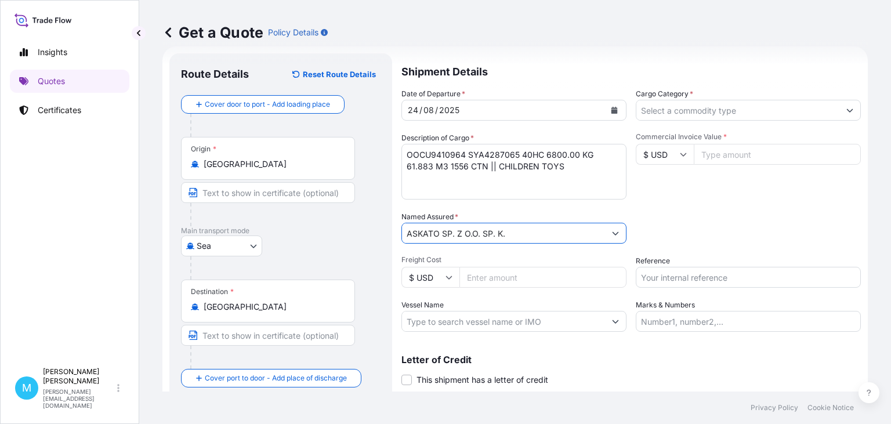
type input "ASKATO SP. Z O.O. SP. K."
click at [516, 278] on input "Freight Cost" at bounding box center [542, 277] width 167 height 21
click at [662, 108] on input "Cargo Category *" at bounding box center [737, 110] width 203 height 21
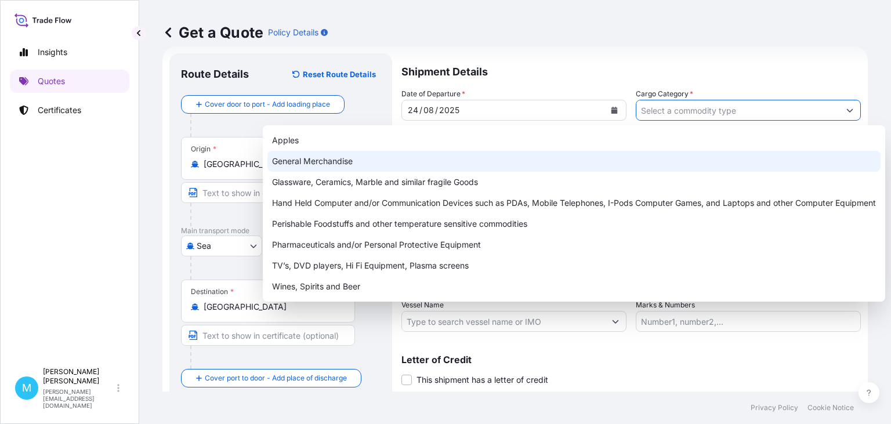
click at [313, 157] on div "General Merchandise" at bounding box center [573, 161] width 613 height 21
type input "General Merchandise"
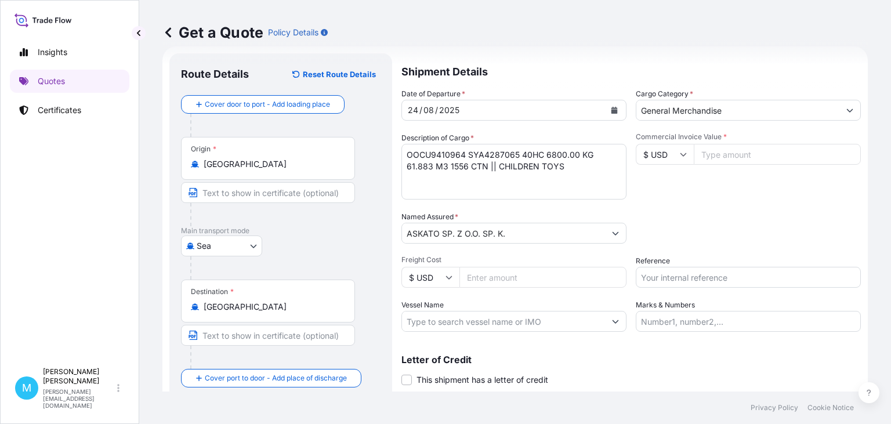
click at [721, 155] on input "Commercial Invoice Value *" at bounding box center [776, 154] width 167 height 21
click at [714, 154] on input "Commercial Invoice Value *" at bounding box center [776, 154] width 167 height 21
drag, startPoint x: 714, startPoint y: 153, endPoint x: 734, endPoint y: 153, distance: 19.7
click at [715, 153] on input "Commercial Invoice Value *" at bounding box center [776, 154] width 167 height 21
click at [731, 154] on input "Commercial Invoice Value *" at bounding box center [776, 154] width 167 height 21
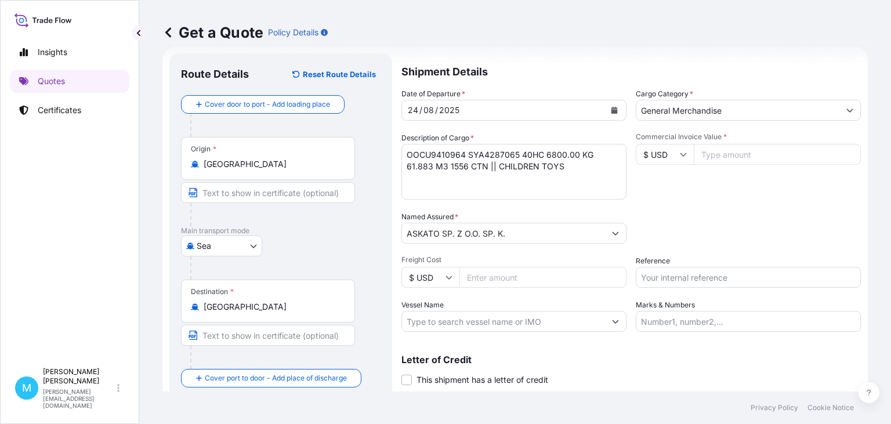
click at [670, 273] on input "Reference" at bounding box center [747, 277] width 225 height 21
click at [680, 273] on input "Reference" at bounding box center [747, 277] width 225 height 21
paste input "S02029462"
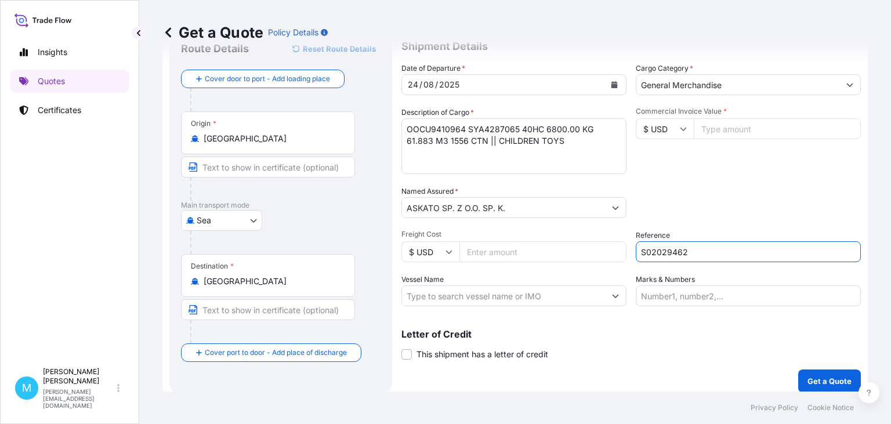
scroll to position [52, 0]
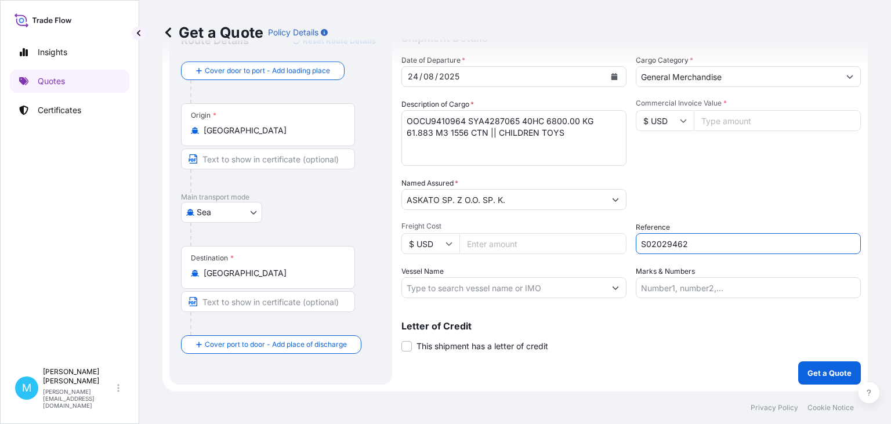
type input "S02029462"
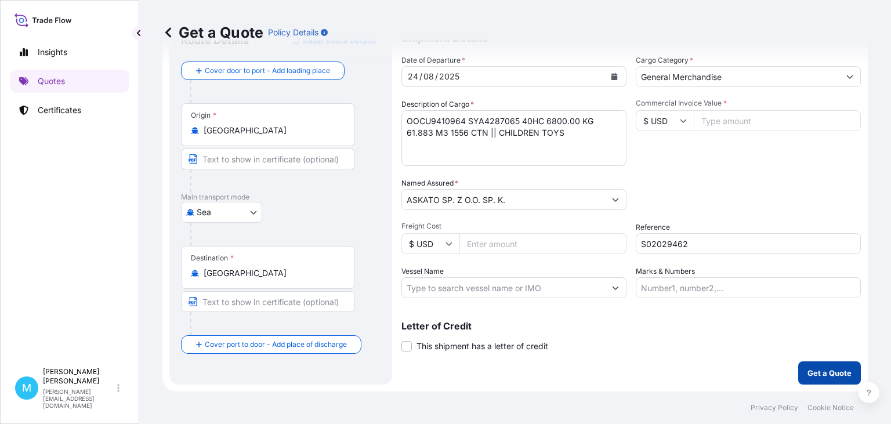
click at [822, 371] on p "Get a Quote" at bounding box center [829, 373] width 44 height 12
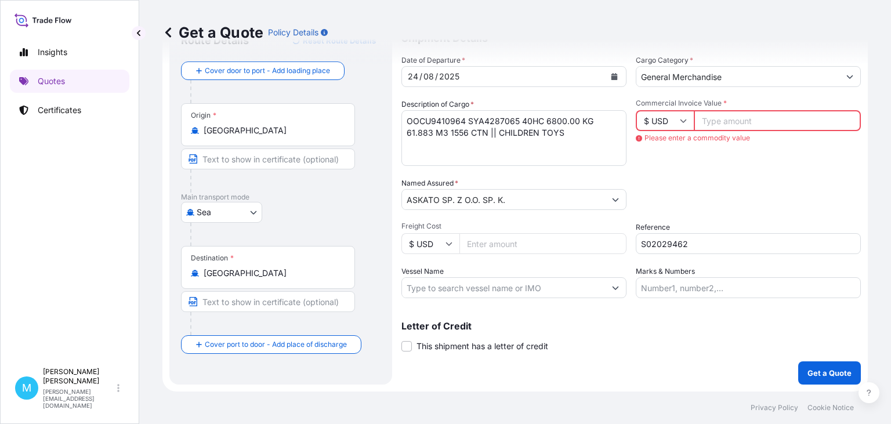
click at [748, 119] on input "Commercial Invoice Value *" at bounding box center [776, 120] width 167 height 21
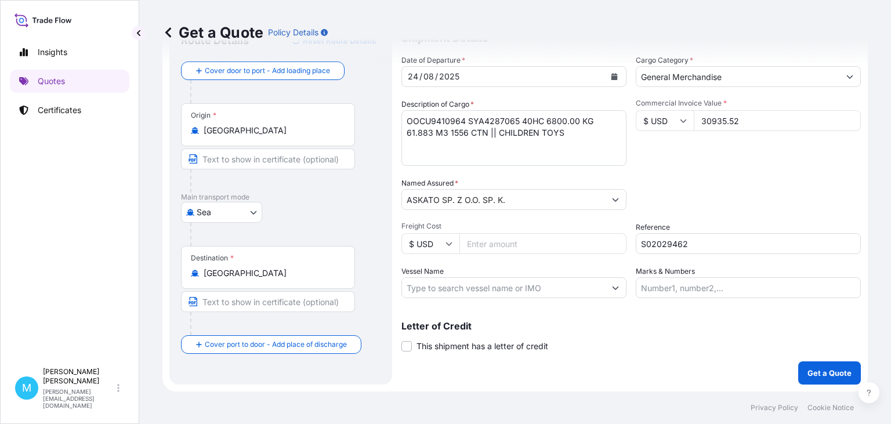
type input "30935.52"
click at [841, 371] on p "Get a Quote" at bounding box center [829, 373] width 44 height 12
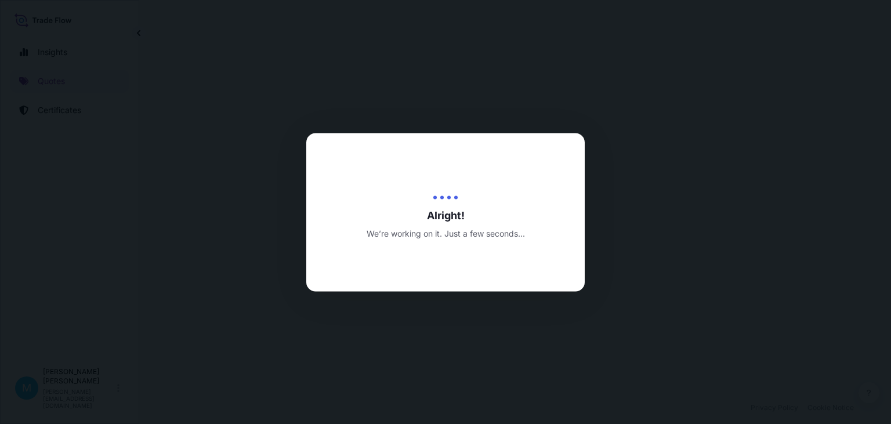
select select "Sea"
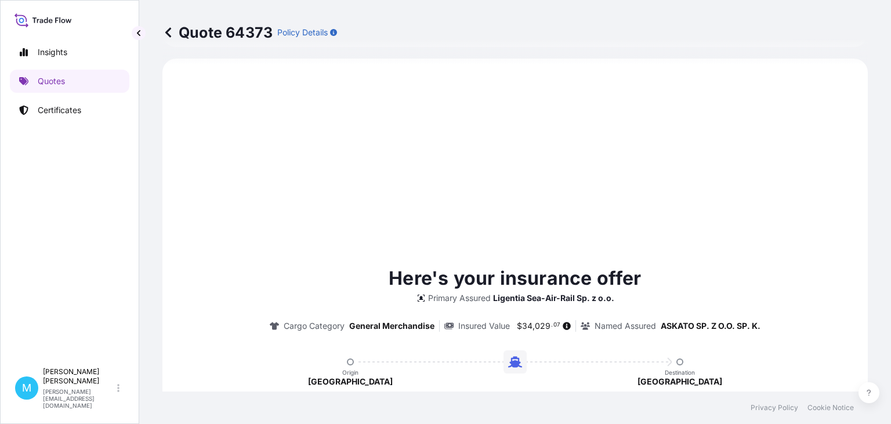
scroll to position [397, 0]
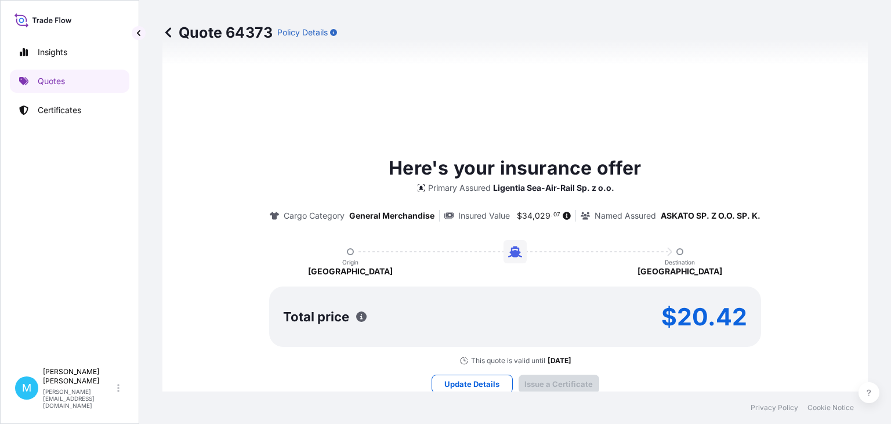
type input "22/08/2025"
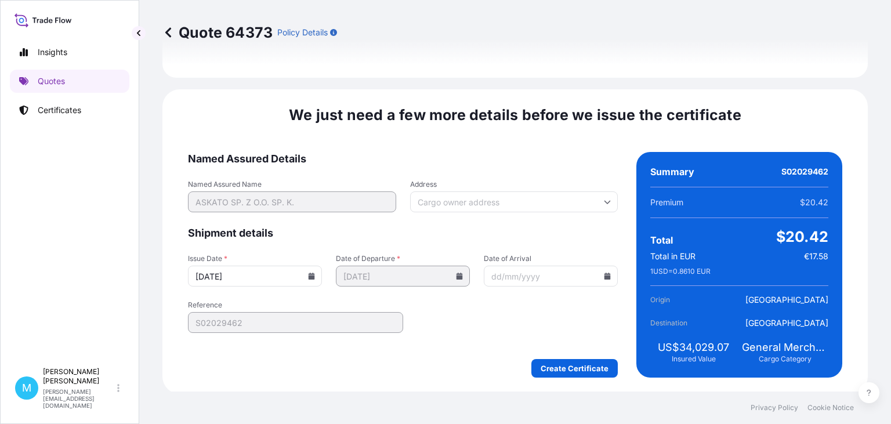
scroll to position [1344, 0]
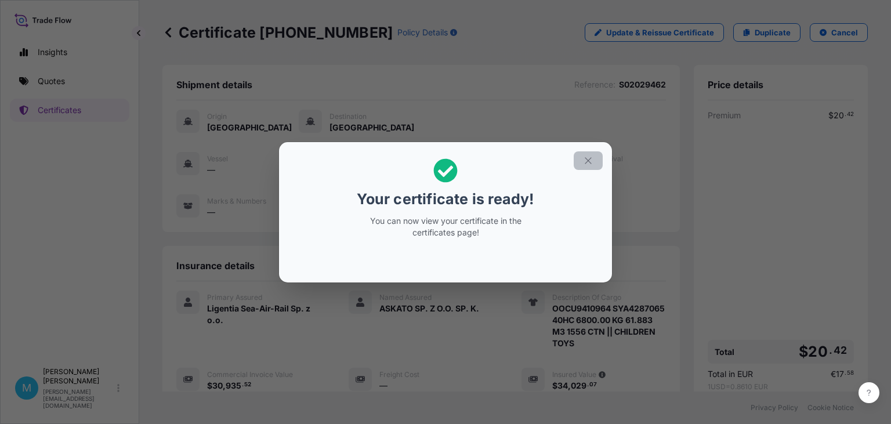
click at [588, 158] on icon "button" at bounding box center [588, 160] width 10 height 10
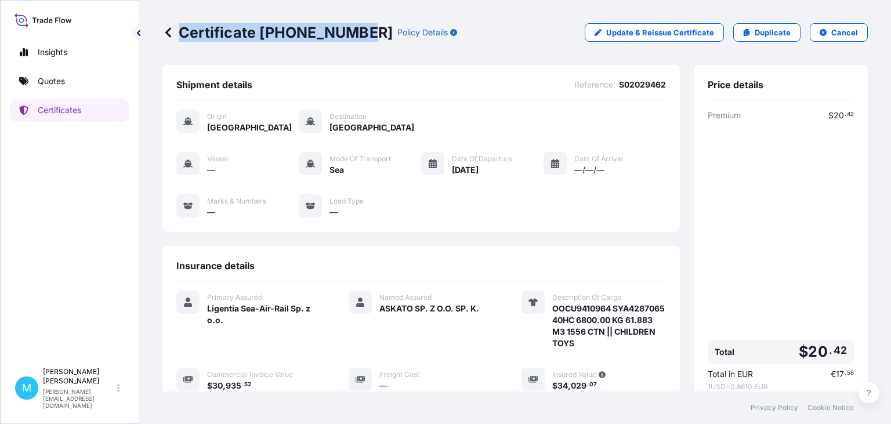
drag, startPoint x: 361, startPoint y: 34, endPoint x: 175, endPoint y: 36, distance: 185.6
click at [175, 36] on div "Certificate 31440-1696-1 Policy Details" at bounding box center [309, 32] width 295 height 19
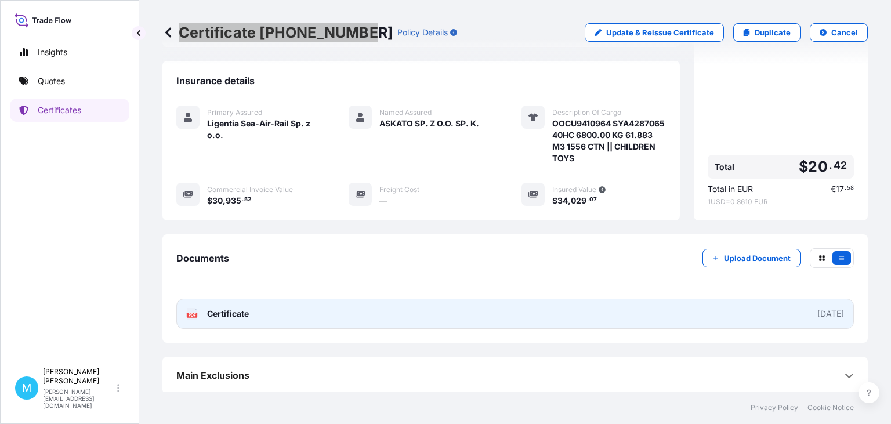
click at [472, 311] on link "PDF Certificate 2025-08-22" at bounding box center [514, 314] width 677 height 30
